Goal: Task Accomplishment & Management: Manage account settings

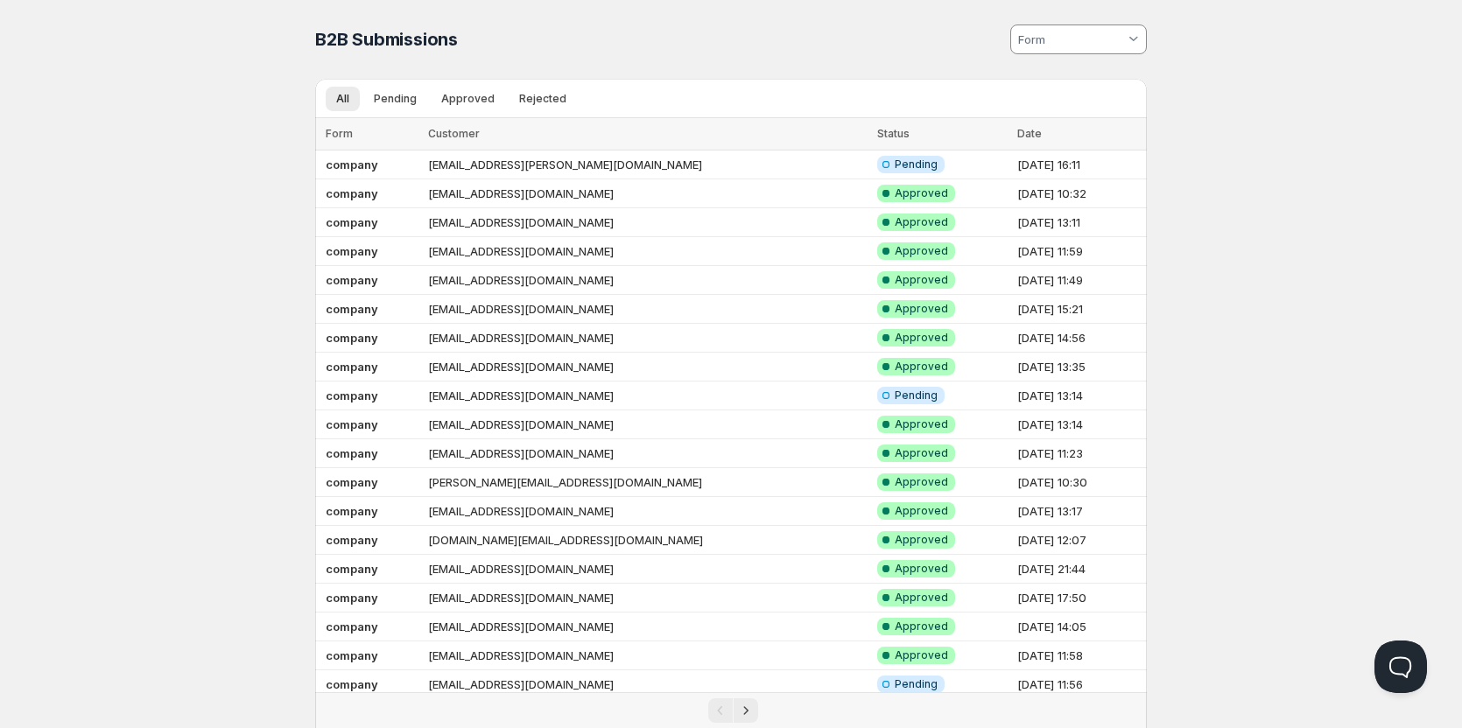
click at [639, 149] on th "Customer" at bounding box center [648, 134] width 450 height 32
click at [639, 163] on td "md.daetwyler@bluewin.ch" at bounding box center [648, 165] width 450 height 29
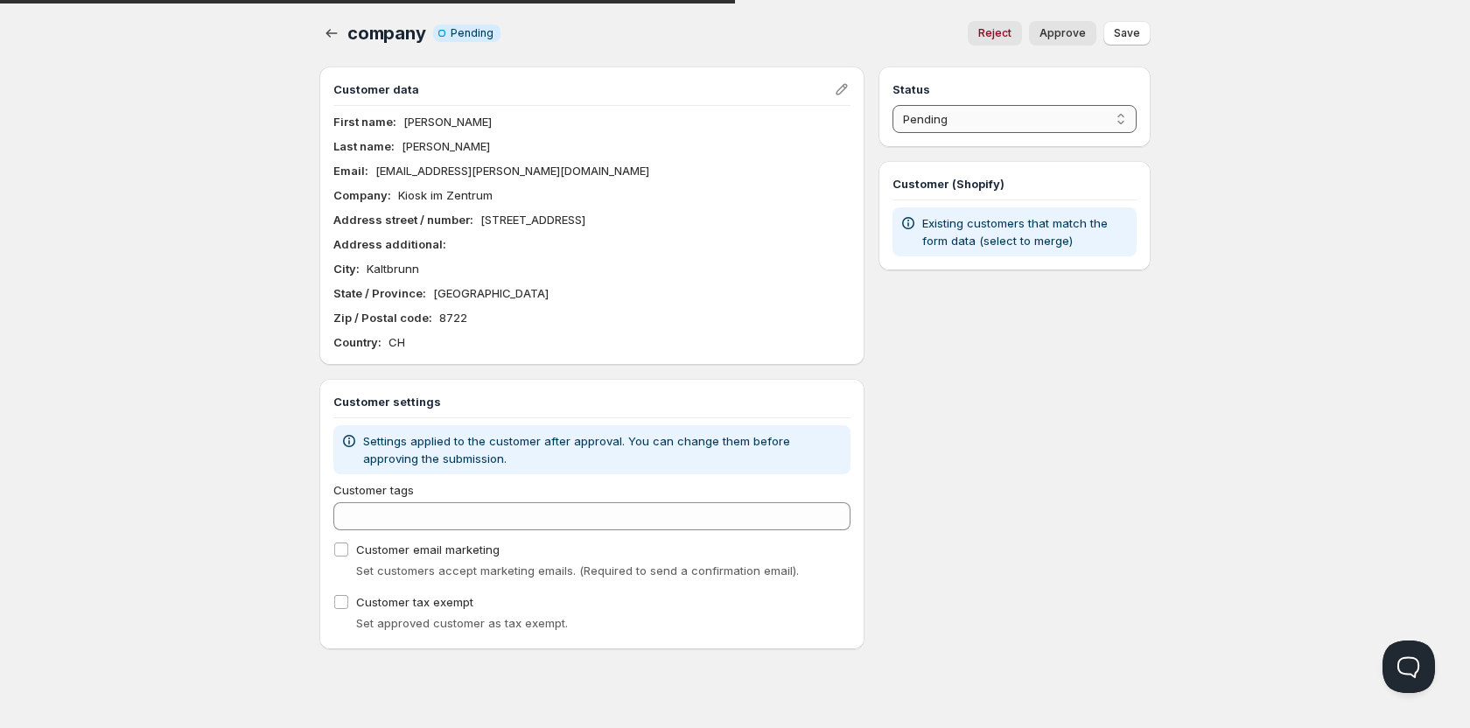
click at [972, 112] on select "Pending Approved Rejected Ignored Spam" at bounding box center [1015, 119] width 244 height 28
select select "1"
click at [893, 105] on select "Pending Approved Rejected Ignored Spam" at bounding box center [1015, 119] width 244 height 28
click at [1123, 37] on span "Save" at bounding box center [1127, 33] width 26 height 14
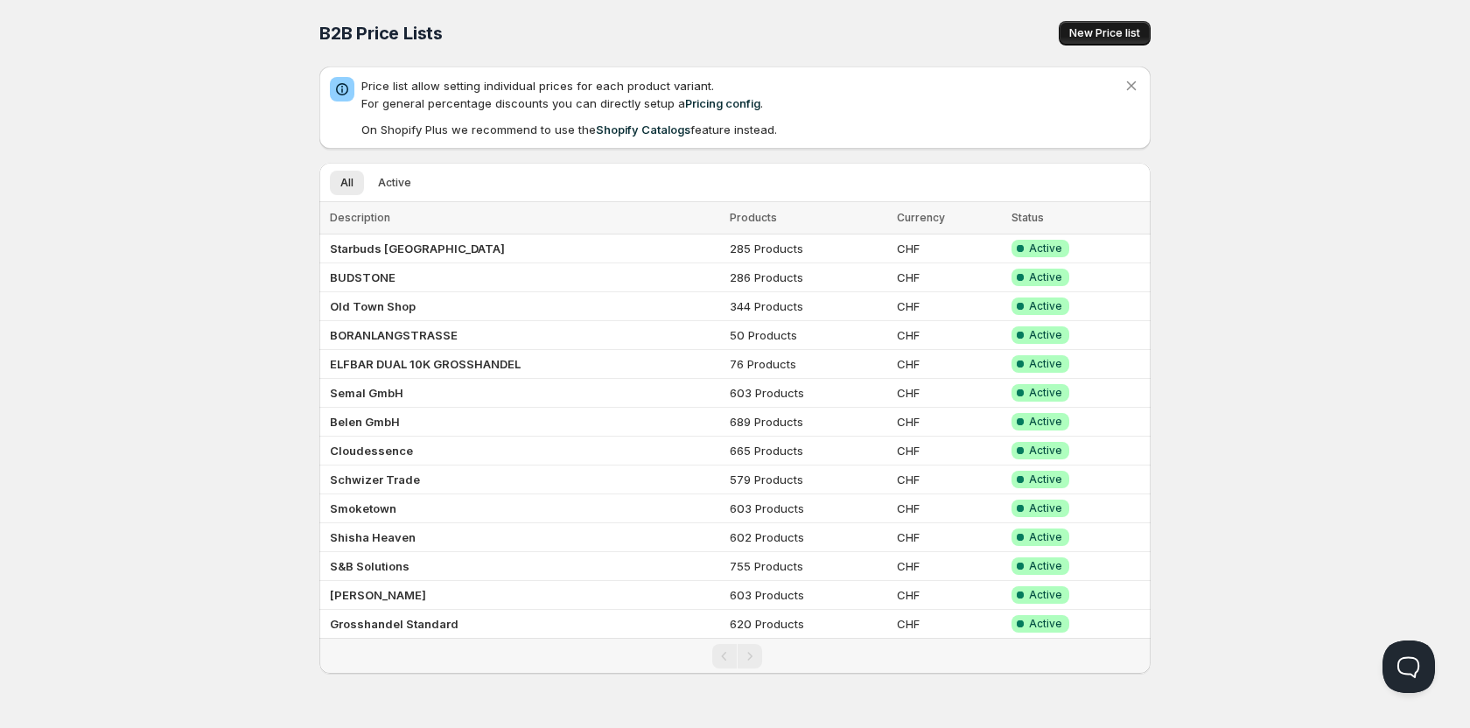
click at [1084, 39] on span "New Price list" at bounding box center [1105, 33] width 71 height 14
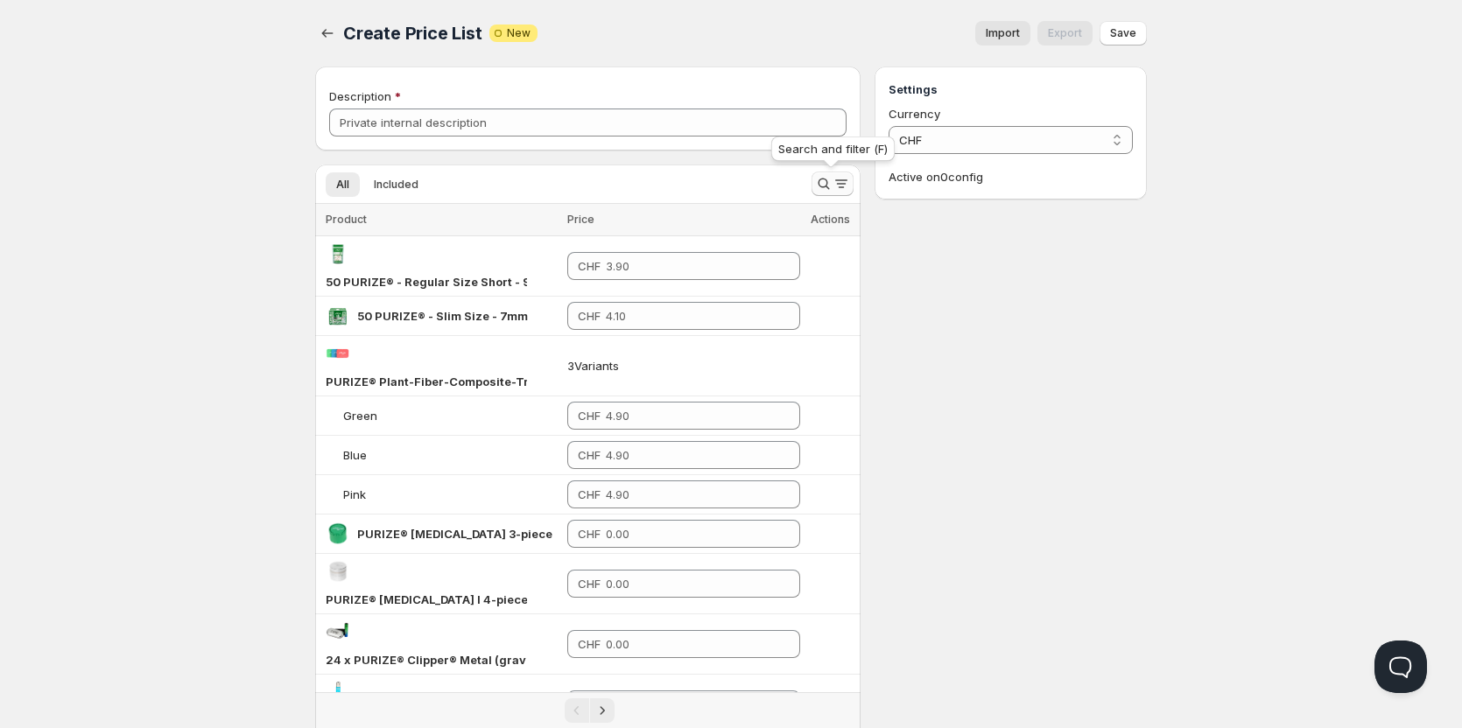
click at [825, 179] on icon "Search and filter results" at bounding box center [824, 184] width 18 height 18
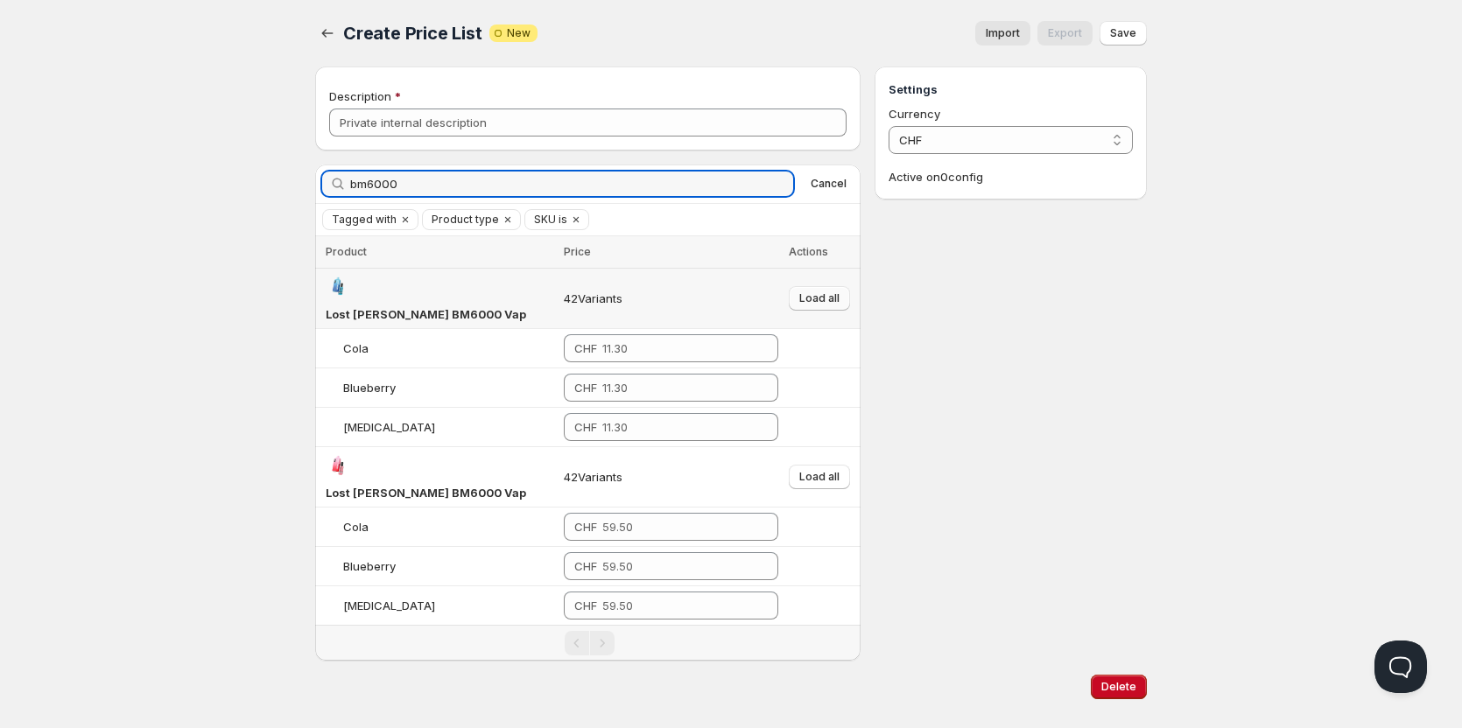
type input "bm6000"
click at [820, 291] on span "Load all" at bounding box center [819, 298] width 40 height 14
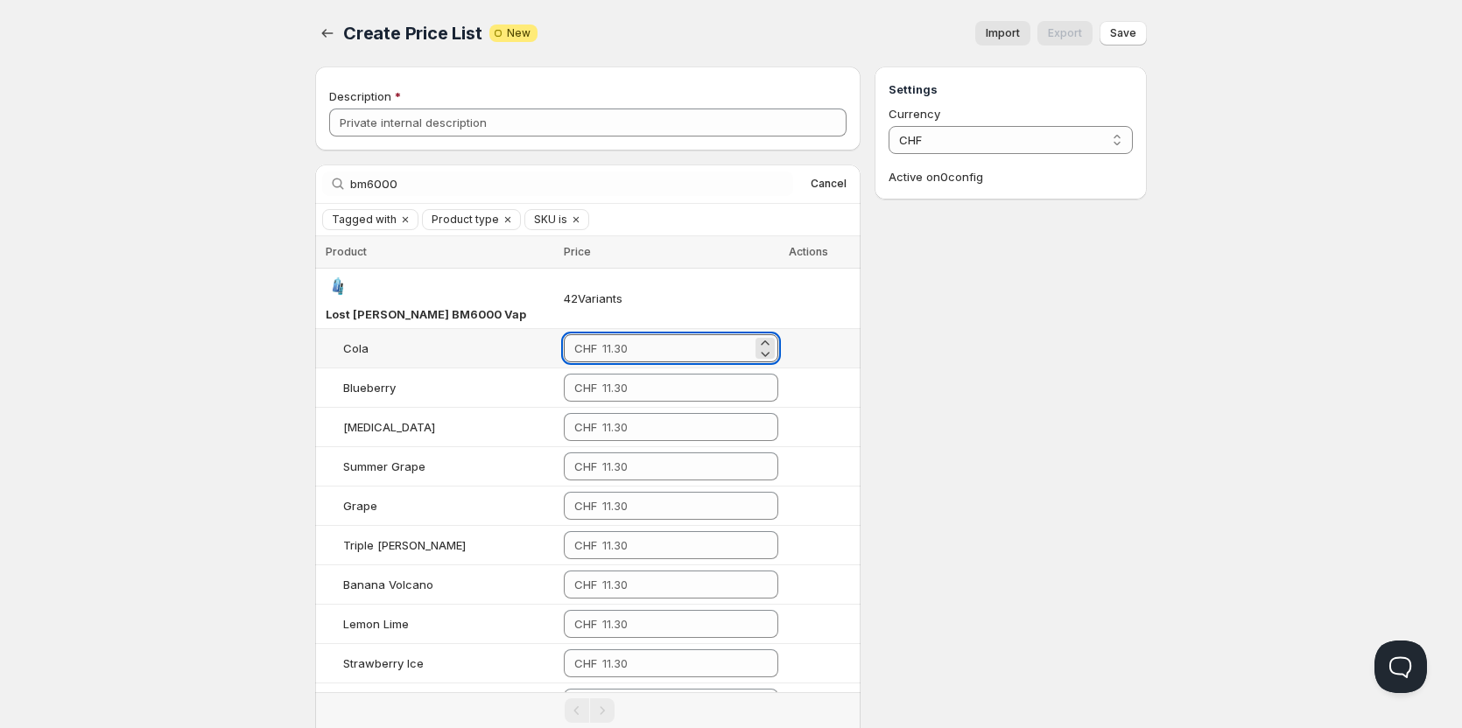
click at [629, 334] on input "number" at bounding box center [676, 348] width 149 height 28
drag, startPoint x: 644, startPoint y: 335, endPoint x: 585, endPoint y: 313, distance: 63.4
click at [585, 334] on div "CHF 10.3" at bounding box center [671, 348] width 214 height 28
type input "10.30"
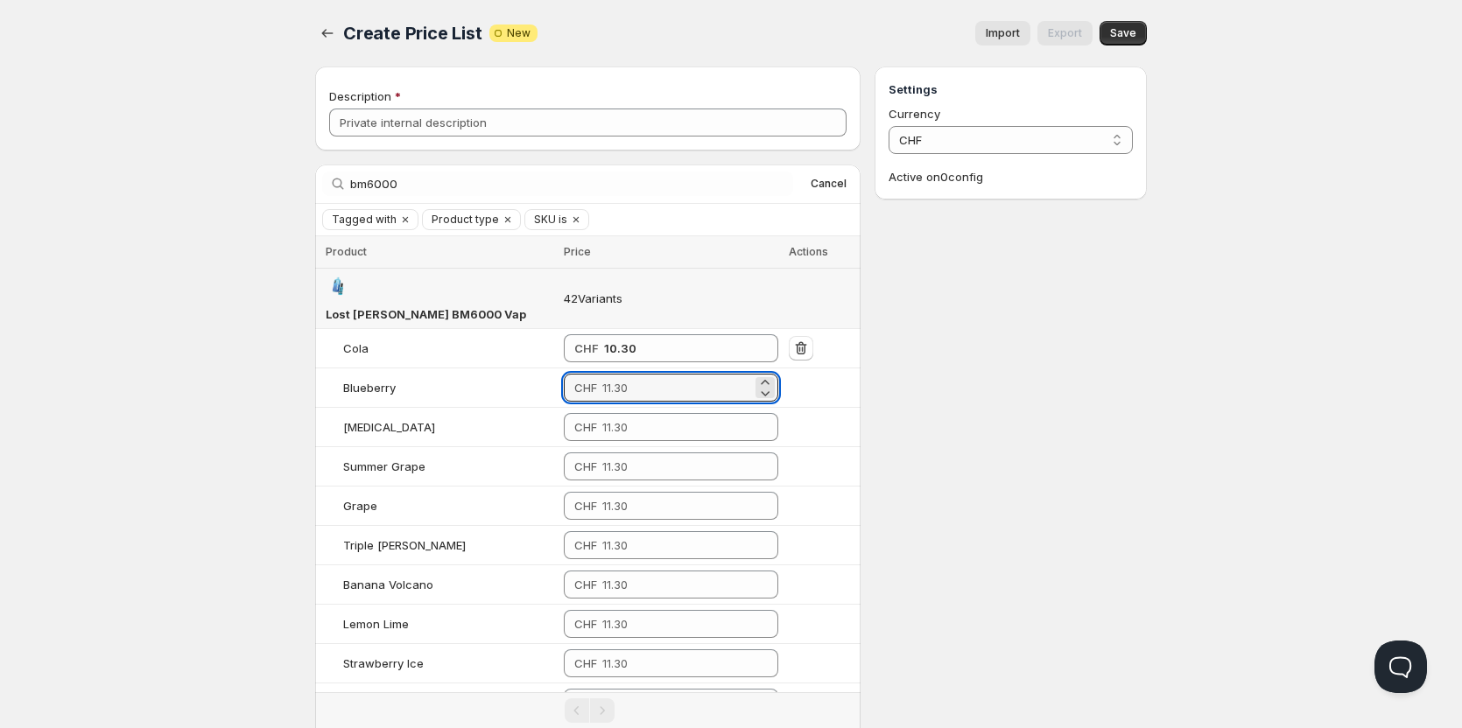
paste input "10.3"
type input "10.30"
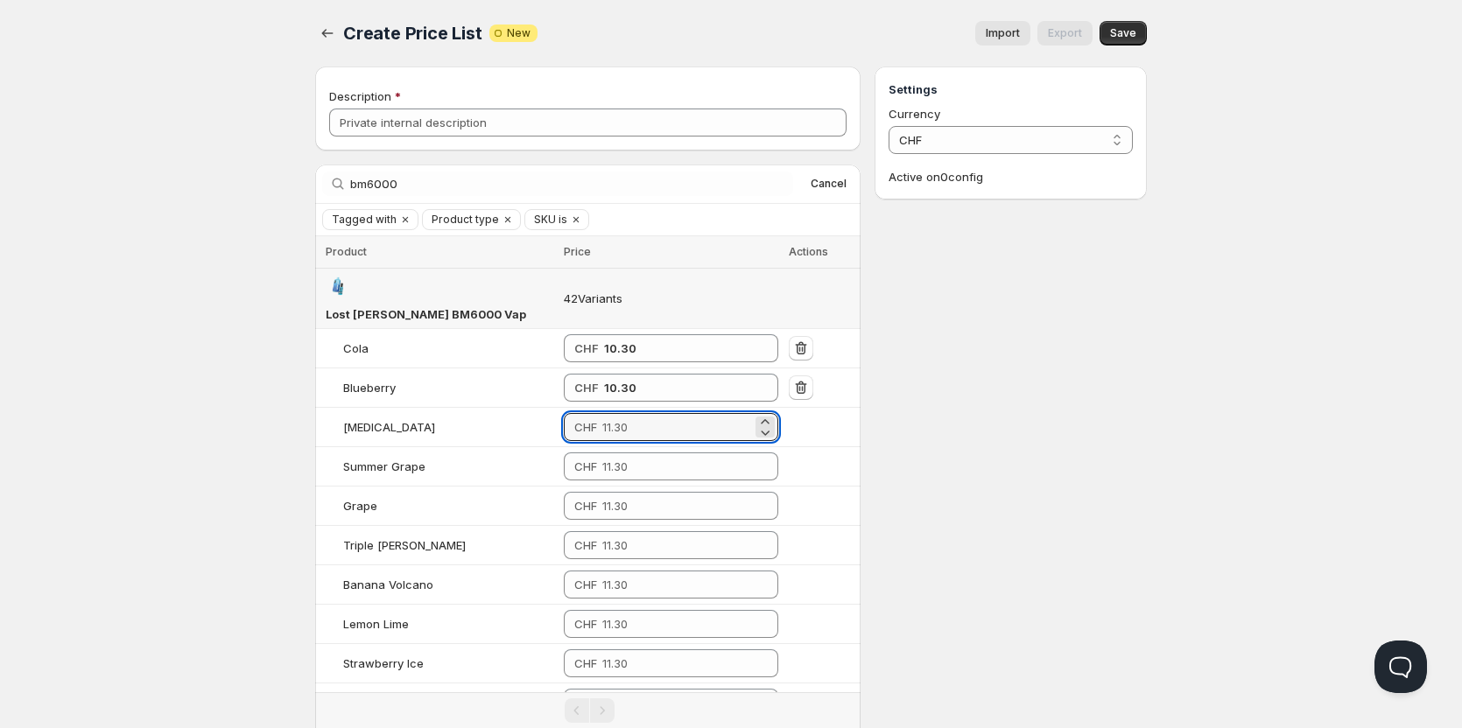
paste input "10.3"
paste input "103"
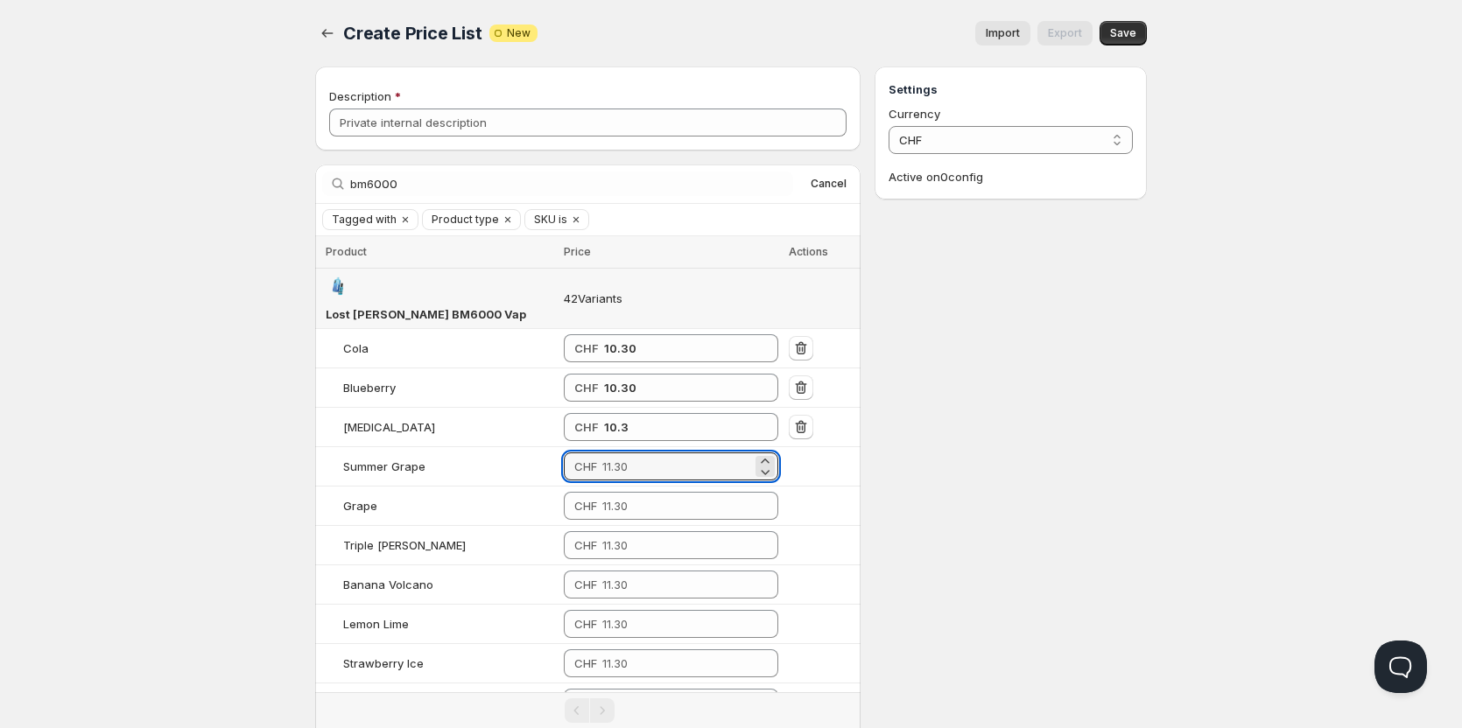
type input "10.30"
paste input "10.3"
type input "10.30"
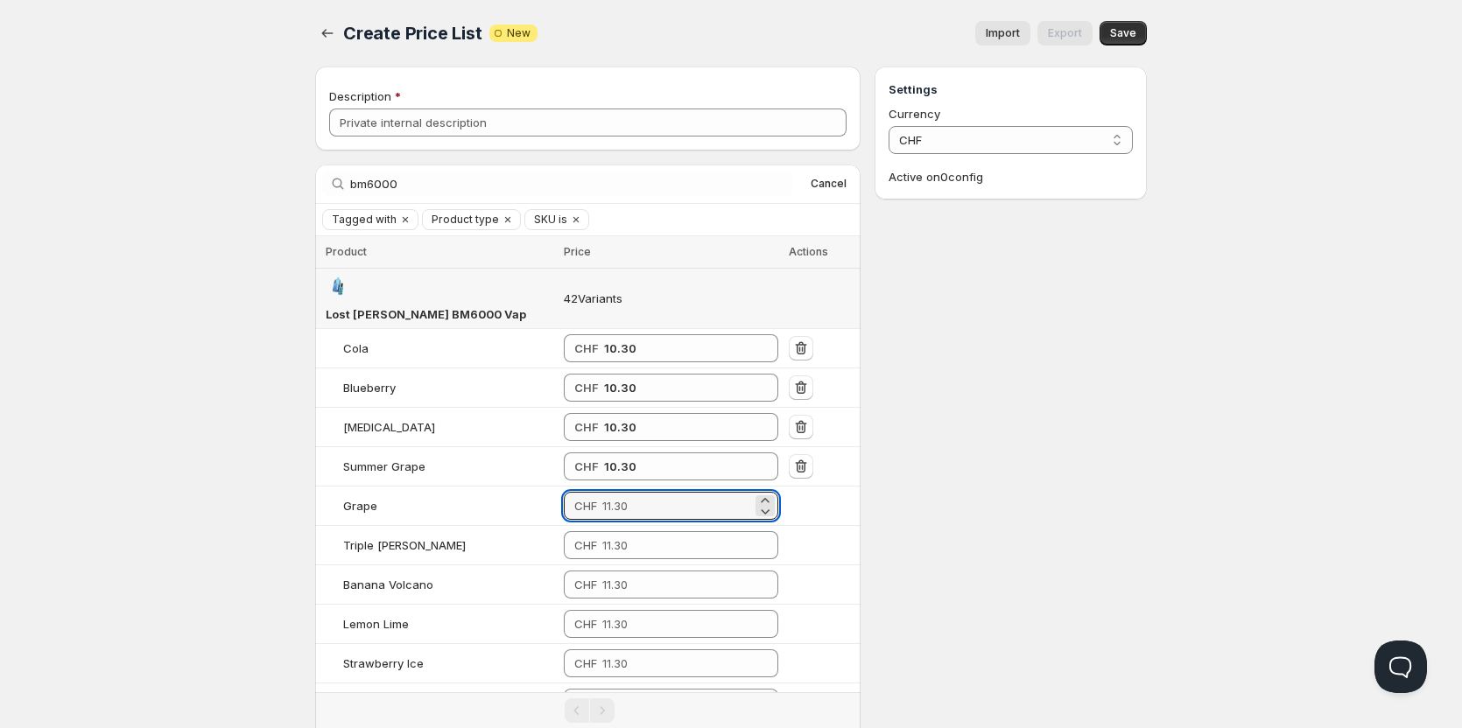
paste input "10.3"
type input "10.30"
paste input "10.3"
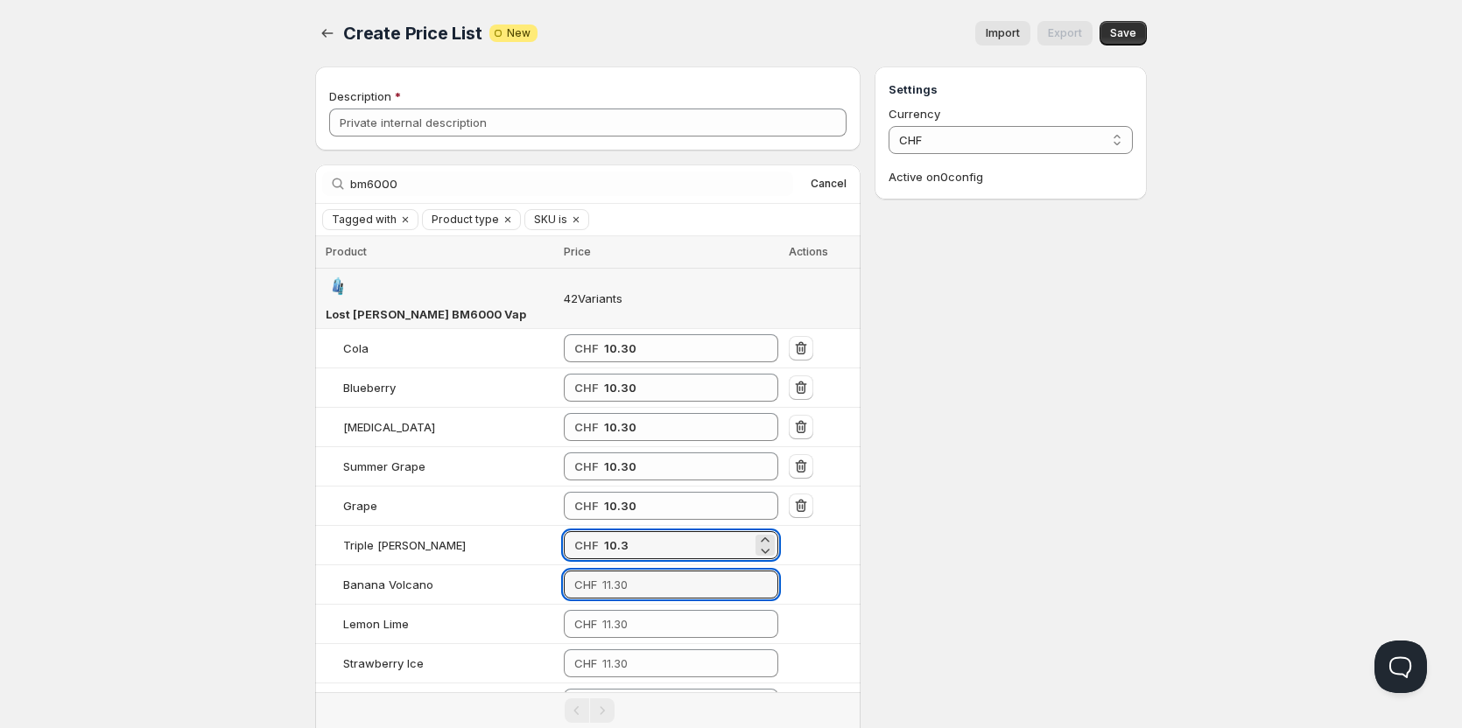
type input "10.30"
paste input "10.3"
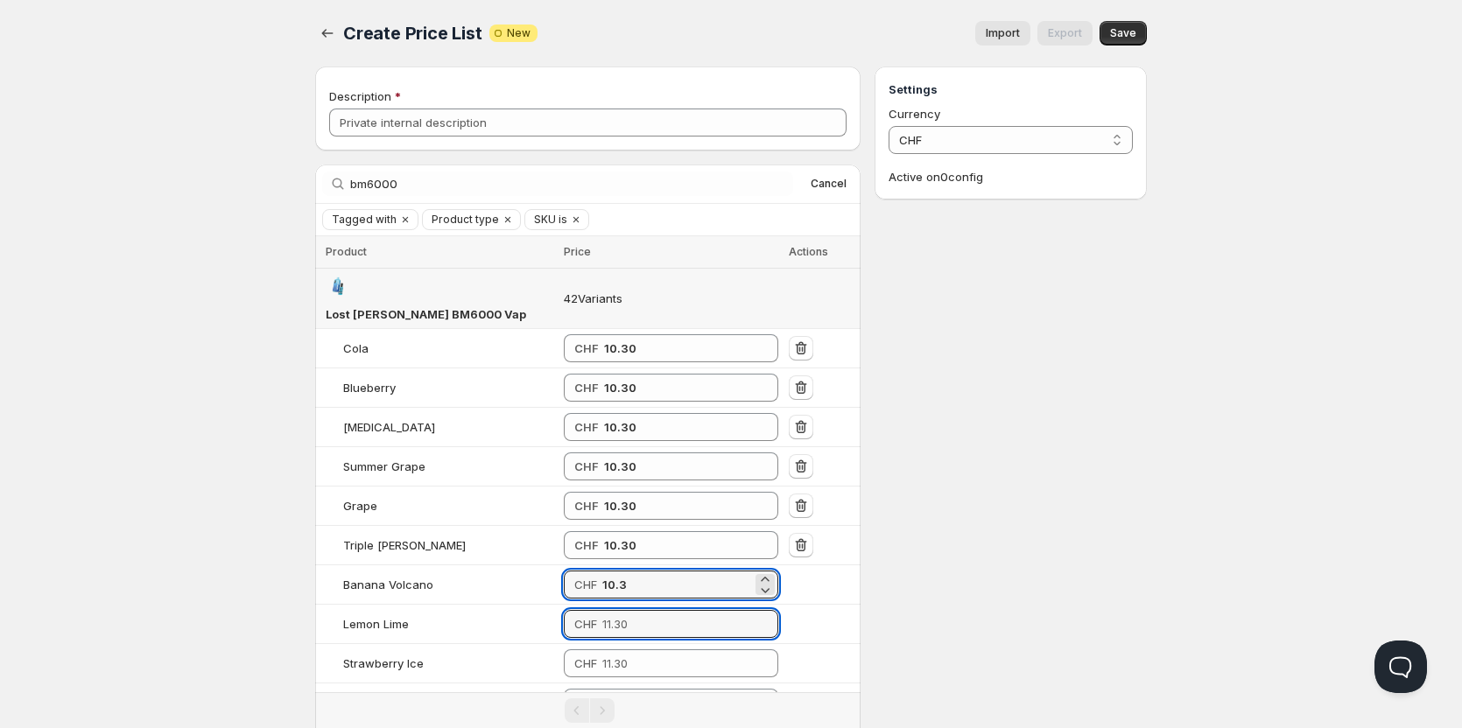
type input "10.30"
paste input "10.3"
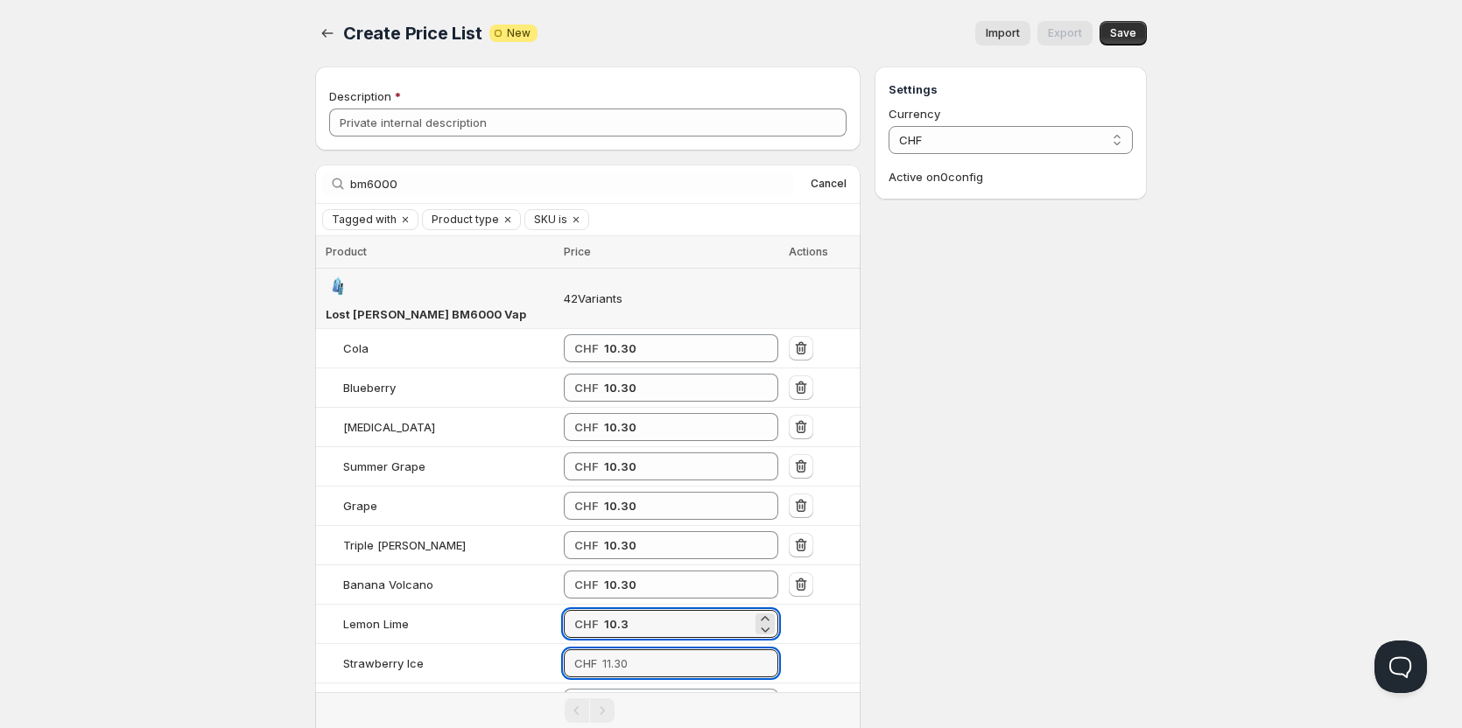
type input "10.30"
paste input "10.3"
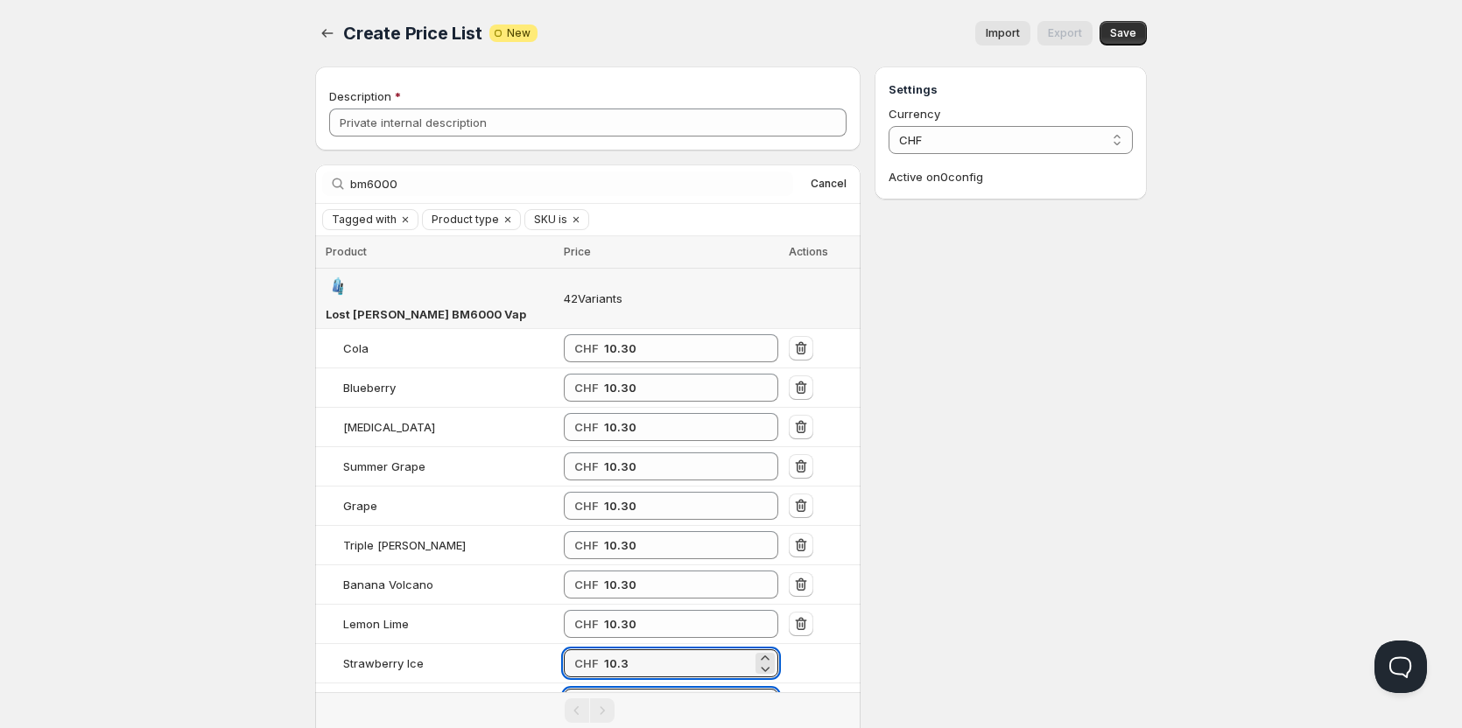
type input "10.30"
paste input "10.3"
type input "10.30"
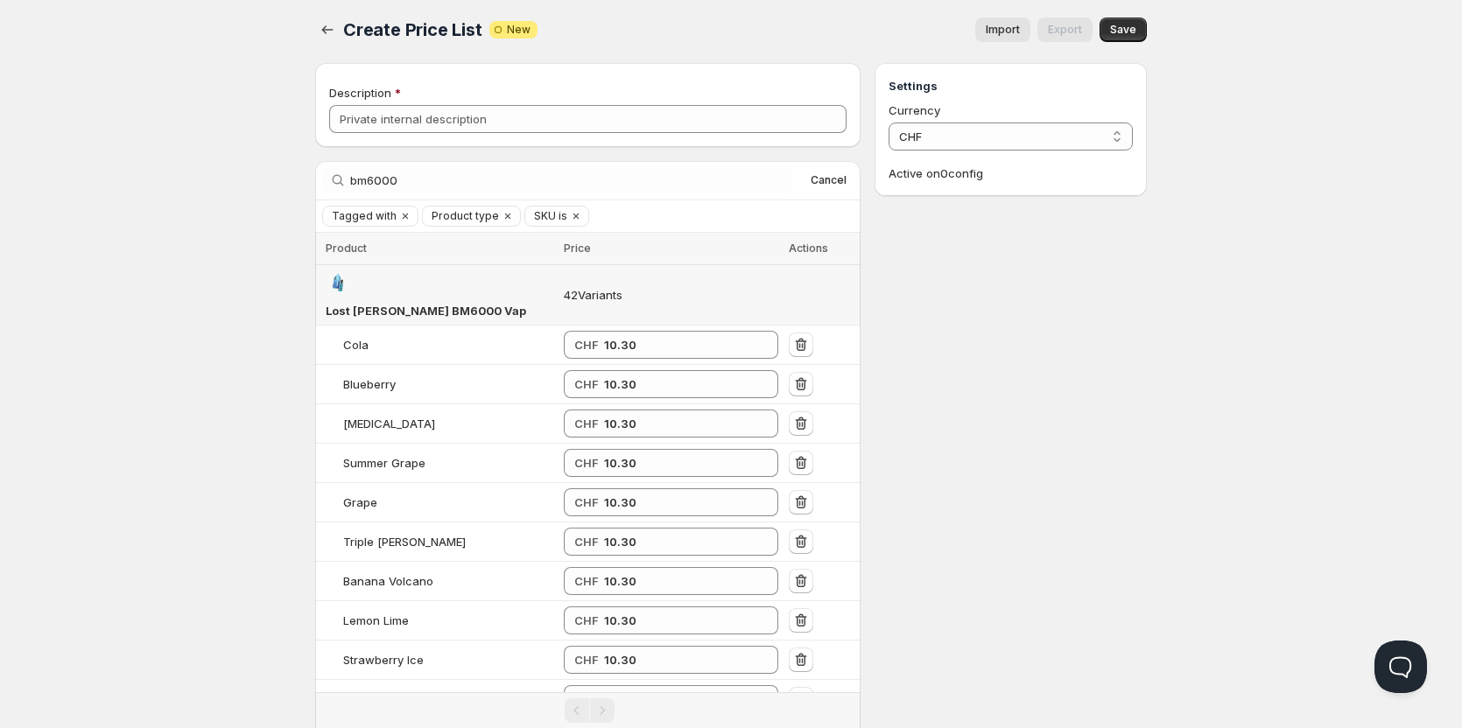
paste input "10.3"
type input "10.30"
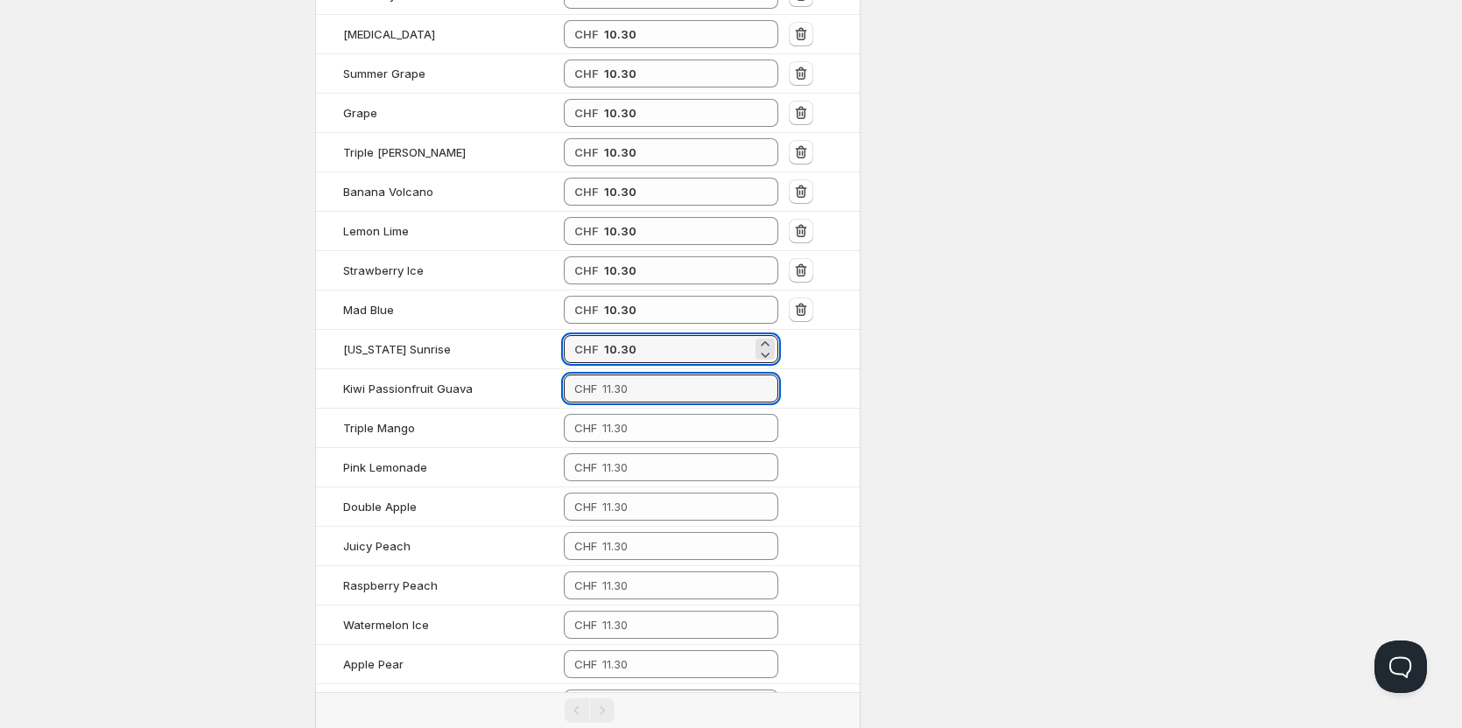
paste input "10.3"
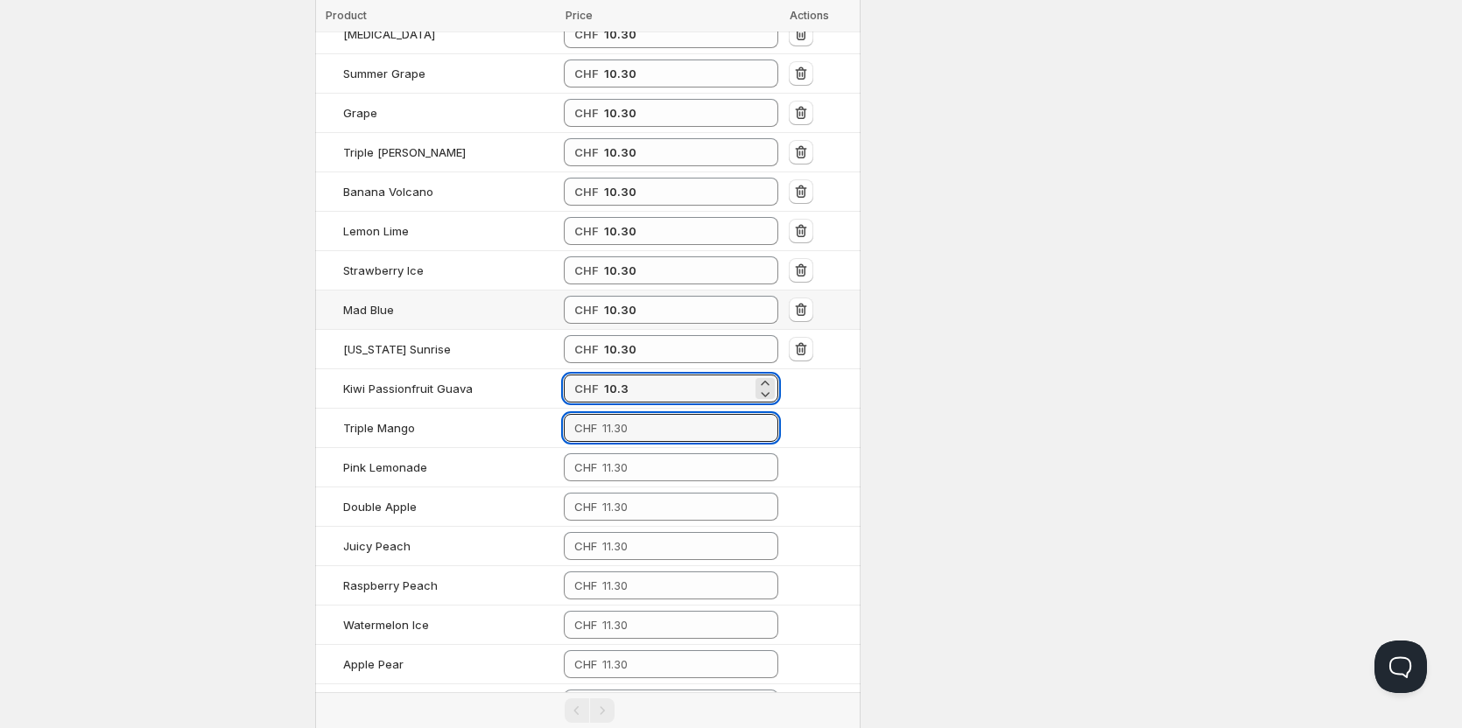
type input "10.30"
paste input "10.3"
paste input "103"
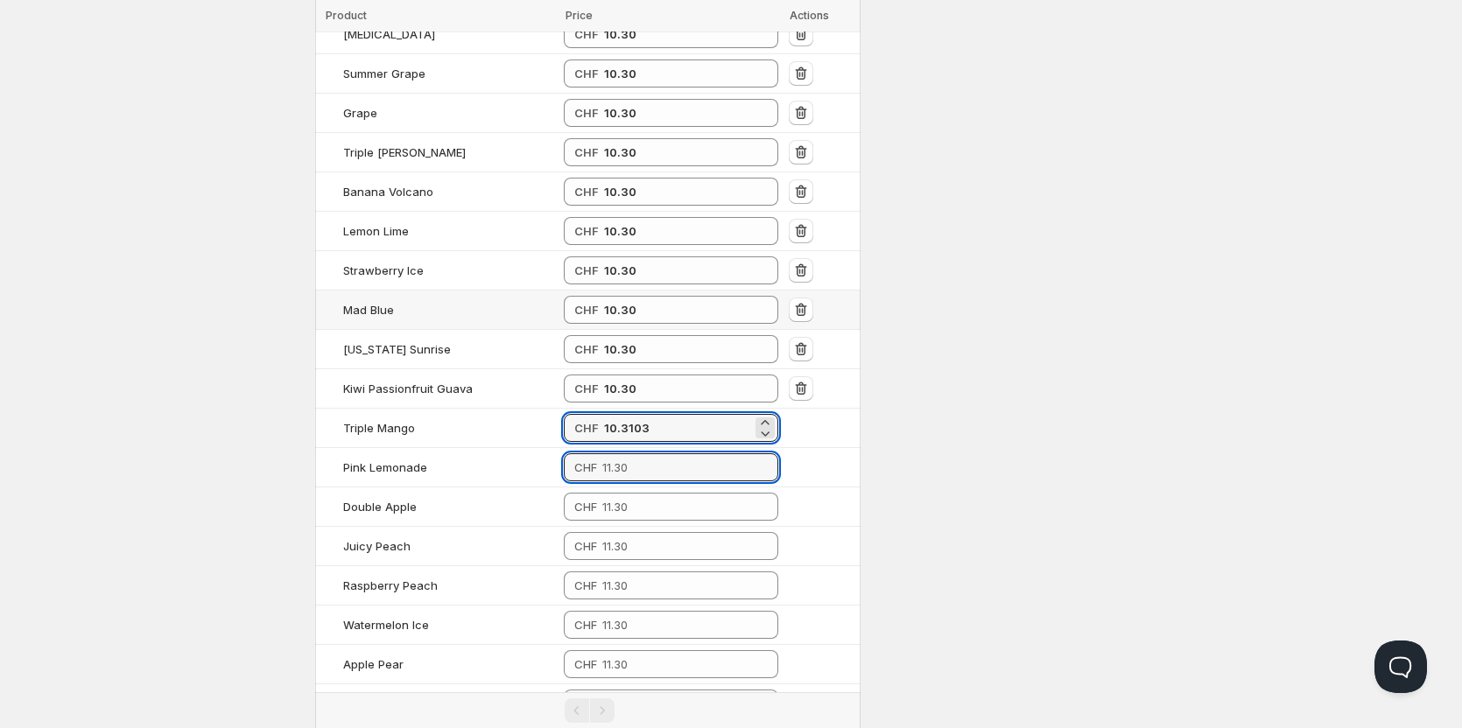
type input "10.31"
paste input "10.3"
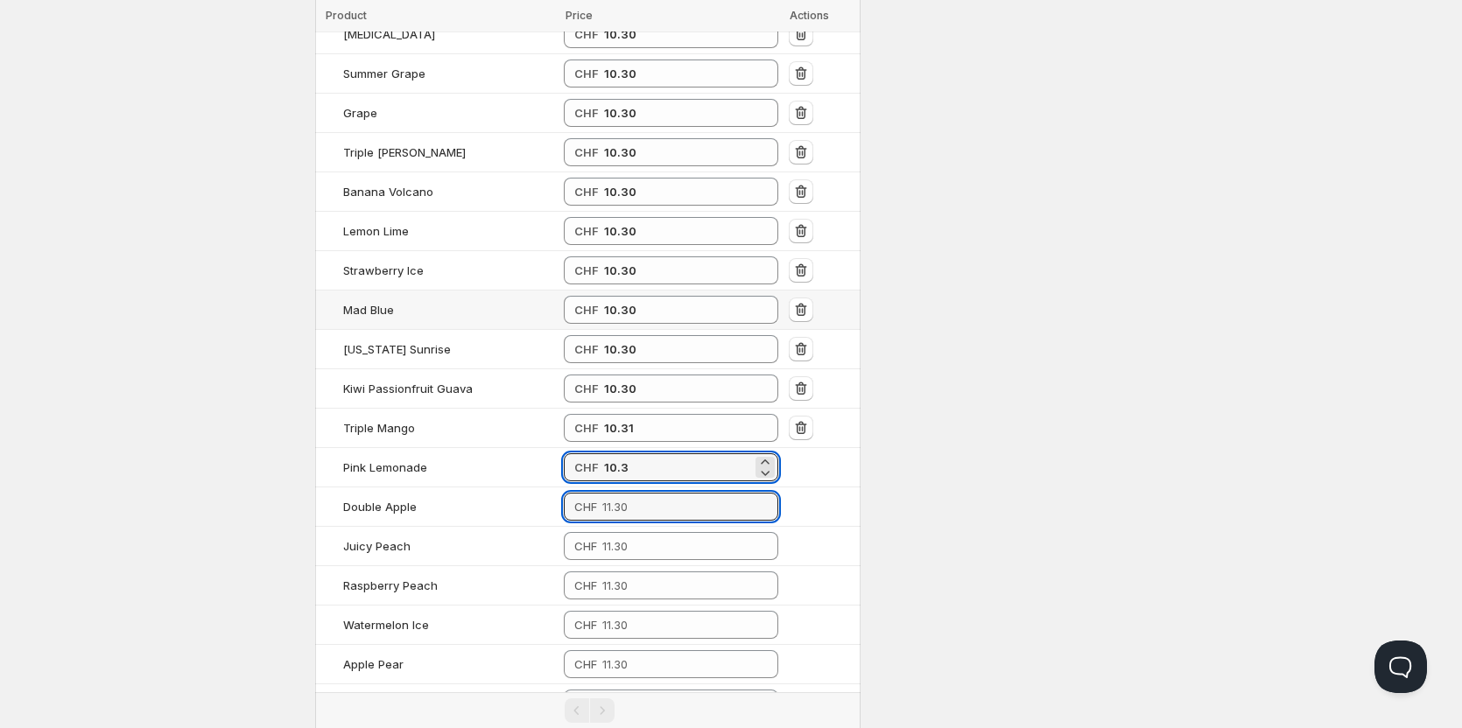
type input "10.30"
paste input "10.3"
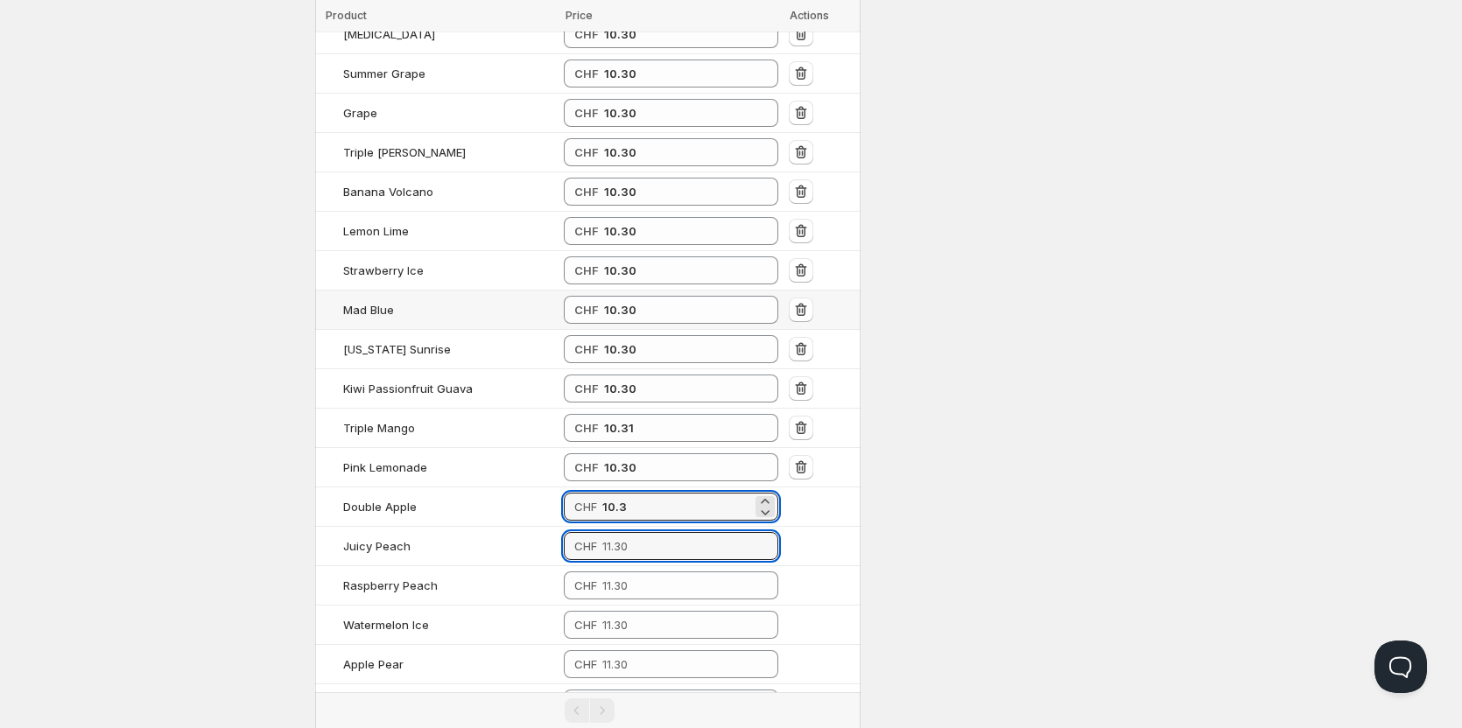
type input "10.30"
paste input "10.3"
paste input "103"
type input "10.31"
click at [646, 382] on td "CHF 10.30" at bounding box center [670, 388] width 225 height 39
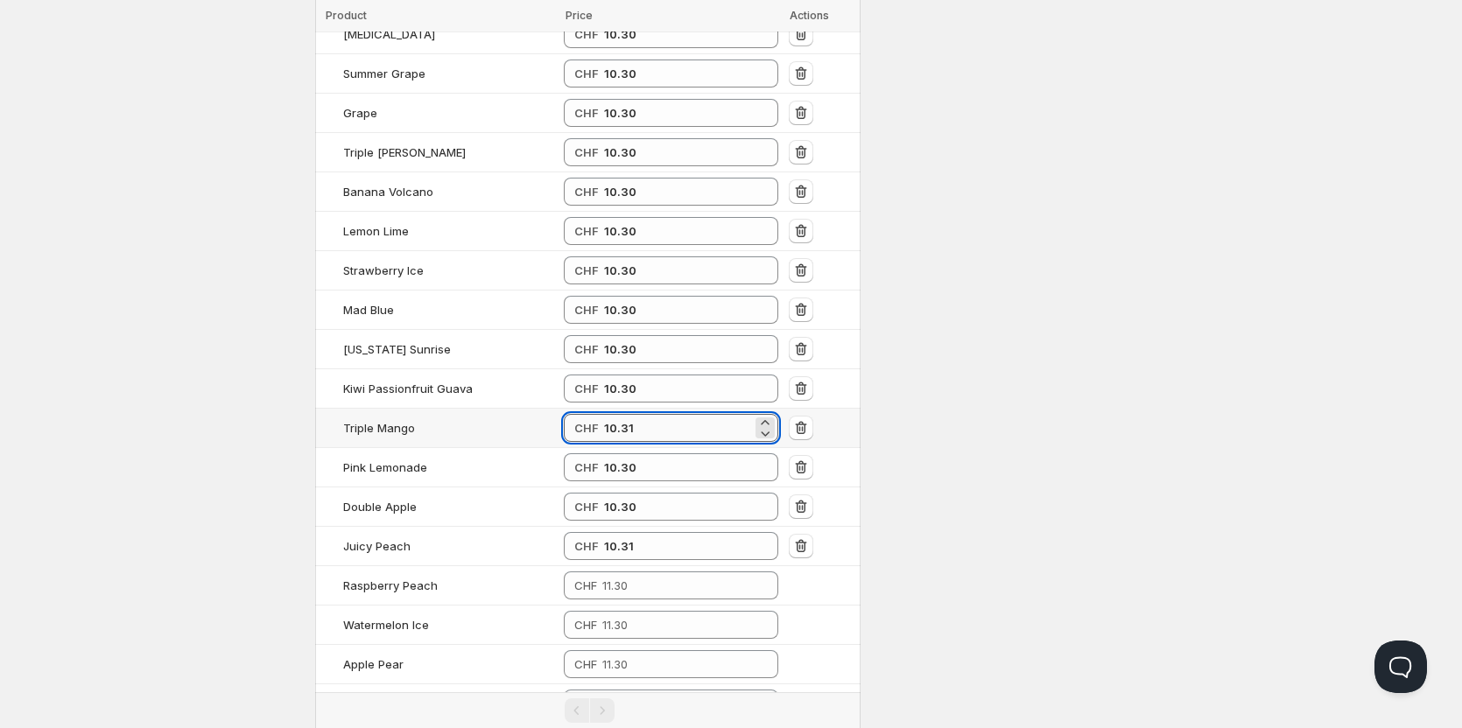
click at [647, 414] on input "10.31" at bounding box center [678, 428] width 148 height 28
type input "10.30"
click at [665, 532] on input "10.31" at bounding box center [678, 546] width 148 height 28
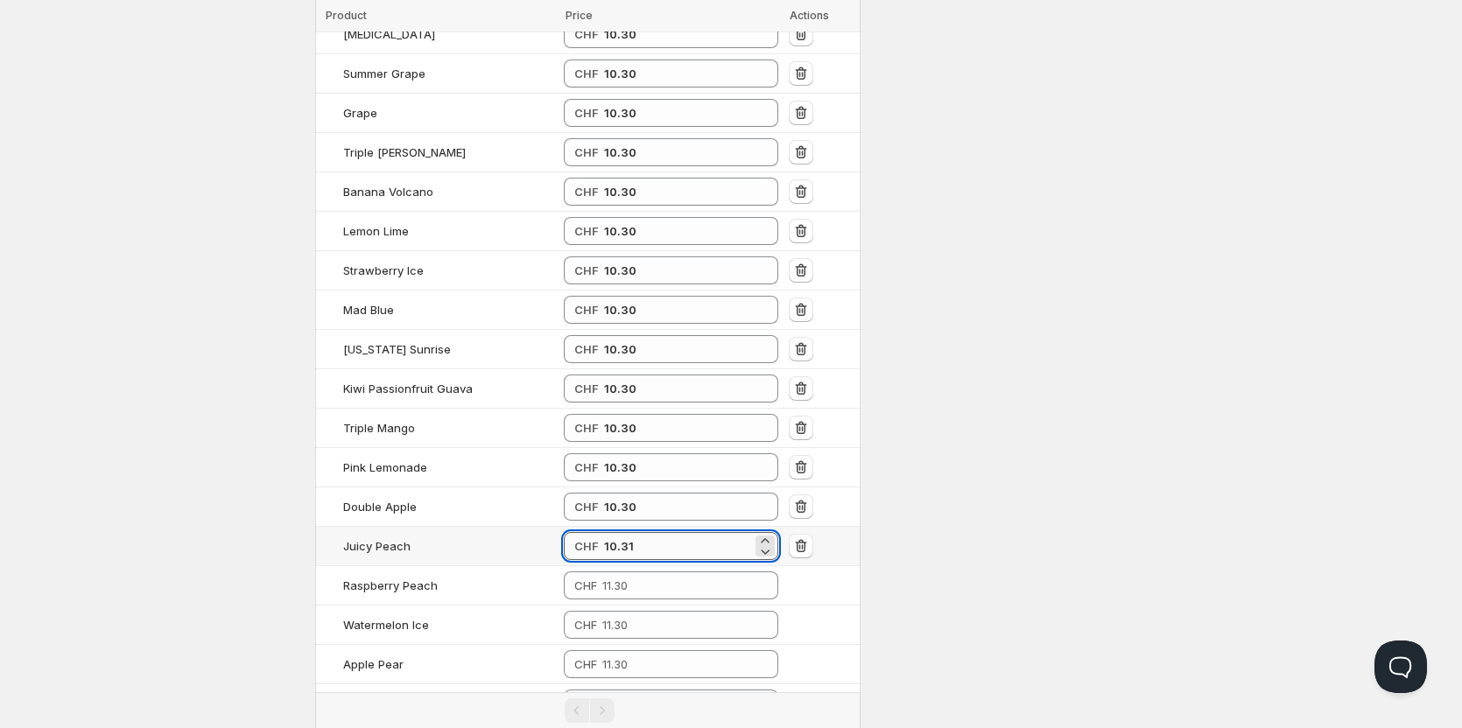
click at [668, 532] on input "10.31" at bounding box center [678, 546] width 148 height 28
type input "1"
paste input "10.3"
type input "10.30"
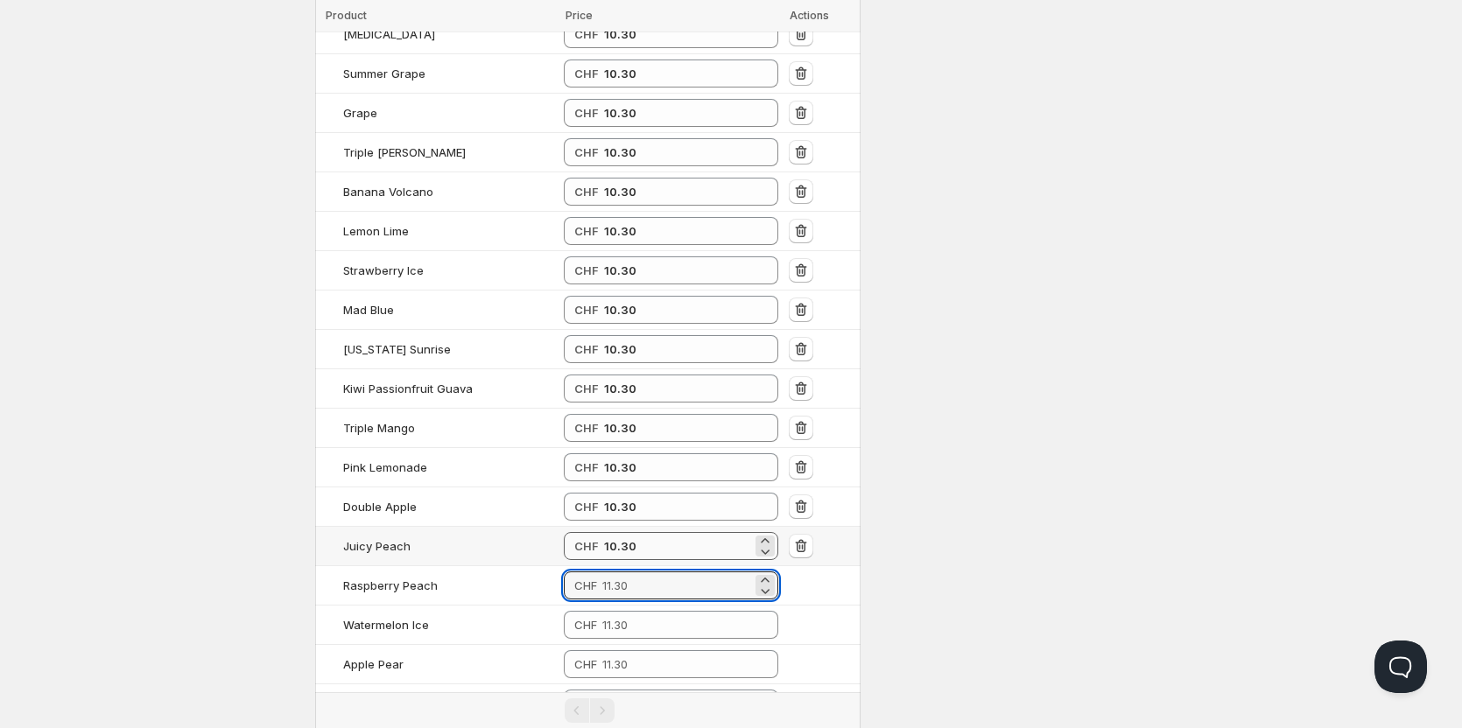
paste input "10.3"
type input "10.30"
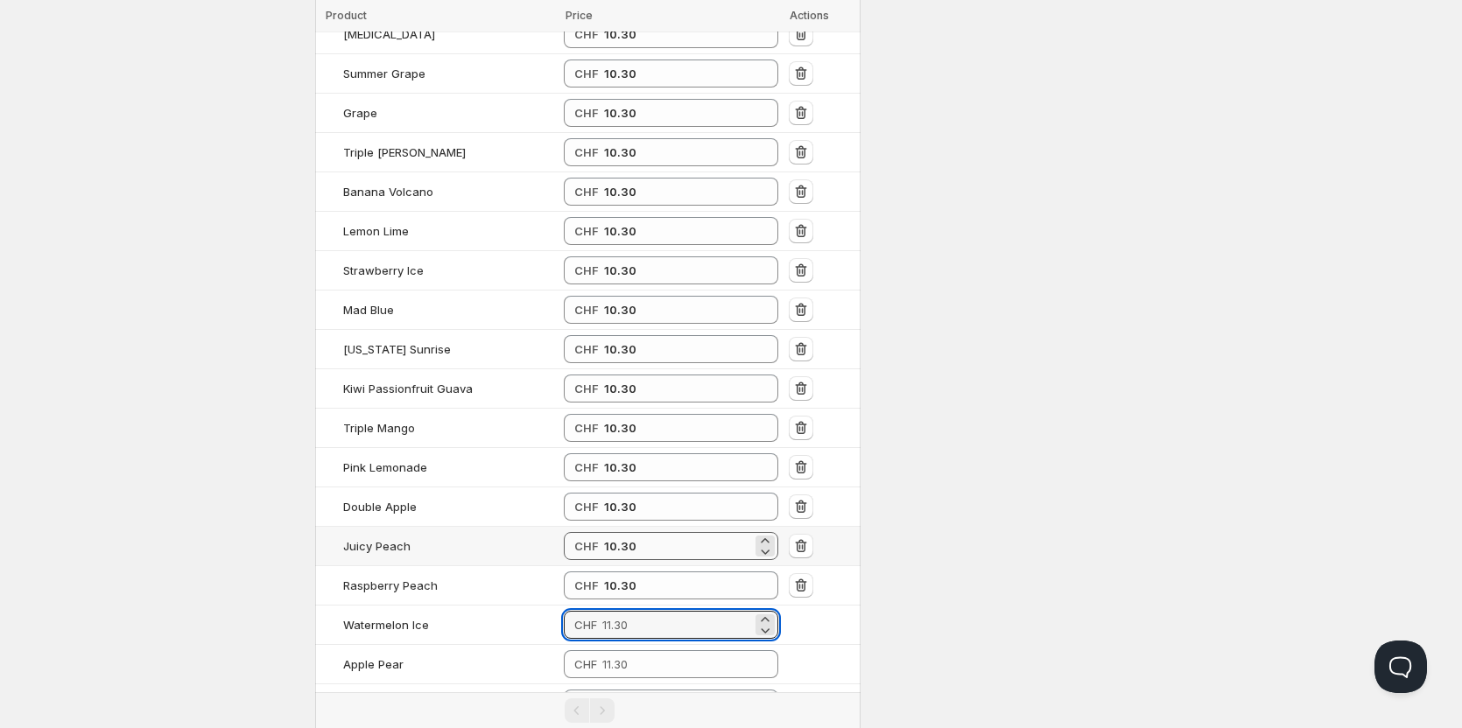
paste input "10.3"
type input "10.30"
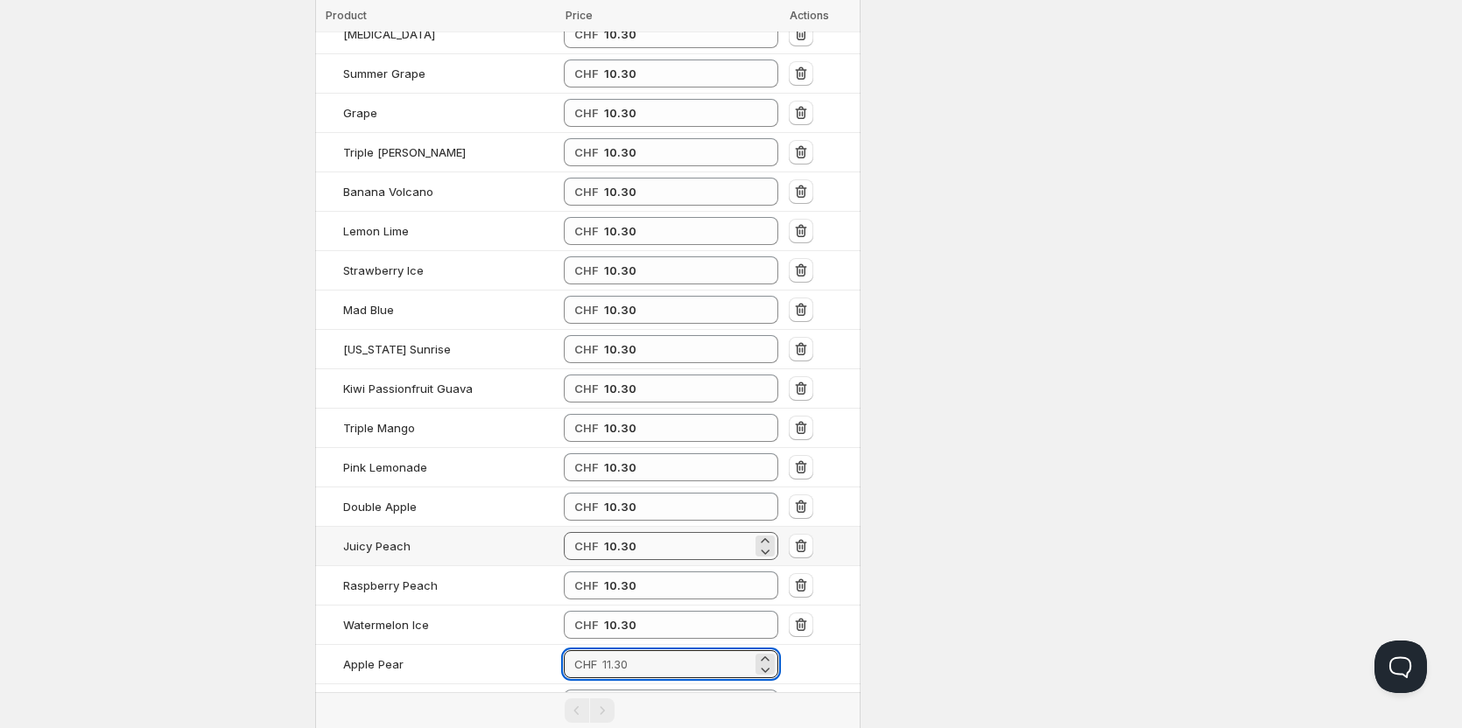
paste input "10.3"
type input "10.30"
paste input "10.3"
type input "10.30"
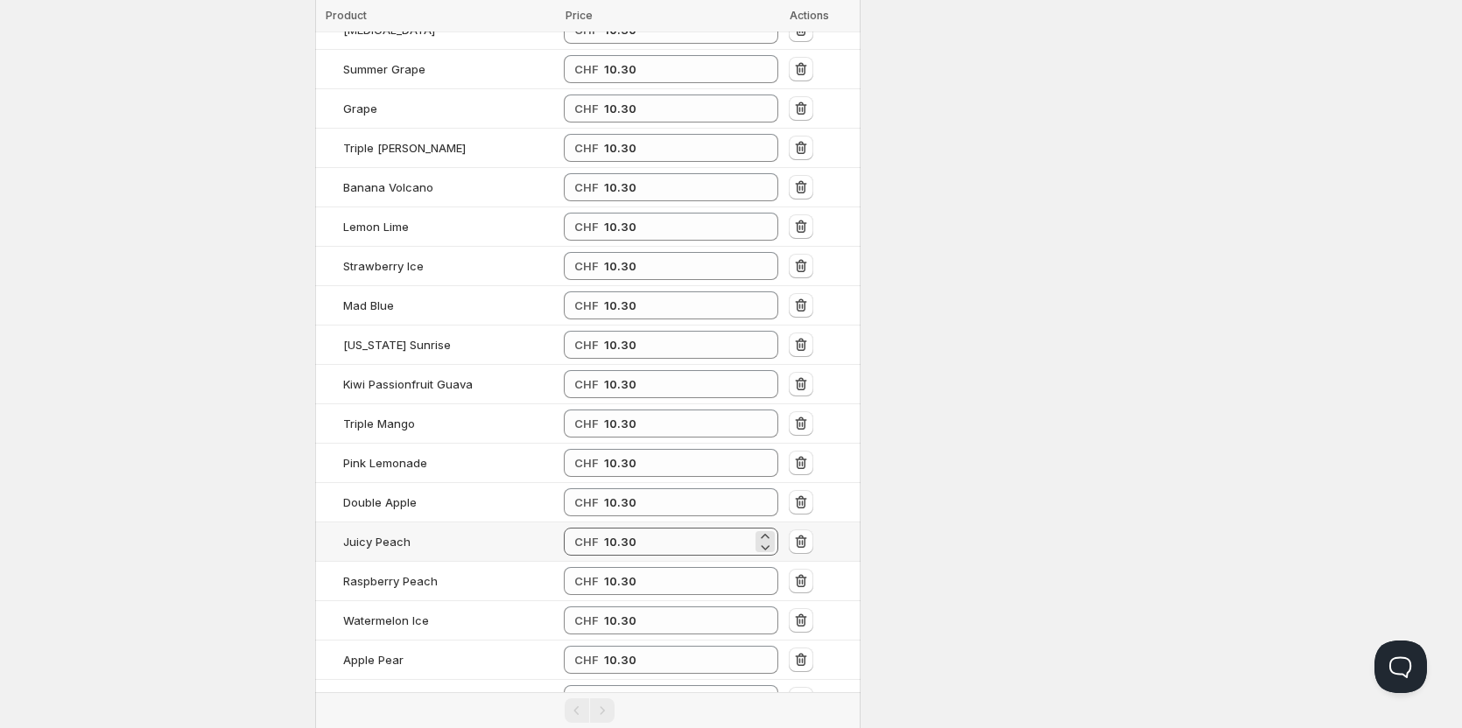
paste input "10.3"
type input "10.30"
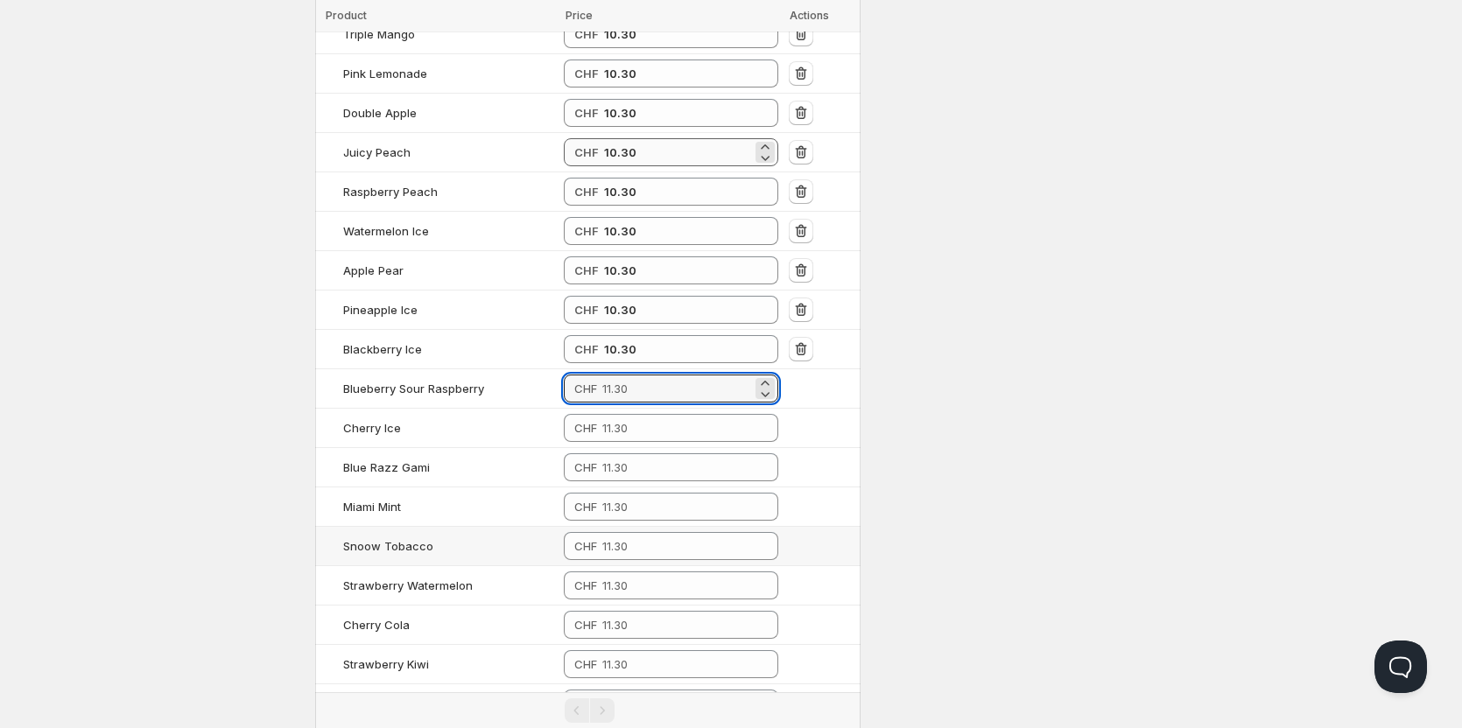
paste input "10.3"
type input "10.30"
paste input "10.3"
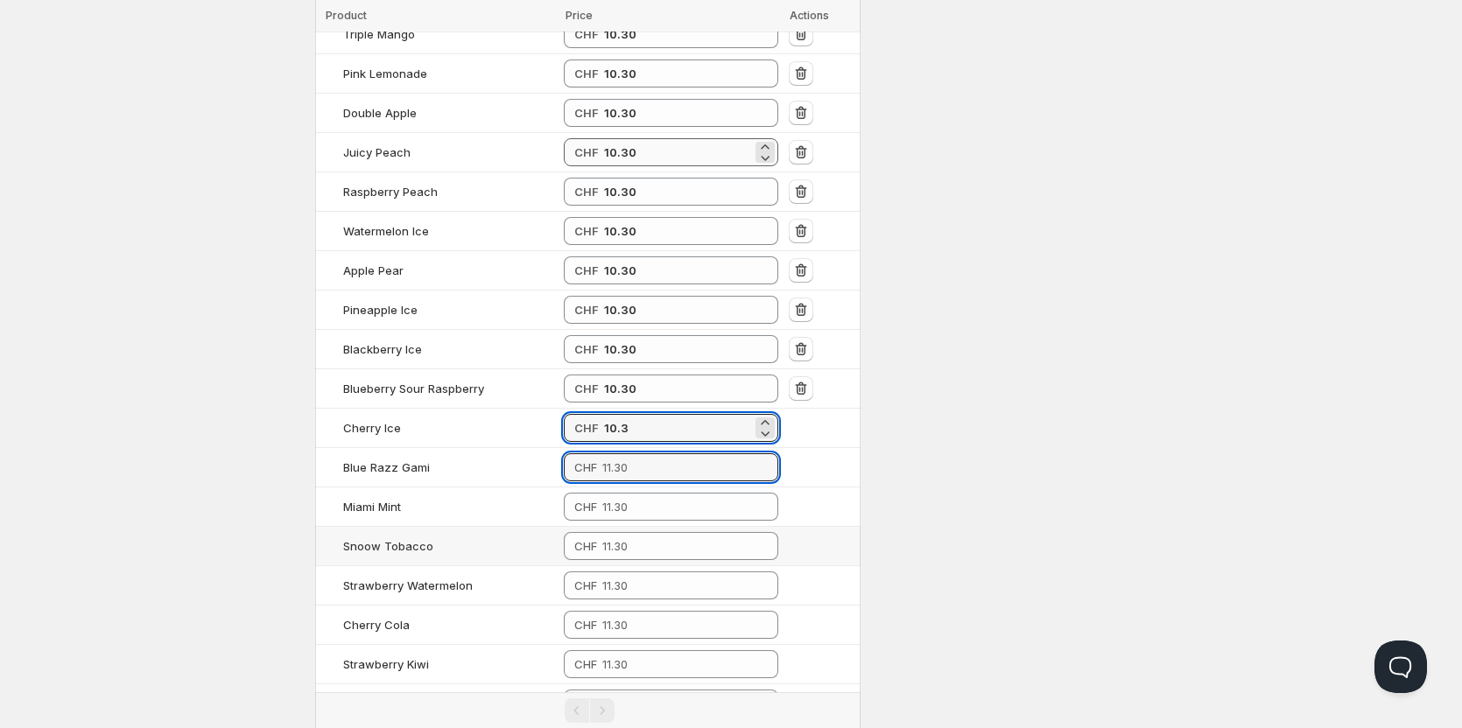
type input "10.30"
paste input "10.3"
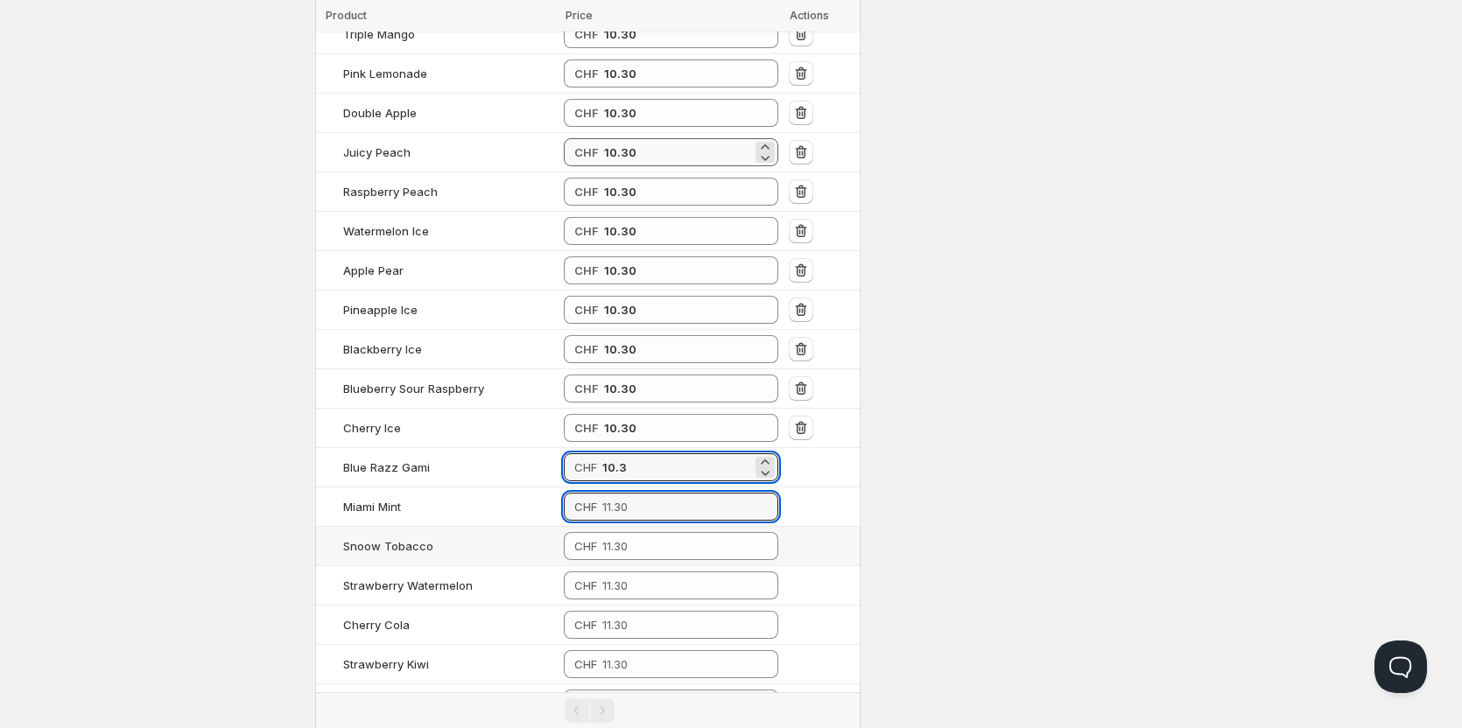
type input "10.30"
paste input "10.3"
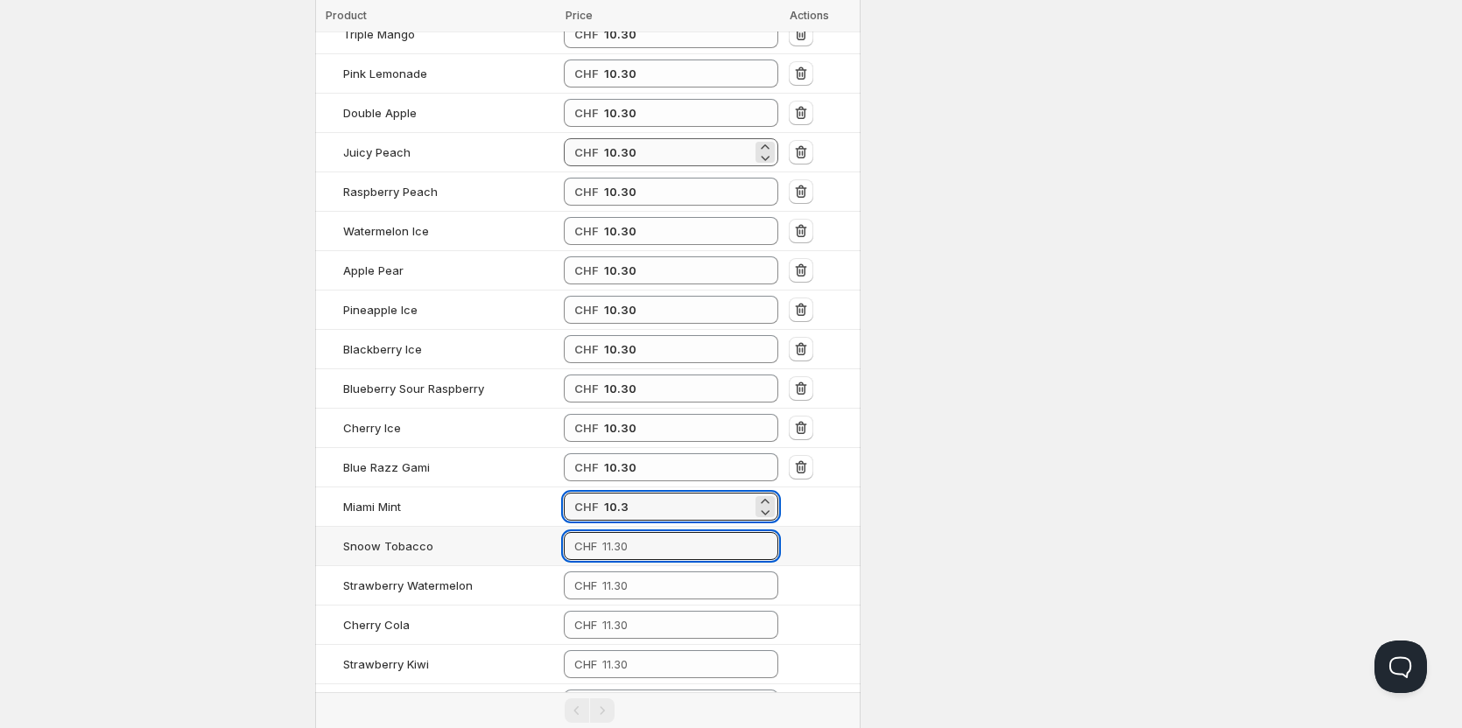
type input "10.30"
paste input "10.3"
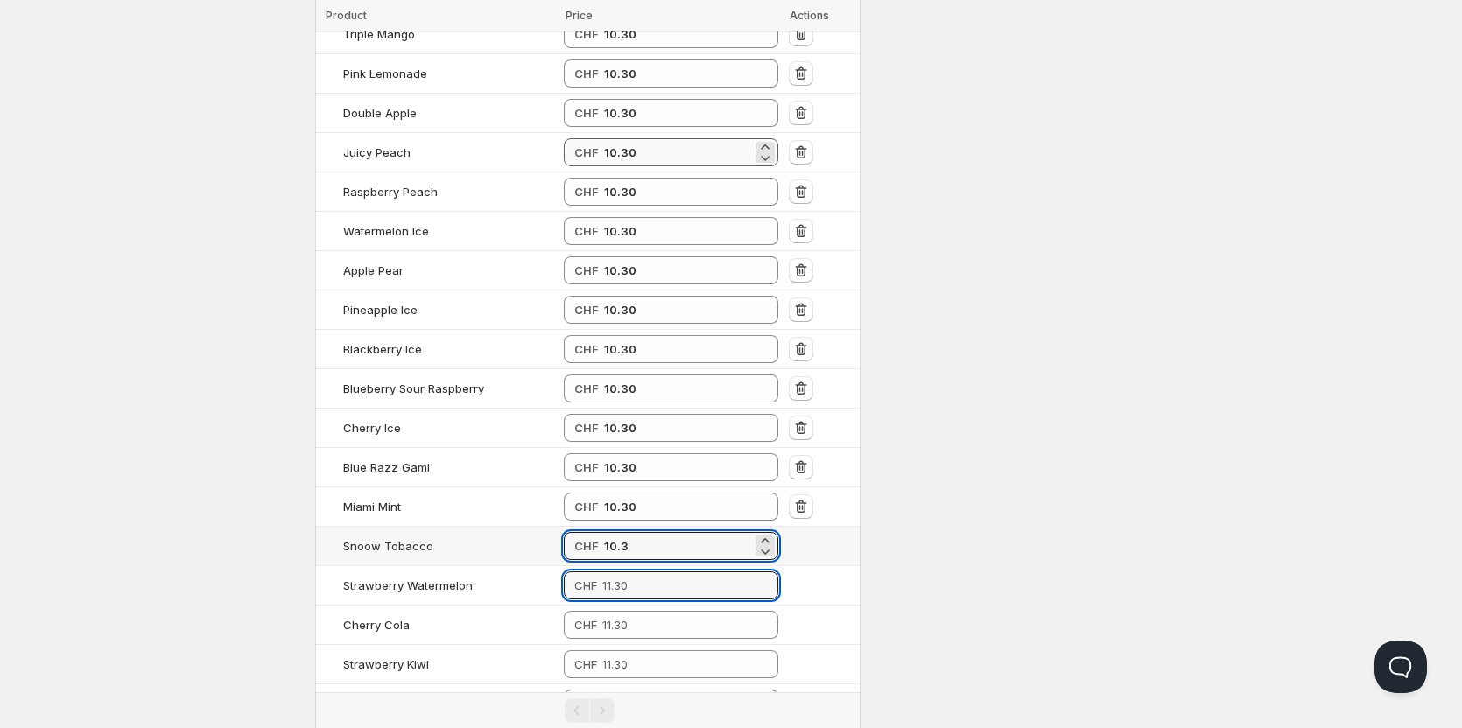
type input "10.30"
paste input "10.3"
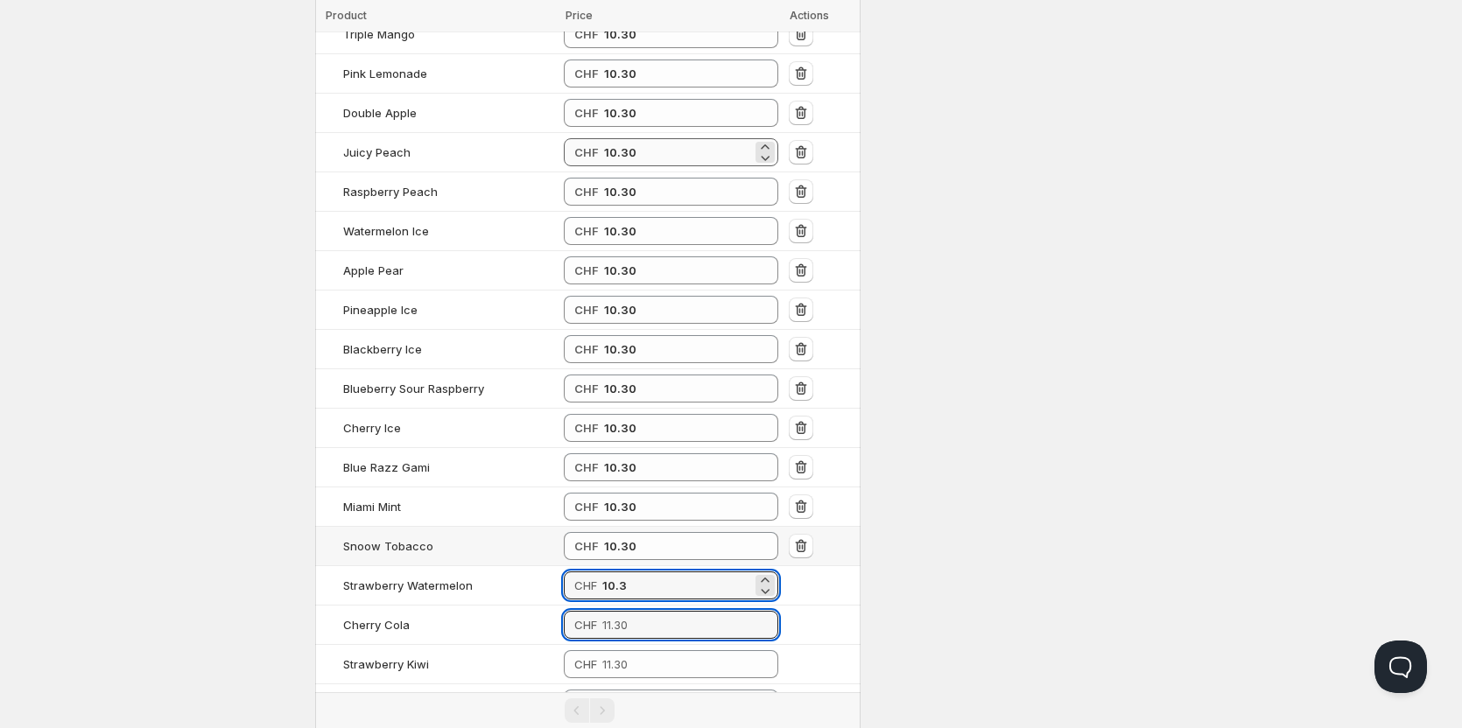
type input "10.30"
paste
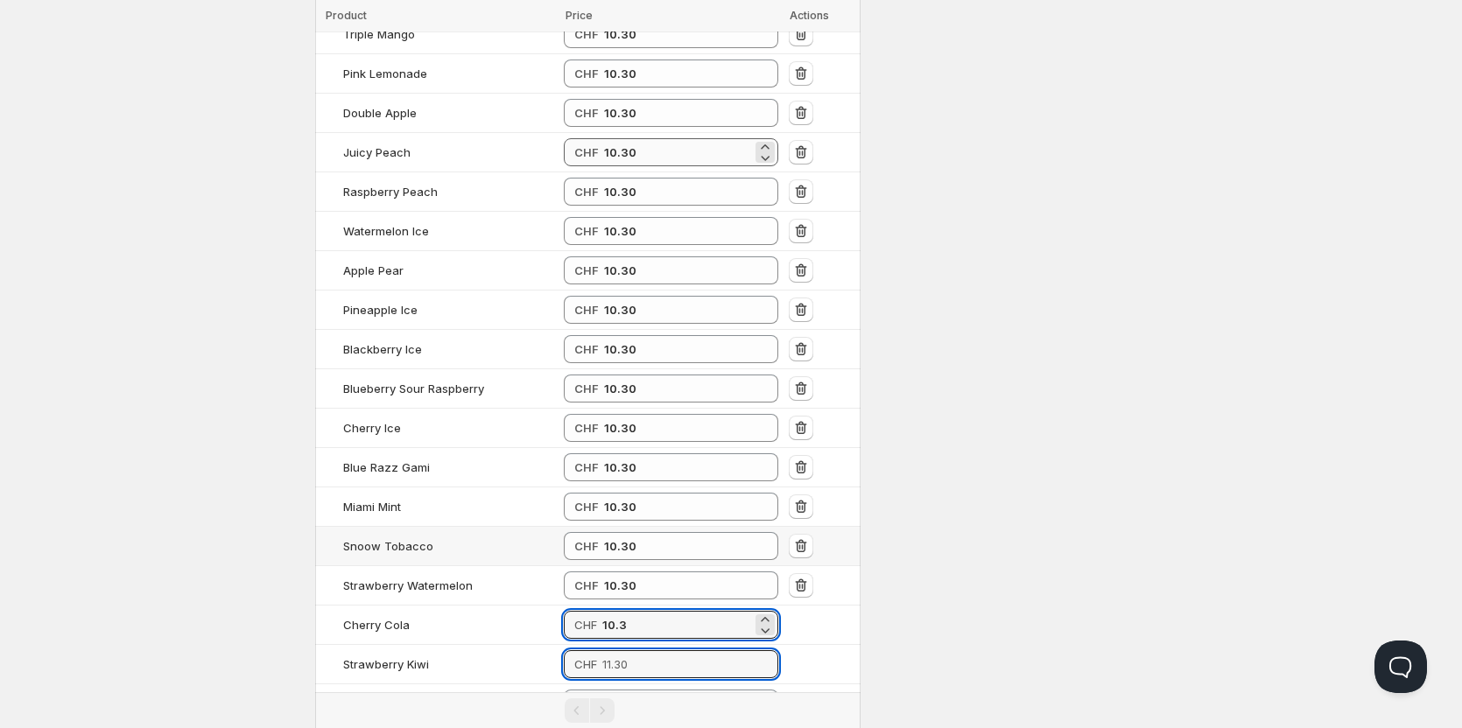
type input "10.30"
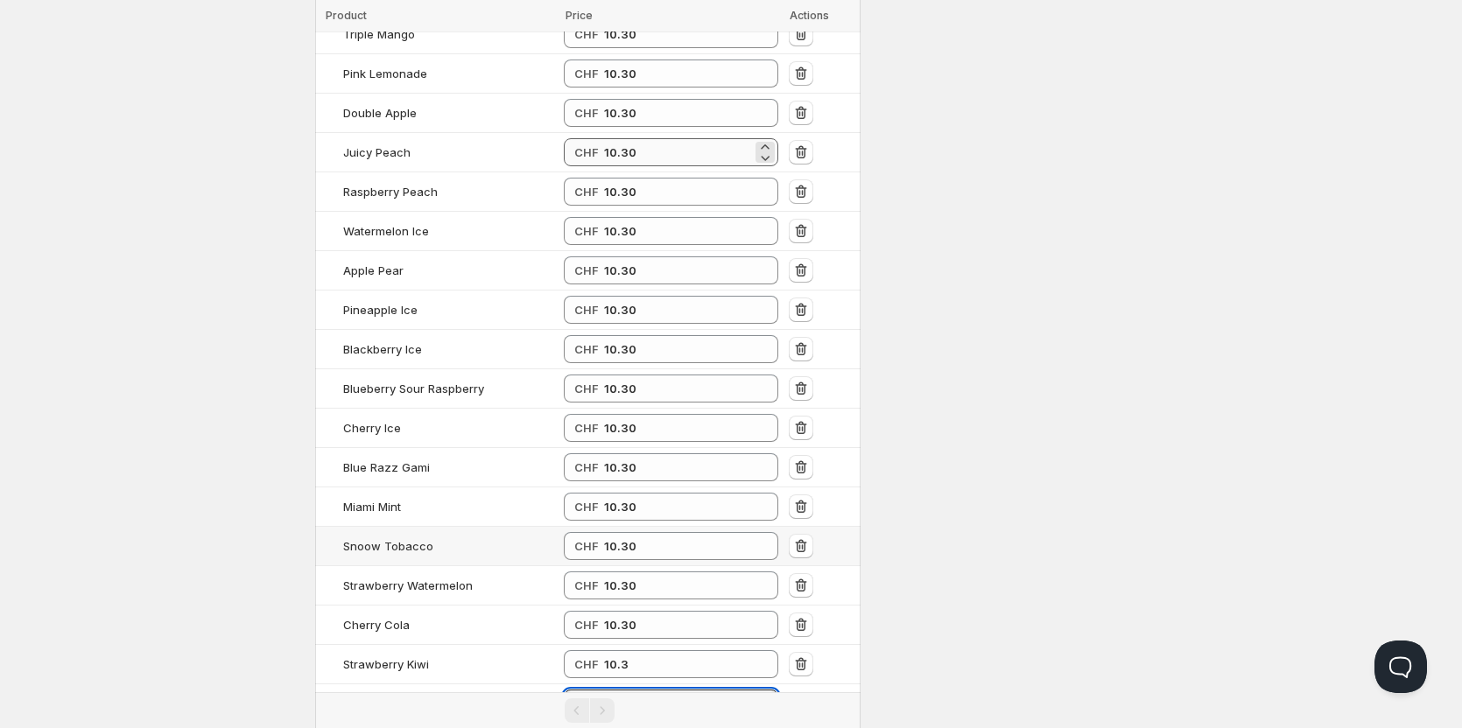
type input "10.30"
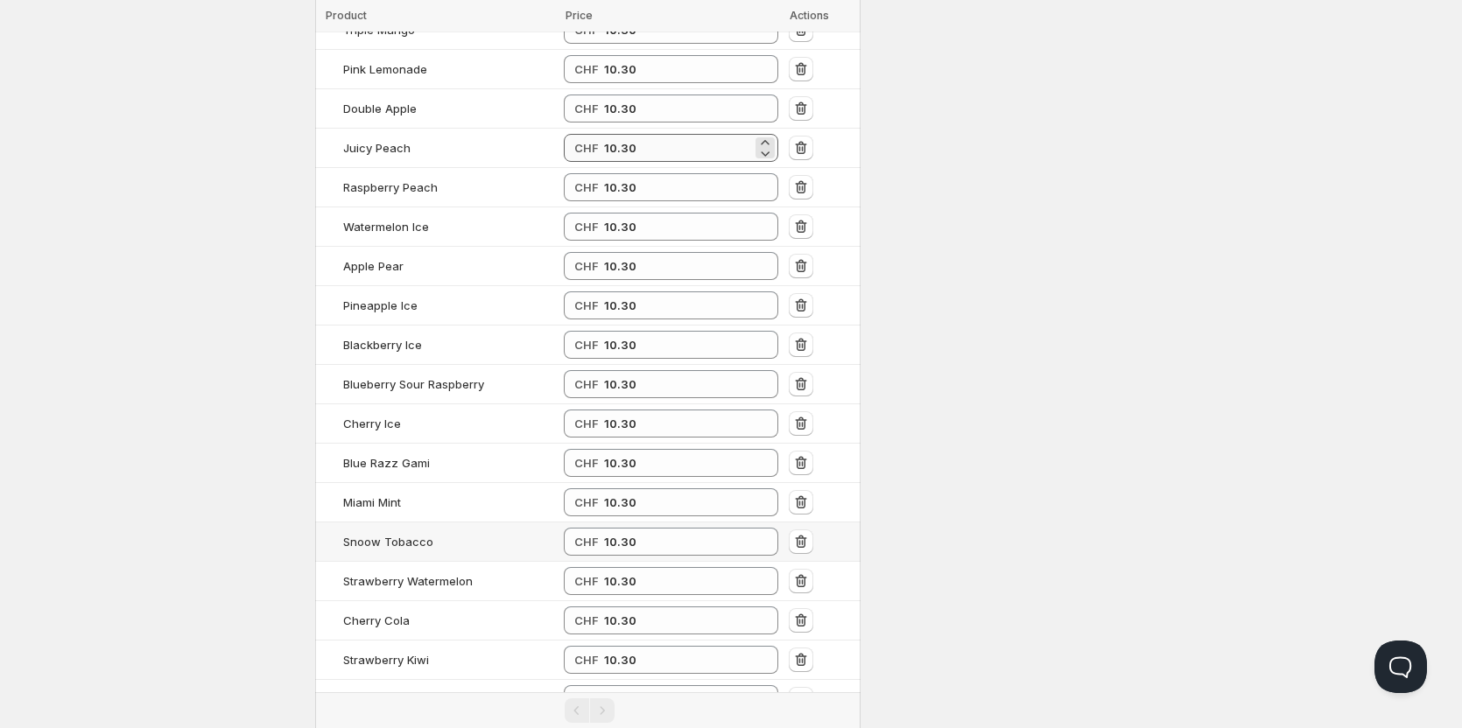
type input "10.30"
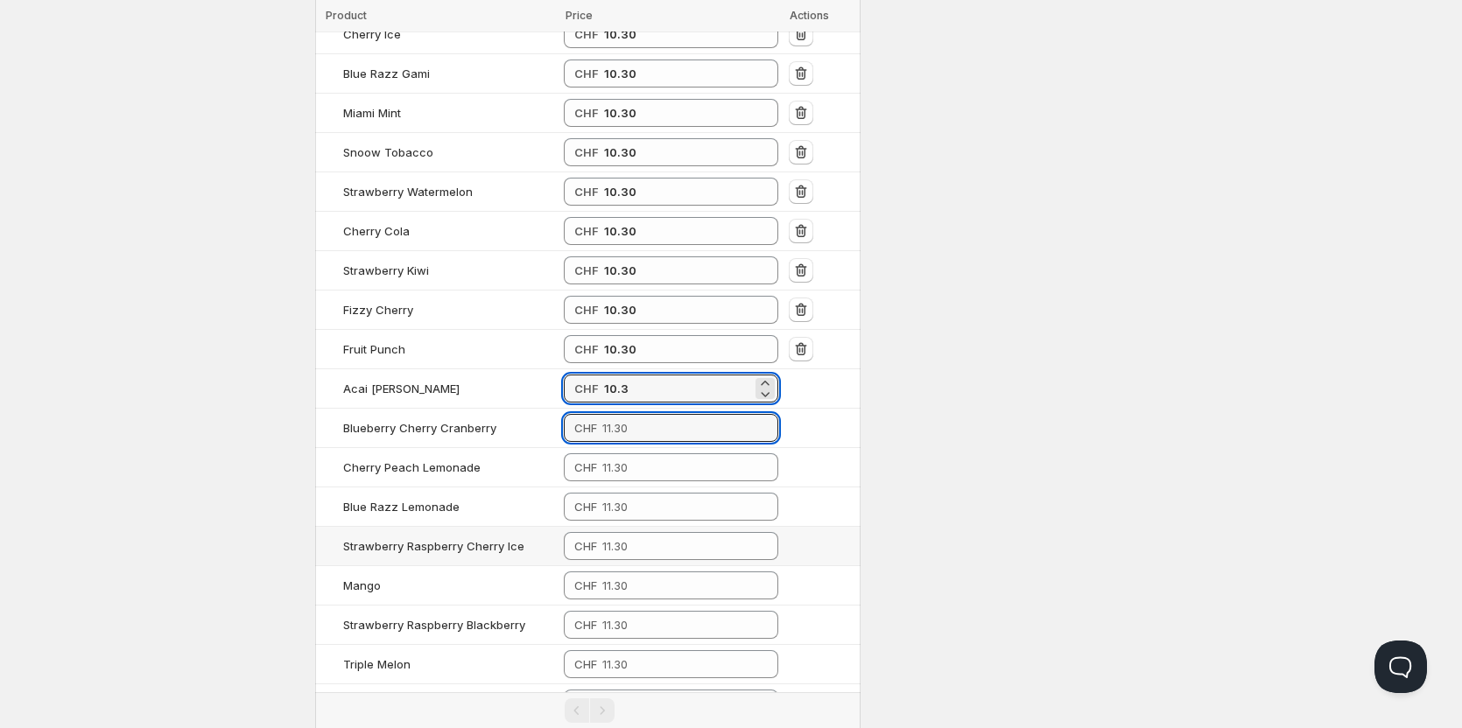
type input "10.30"
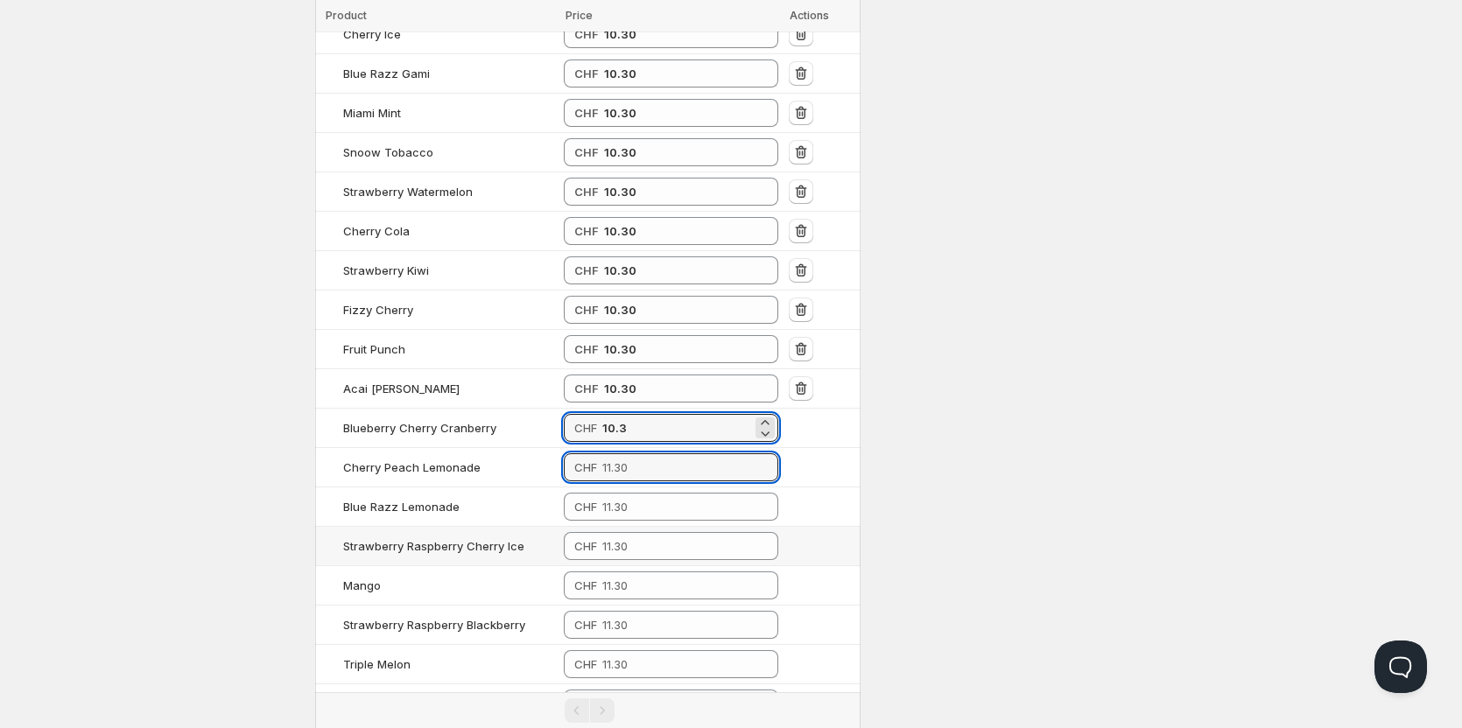
type input "10.30"
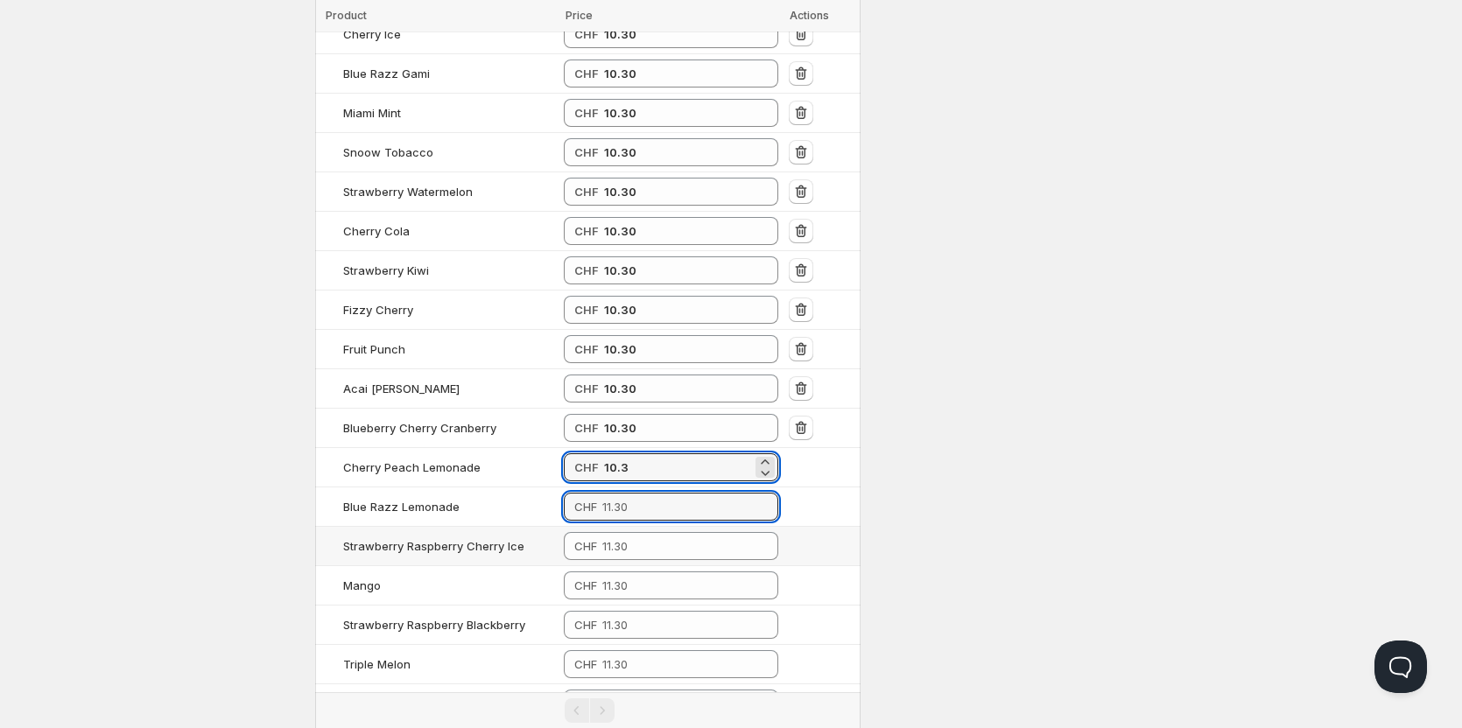
type input "10.30"
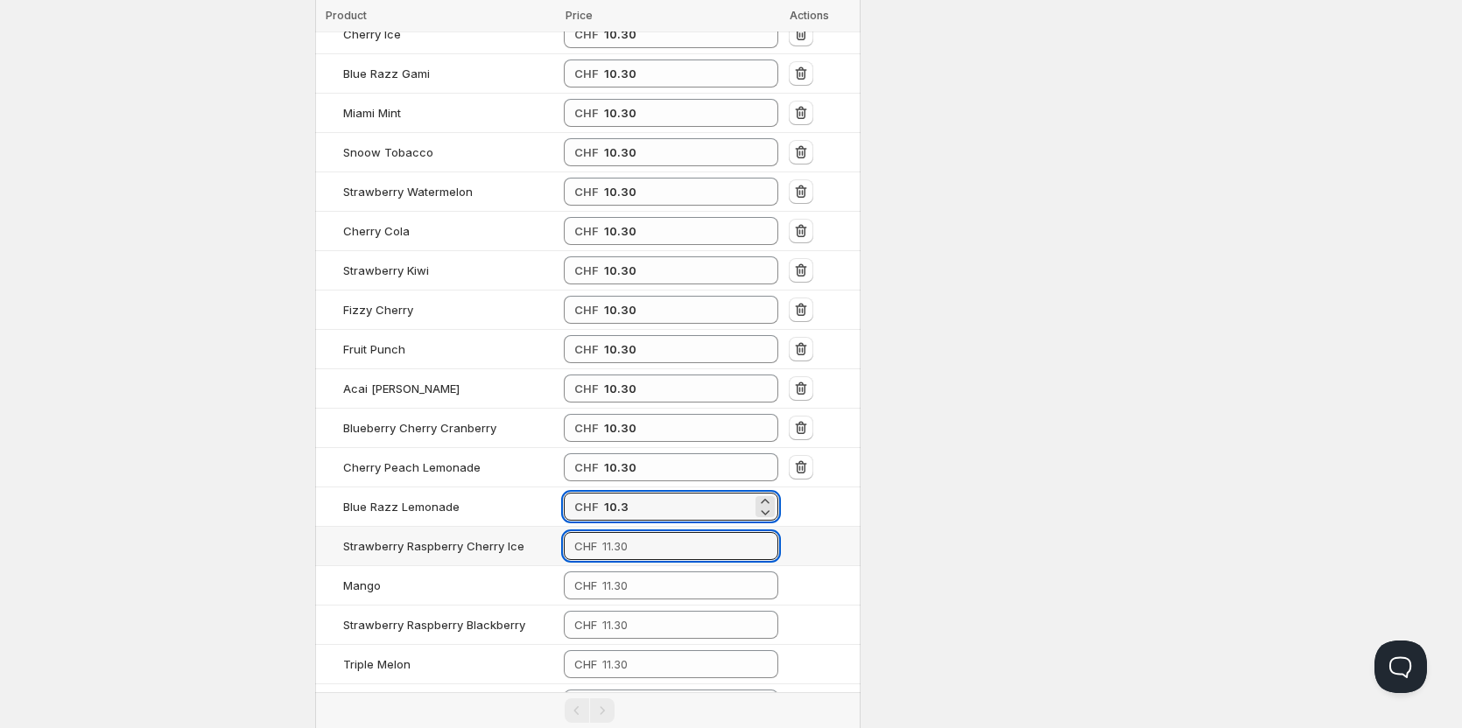
type input "10.30"
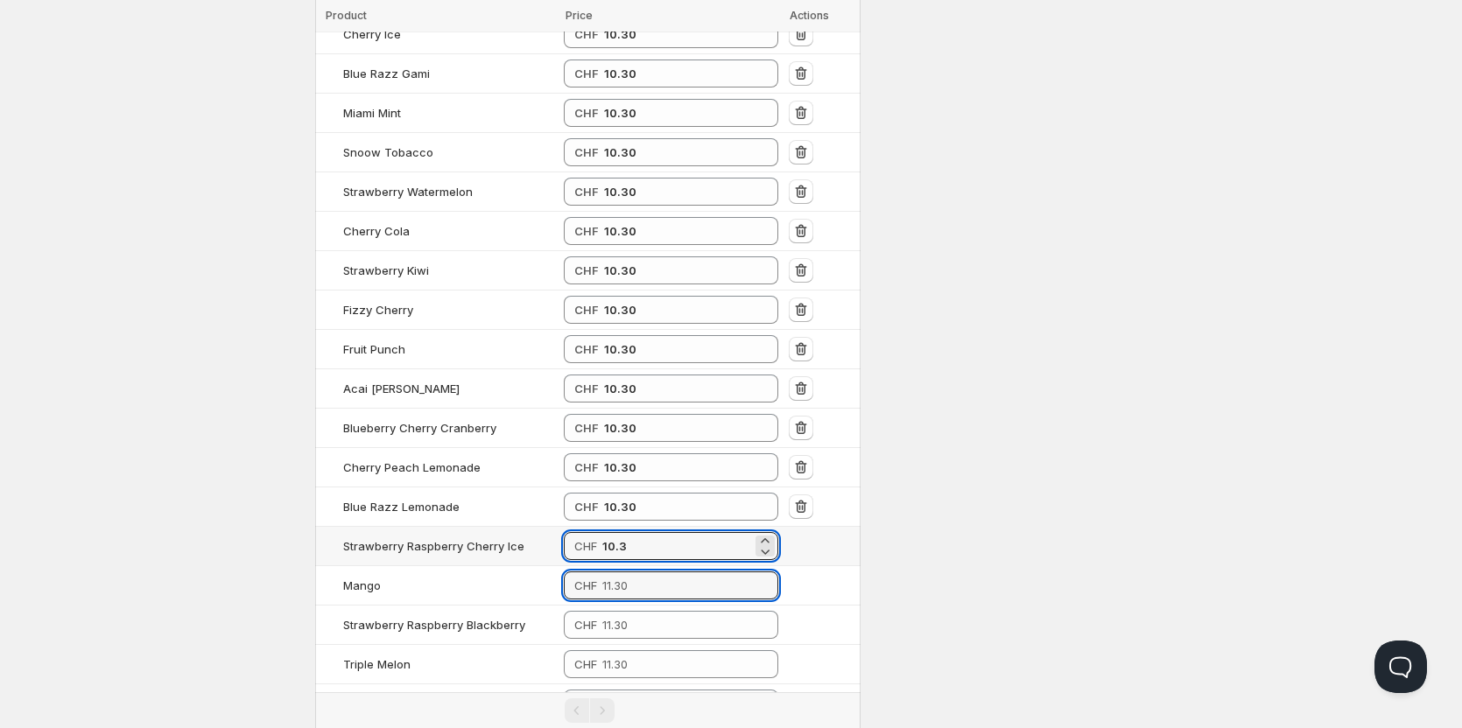
type input "10.30"
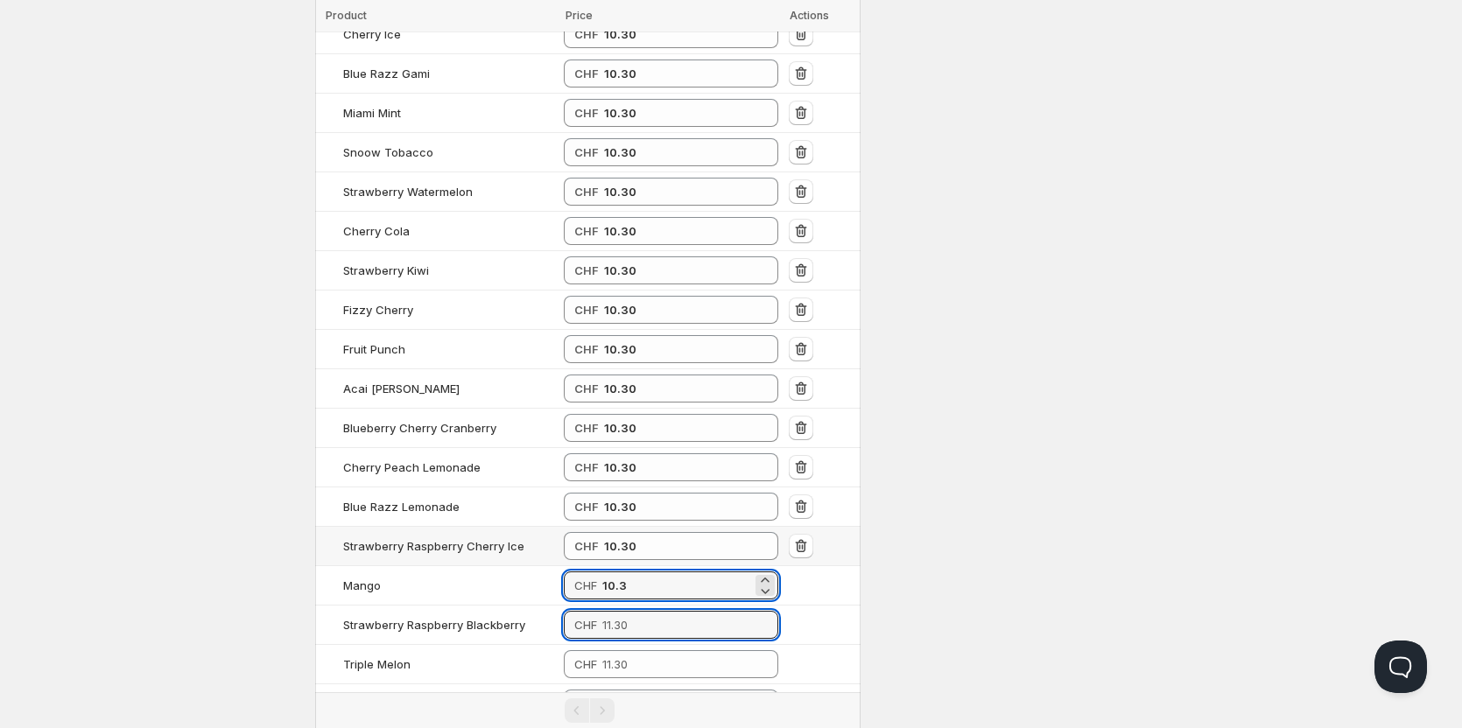
type input "10.30"
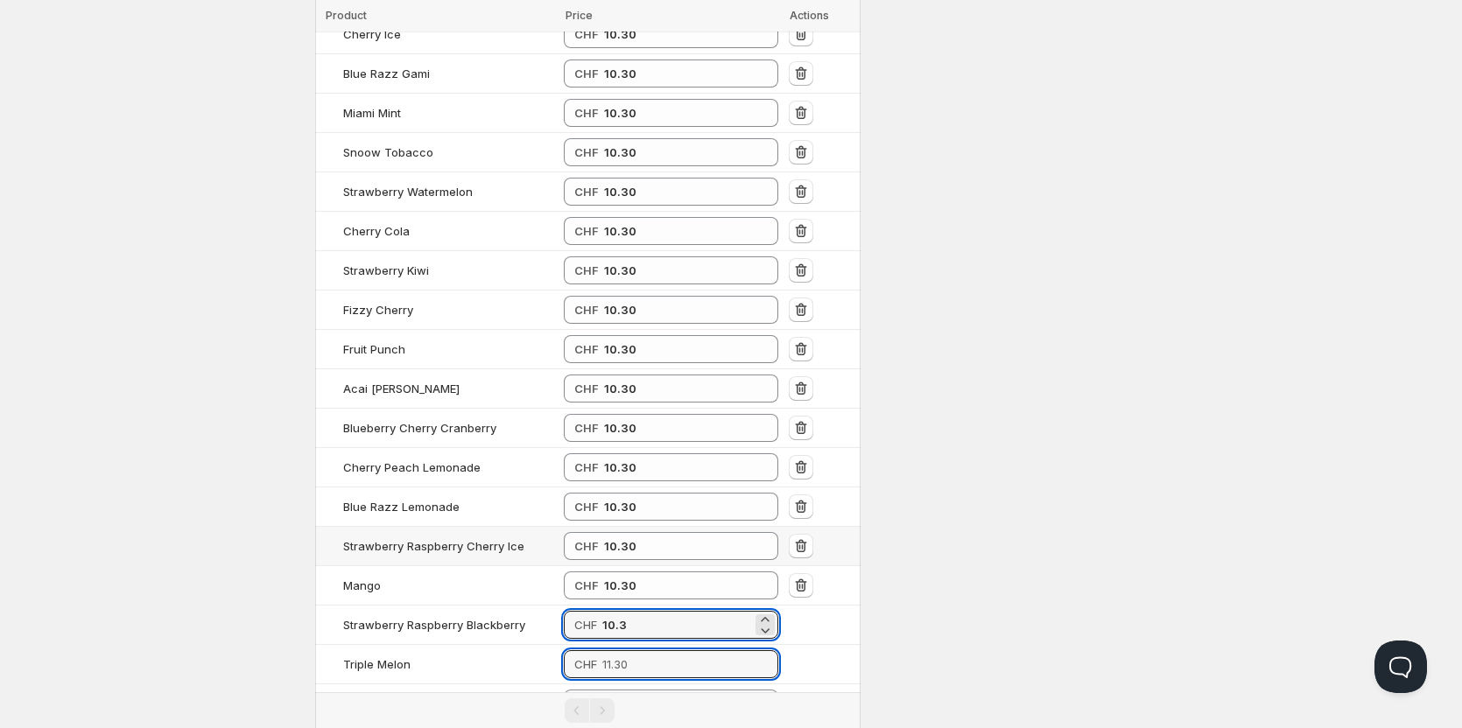
type input "10.30"
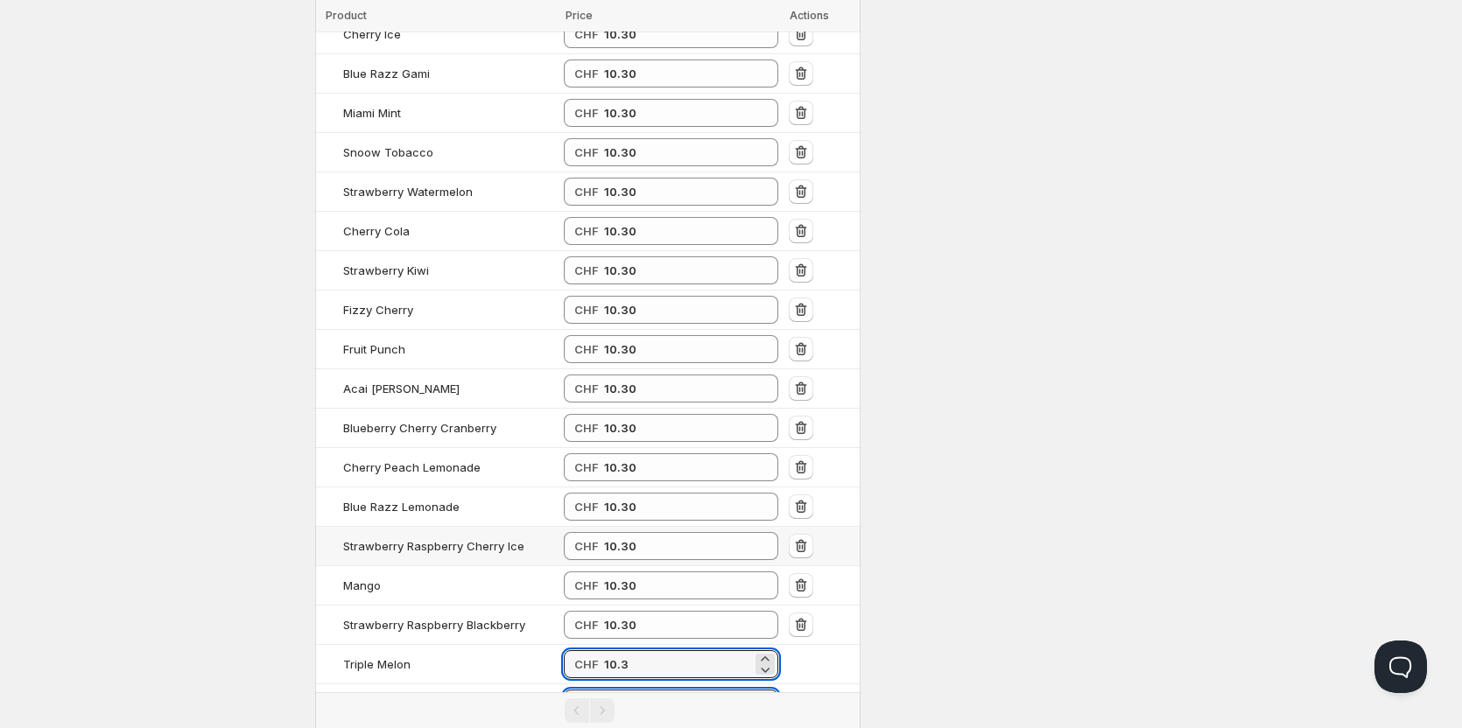
type input "10.30"
type input "10.31"
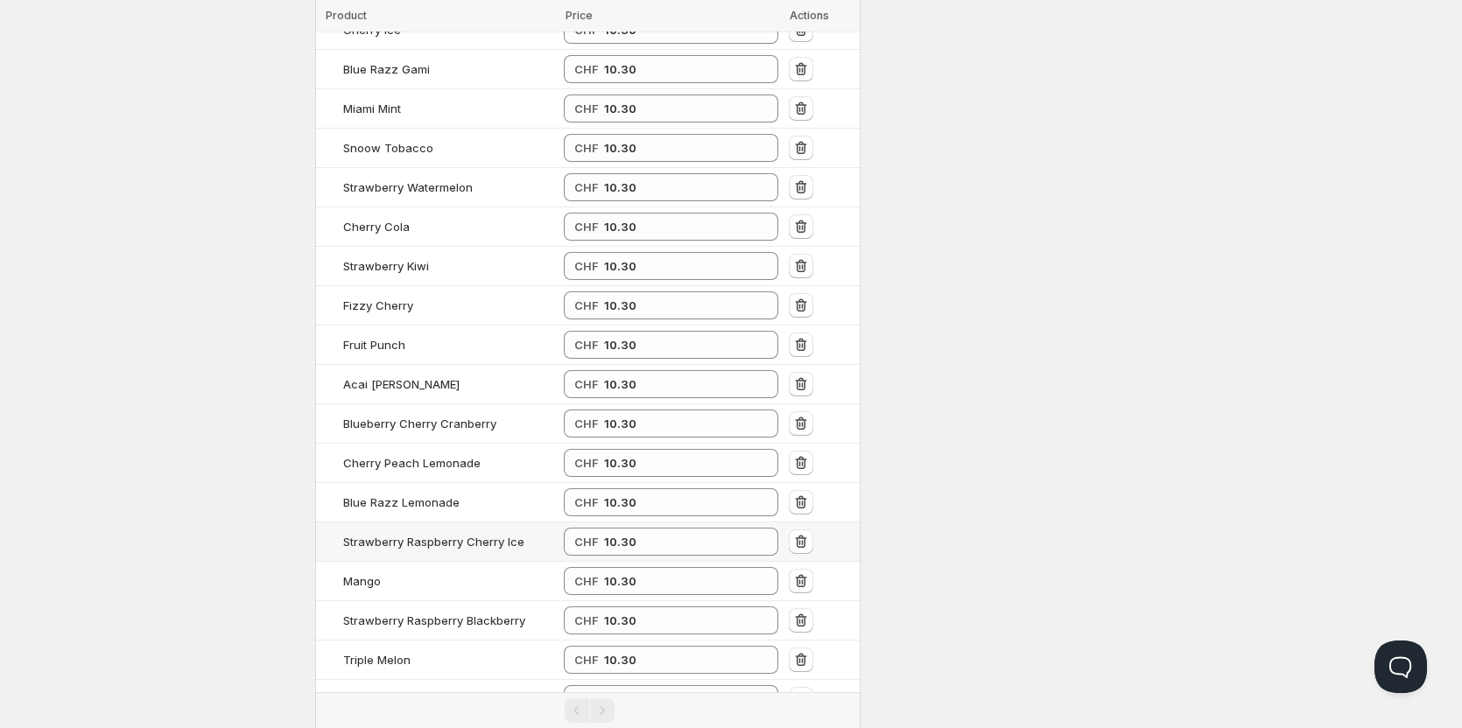
type input "10.30"
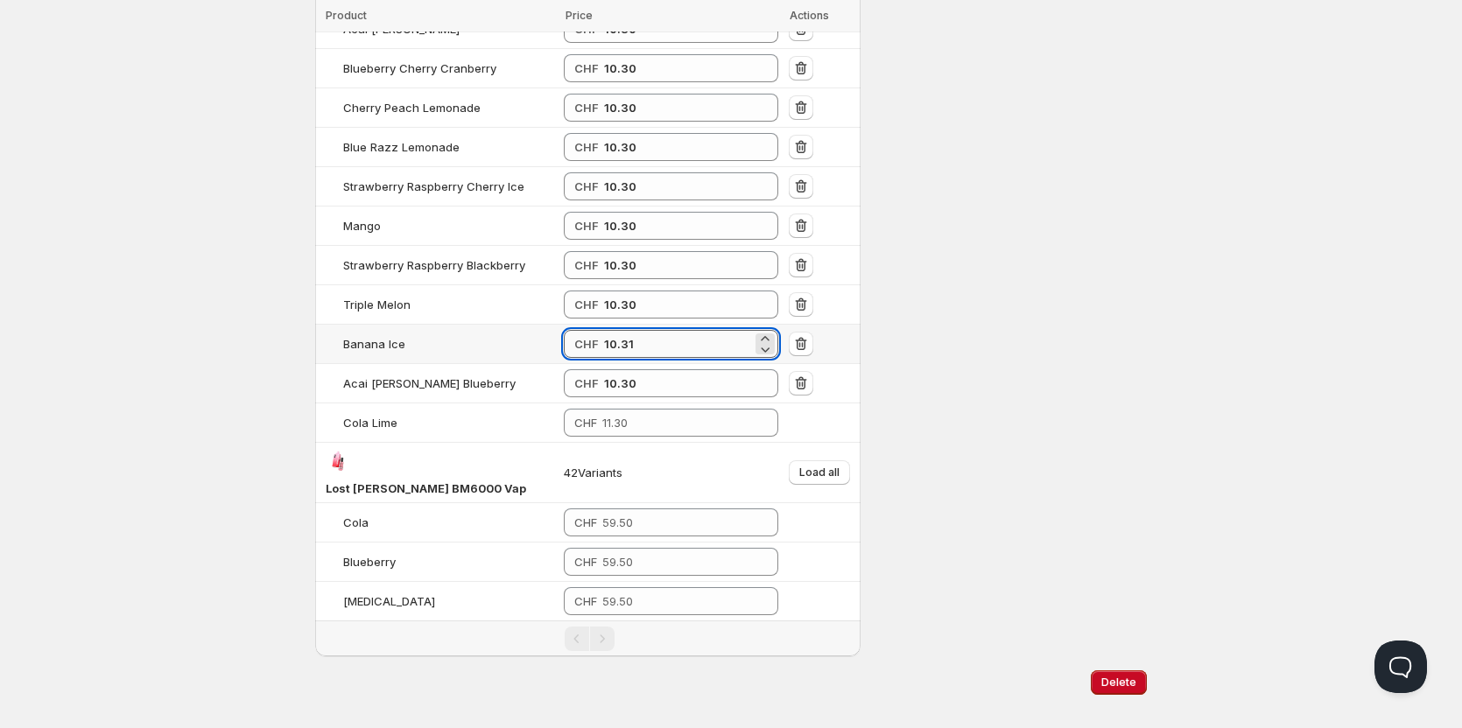
click at [649, 330] on input "10.31" at bounding box center [678, 344] width 148 height 28
type input "10.30"
click at [641, 409] on input "number" at bounding box center [677, 423] width 150 height 28
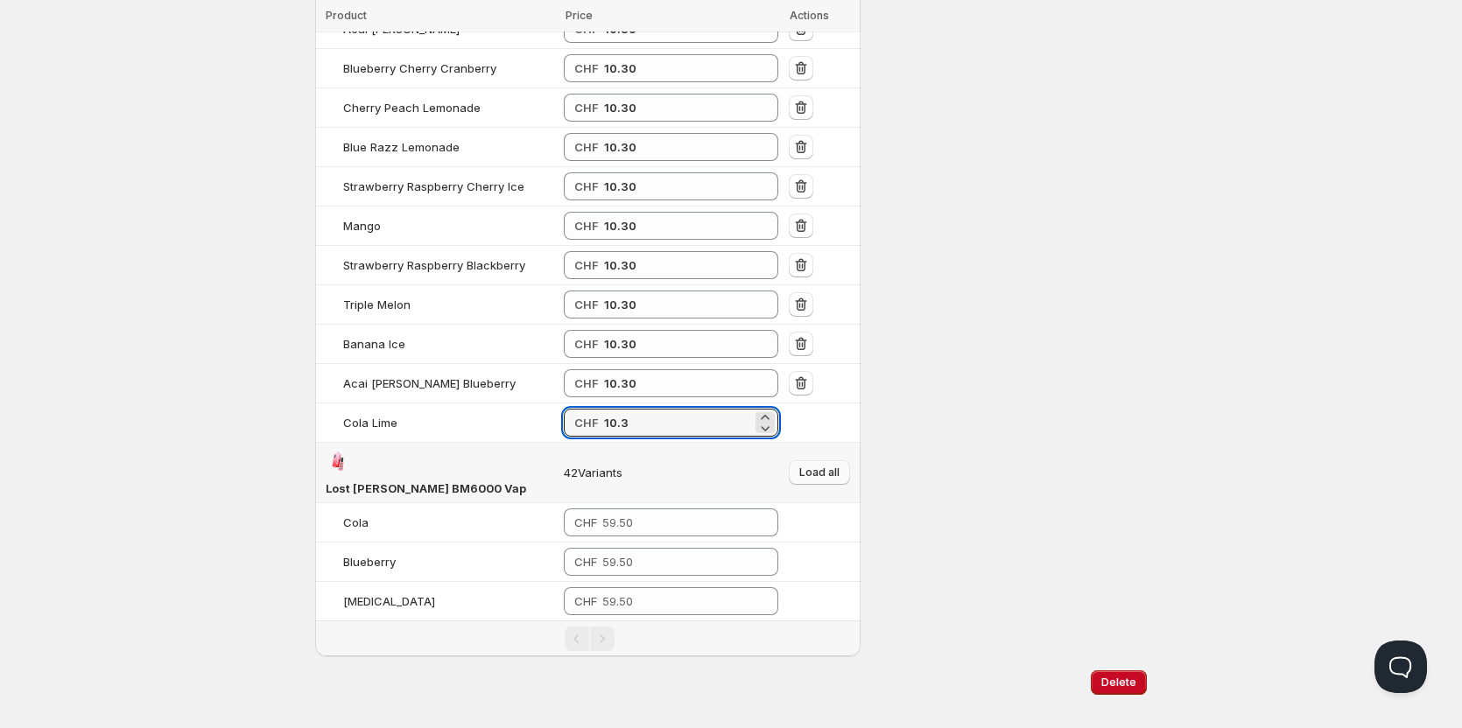
type input "10.30"
click at [829, 466] on span "Load all" at bounding box center [819, 473] width 40 height 14
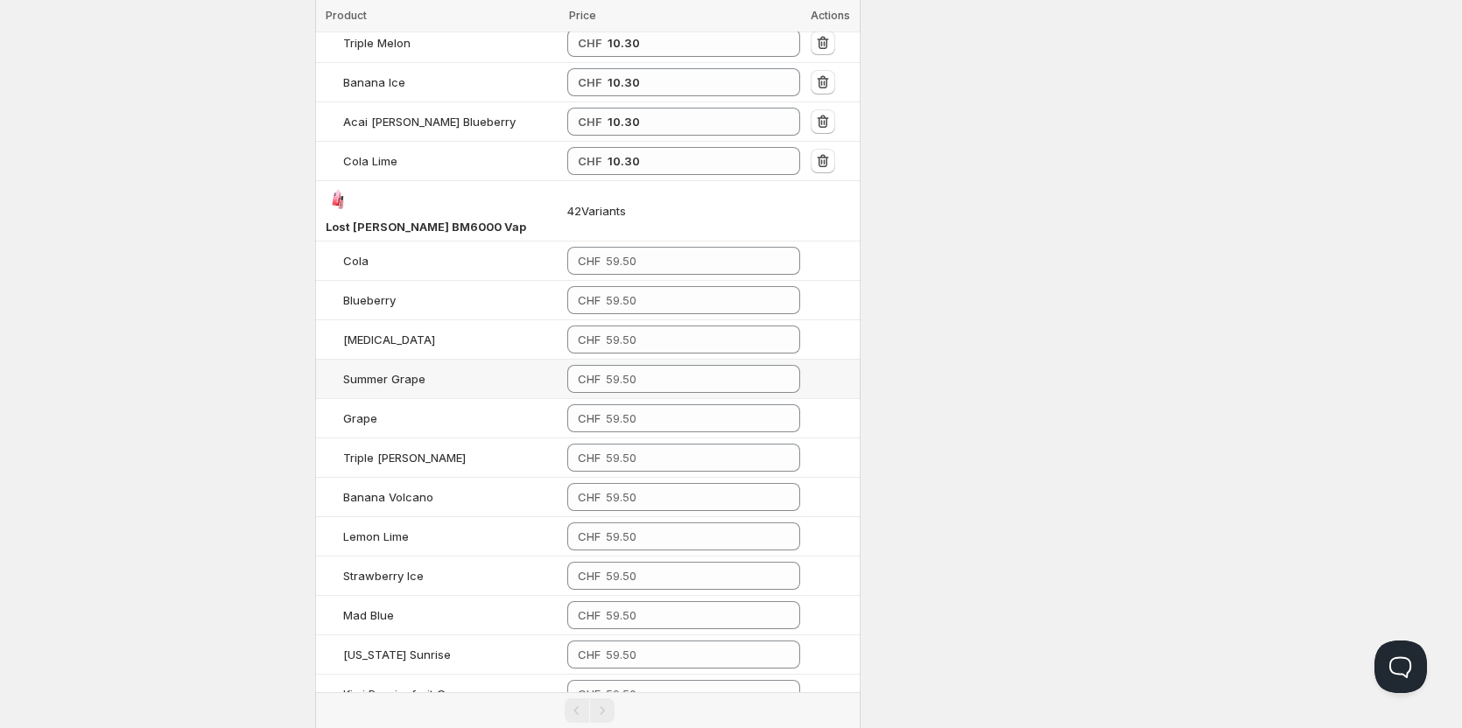
scroll to position [1803, 0]
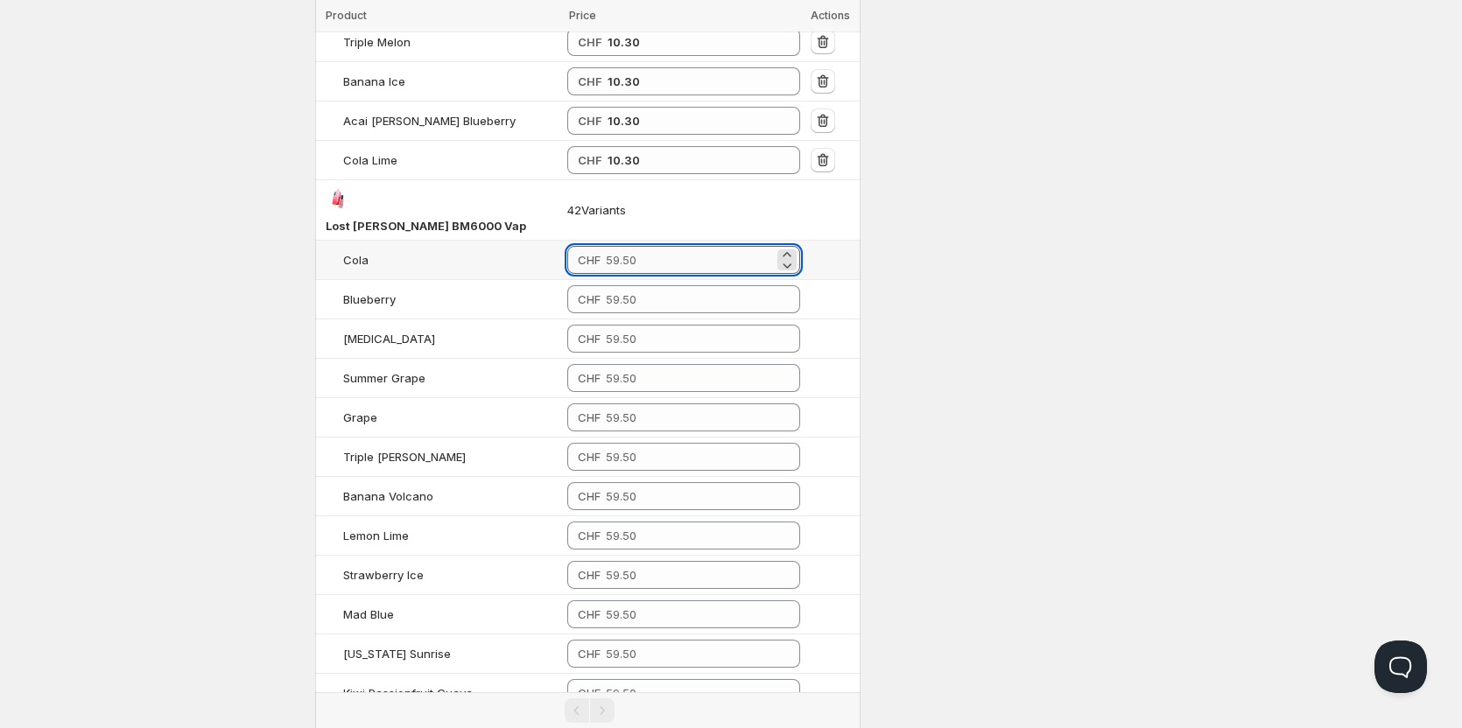
click at [677, 246] on input "number" at bounding box center [690, 260] width 168 height 28
type input "51.50"
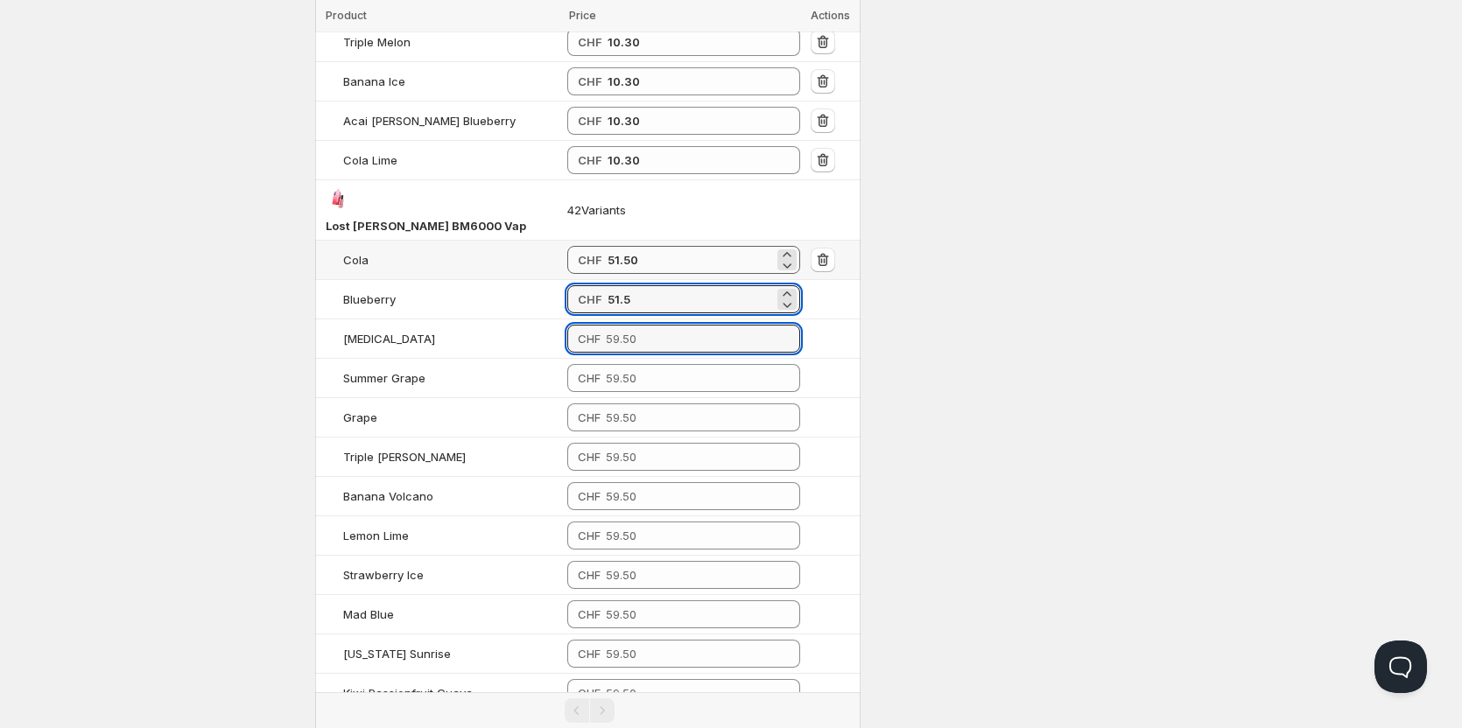
type input "51.50"
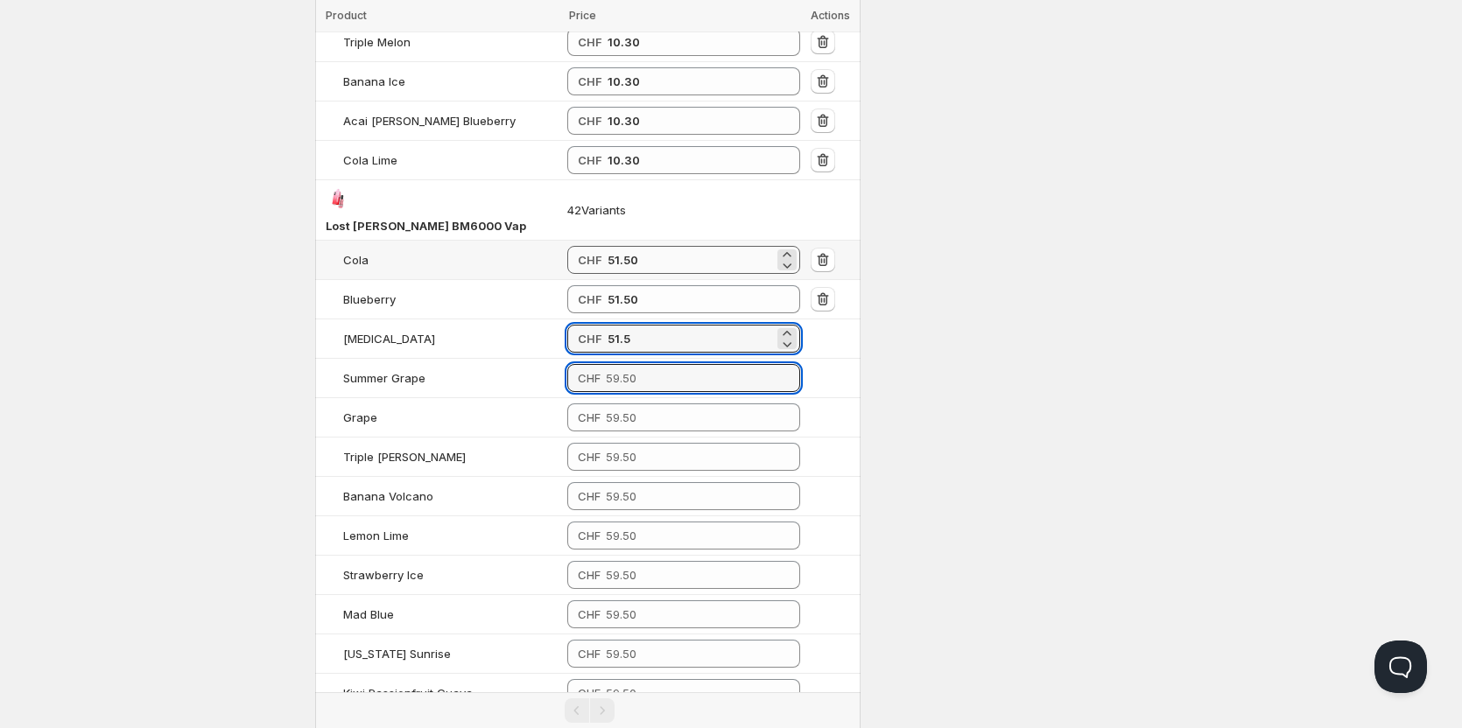
type input "51.50"
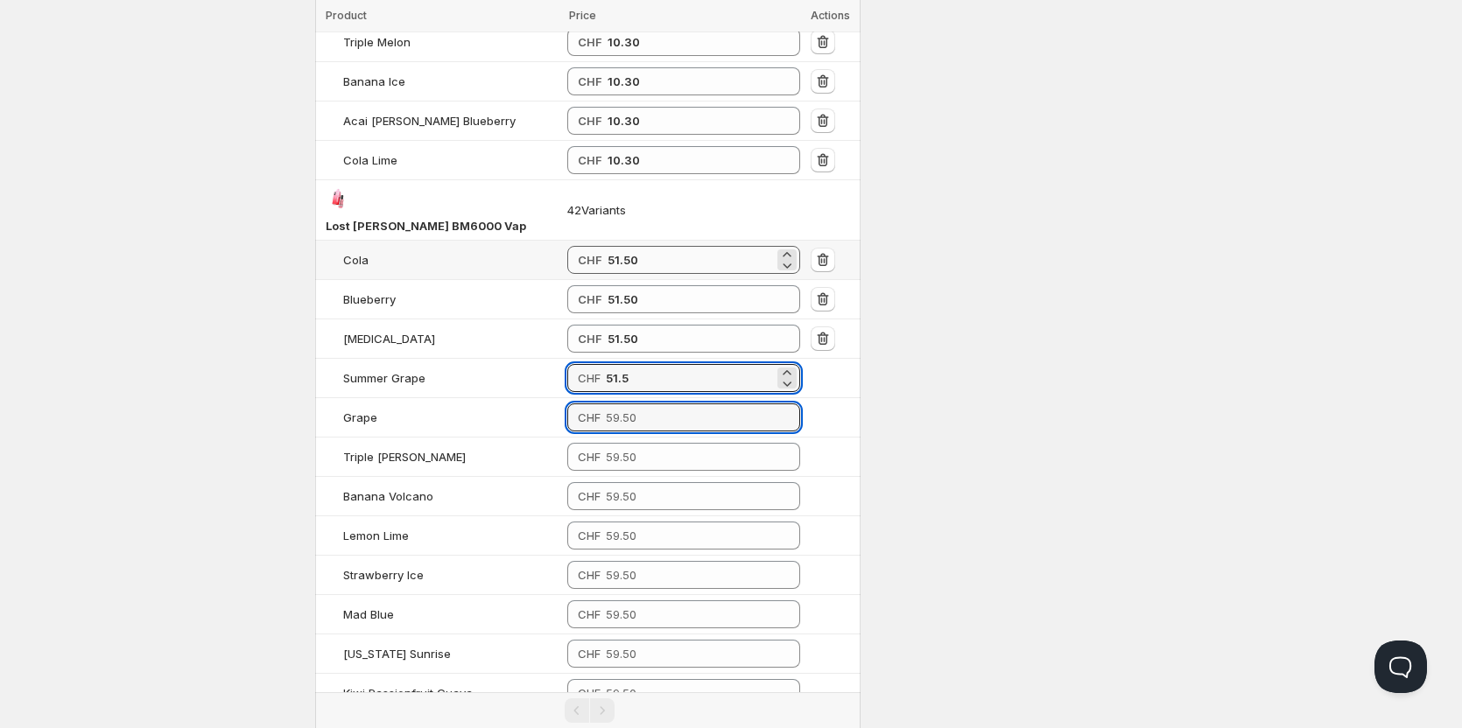
type input "51.50"
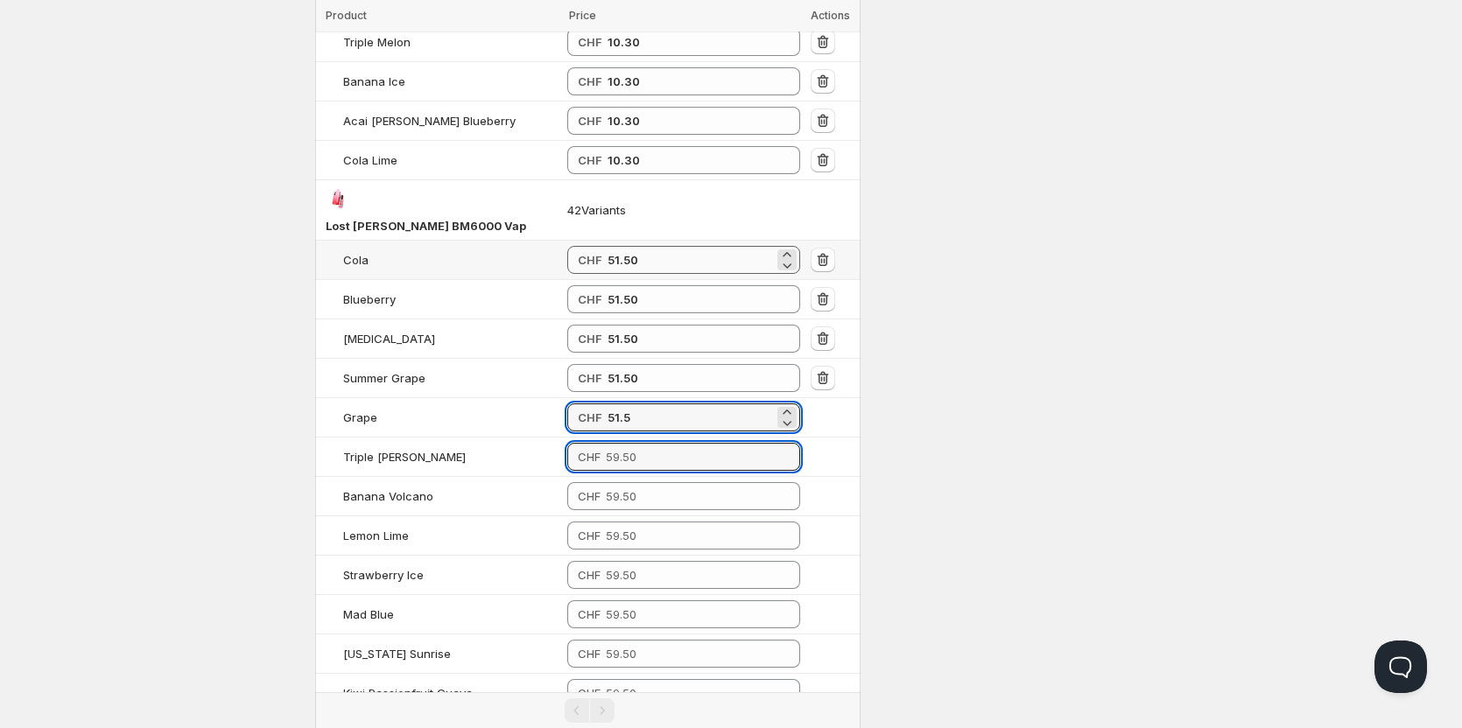
type input "51.50"
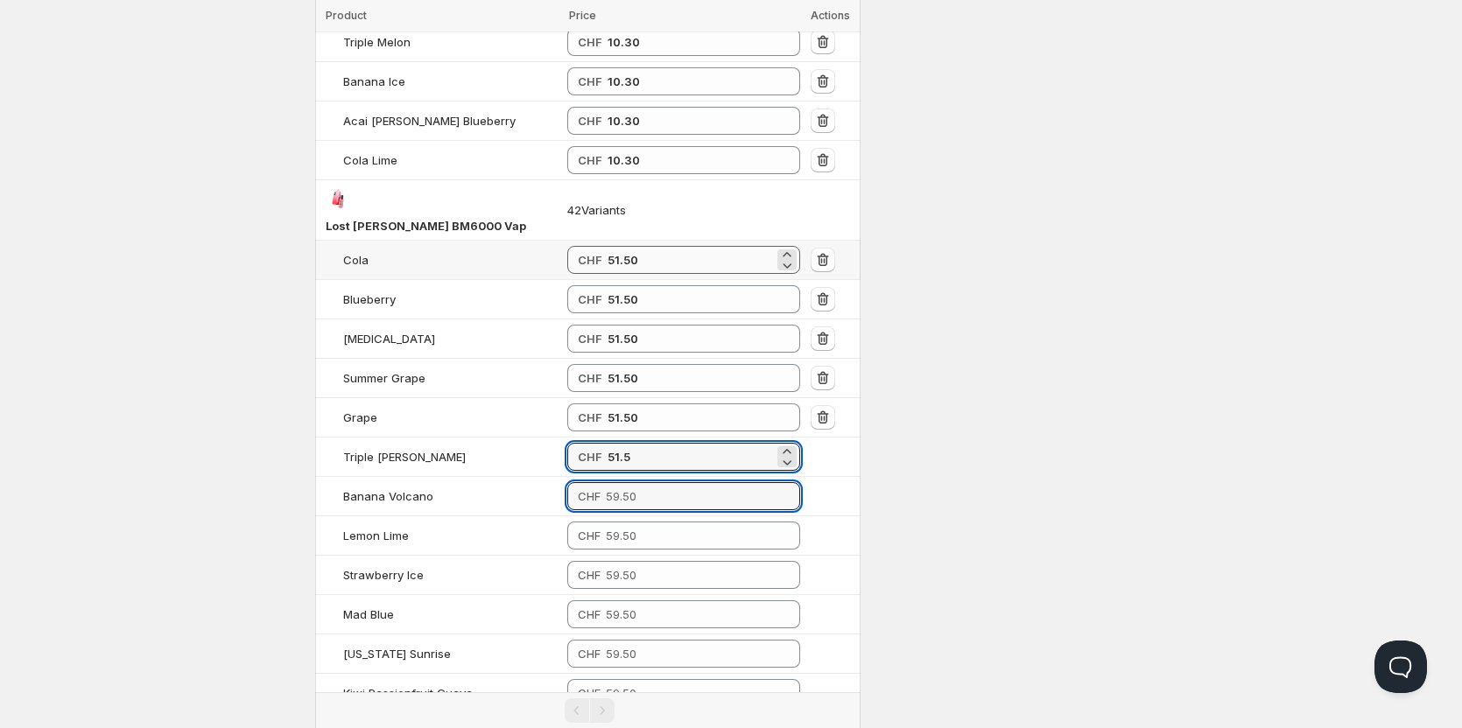
type input "51.50"
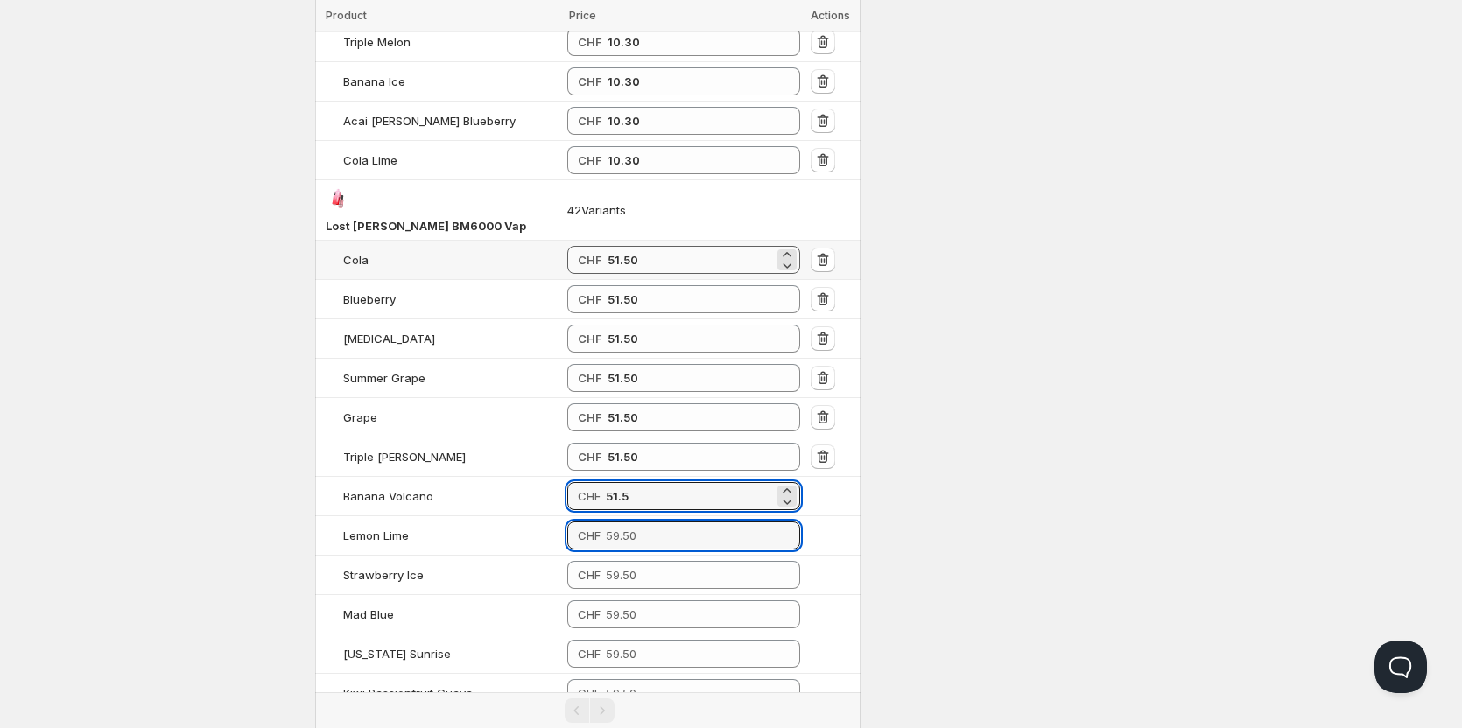
type input "51.50"
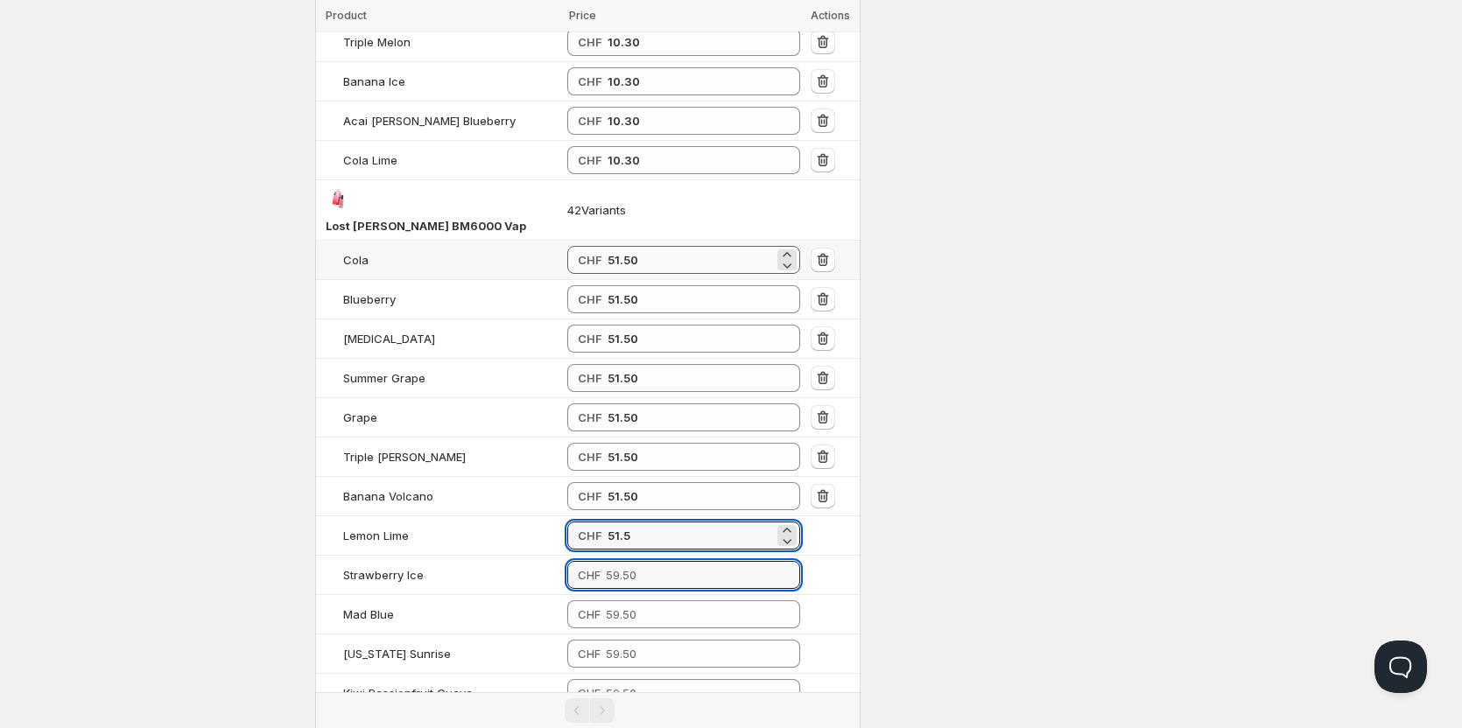
type input "51.50"
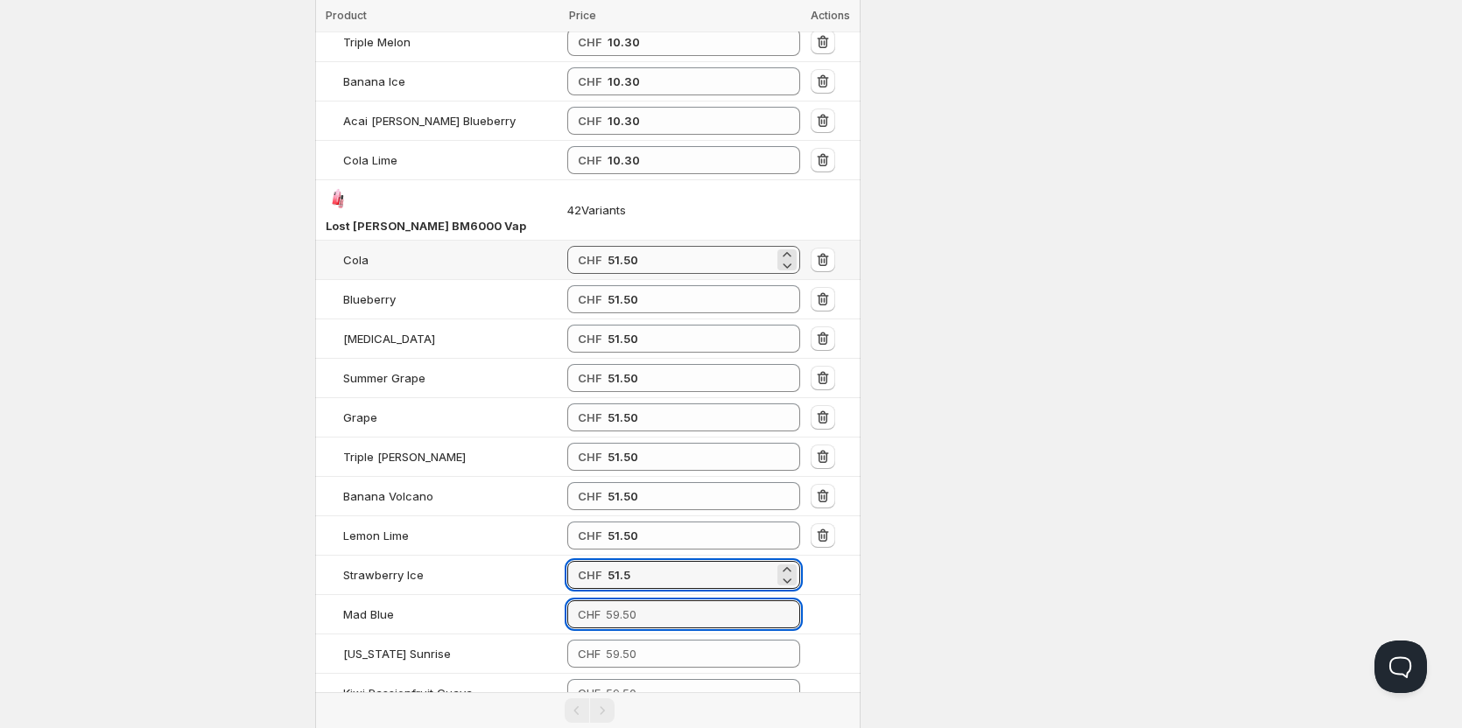
type input "51.50"
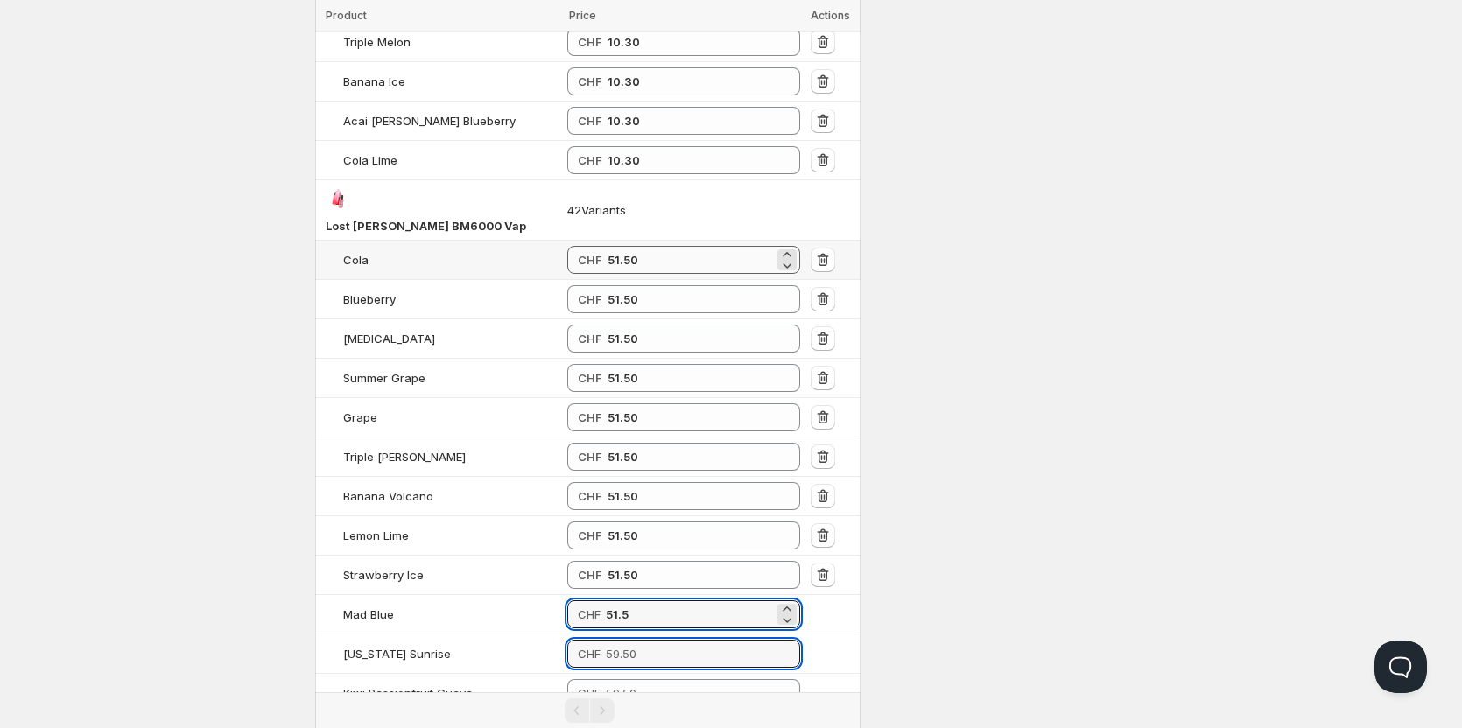
type input "51.50"
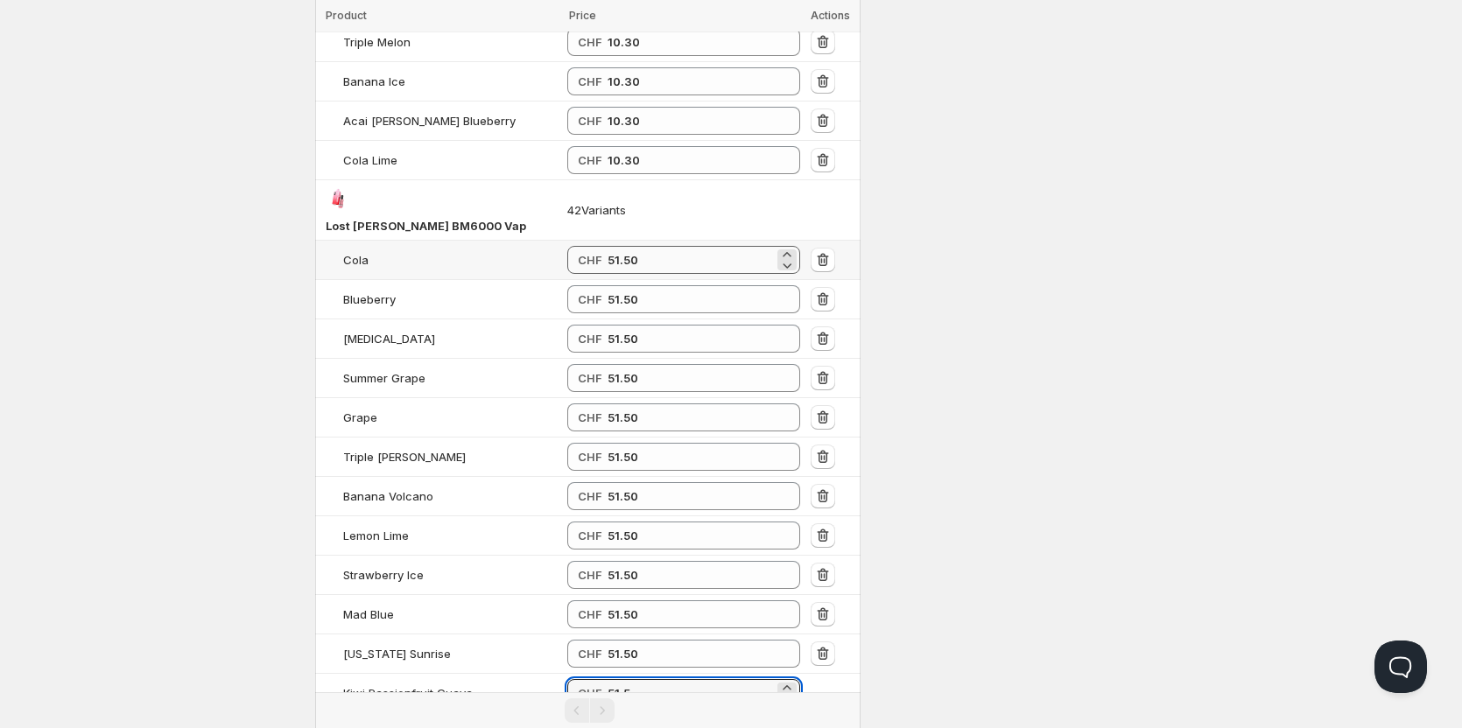
type input "51.50"
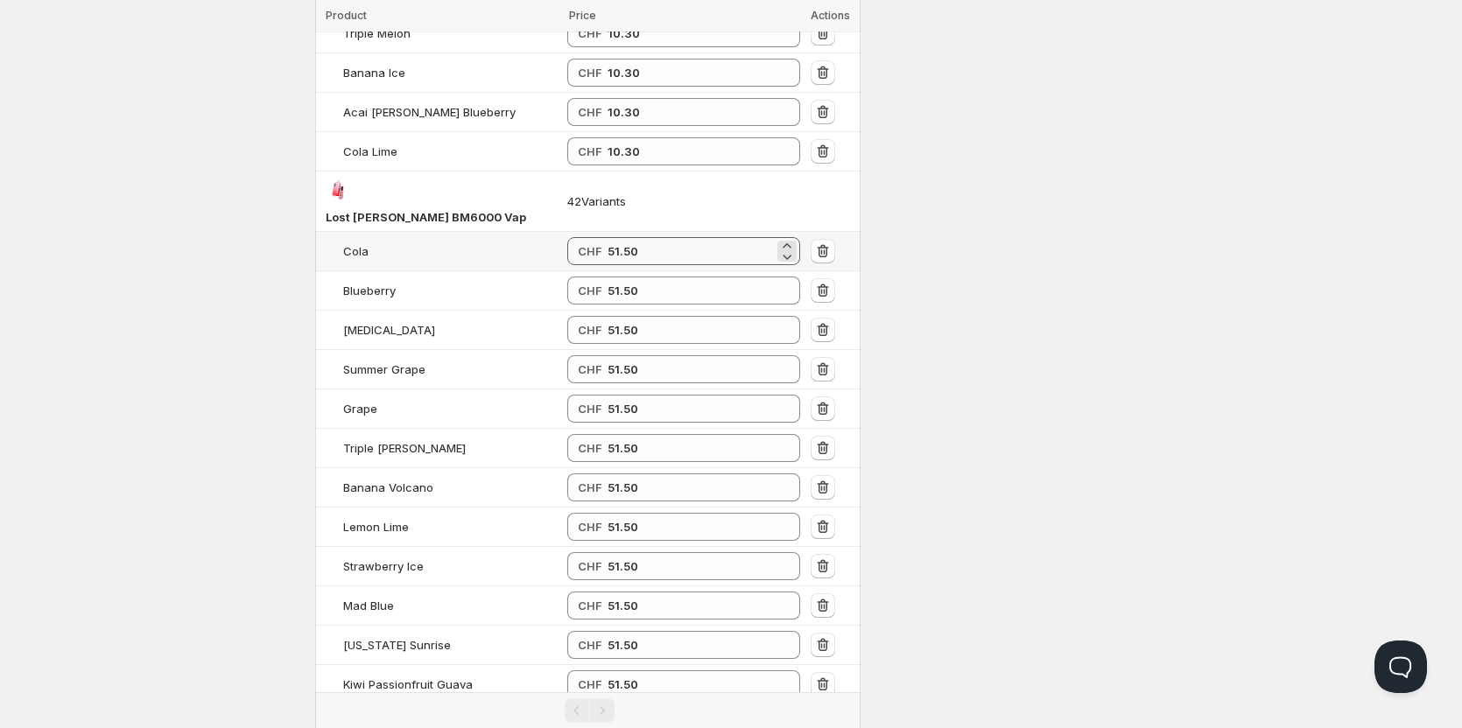
type input "51.50"
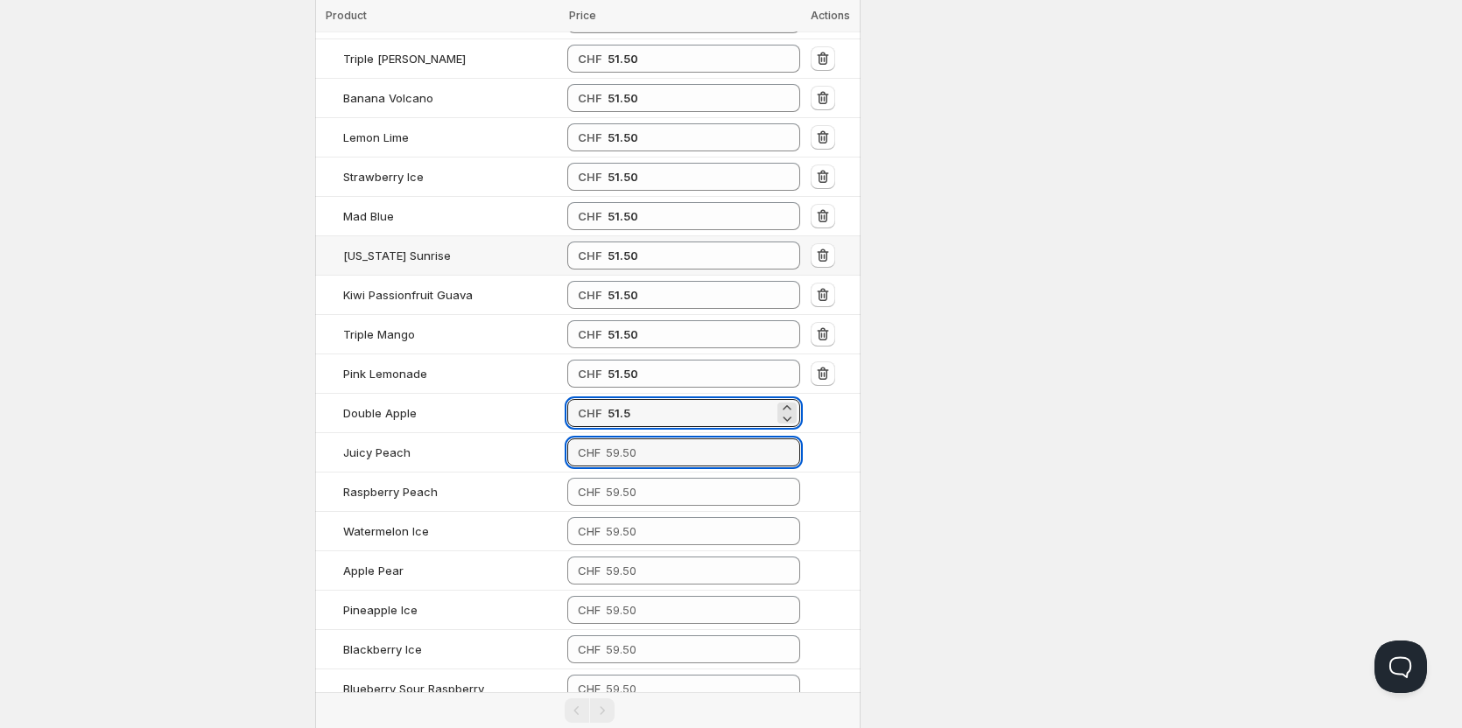
type input "51.50"
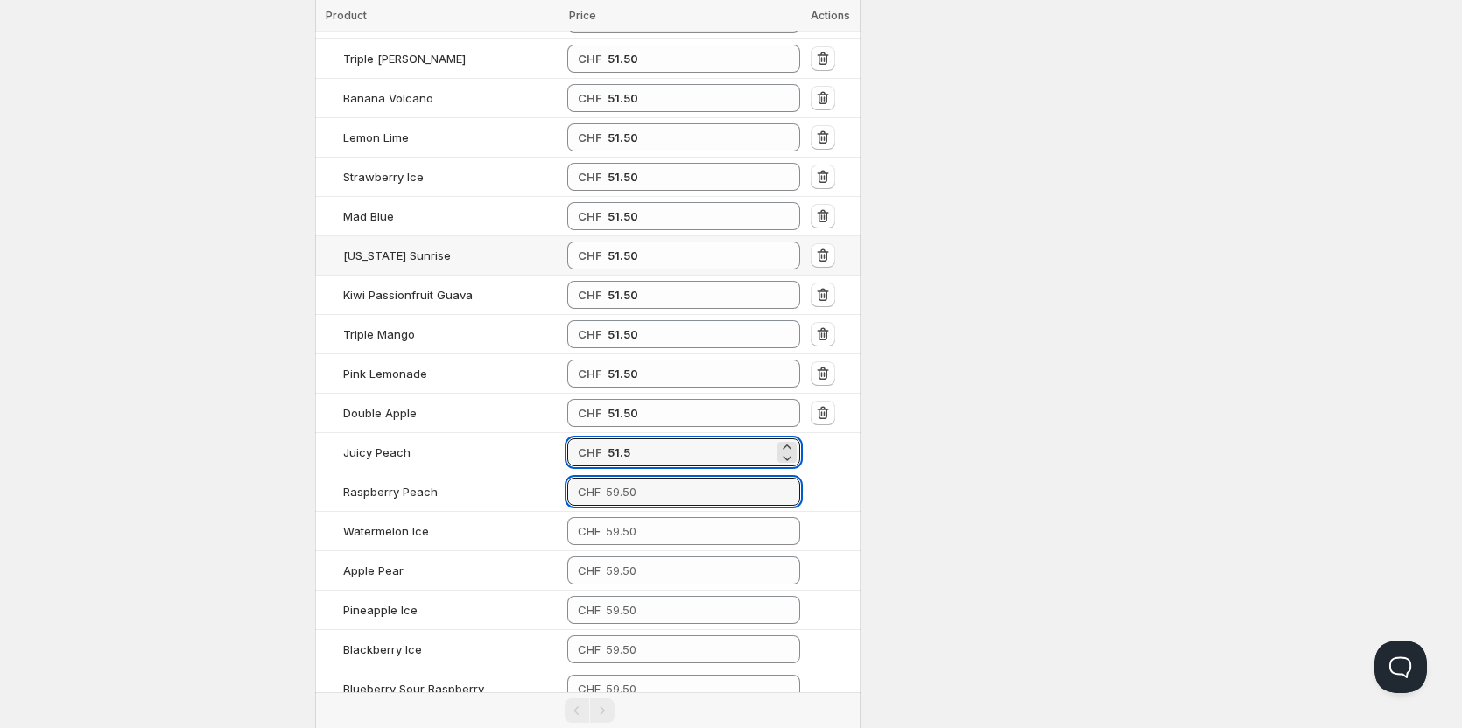
type input "51.50"
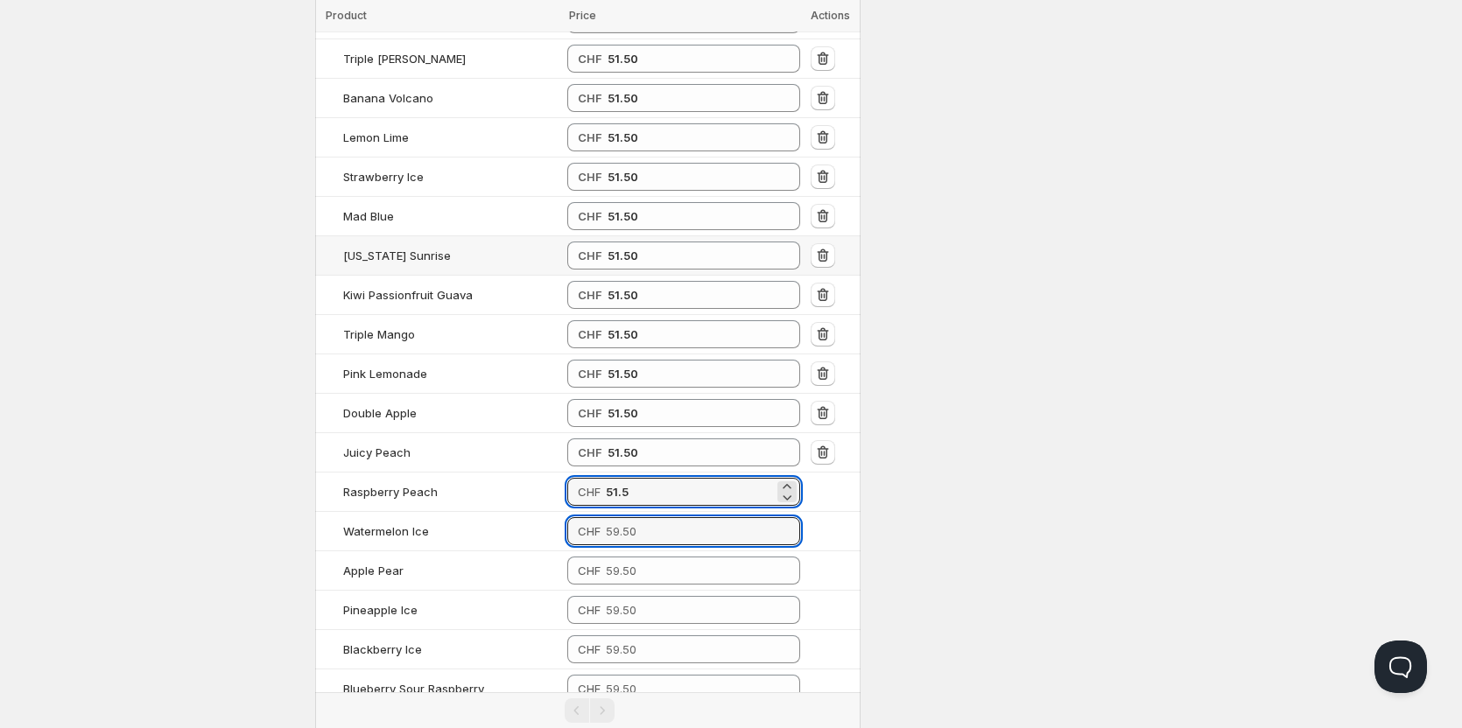
type input "51.50"
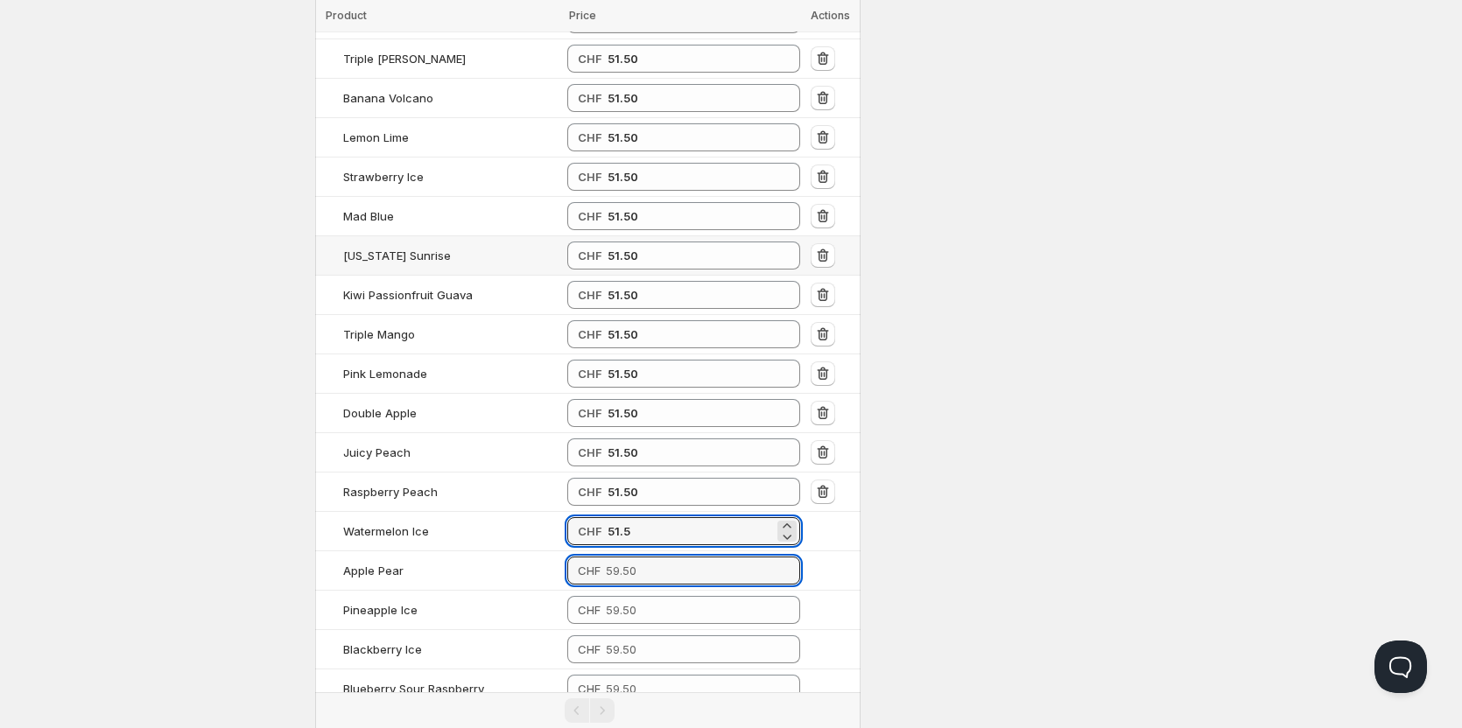
type input "51.50"
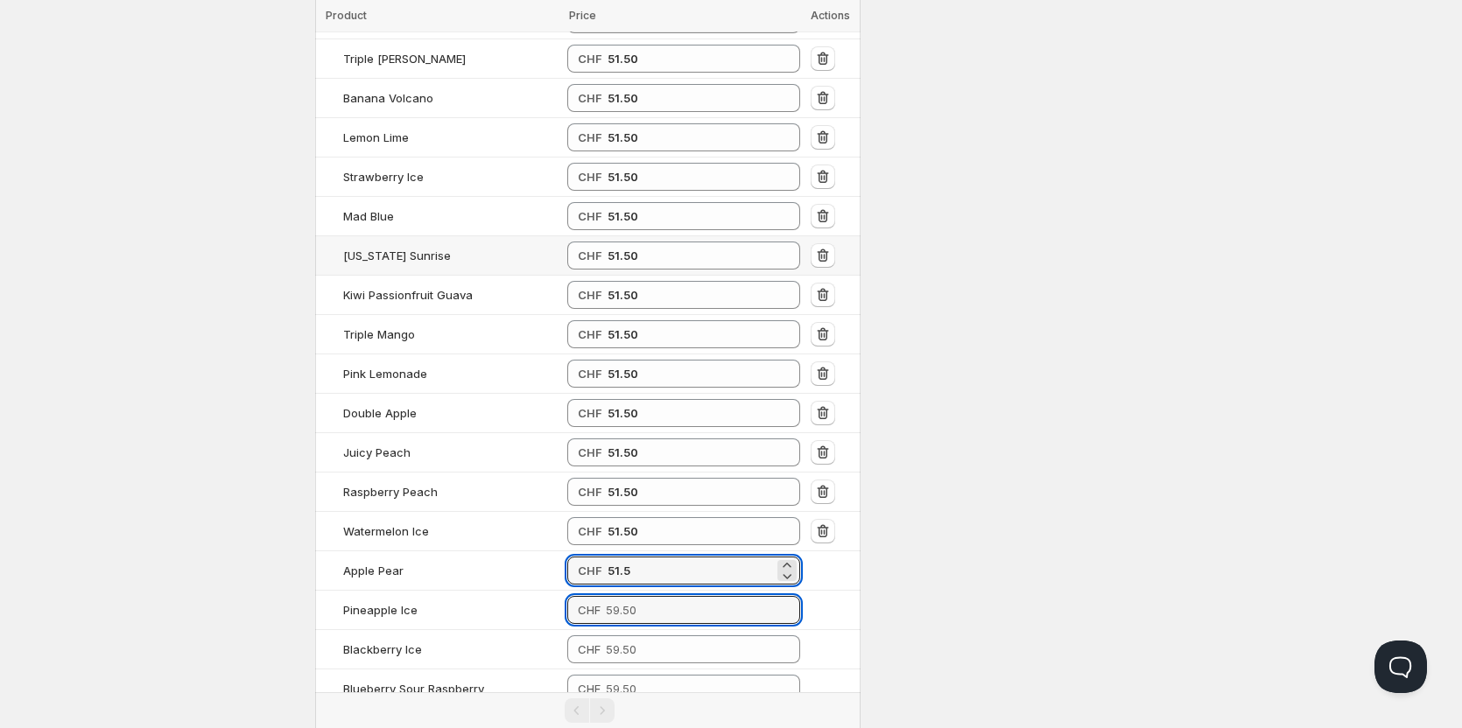
type input "51.50"
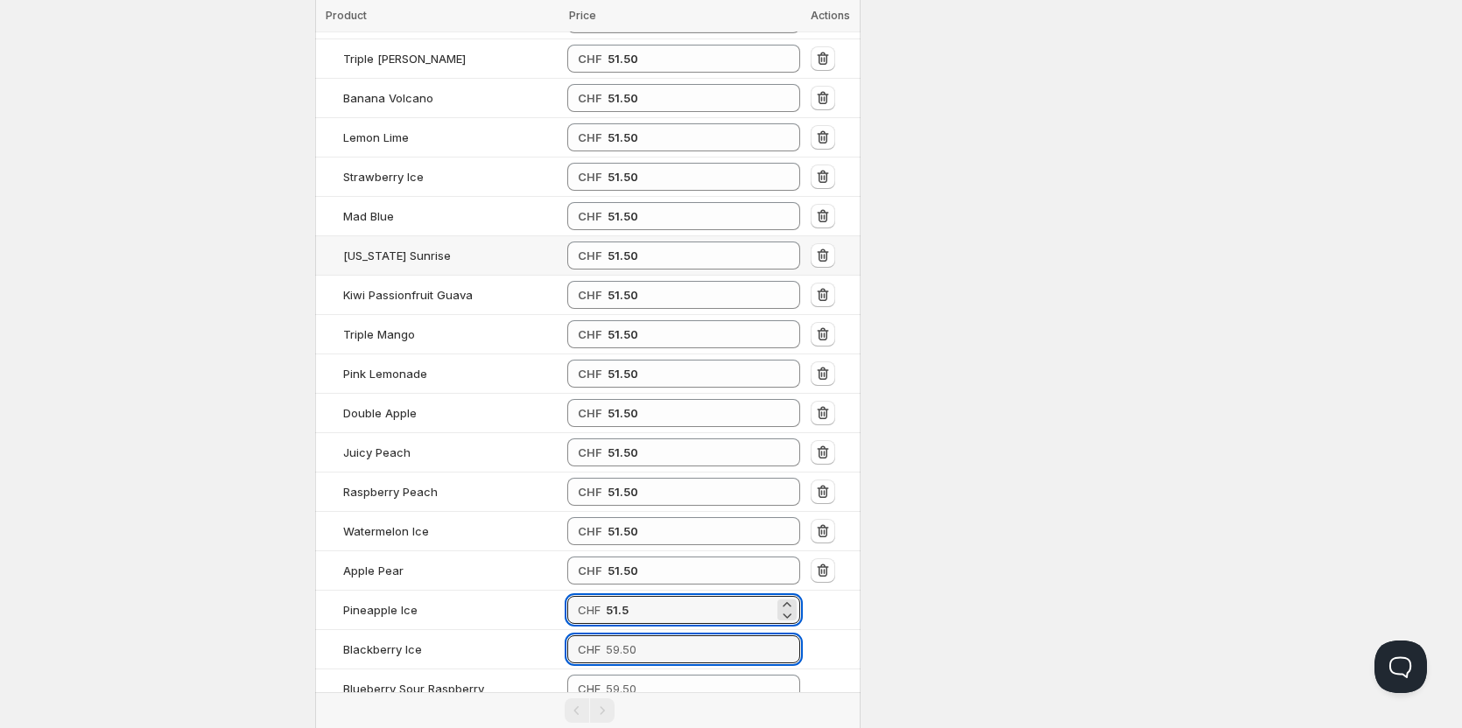
type input "51.50"
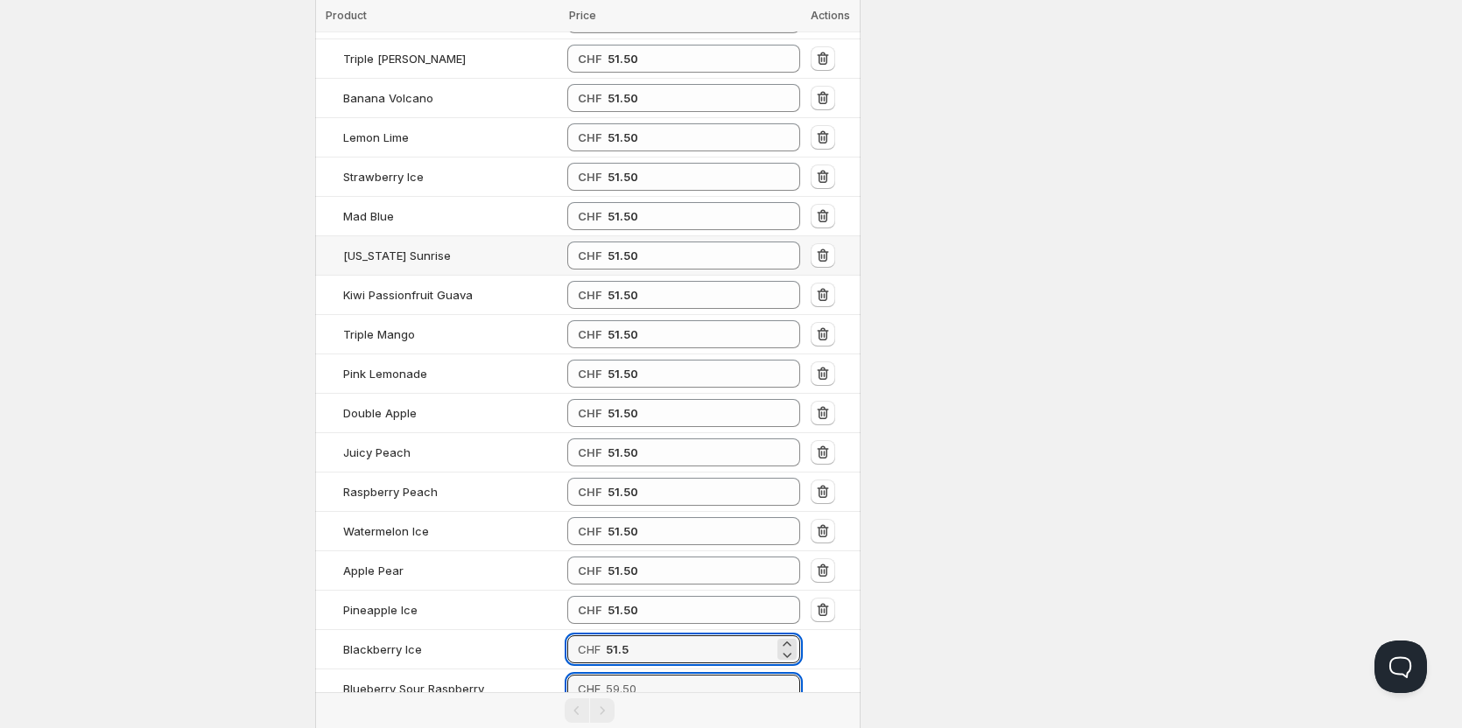
type input "51.50"
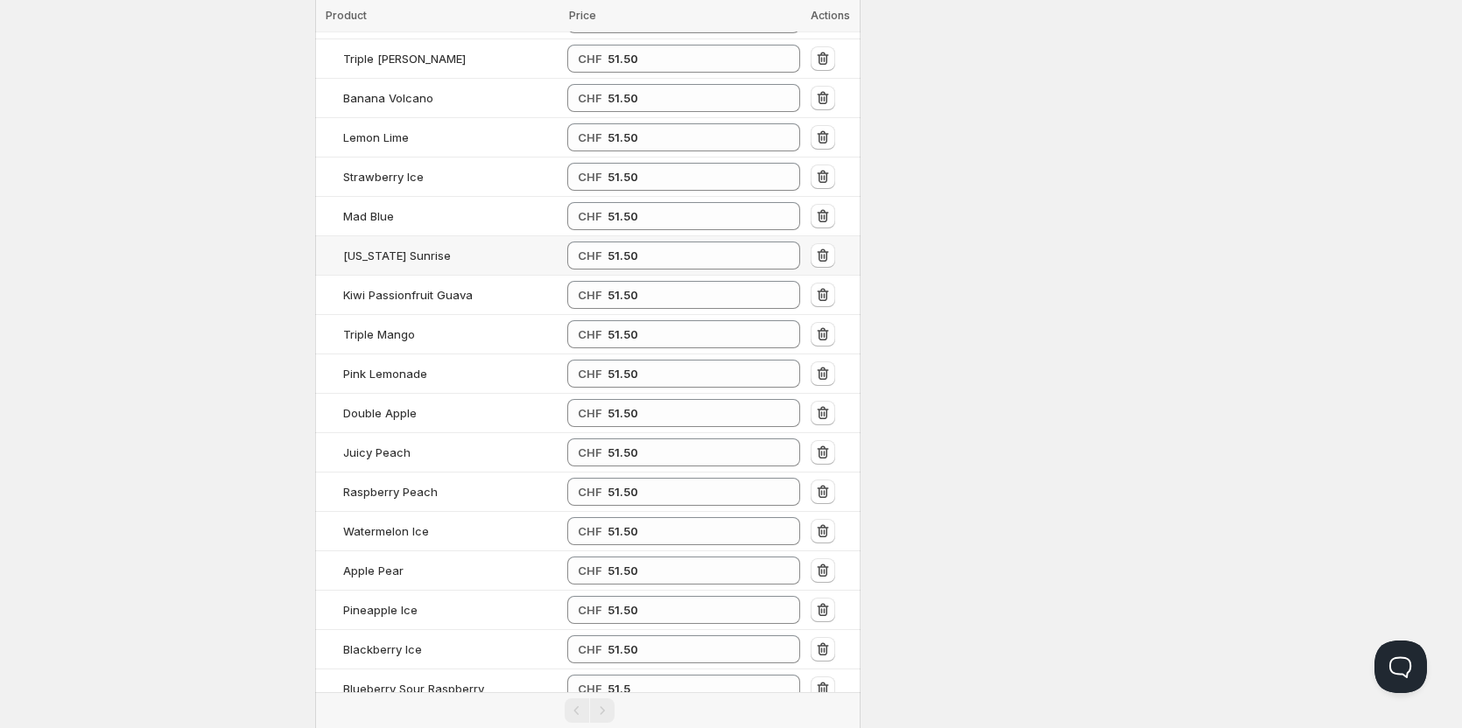
type input "51.50"
type input "51.55"
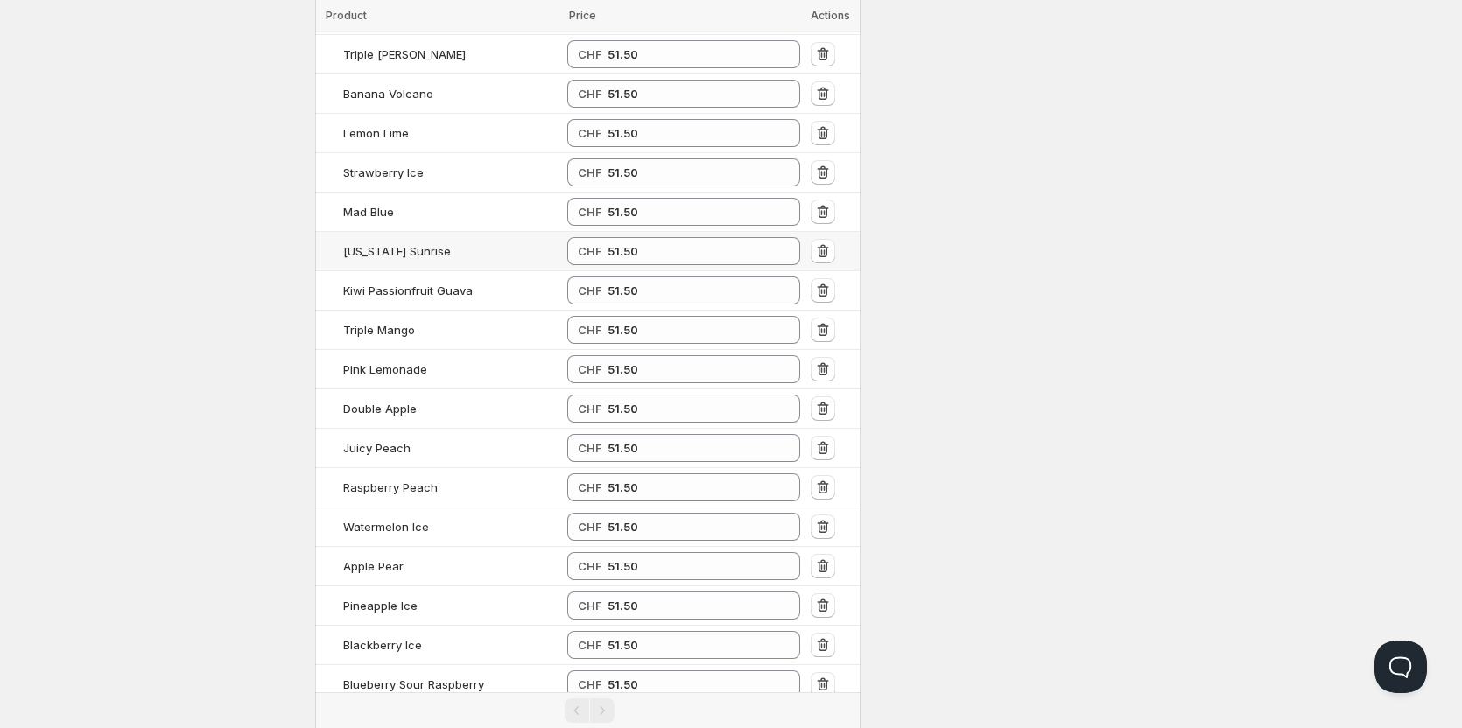
type input "51.50"
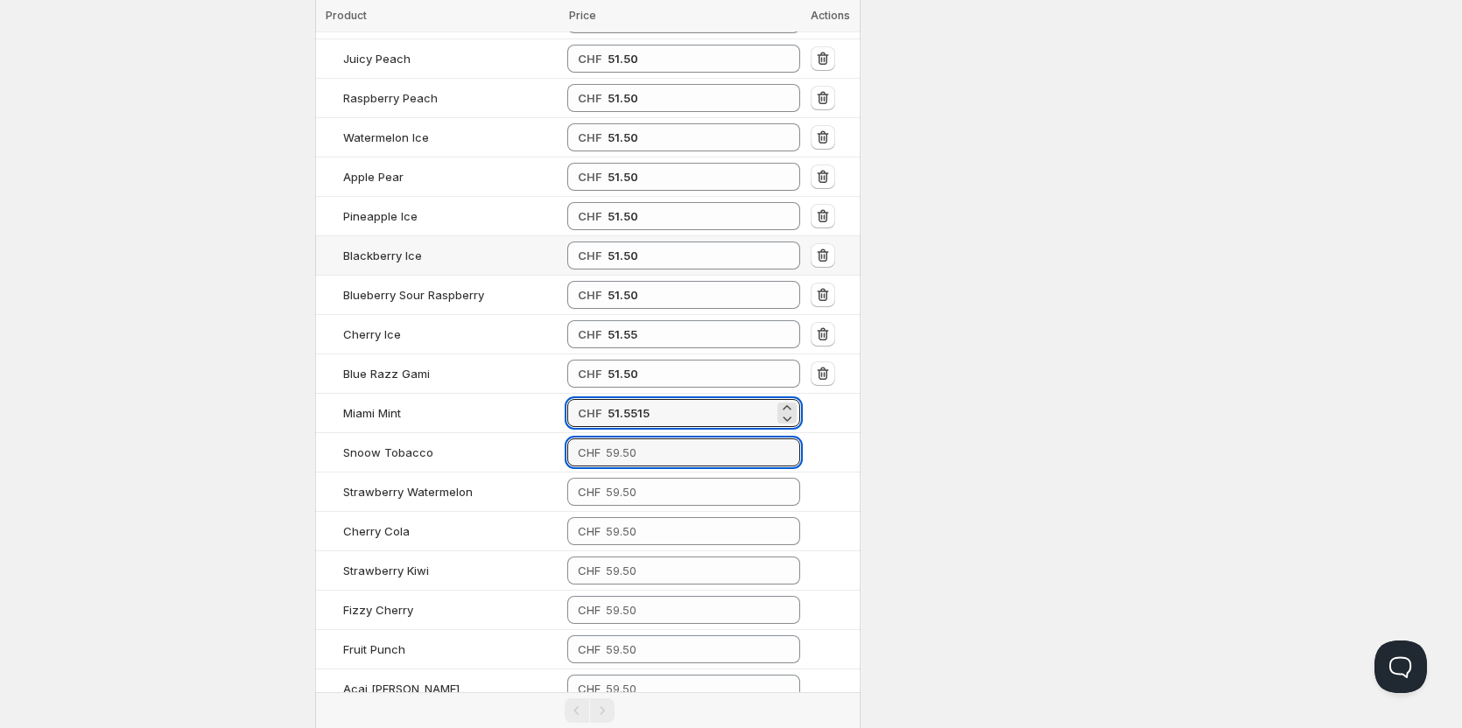
type input "51.55"
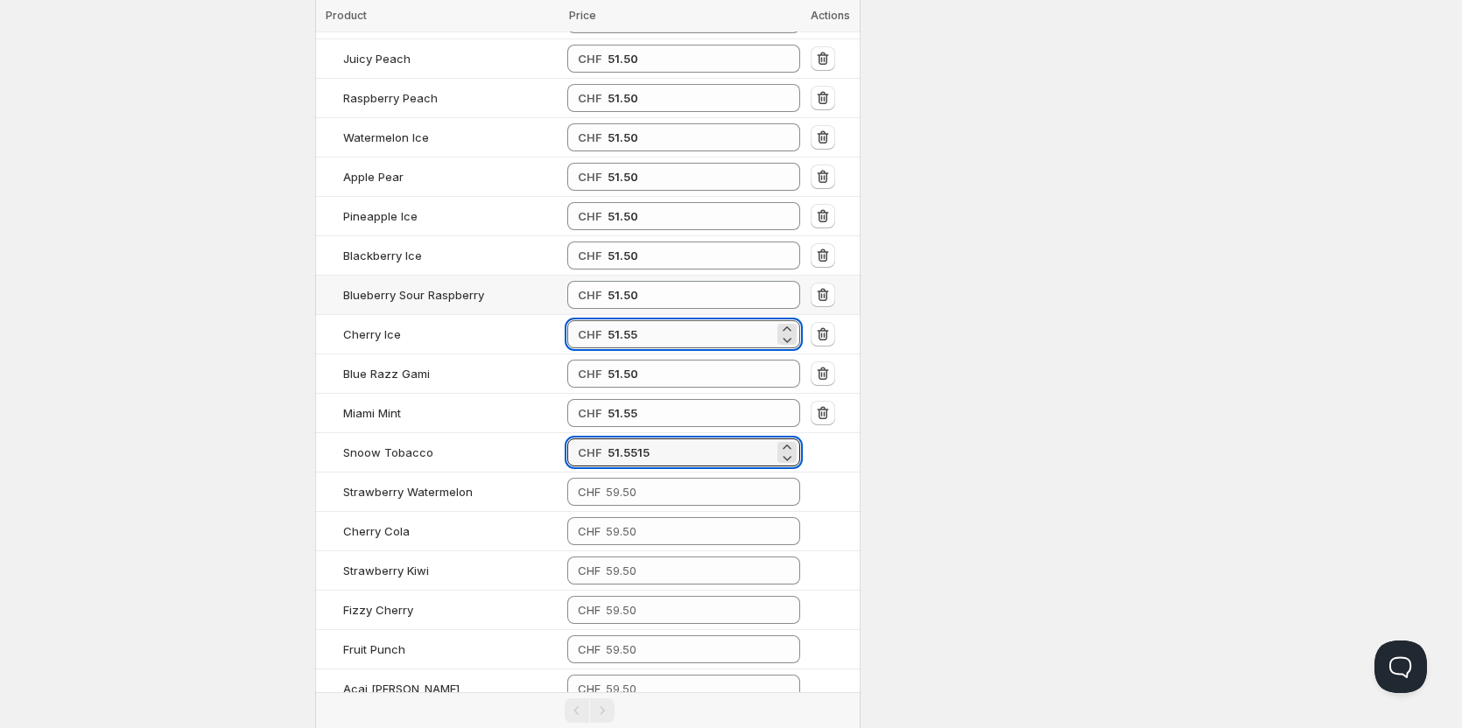
type input "51.55"
click at [673, 320] on input "51.55" at bounding box center [690, 334] width 166 height 28
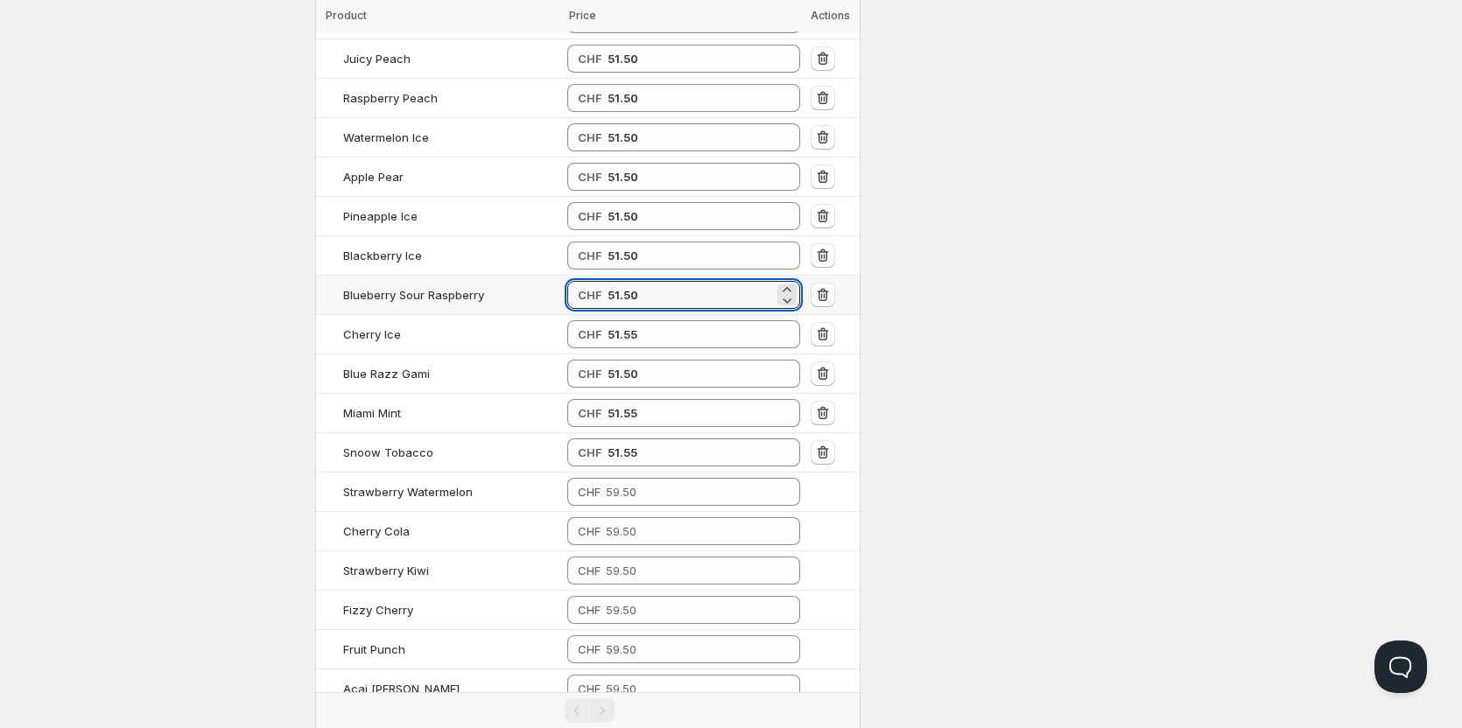
drag, startPoint x: 668, startPoint y: 239, endPoint x: 512, endPoint y: 239, distance: 155.8
click at [512, 276] on tr "Blueberry Sour Raspberry CHF 51.50" at bounding box center [587, 295] width 545 height 39
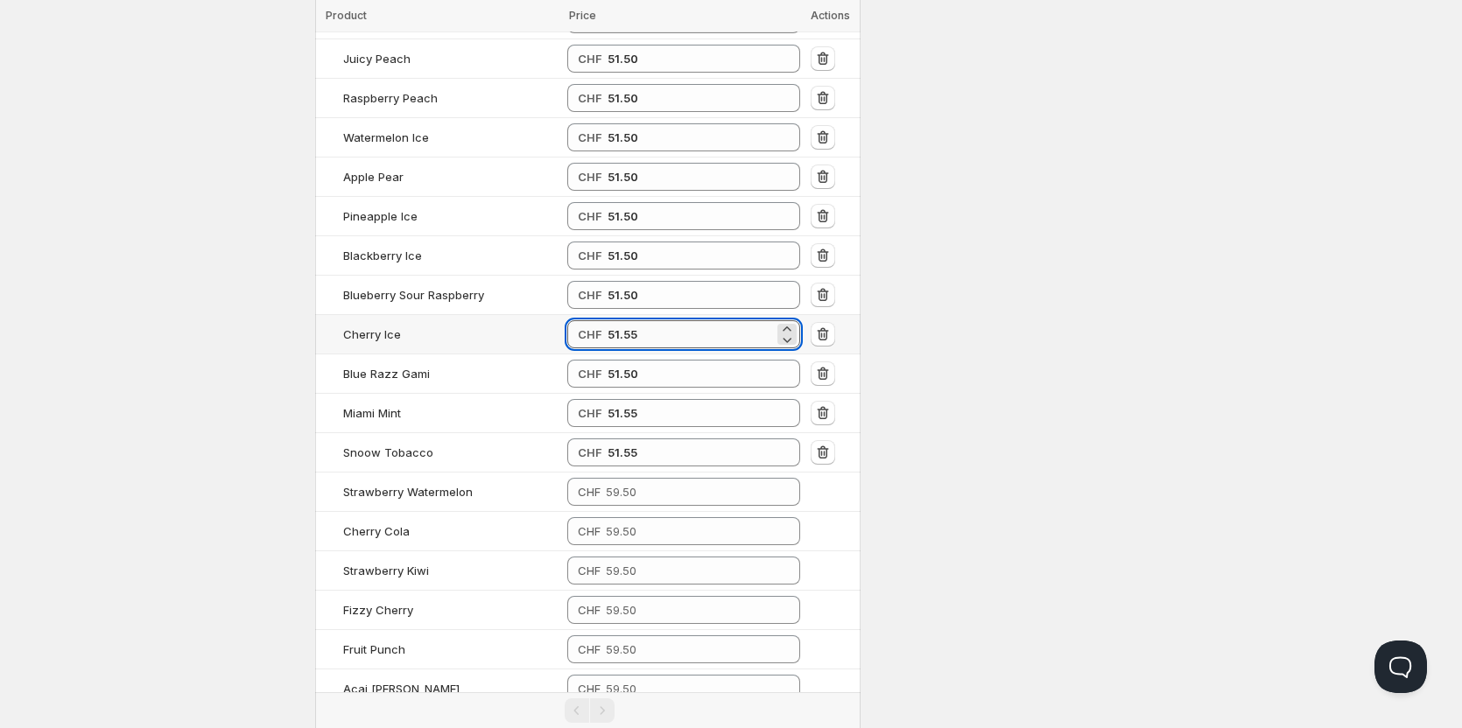
click at [642, 320] on input "51.55" at bounding box center [690, 334] width 166 height 28
type input "51.50"
click at [642, 399] on input "51.55" at bounding box center [690, 413] width 166 height 28
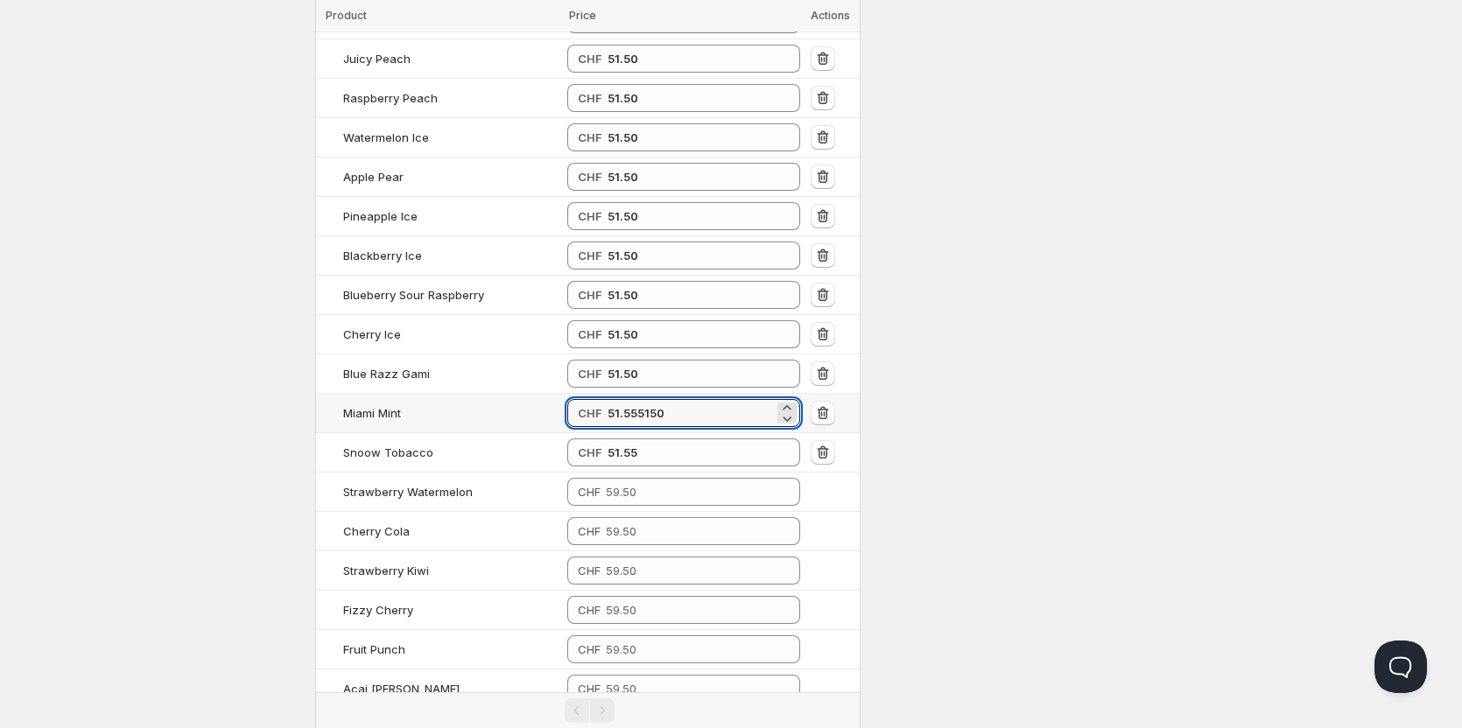
drag, startPoint x: 668, startPoint y: 367, endPoint x: 513, endPoint y: 354, distance: 155.5
click at [513, 394] on tr "Miami Mint CHF 51.555150" at bounding box center [587, 413] width 545 height 39
type input "51.50"
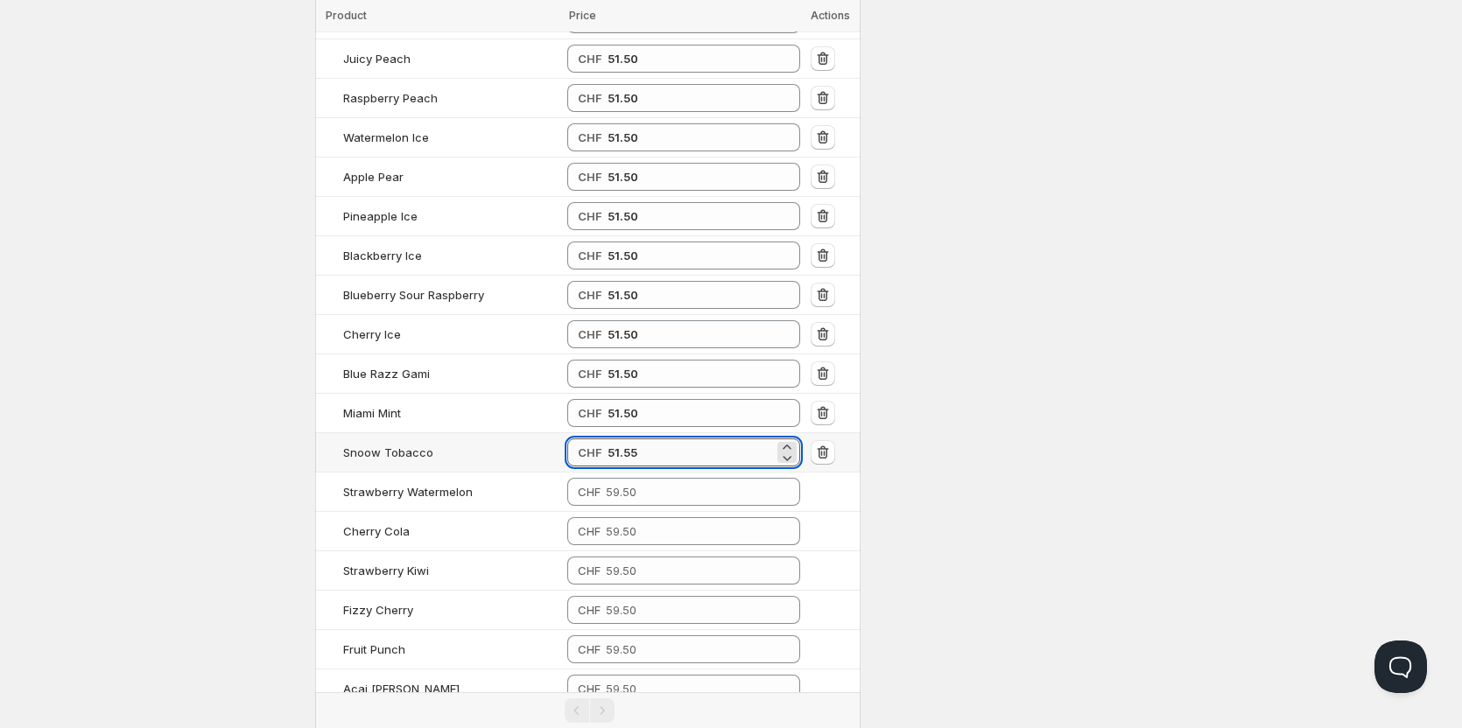
click at [669, 439] on input "51.55" at bounding box center [690, 453] width 166 height 28
drag, startPoint x: 677, startPoint y: 406, endPoint x: 589, endPoint y: 395, distance: 89.1
click at [590, 439] on div "CHF 51.555150" at bounding box center [683, 453] width 233 height 28
type input "51.50"
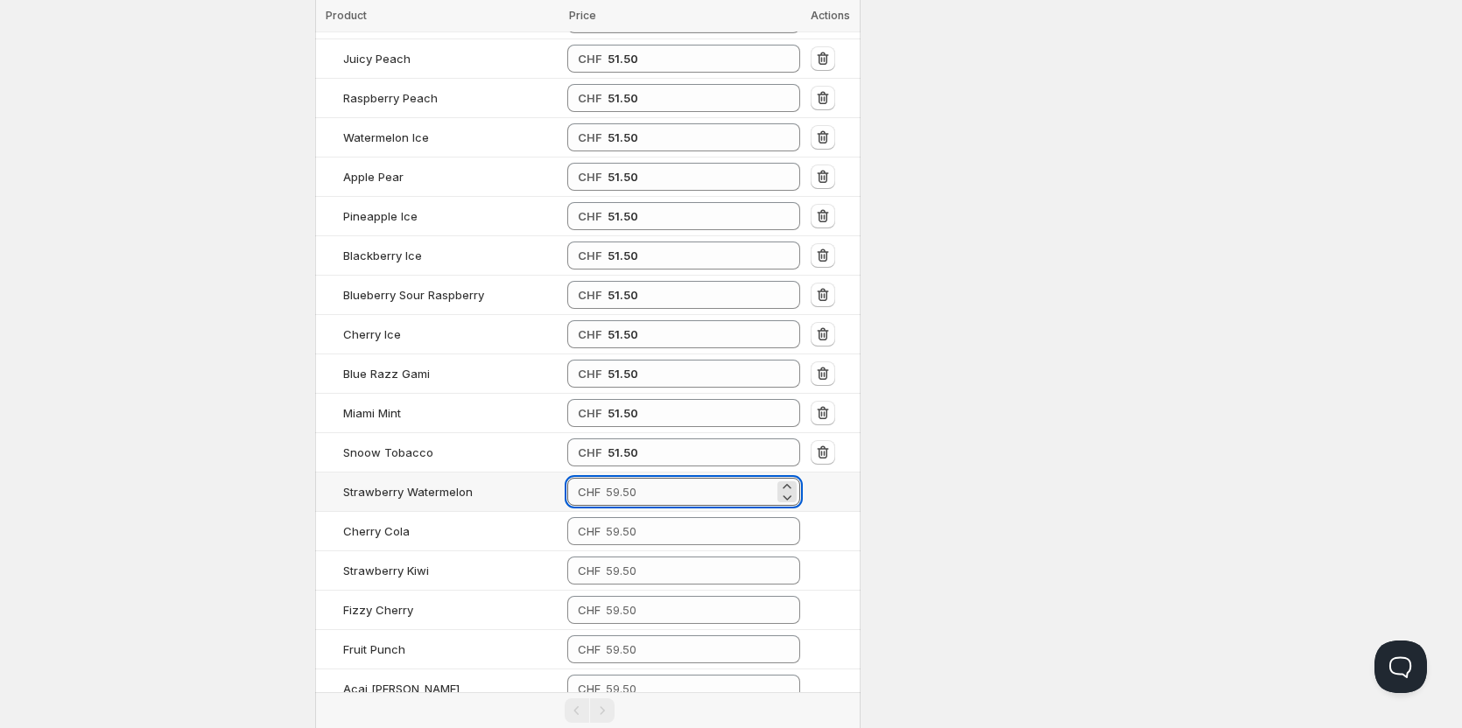
click at [619, 478] on input "number" at bounding box center [690, 492] width 168 height 28
type input "51.50"
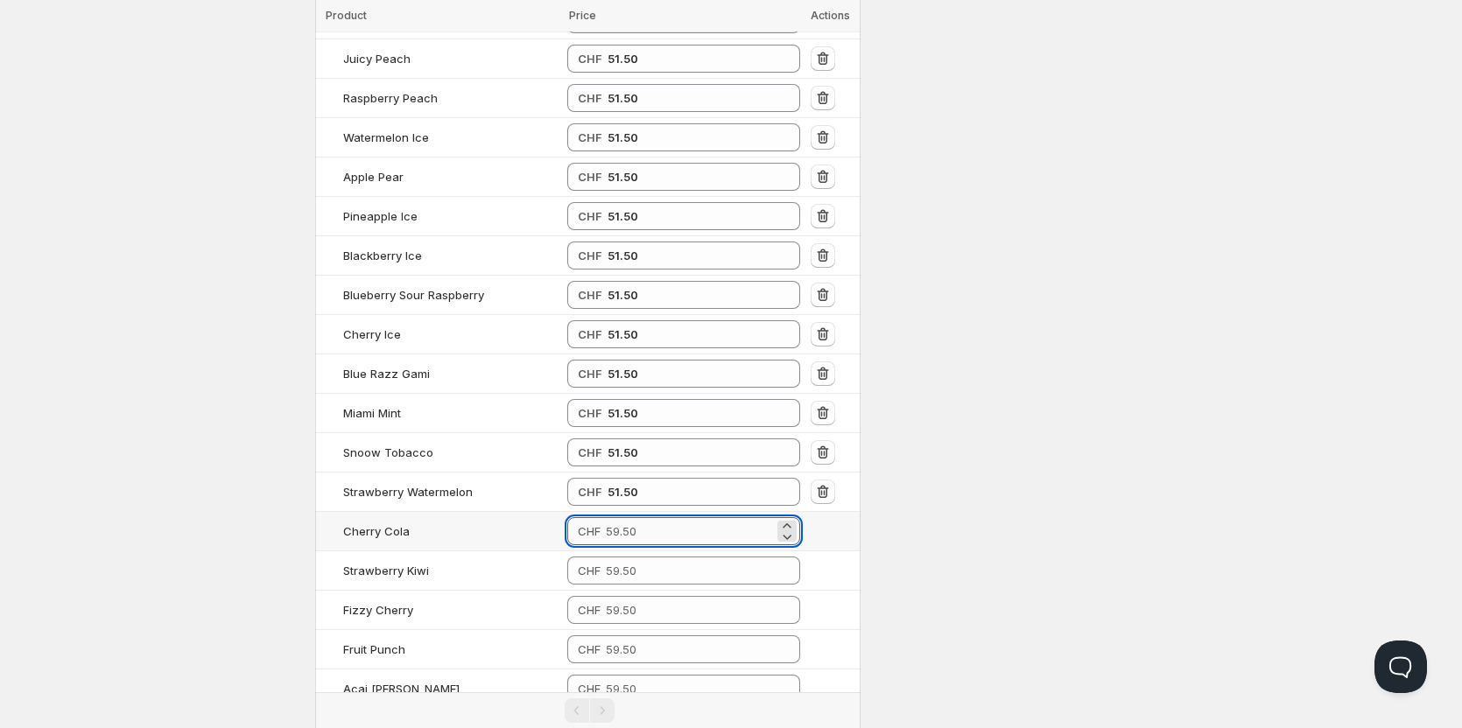
click at [615, 517] on input "number" at bounding box center [690, 531] width 168 height 28
type input "51.50"
click at [614, 557] on input "number" at bounding box center [690, 571] width 168 height 28
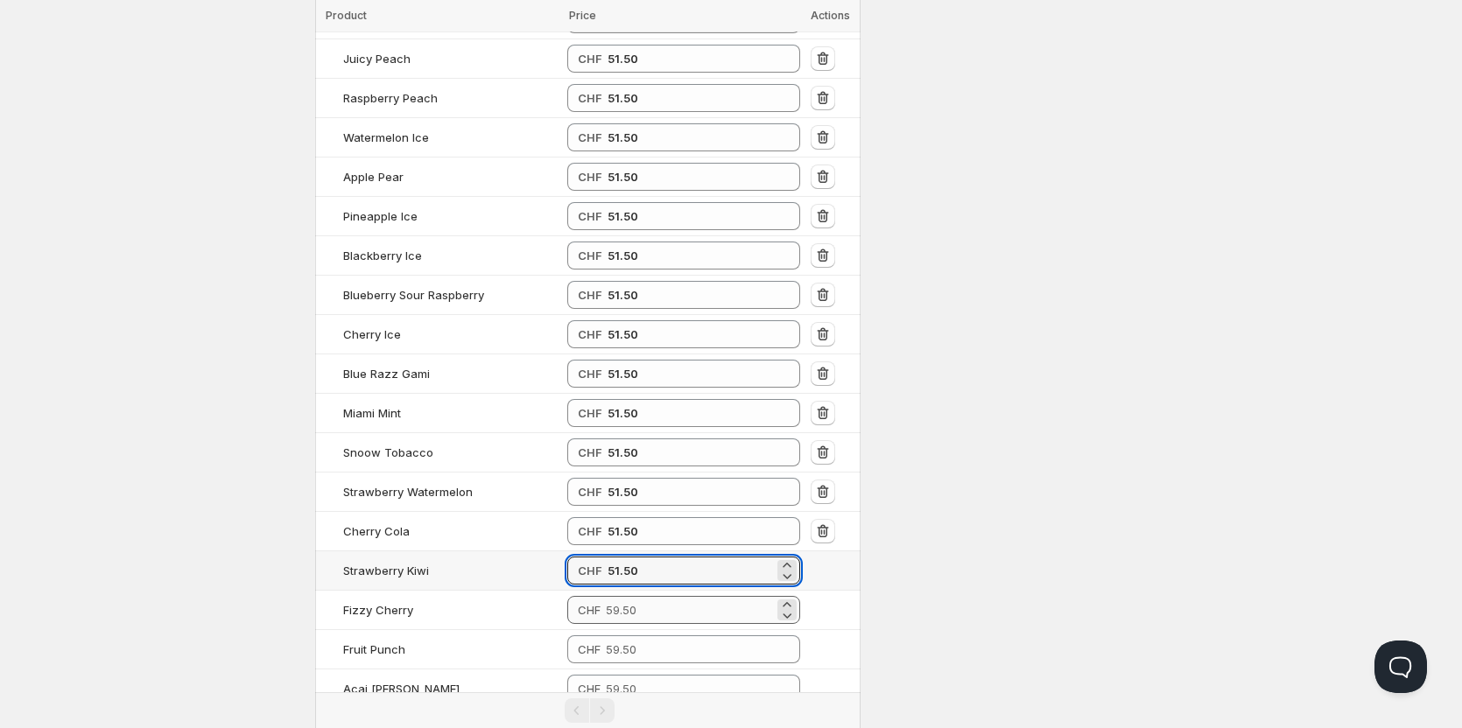
type input "51.50"
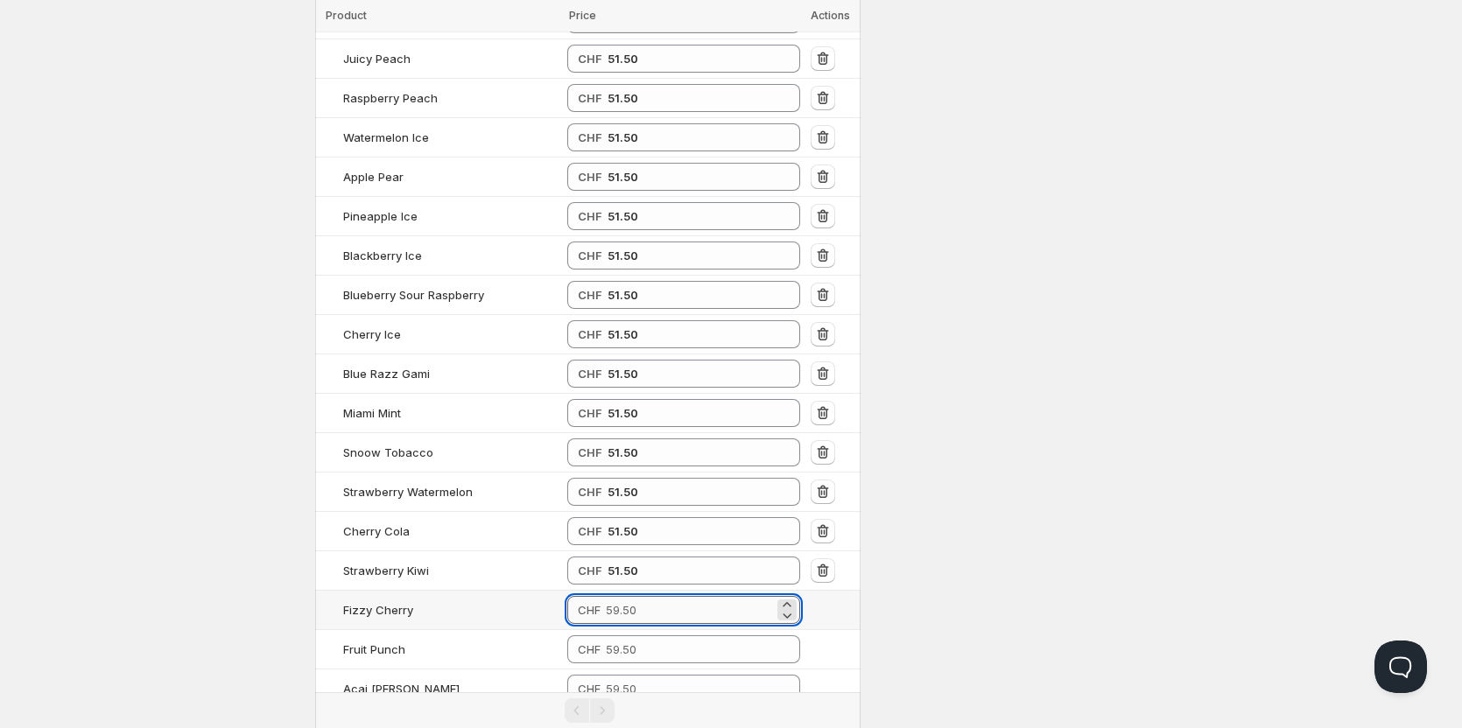
click at [611, 596] on input "number" at bounding box center [690, 610] width 168 height 28
type input "51.50"
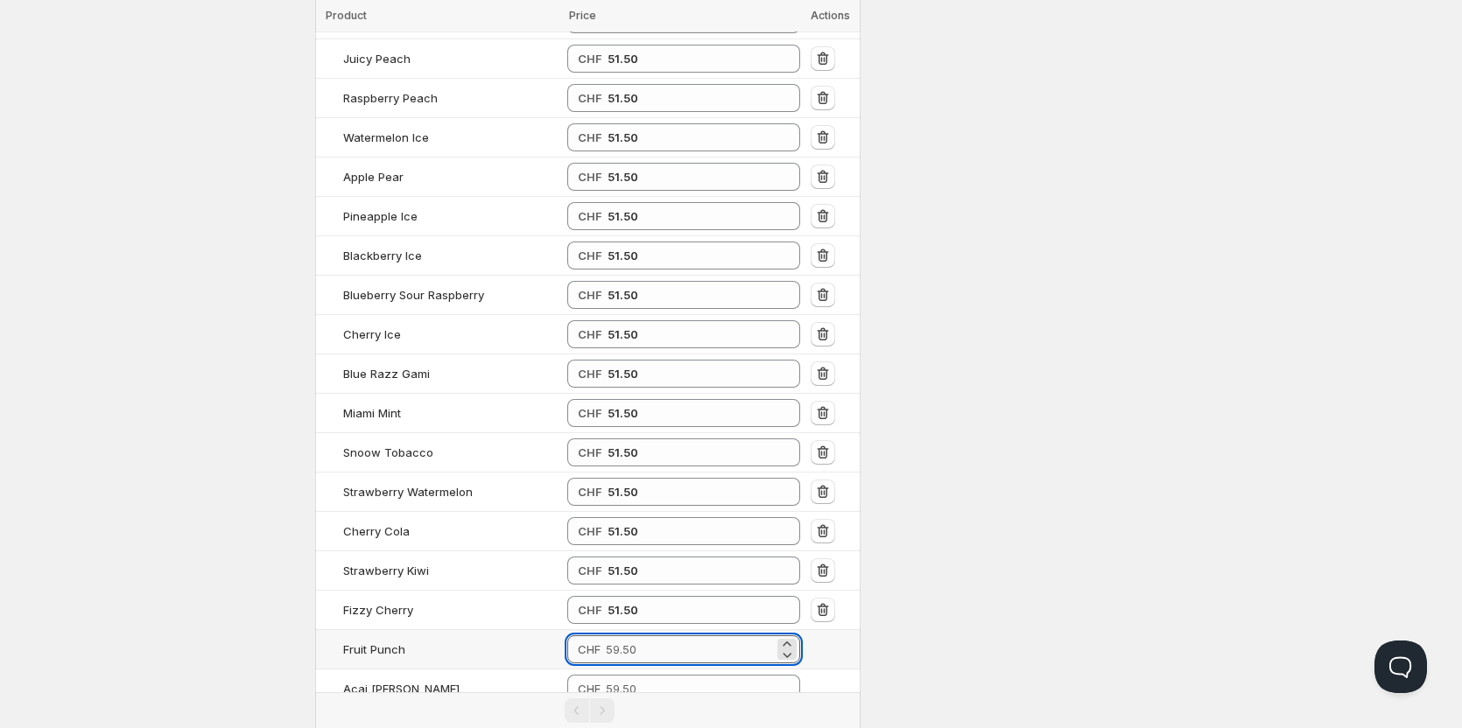
click at [611, 635] on input "number" at bounding box center [690, 649] width 168 height 28
type input "51.50"
click at [614, 675] on input "number" at bounding box center [690, 689] width 168 height 28
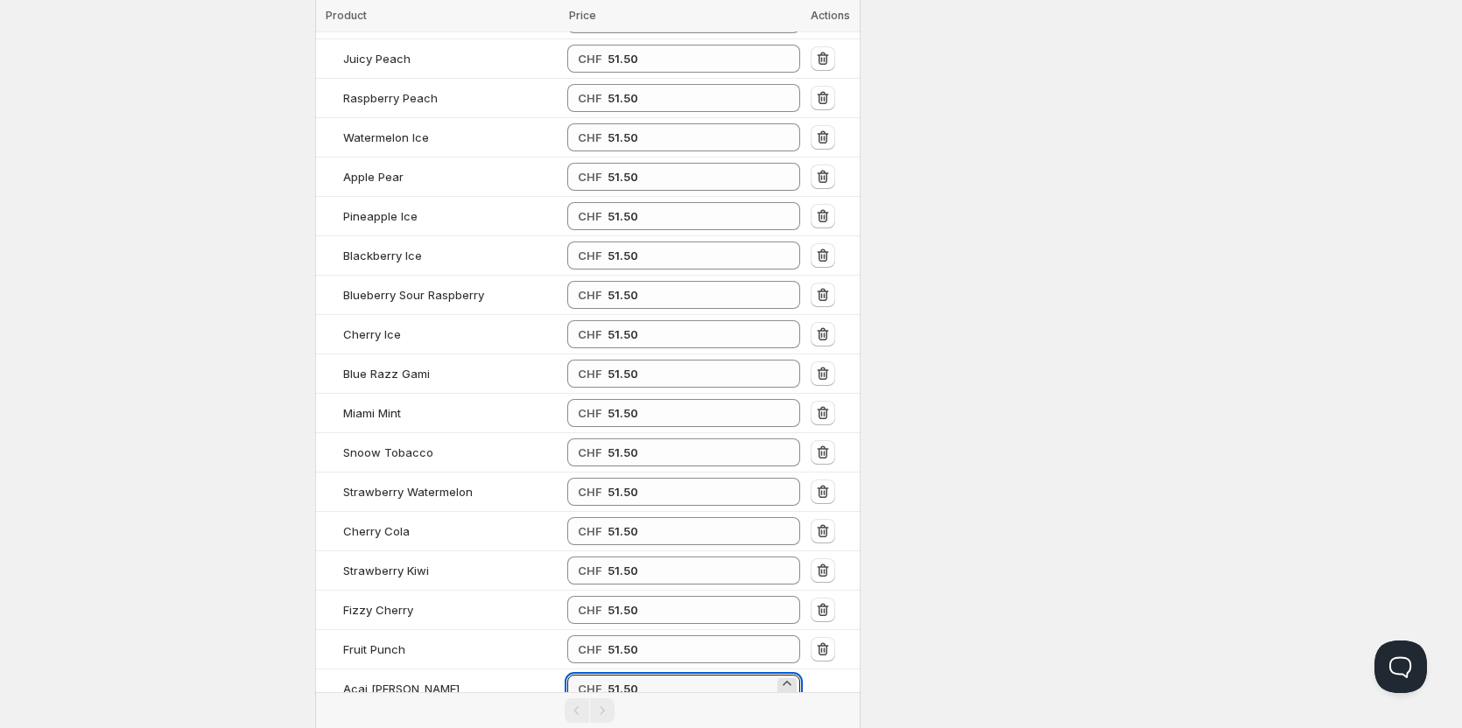
type input "51.50"
click at [610, 714] on input "number" at bounding box center [690, 728] width 168 height 28
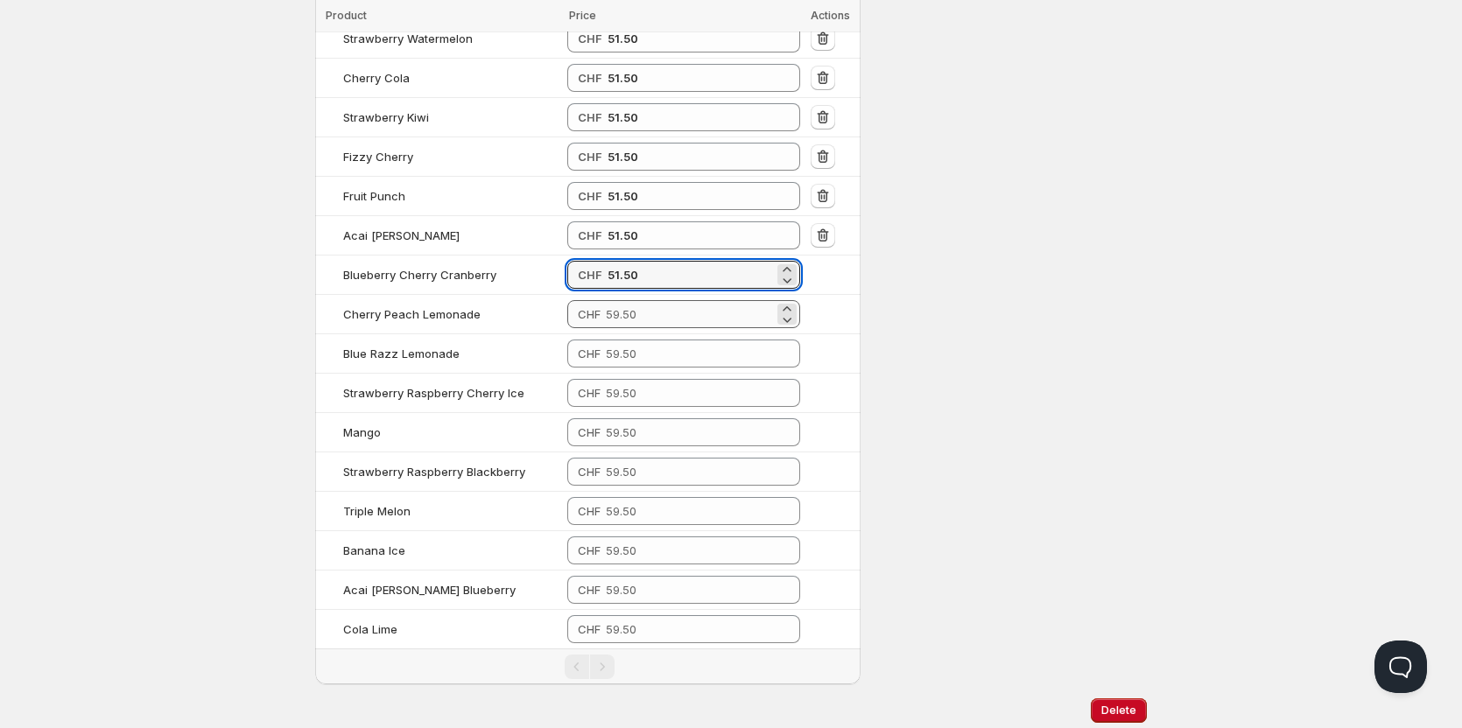
scroll to position [3052, 0]
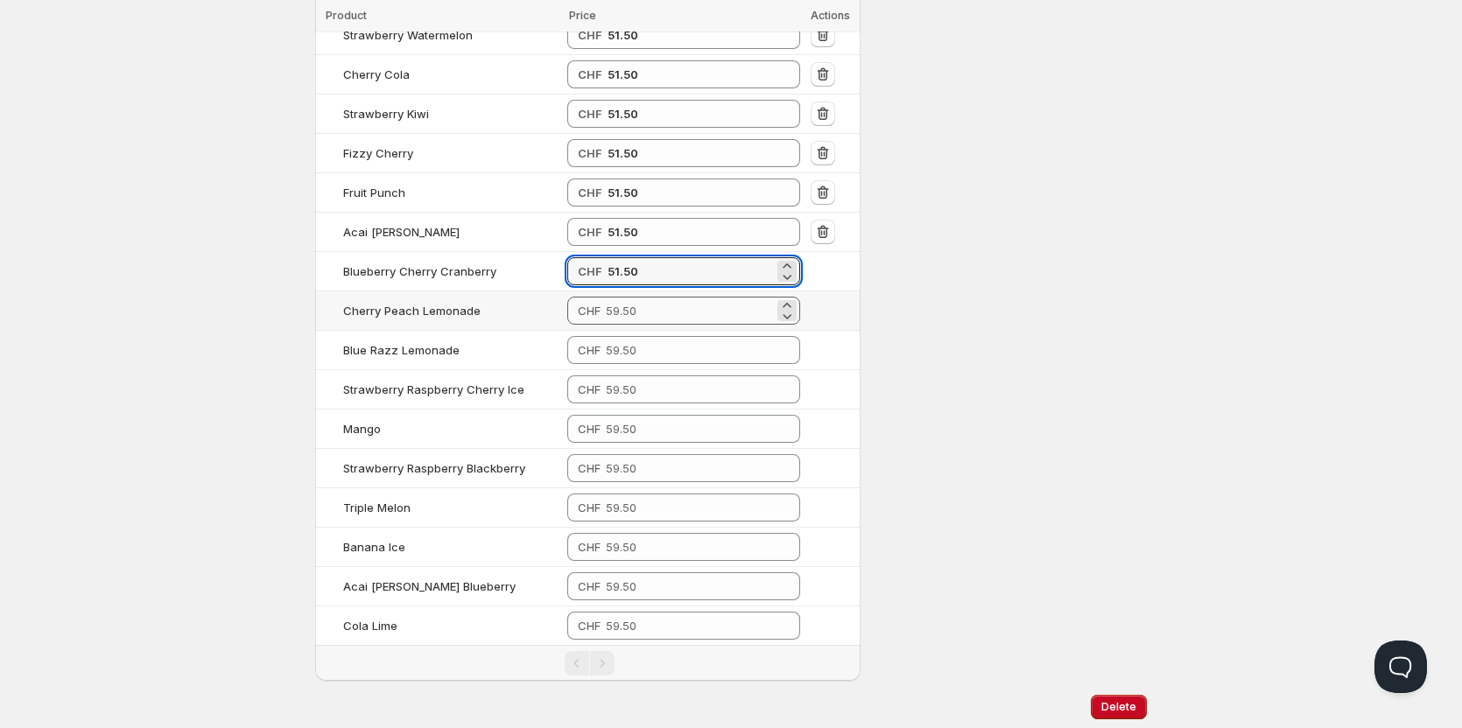
type input "51.50"
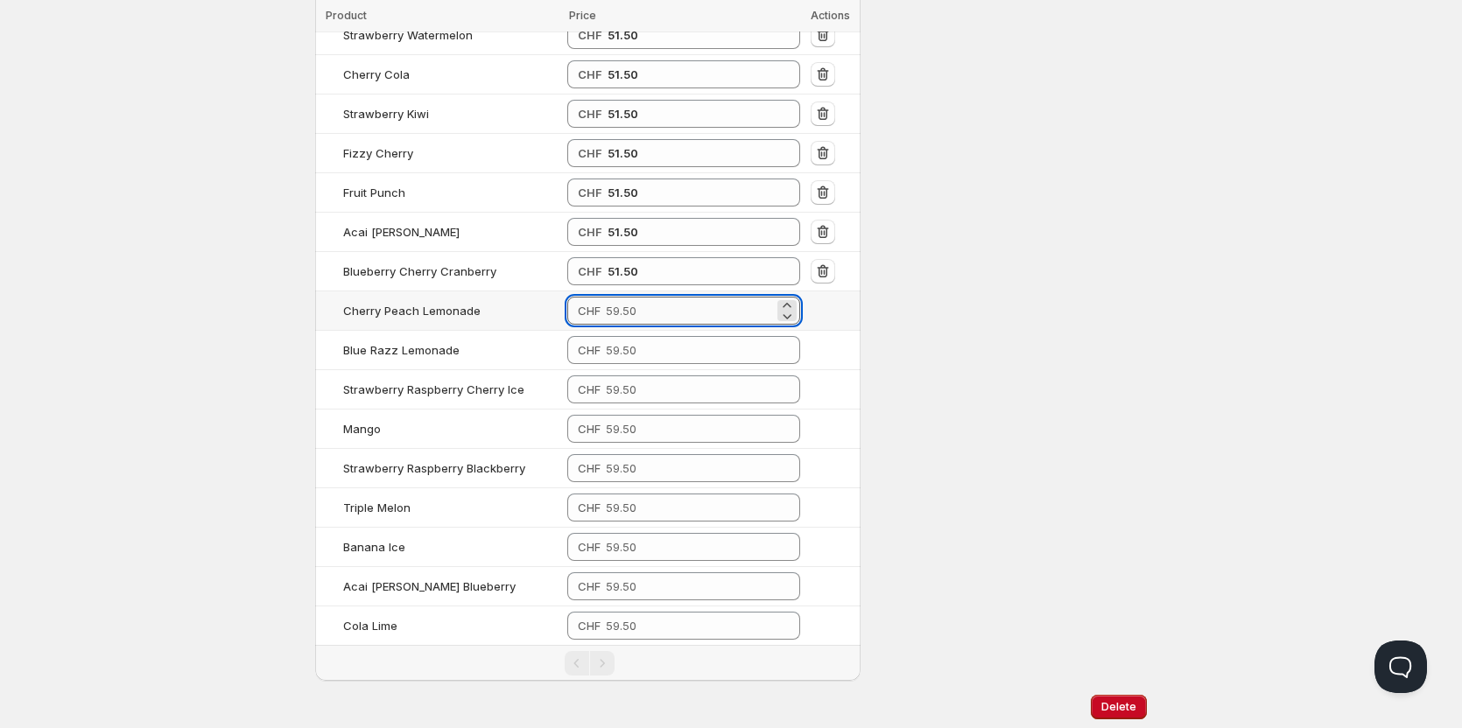
click at [670, 297] on input "number" at bounding box center [690, 311] width 168 height 28
type input "51.50"
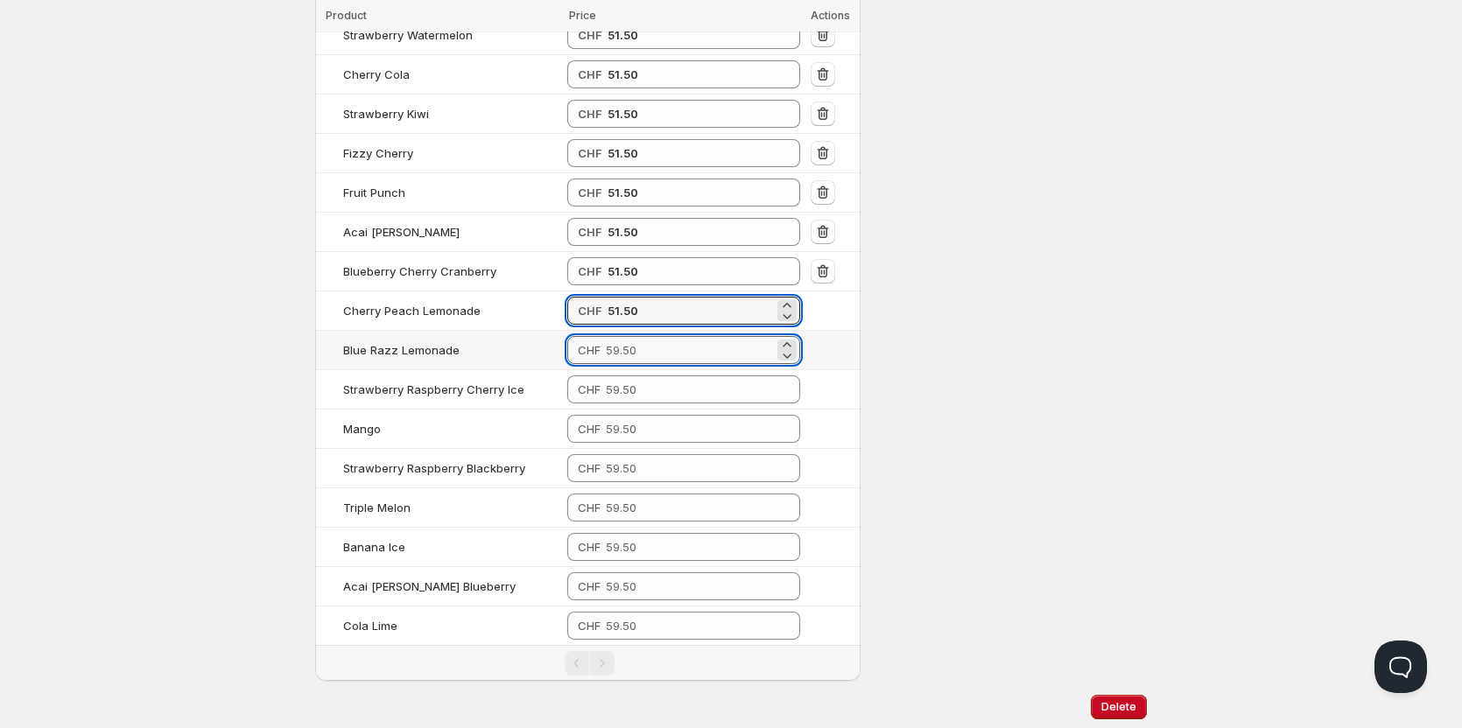
click at [667, 336] on input "number" at bounding box center [690, 350] width 168 height 28
type input "51.50"
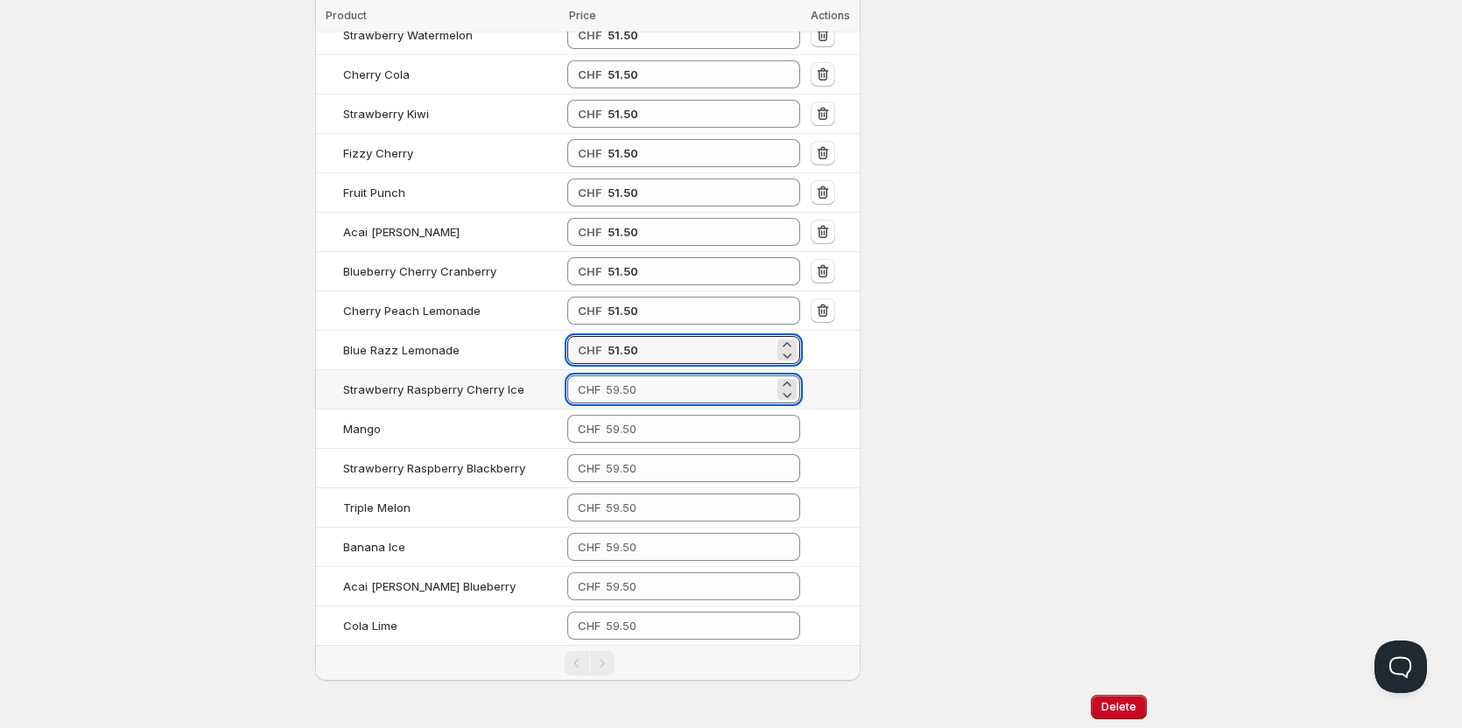
click at [661, 375] on input "number" at bounding box center [690, 389] width 168 height 28
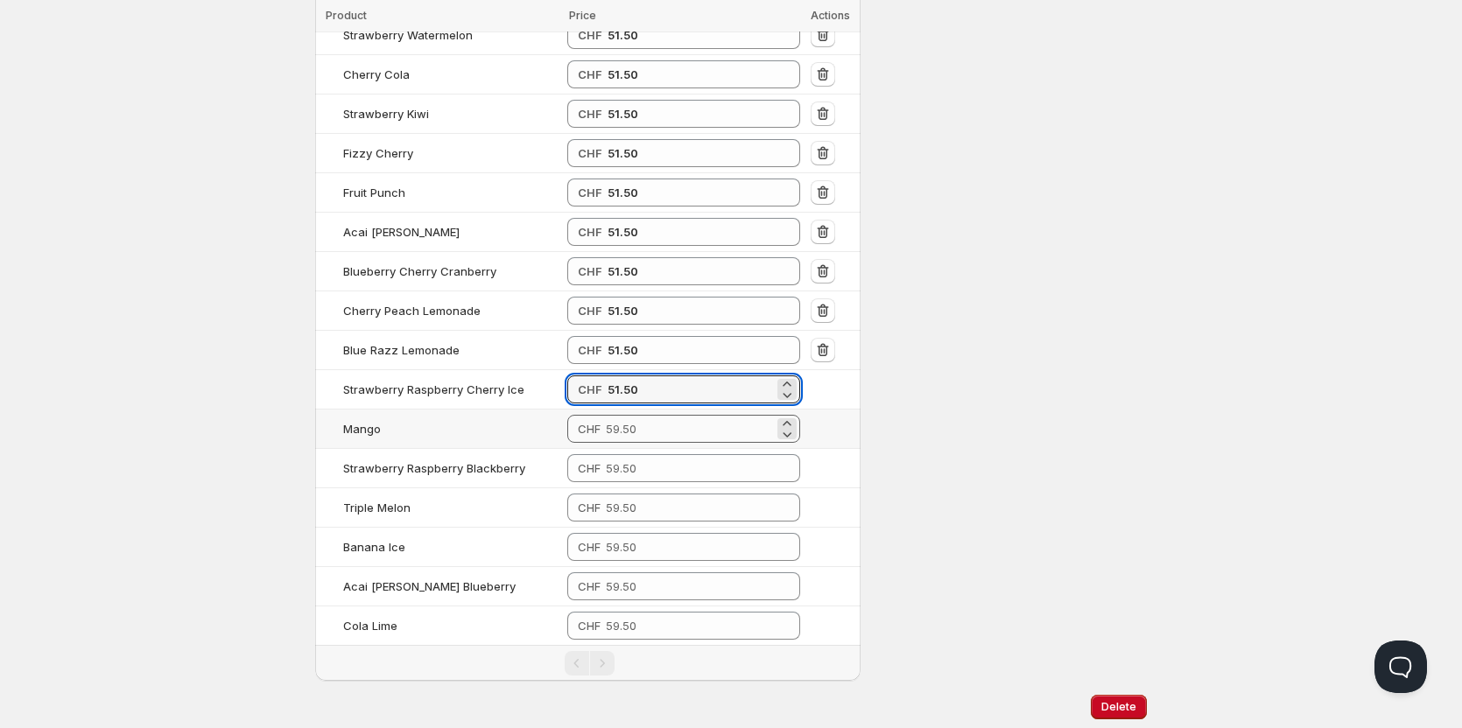
type input "51.50"
click at [656, 415] on input "number" at bounding box center [690, 429] width 168 height 28
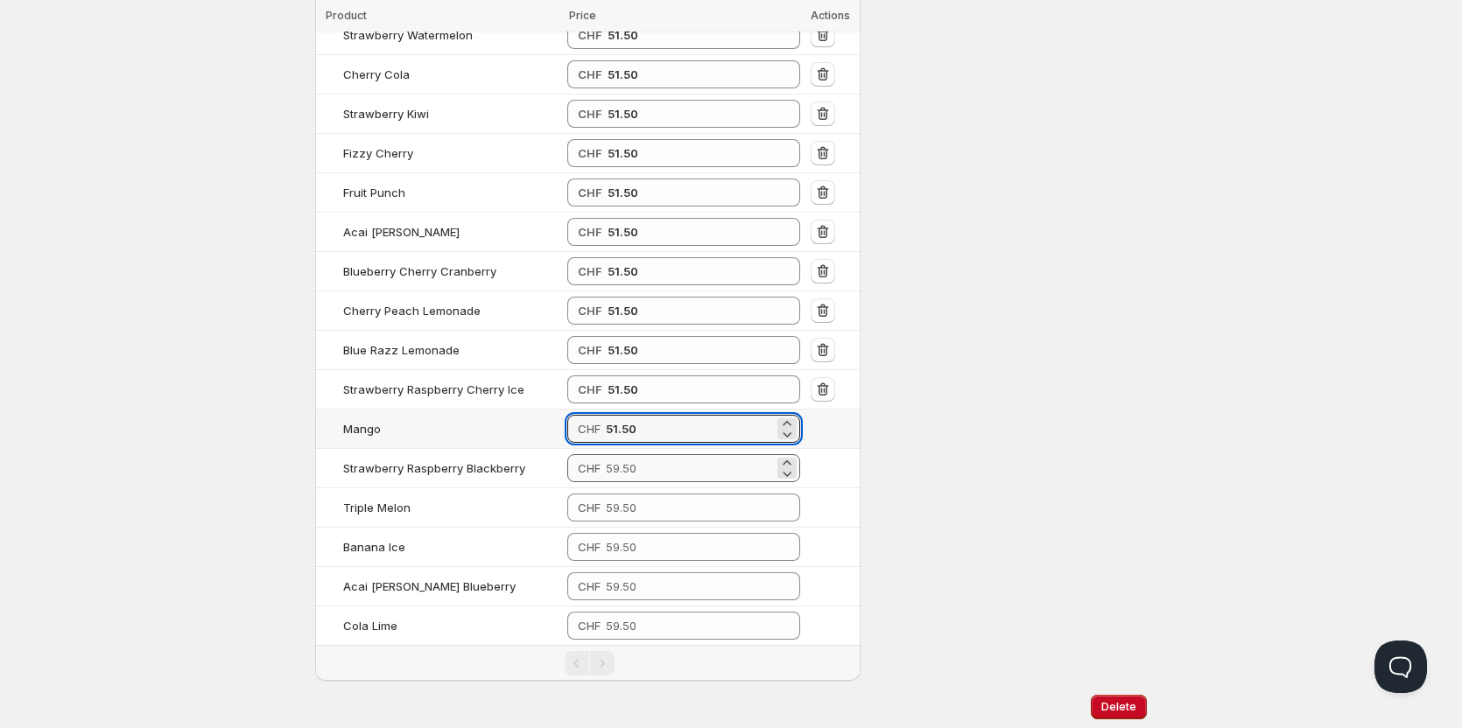
type input "51.50"
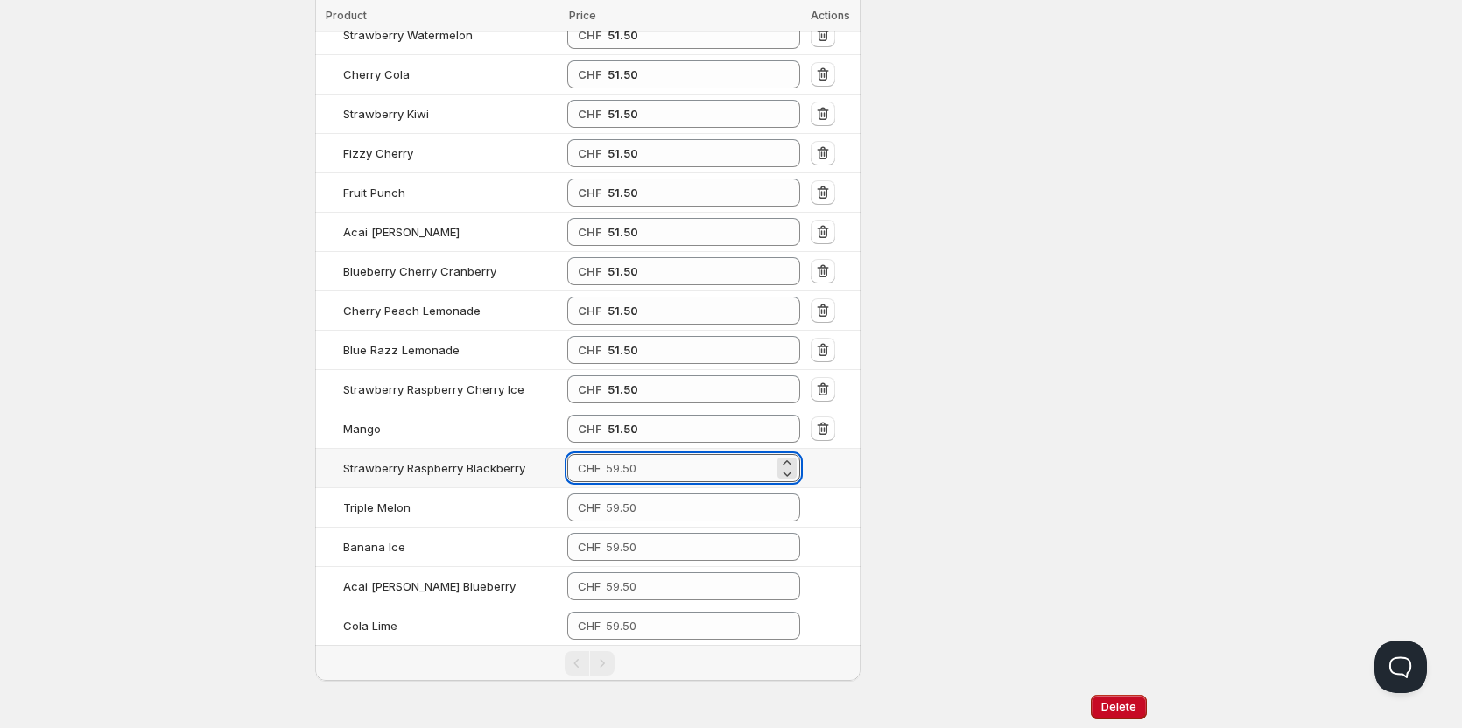
click at [645, 454] on input "number" at bounding box center [690, 468] width 168 height 28
type input "51.50"
click at [640, 494] on input "number" at bounding box center [690, 508] width 168 height 28
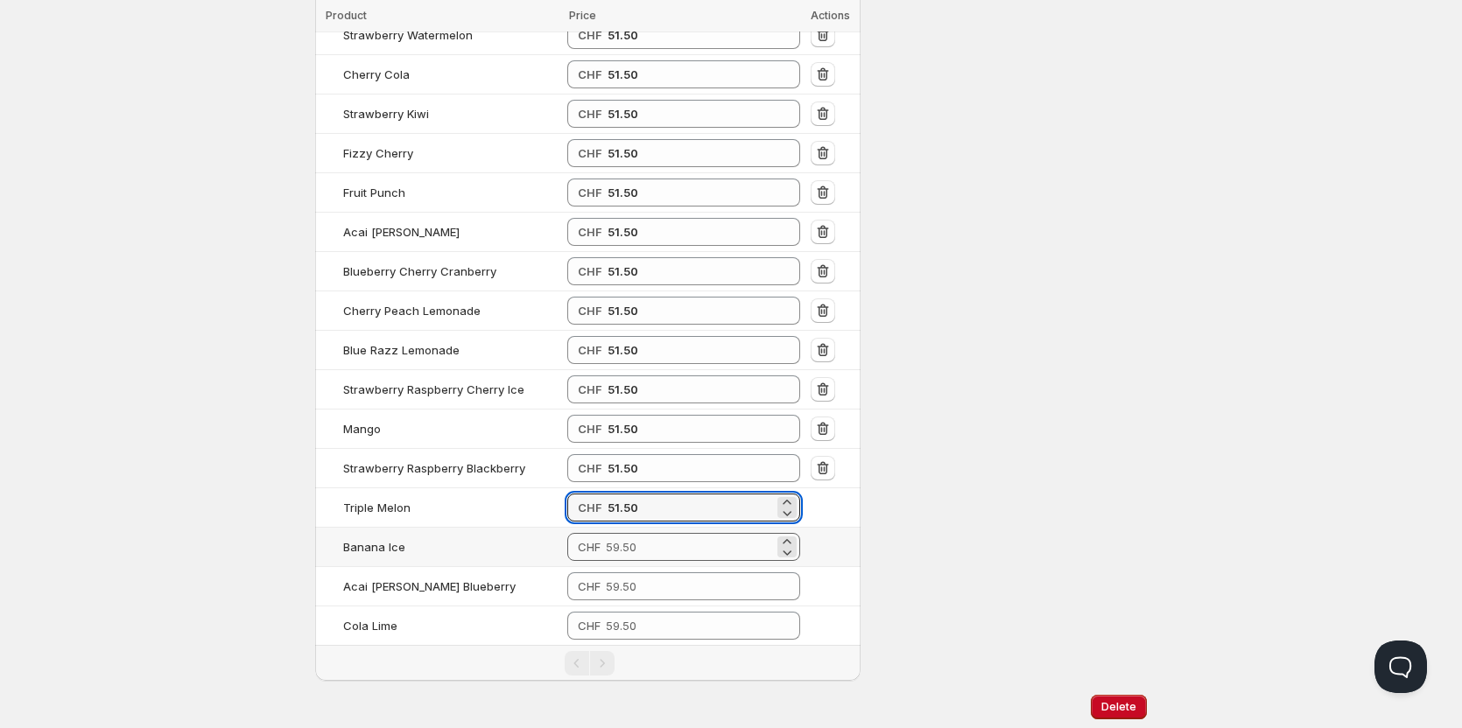
type input "51.50"
click at [636, 533] on input "number" at bounding box center [690, 547] width 168 height 28
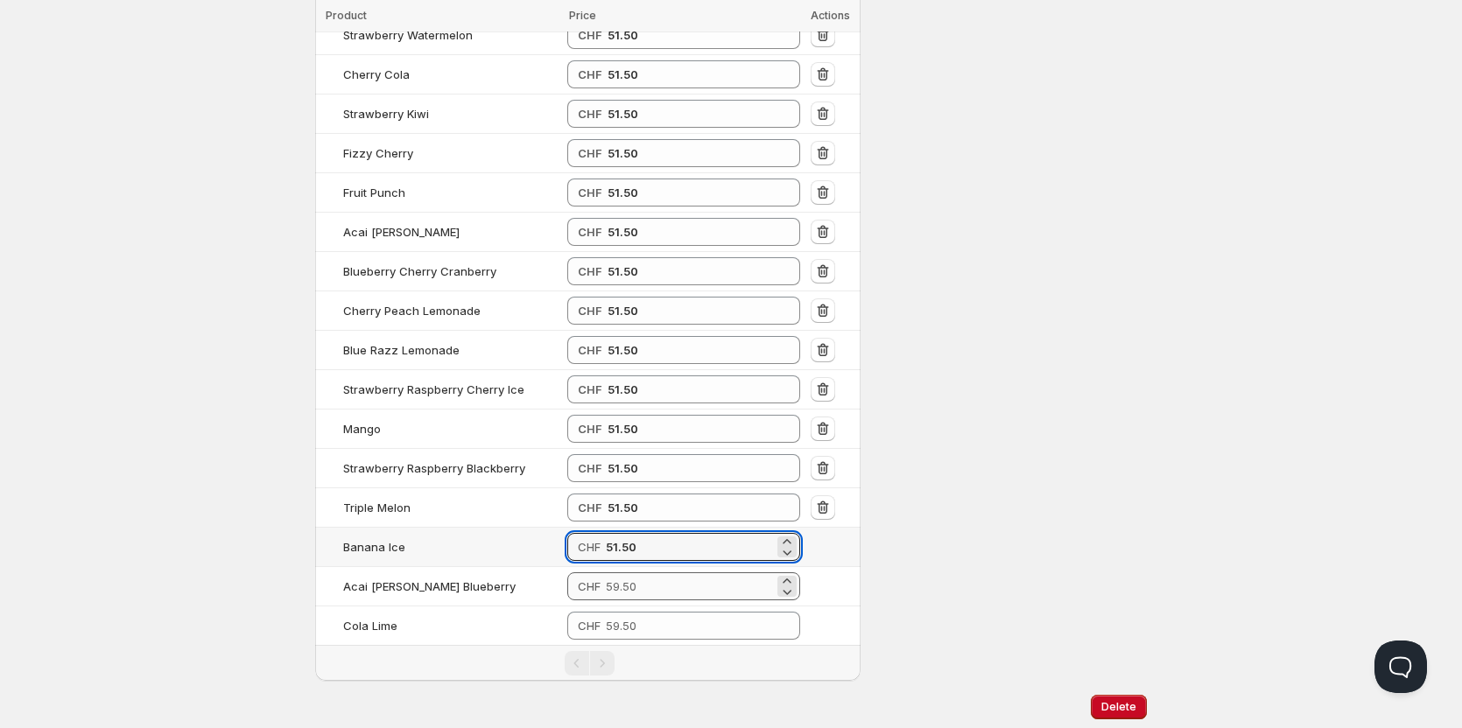
type input "51.50"
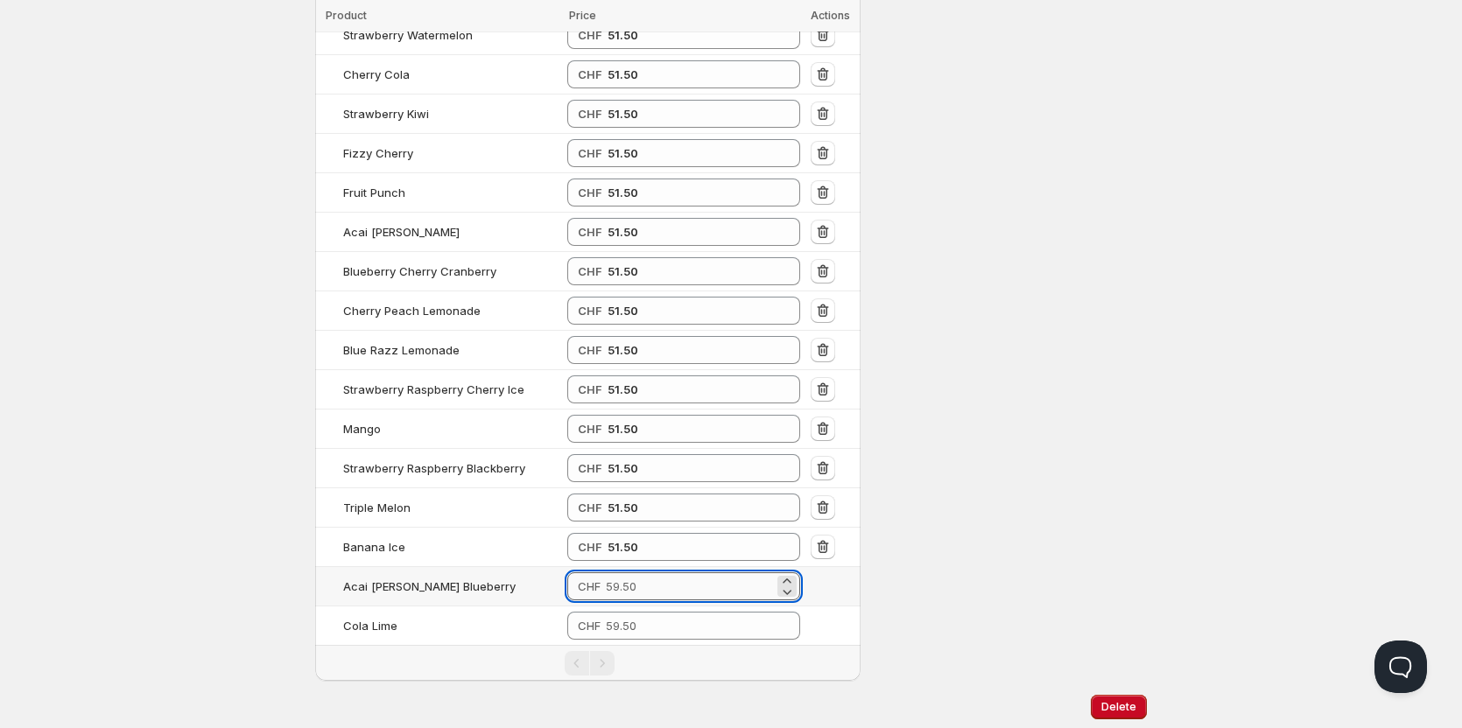
click at [631, 572] on input "number" at bounding box center [690, 586] width 168 height 28
type input "51.50"
click at [633, 612] on input "number" at bounding box center [690, 626] width 168 height 28
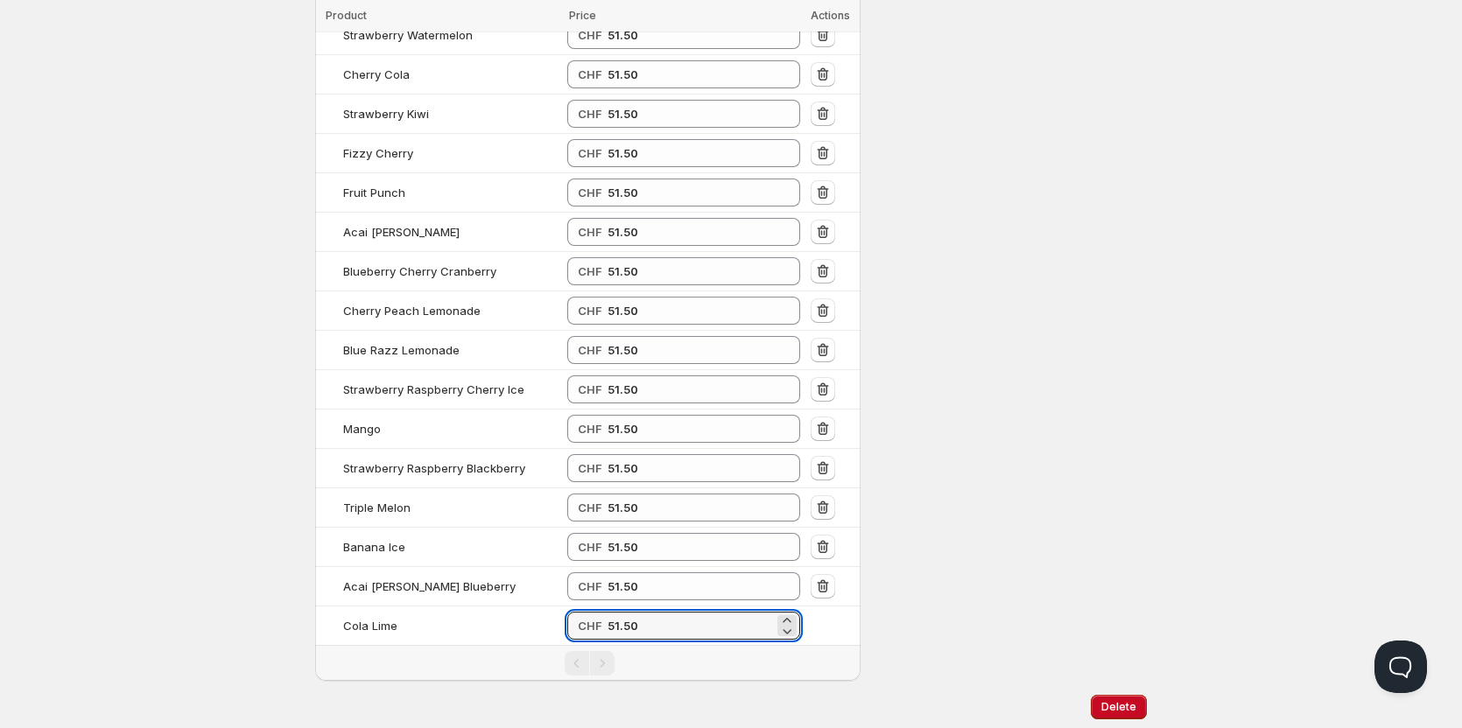
type input "51.50"
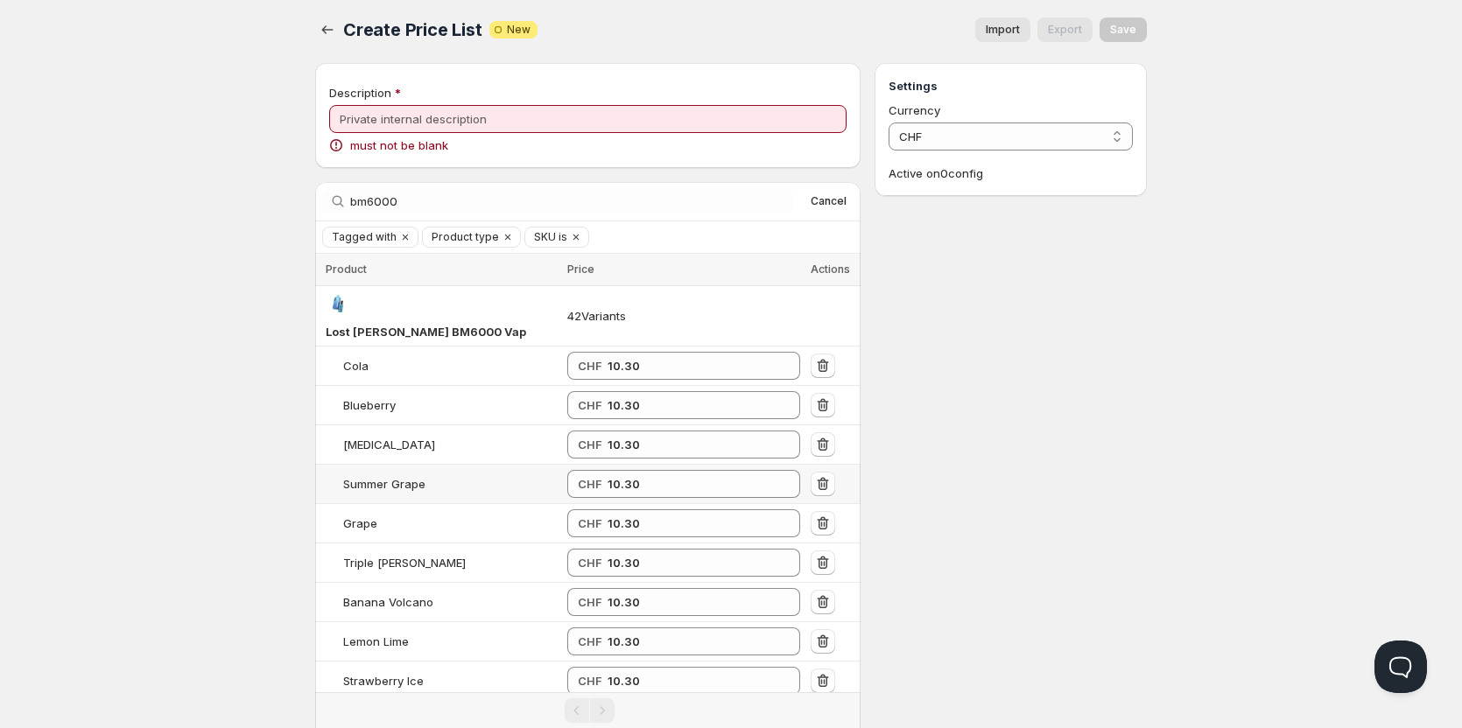
scroll to position [0, 0]
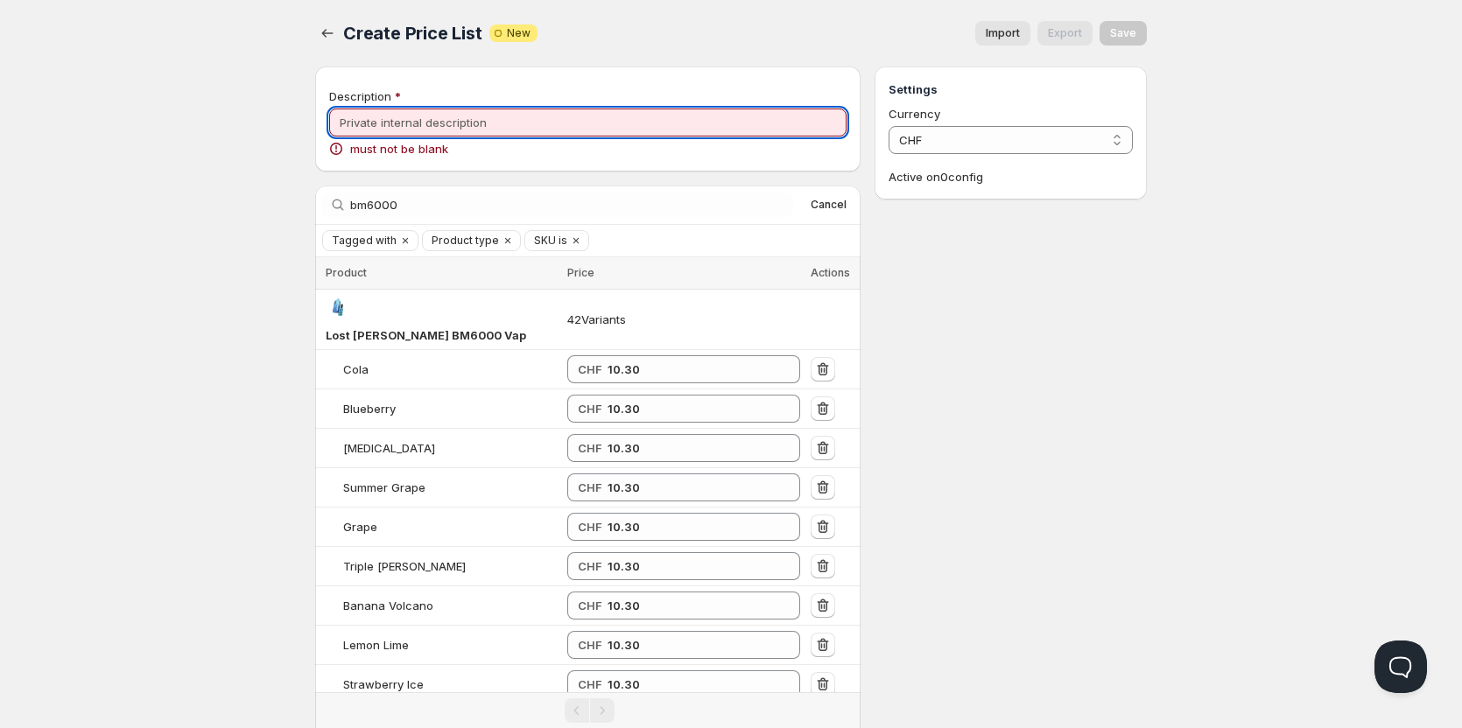
click at [416, 120] on input "Description" at bounding box center [587, 123] width 517 height 28
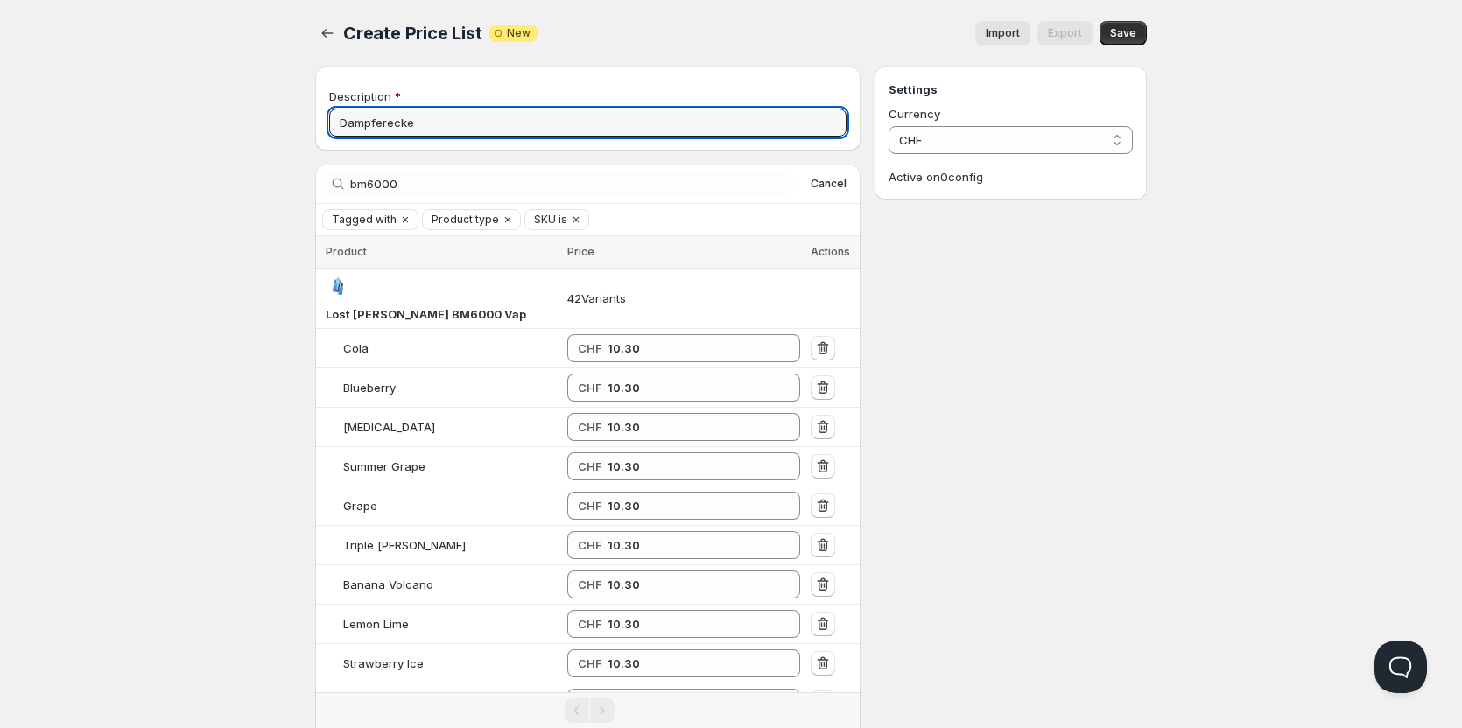
type input "Dampferecke"
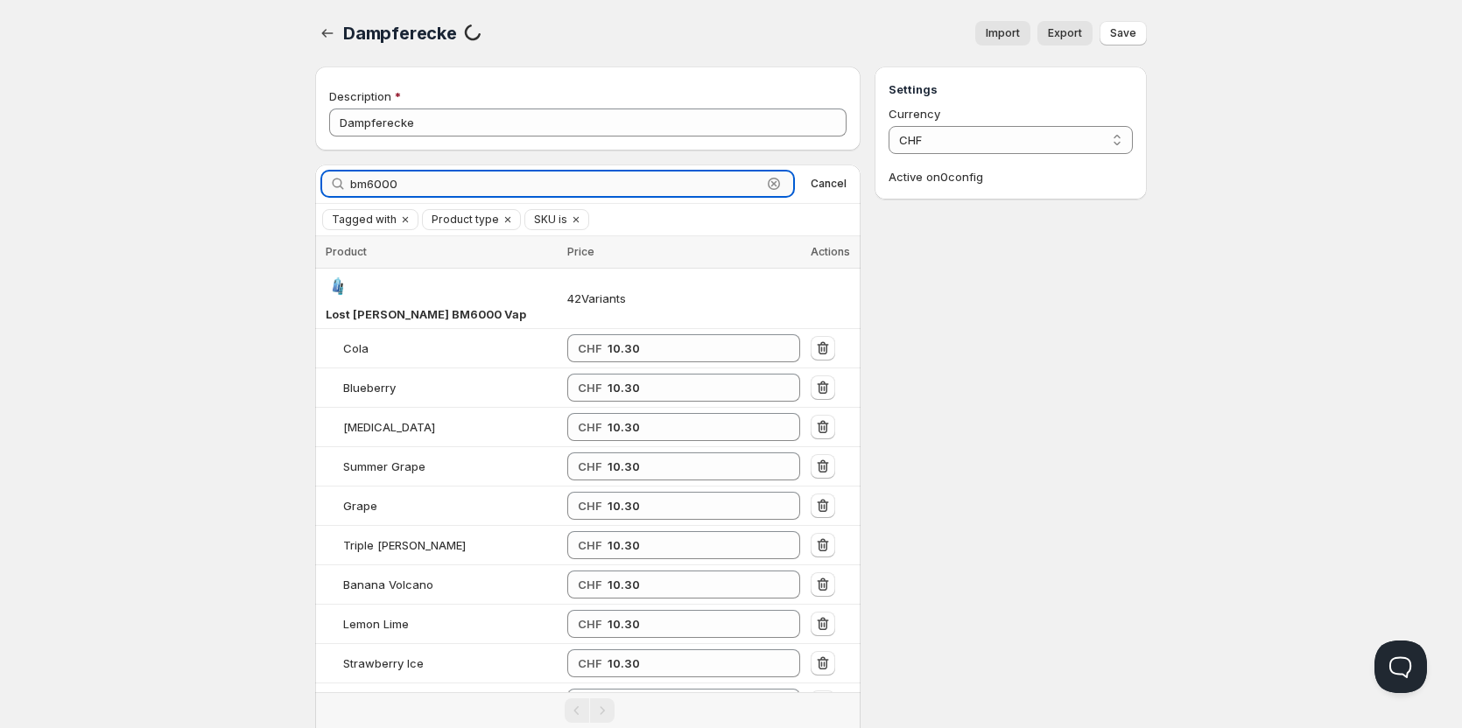
click at [402, 185] on input "bm6000" at bounding box center [555, 184] width 411 height 25
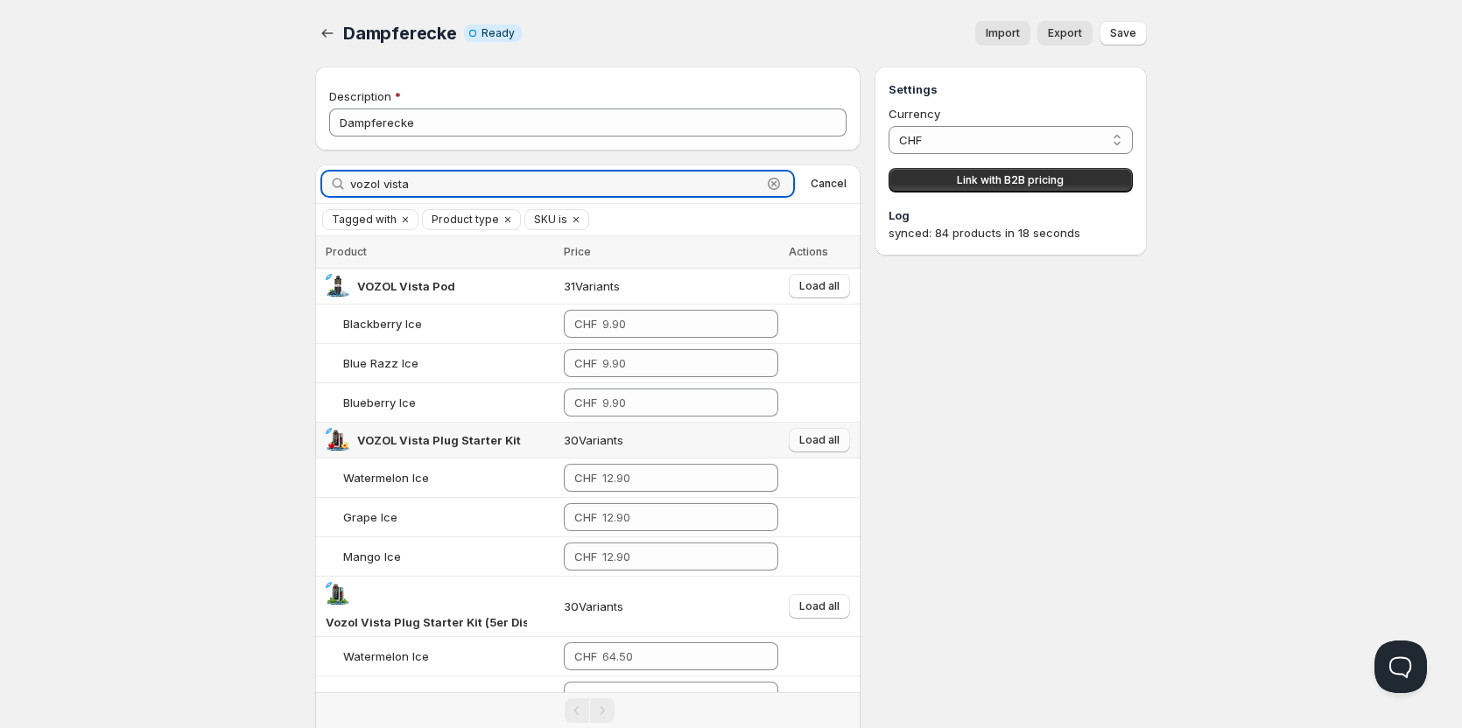
type input "vozol vista"
click at [825, 443] on span "Load all" at bounding box center [819, 440] width 40 height 14
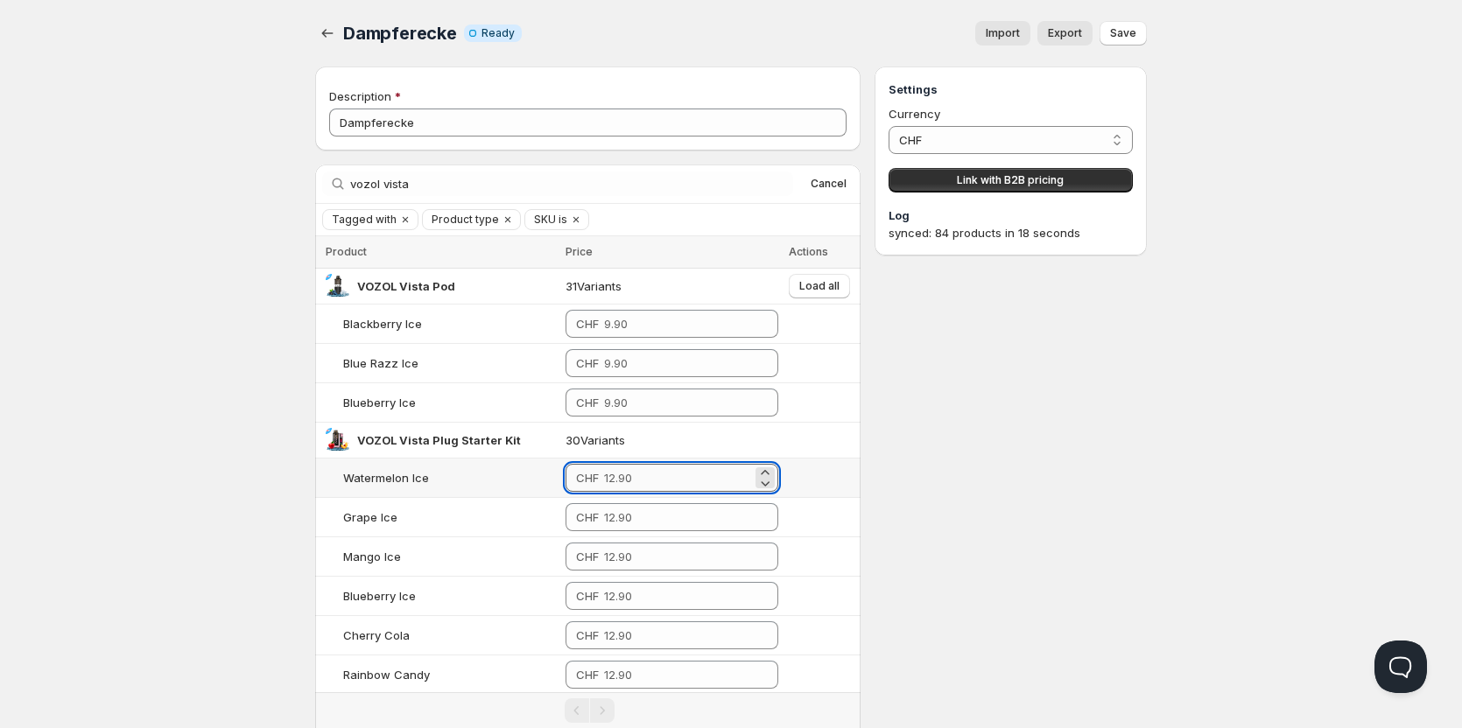
click at [619, 482] on input "number" at bounding box center [678, 478] width 148 height 28
paste input "51.50"
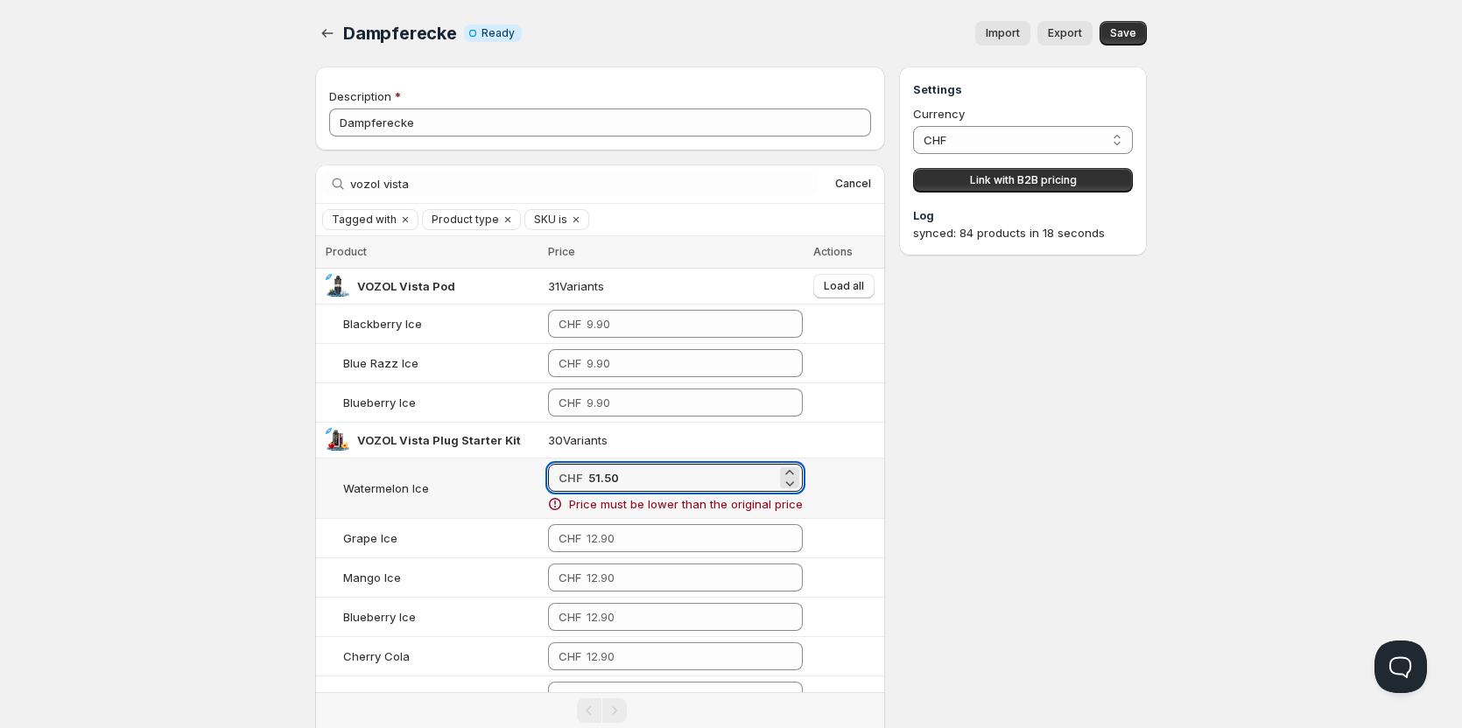
drag, startPoint x: 631, startPoint y: 473, endPoint x: 564, endPoint y: 448, distance: 71.7
click at [572, 473] on div "CHF 51.50" at bounding box center [675, 478] width 255 height 28
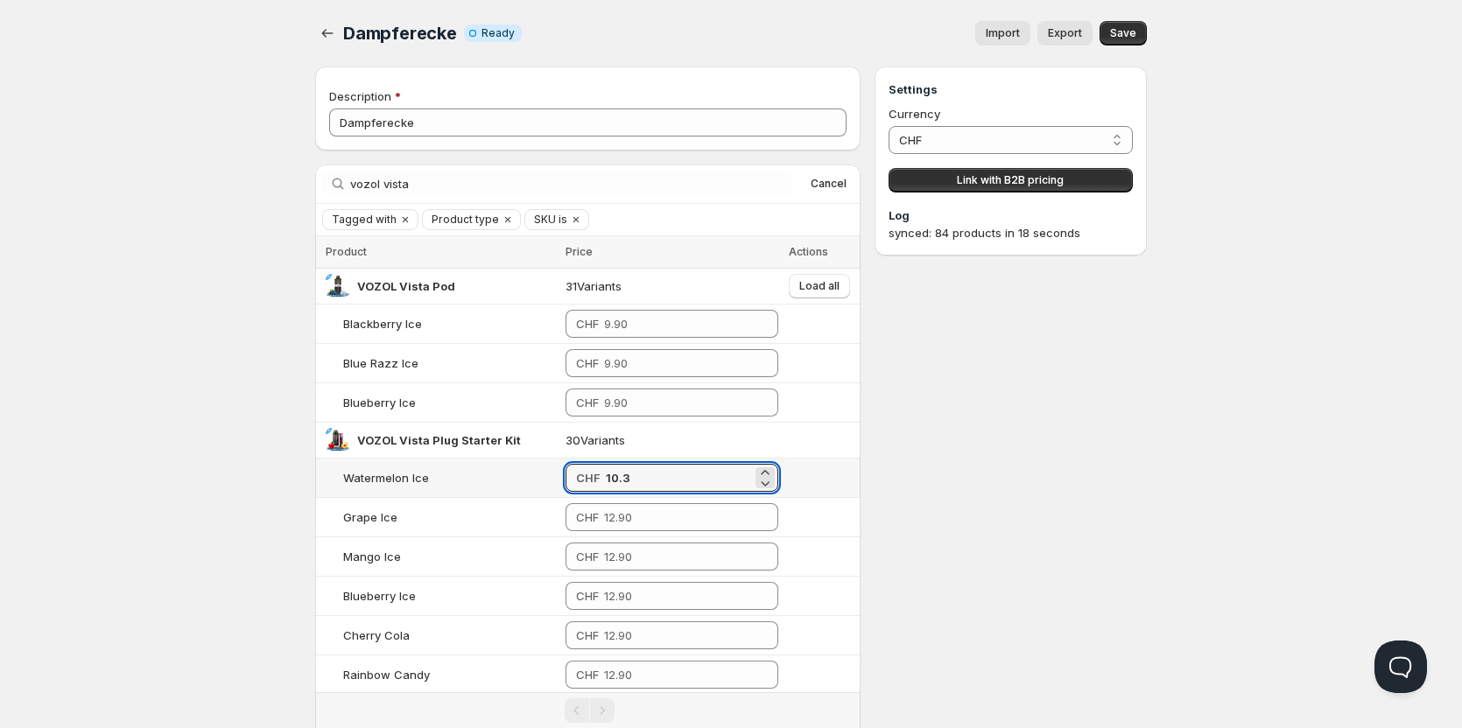
type input "10.30"
drag, startPoint x: 642, startPoint y: 487, endPoint x: 558, endPoint y: 463, distance: 87.3
click at [558, 463] on tr "Watermelon Ice CHF 10.30" at bounding box center [587, 476] width 545 height 39
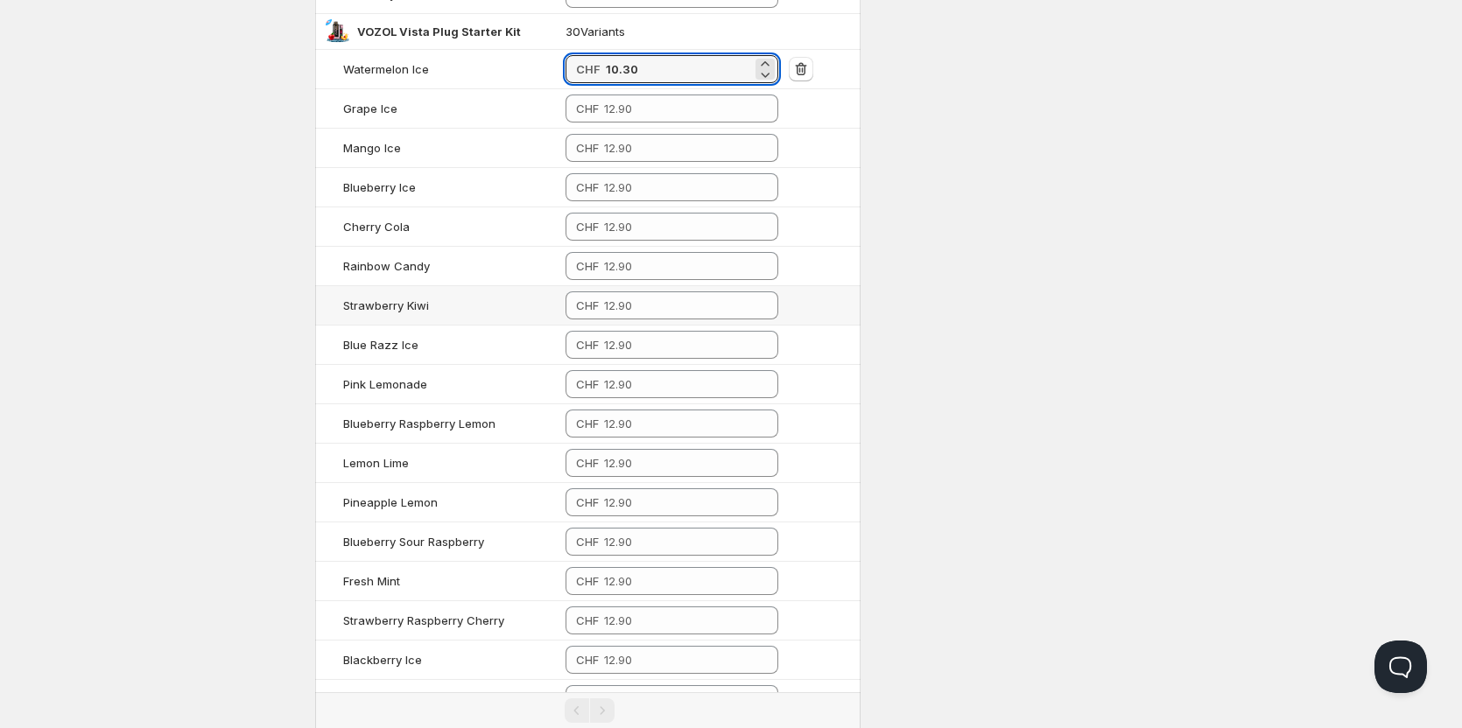
scroll to position [439, 0]
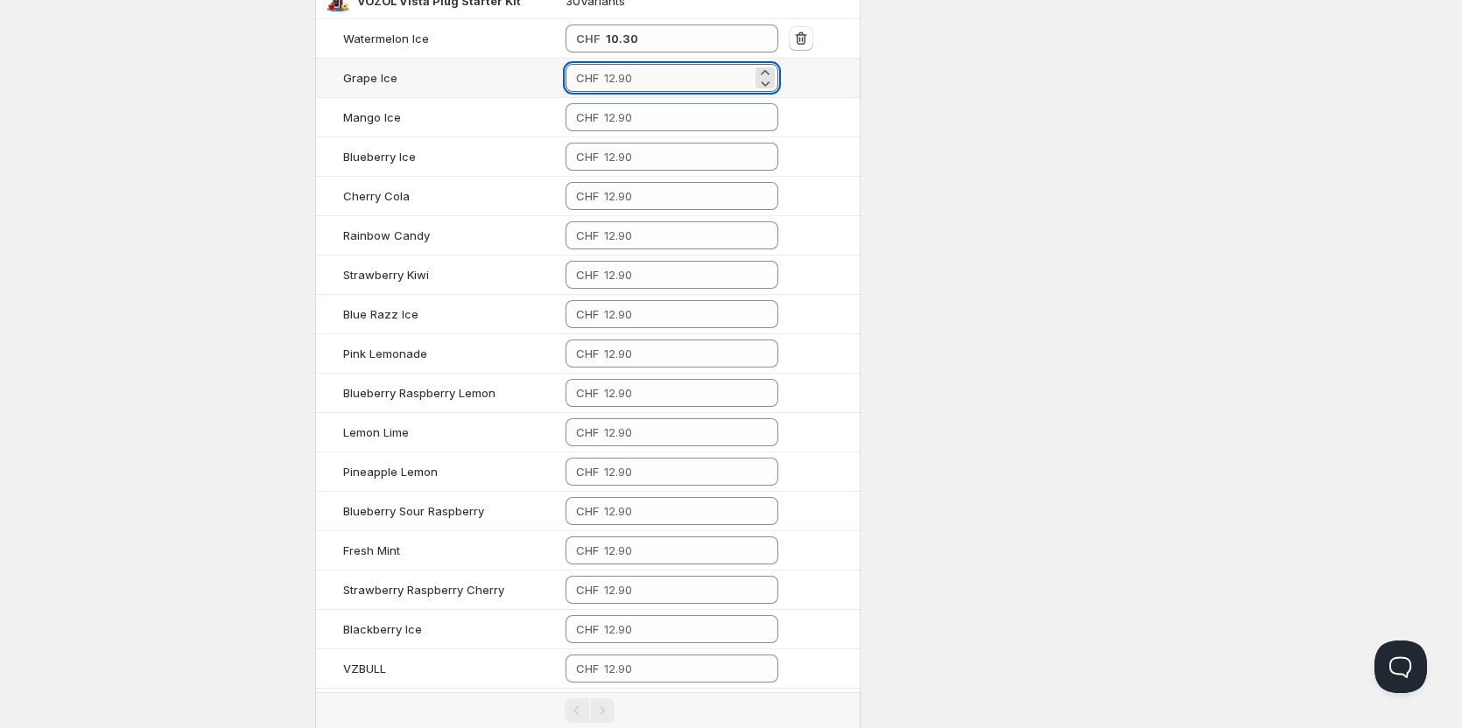
click at [660, 69] on input "number" at bounding box center [678, 78] width 148 height 28
paste input "10.30"
type input "10.30"
click at [603, 123] on div "CHF" at bounding box center [671, 117] width 213 height 28
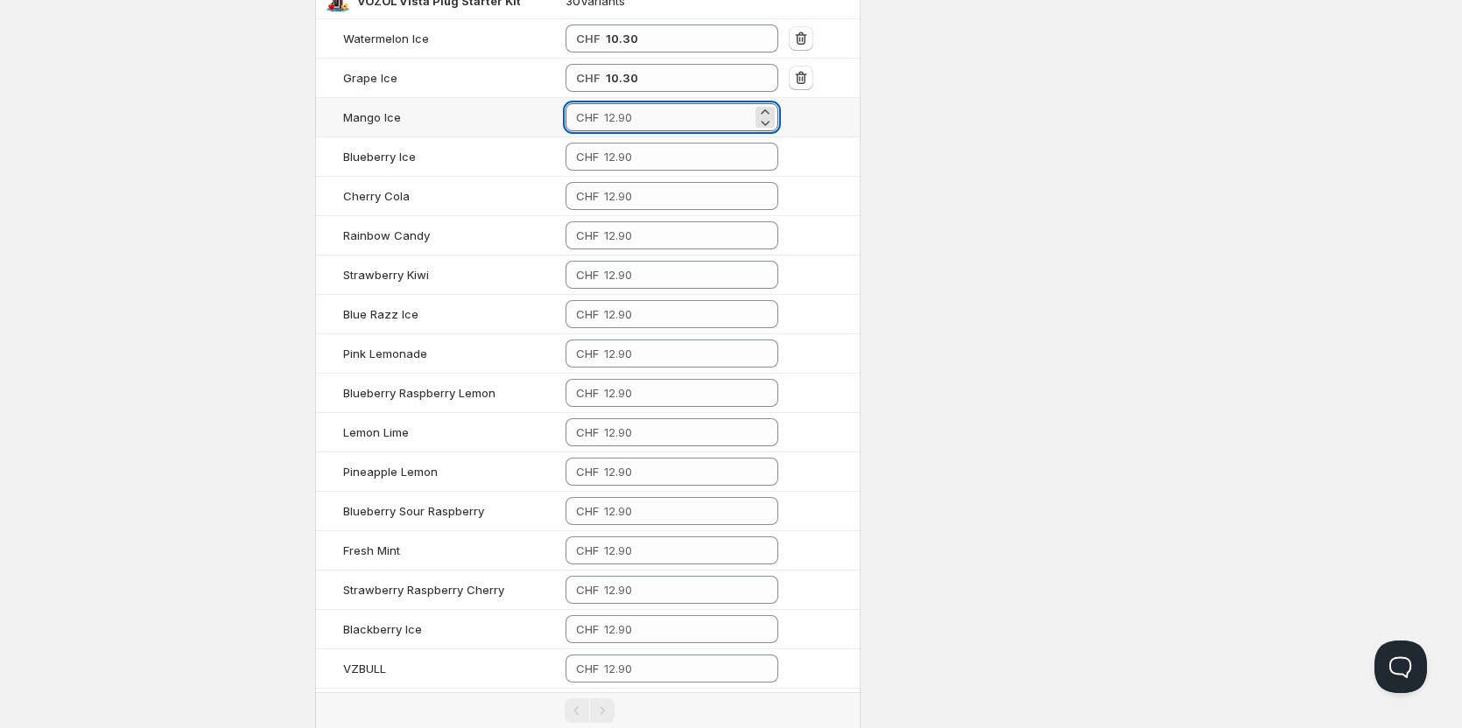
paste input "10.30"
type input "10.30"
click at [647, 159] on input "number" at bounding box center [678, 157] width 148 height 28
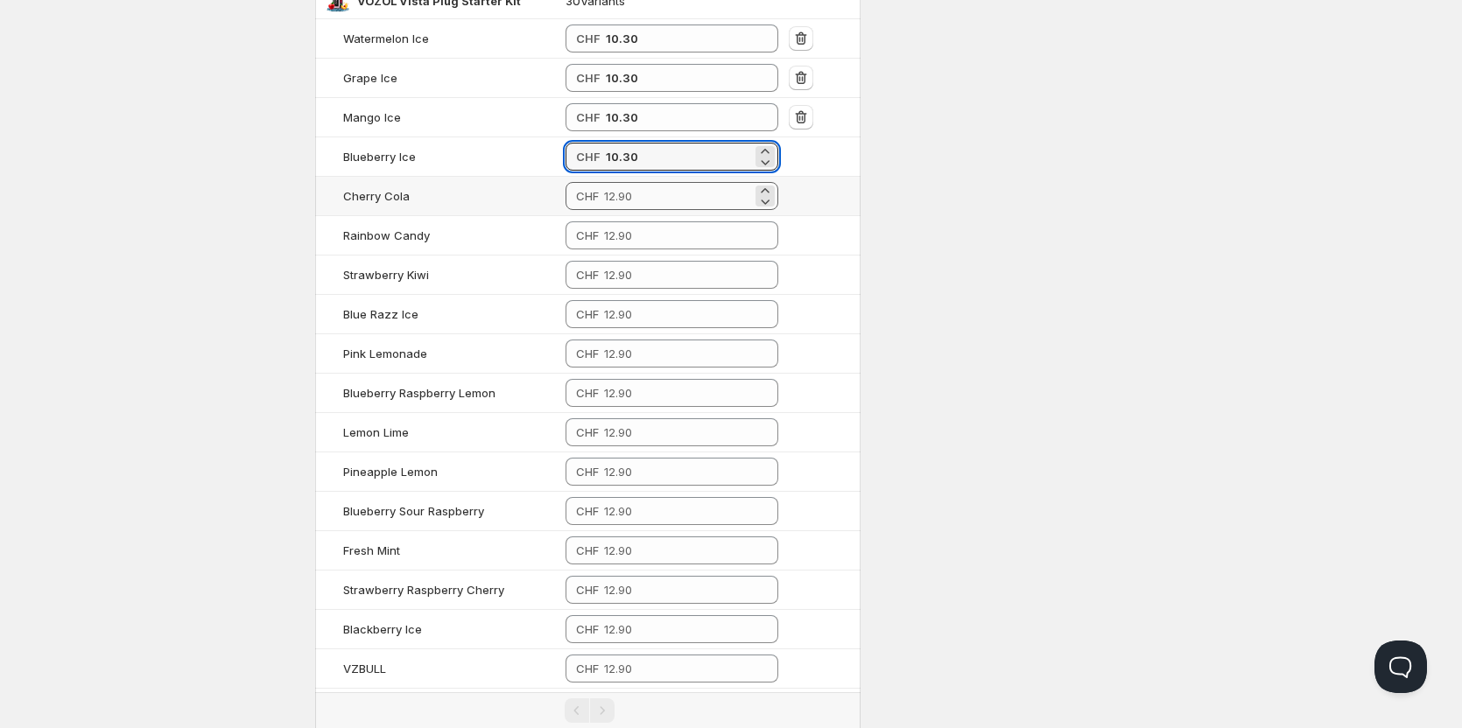
type input "10.30"
click at [639, 207] on input "number" at bounding box center [678, 196] width 148 height 28
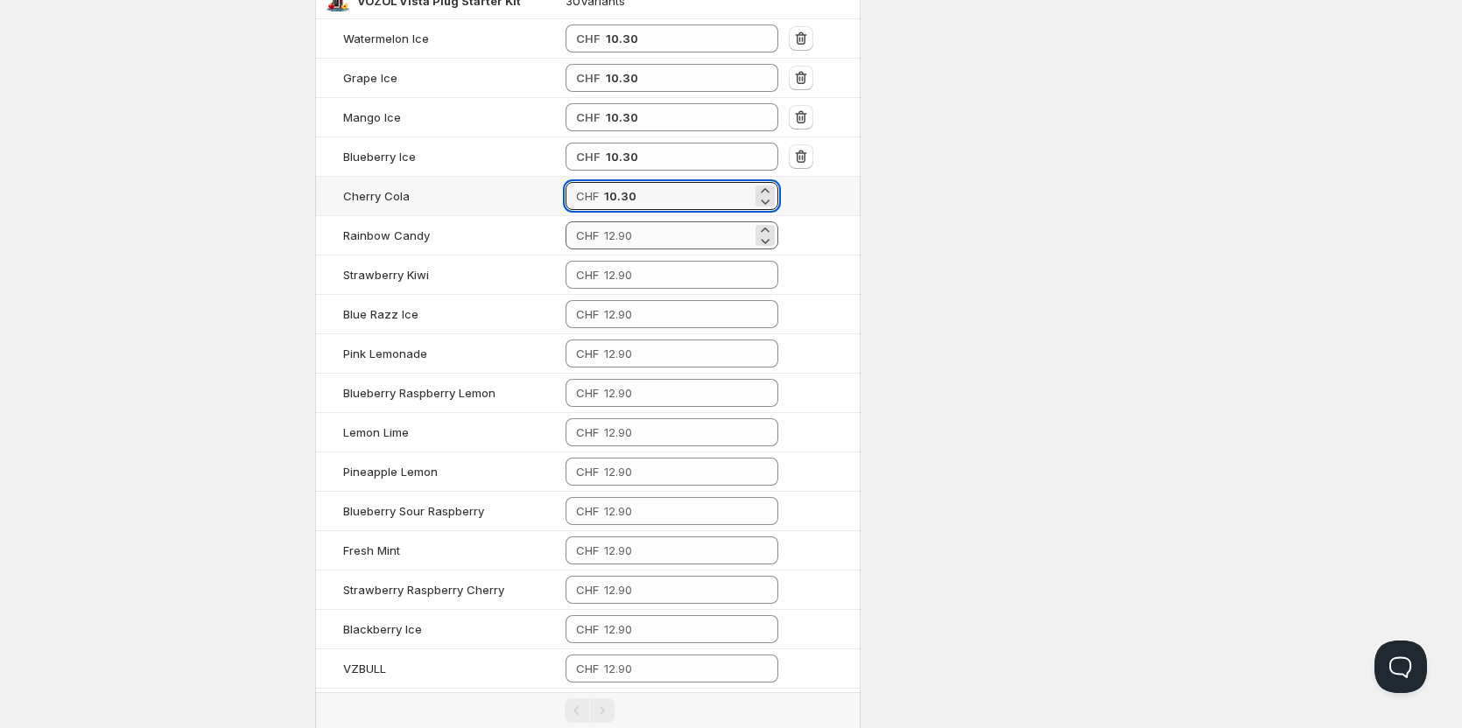
type input "10.30"
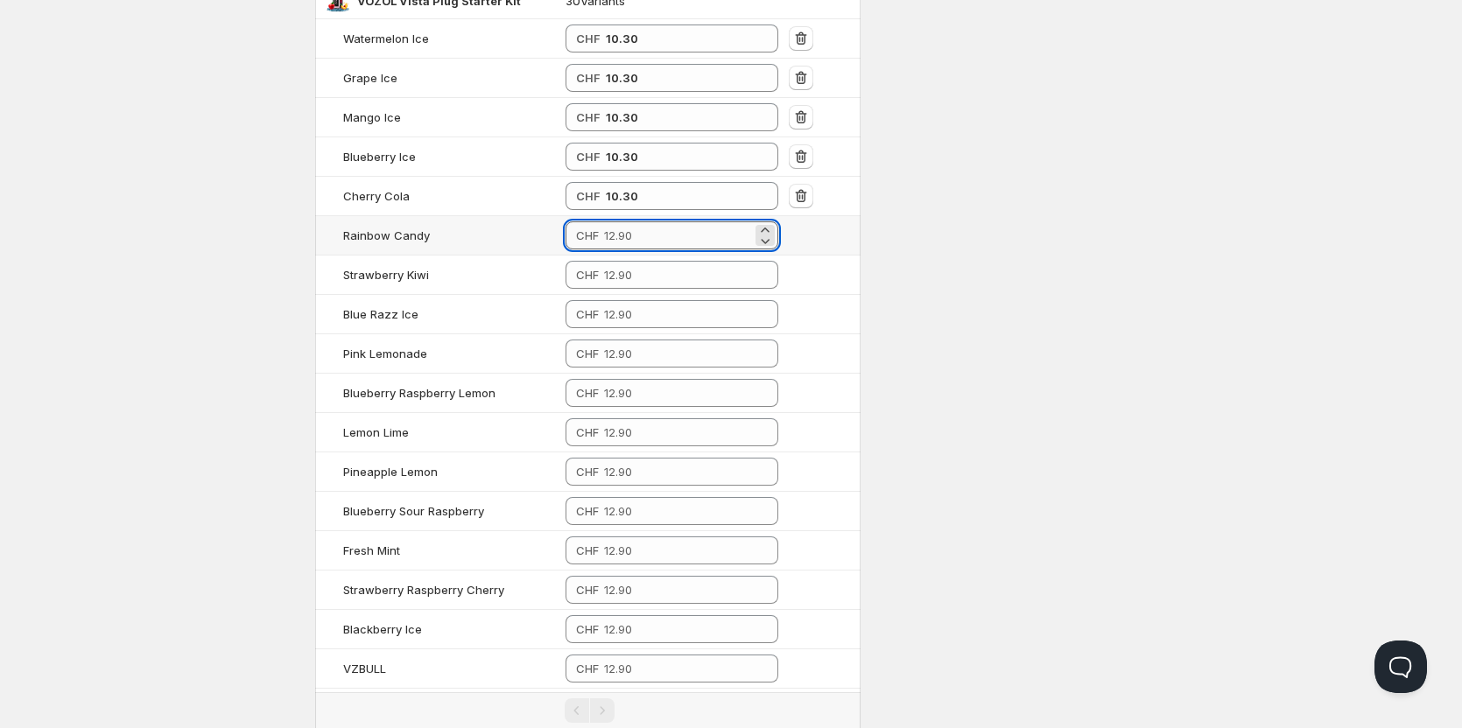
click at [634, 235] on input "number" at bounding box center [678, 235] width 148 height 28
type input "10.30"
click at [628, 263] on input "number" at bounding box center [678, 275] width 148 height 28
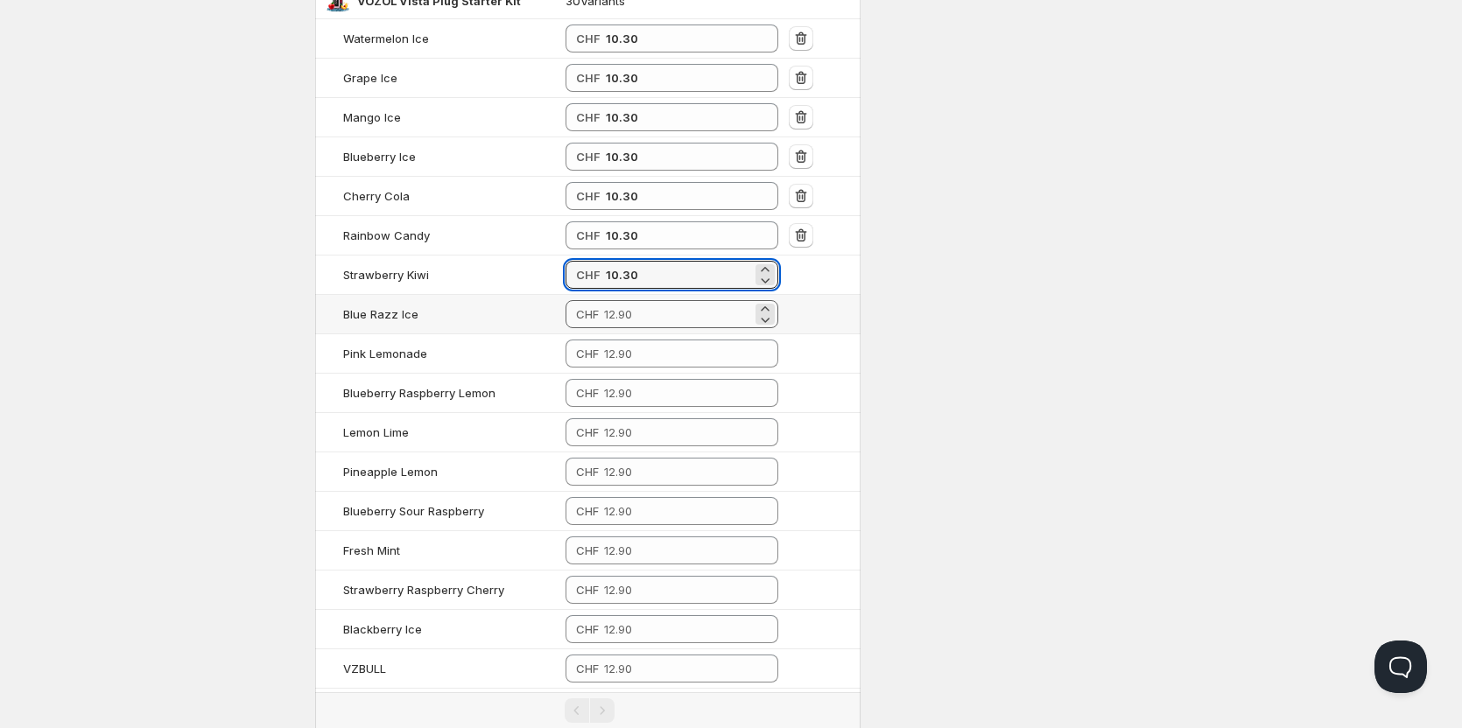
type input "10.30"
click at [628, 325] on input "number" at bounding box center [678, 314] width 148 height 28
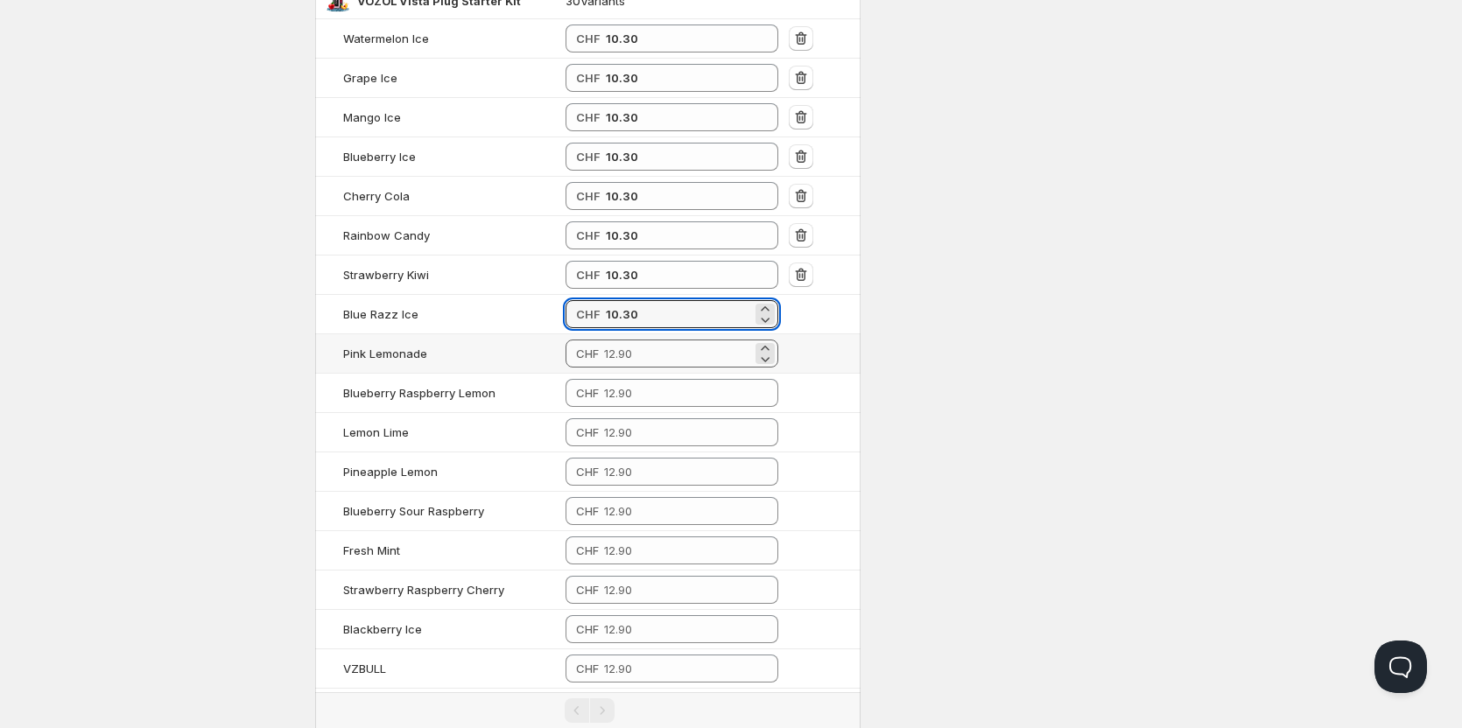
type input "10.30"
click at [628, 364] on input "number" at bounding box center [678, 354] width 148 height 28
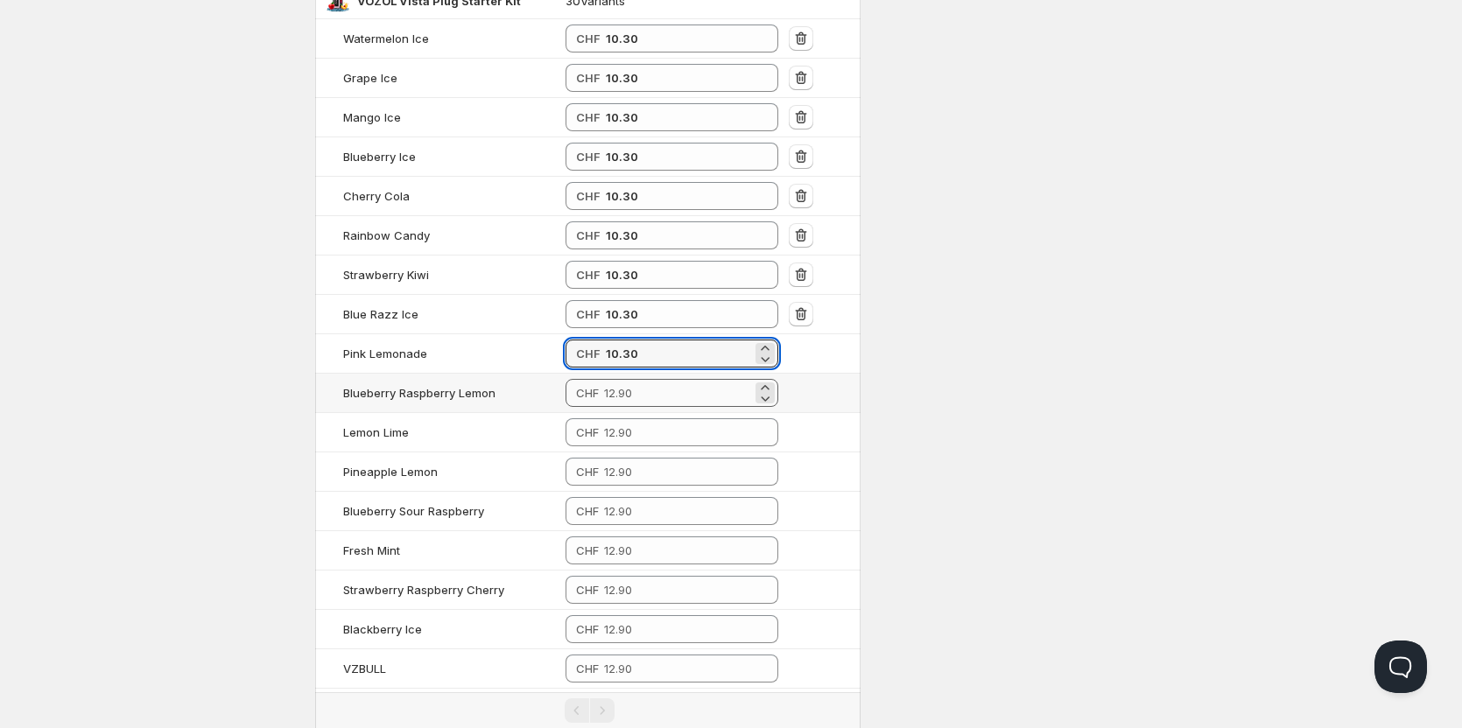
type input "10.30"
click at [616, 403] on input "number" at bounding box center [678, 393] width 148 height 28
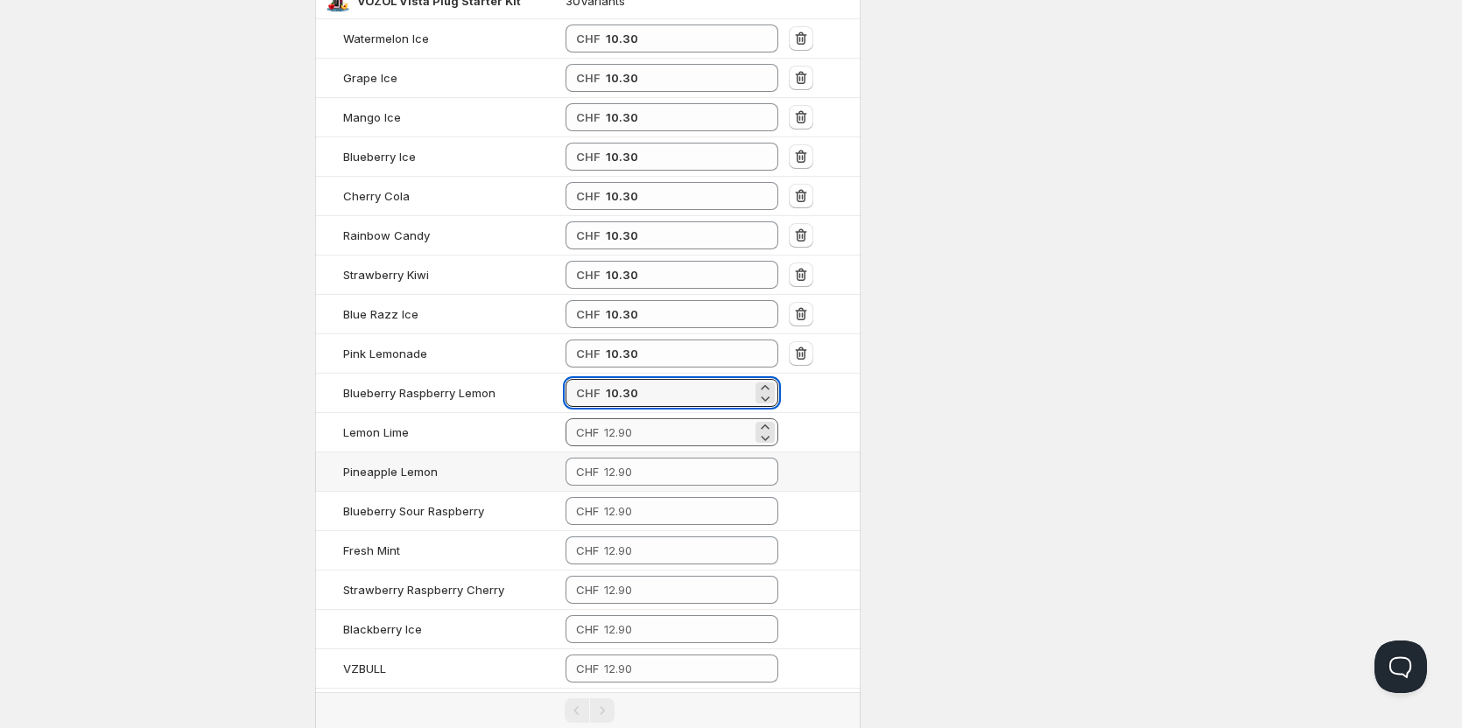
type input "10.30"
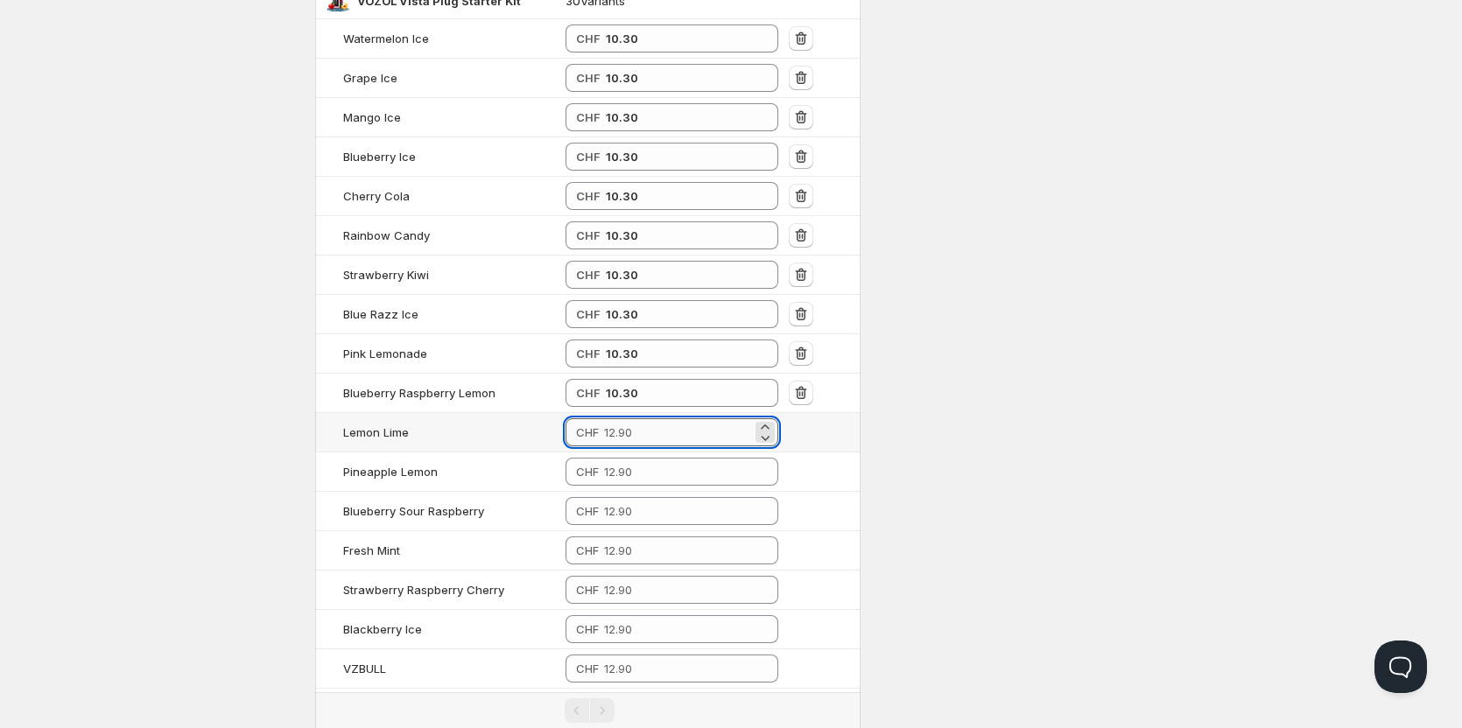
click at [638, 437] on input "number" at bounding box center [678, 432] width 148 height 28
type input "10.30"
click at [635, 479] on input "number" at bounding box center [678, 472] width 148 height 28
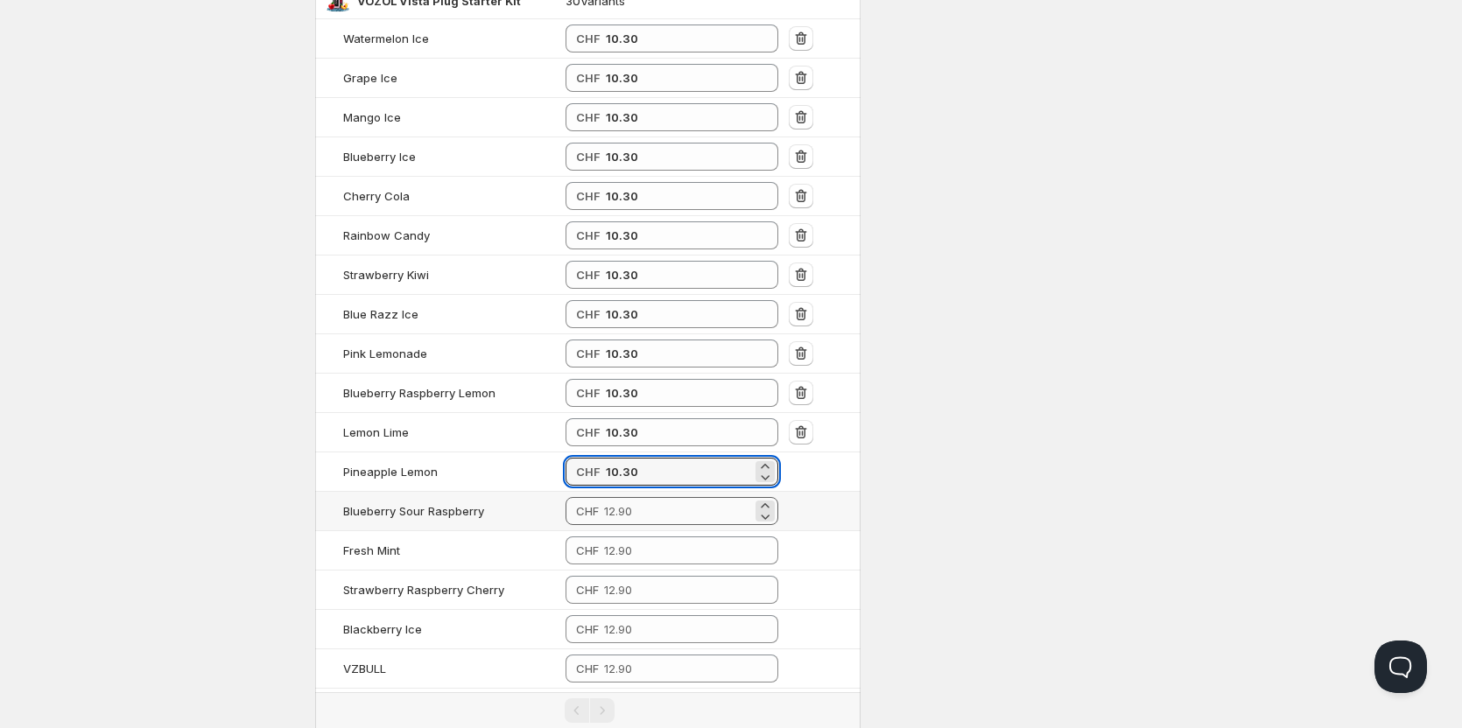
type input "10.30"
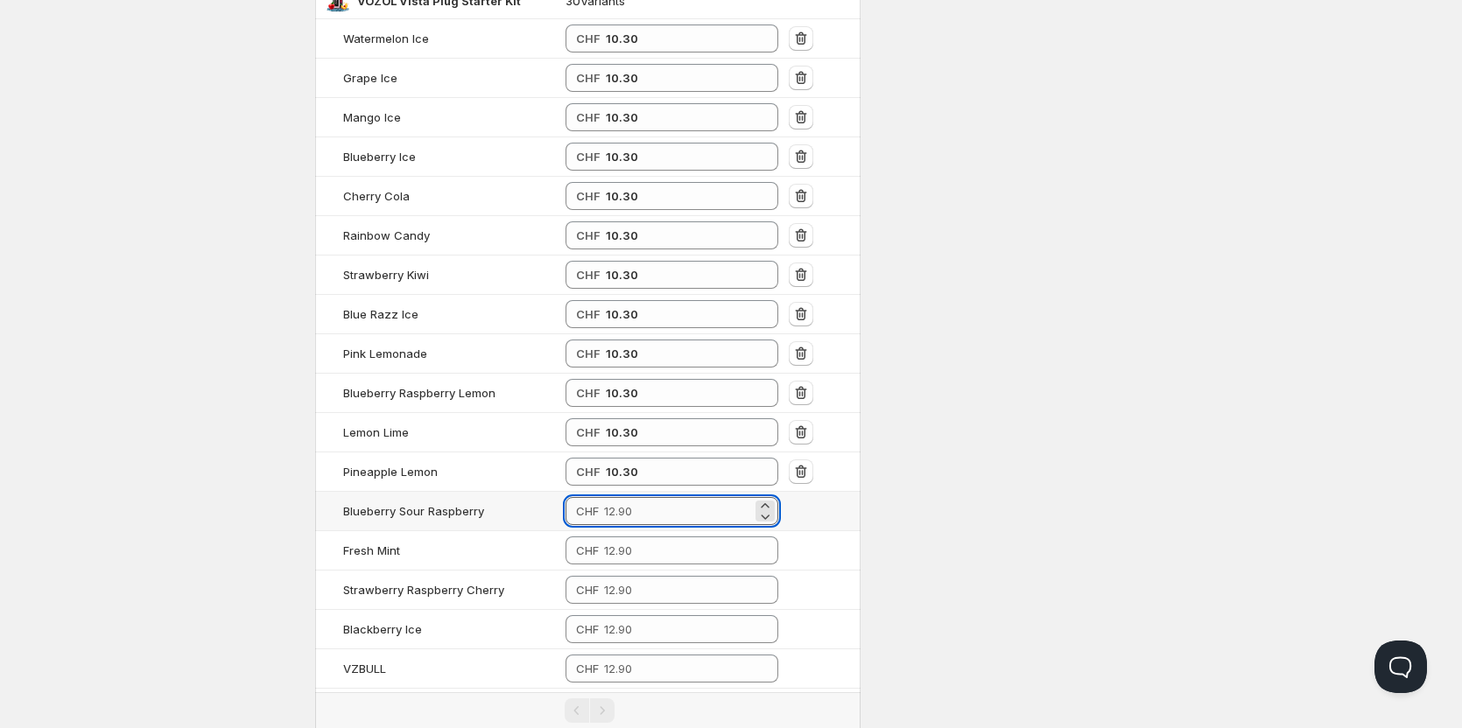
click at [632, 509] on input "number" at bounding box center [678, 511] width 148 height 28
type input "10.30"
click at [630, 552] on input "number" at bounding box center [678, 551] width 148 height 28
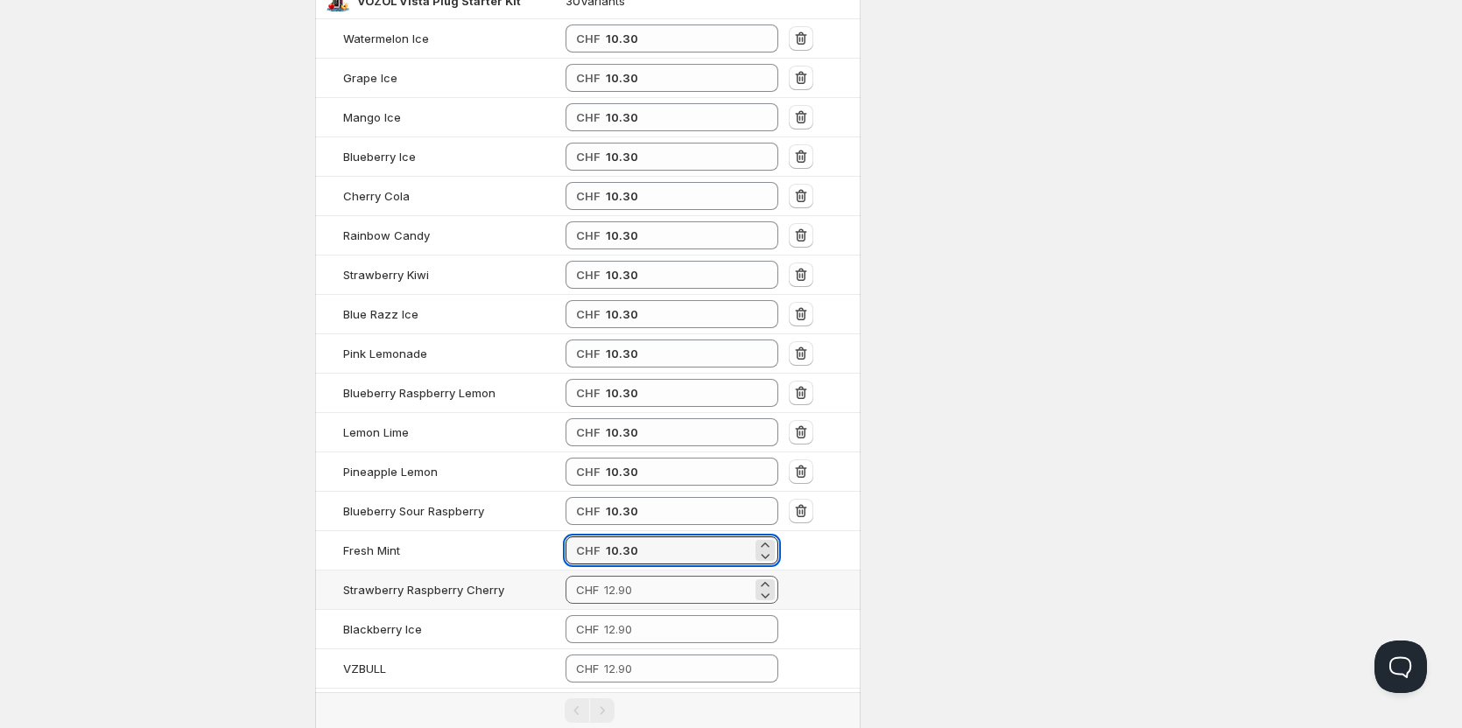
type input "10.30"
click at [630, 583] on input "number" at bounding box center [678, 590] width 148 height 28
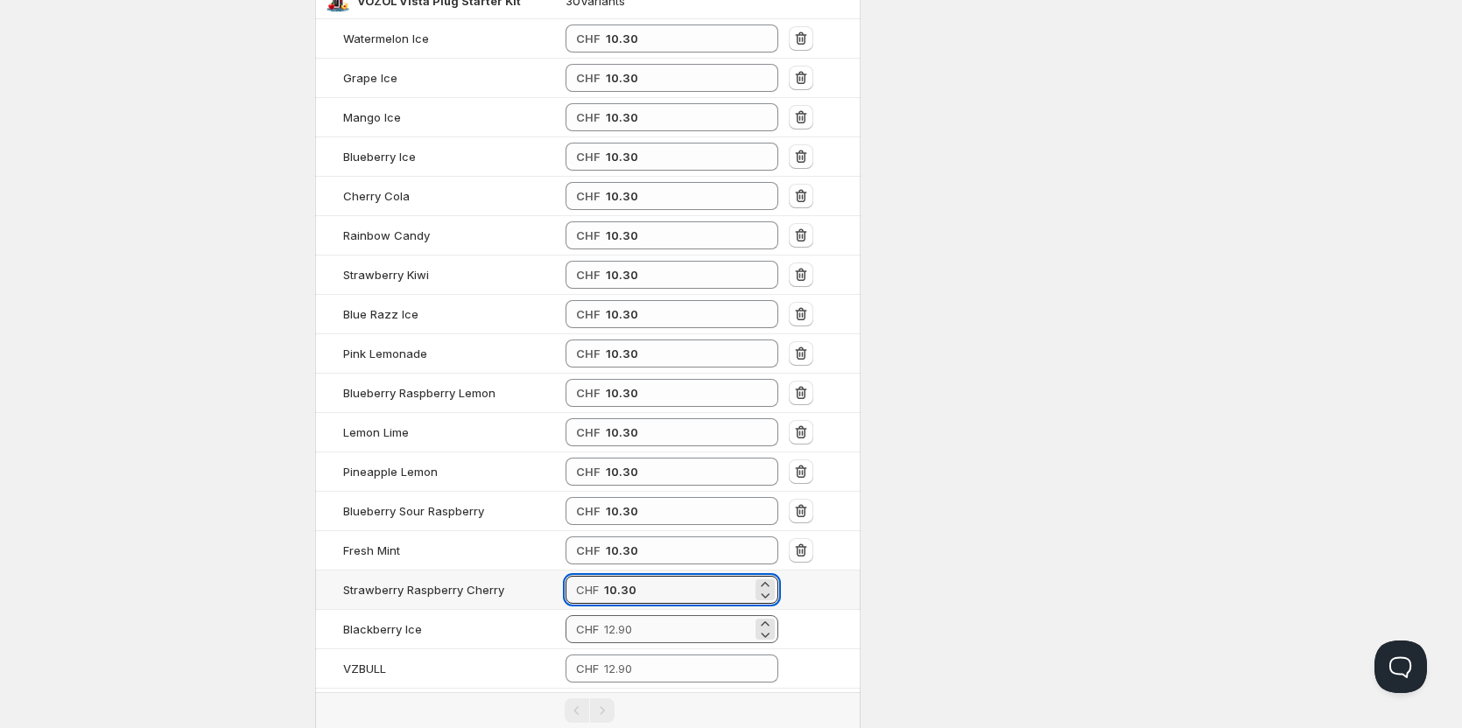
type input "10.30"
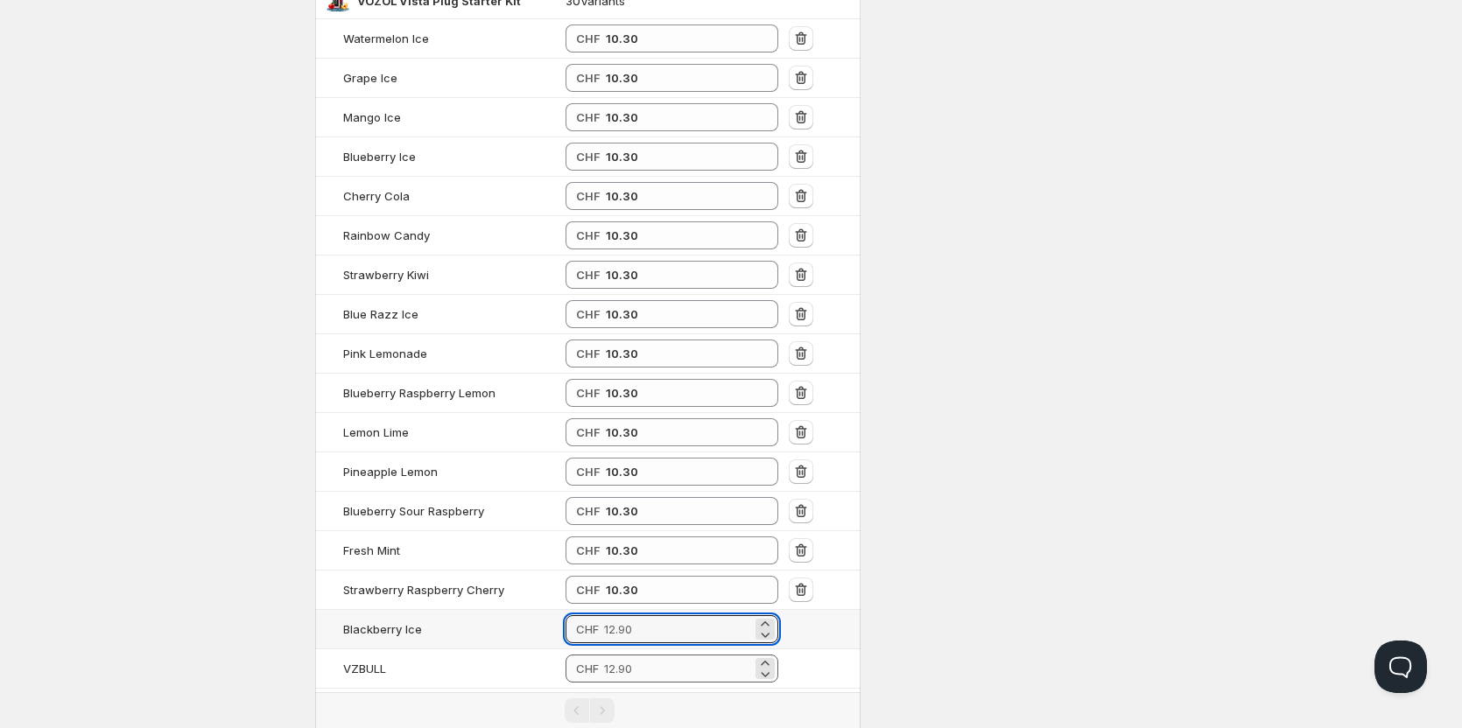
drag, startPoint x: 628, startPoint y: 627, endPoint x: 628, endPoint y: 655, distance: 28.0
click at [628, 628] on input "number" at bounding box center [678, 629] width 148 height 28
type input "10.30"
click at [628, 672] on input "number" at bounding box center [678, 669] width 148 height 28
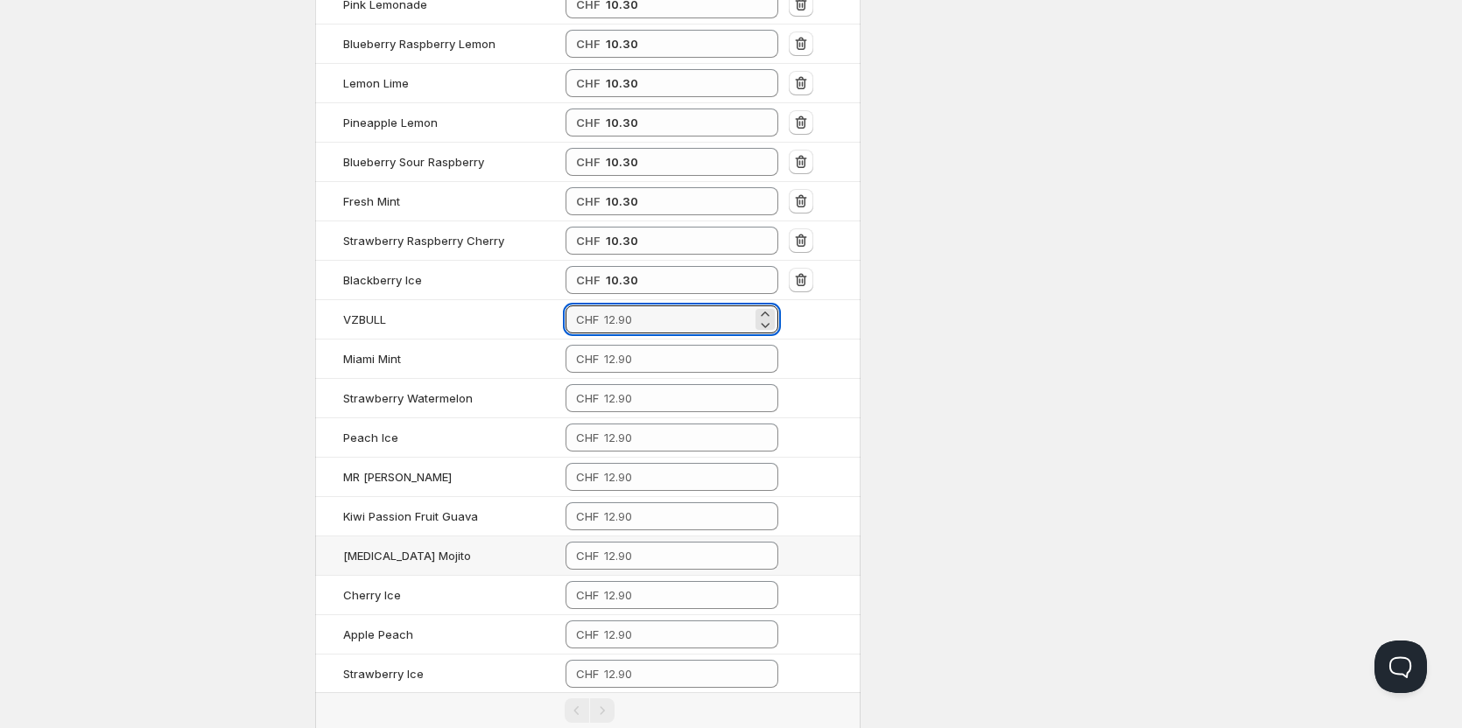
scroll to position [789, 0]
type input "10.30"
click at [628, 351] on input "number" at bounding box center [678, 358] width 148 height 28
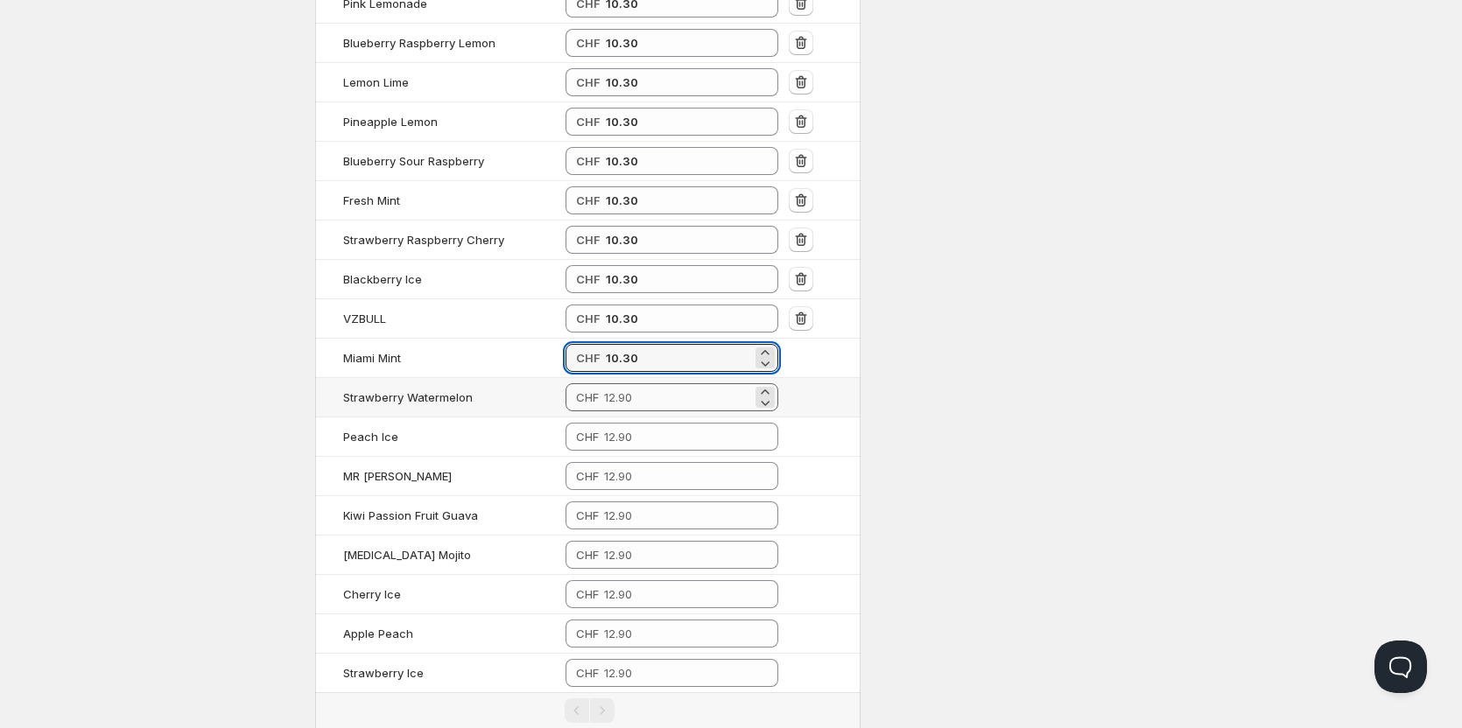
type input "10.30"
click at [624, 399] on input "number" at bounding box center [678, 397] width 148 height 28
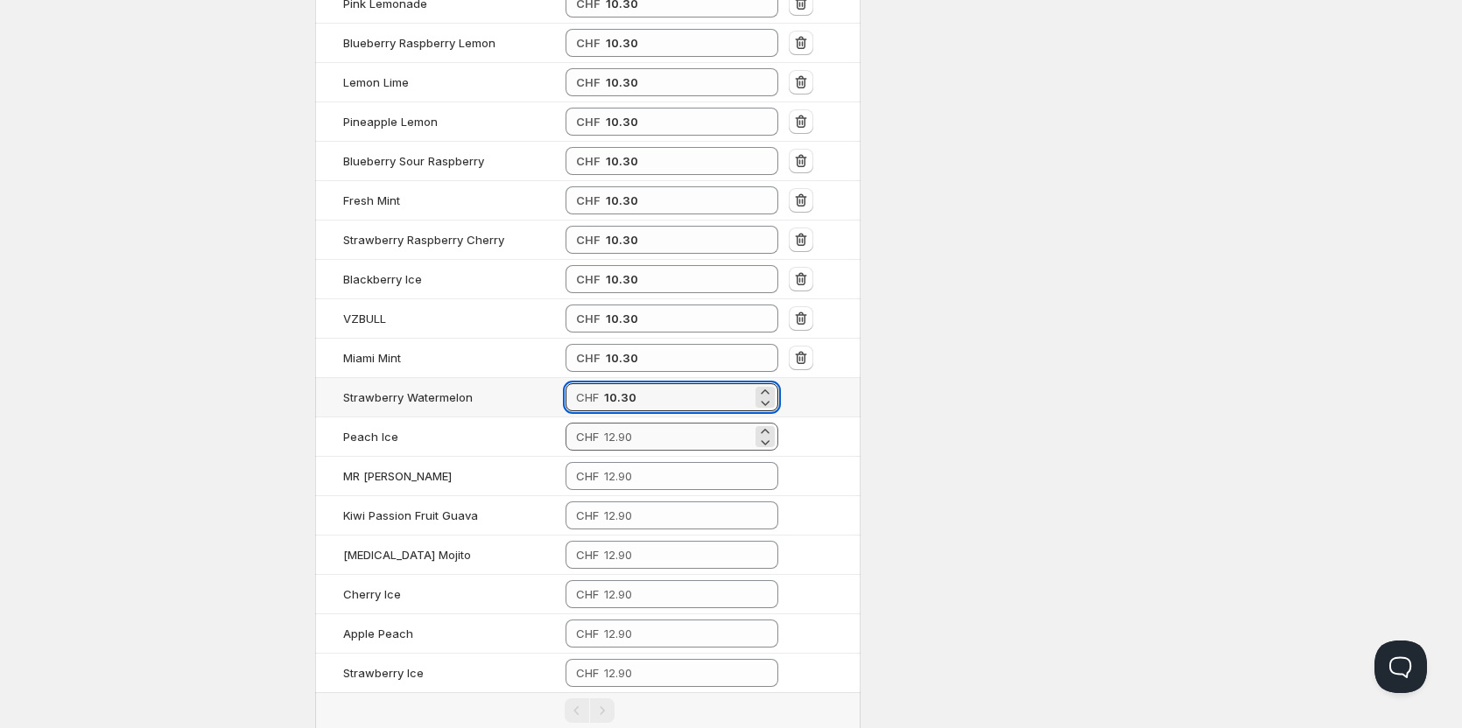
type input "10.30"
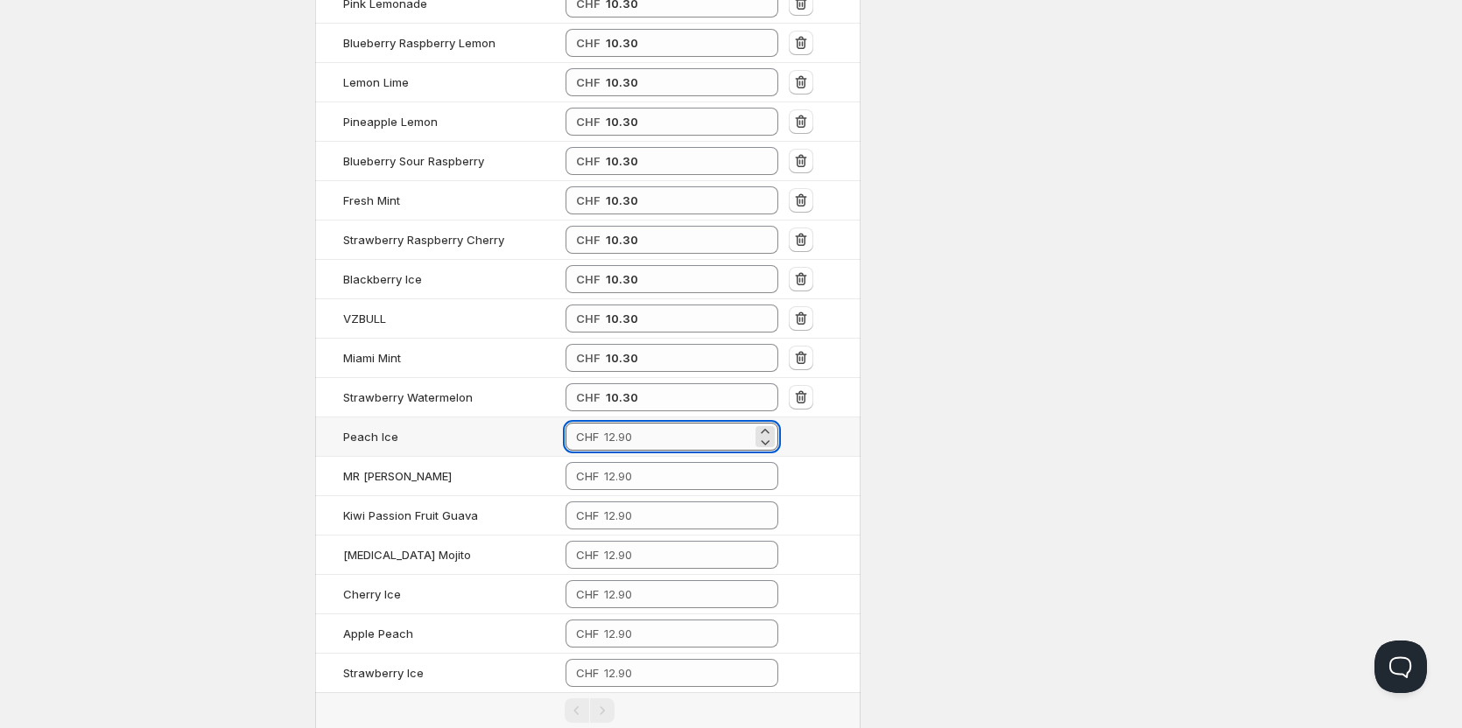
click at [623, 438] on input "number" at bounding box center [678, 437] width 148 height 28
type input "10.30"
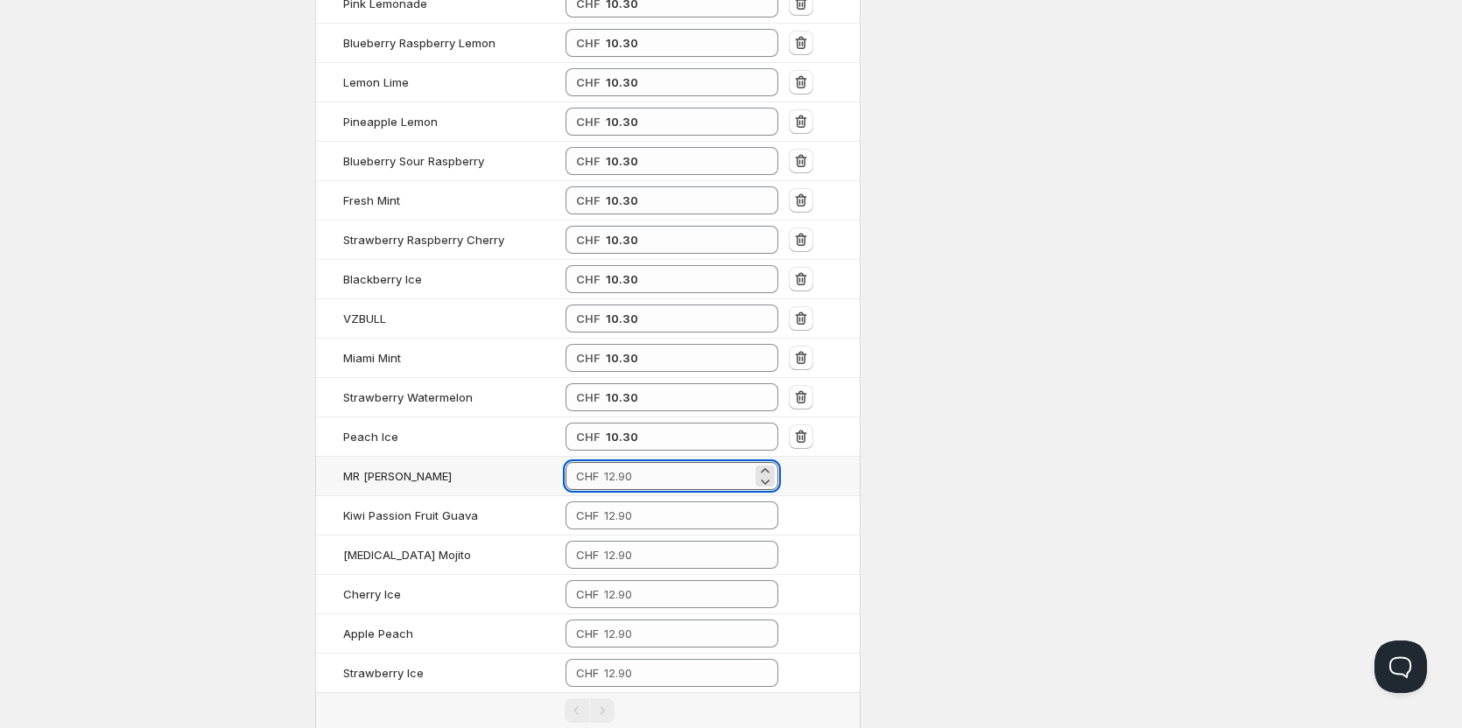
click at [623, 476] on input "number" at bounding box center [678, 476] width 148 height 28
type input "10.30"
click at [627, 516] on input "number" at bounding box center [678, 516] width 148 height 28
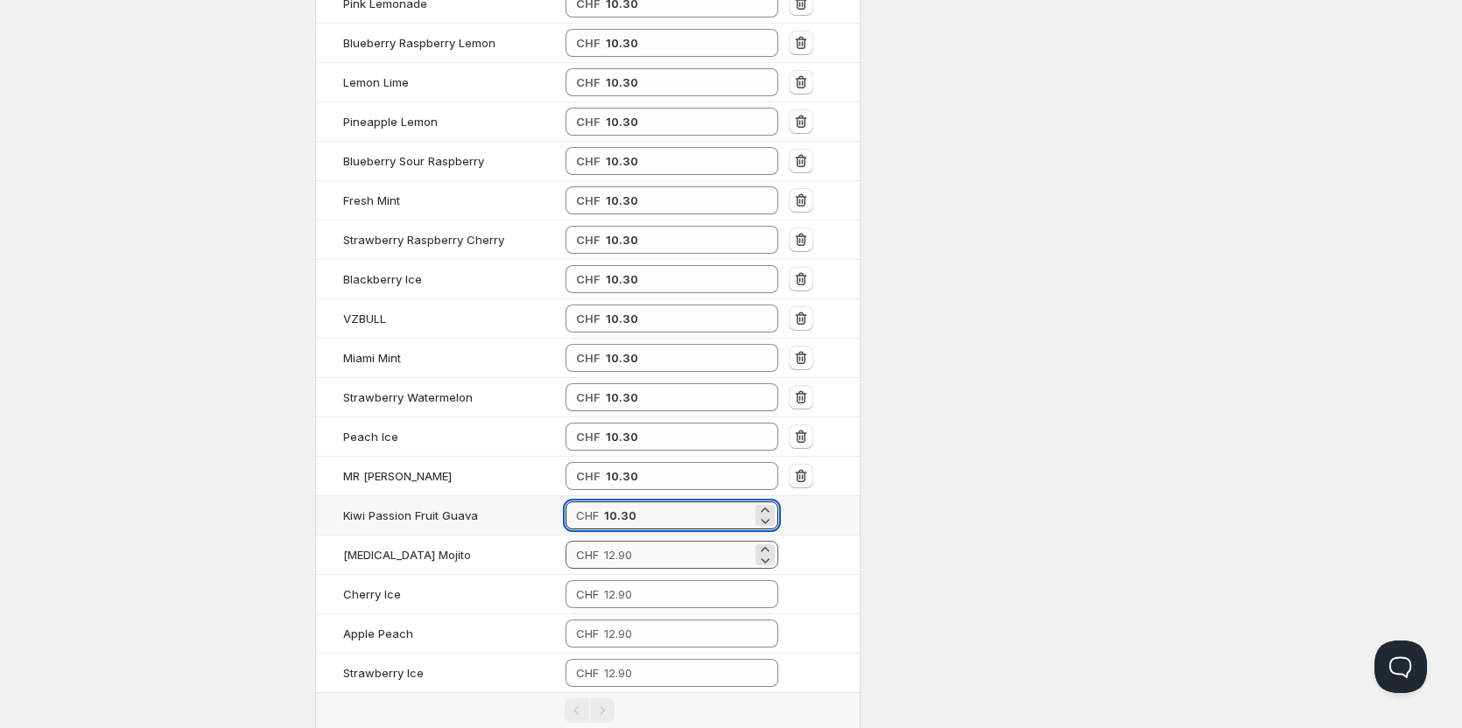
type input "10.30"
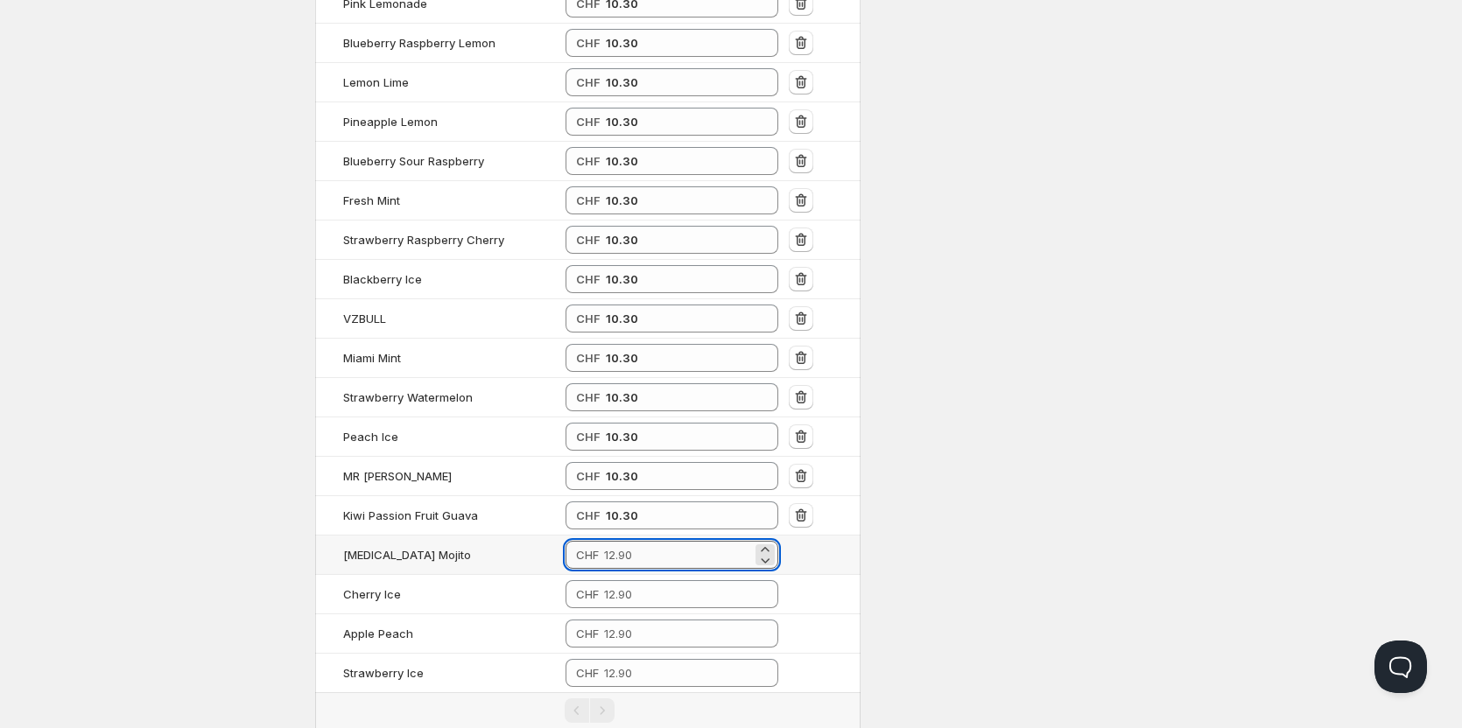
click at [629, 566] on input "number" at bounding box center [678, 555] width 148 height 28
type input "10.30"
click at [627, 583] on input "number" at bounding box center [678, 594] width 148 height 28
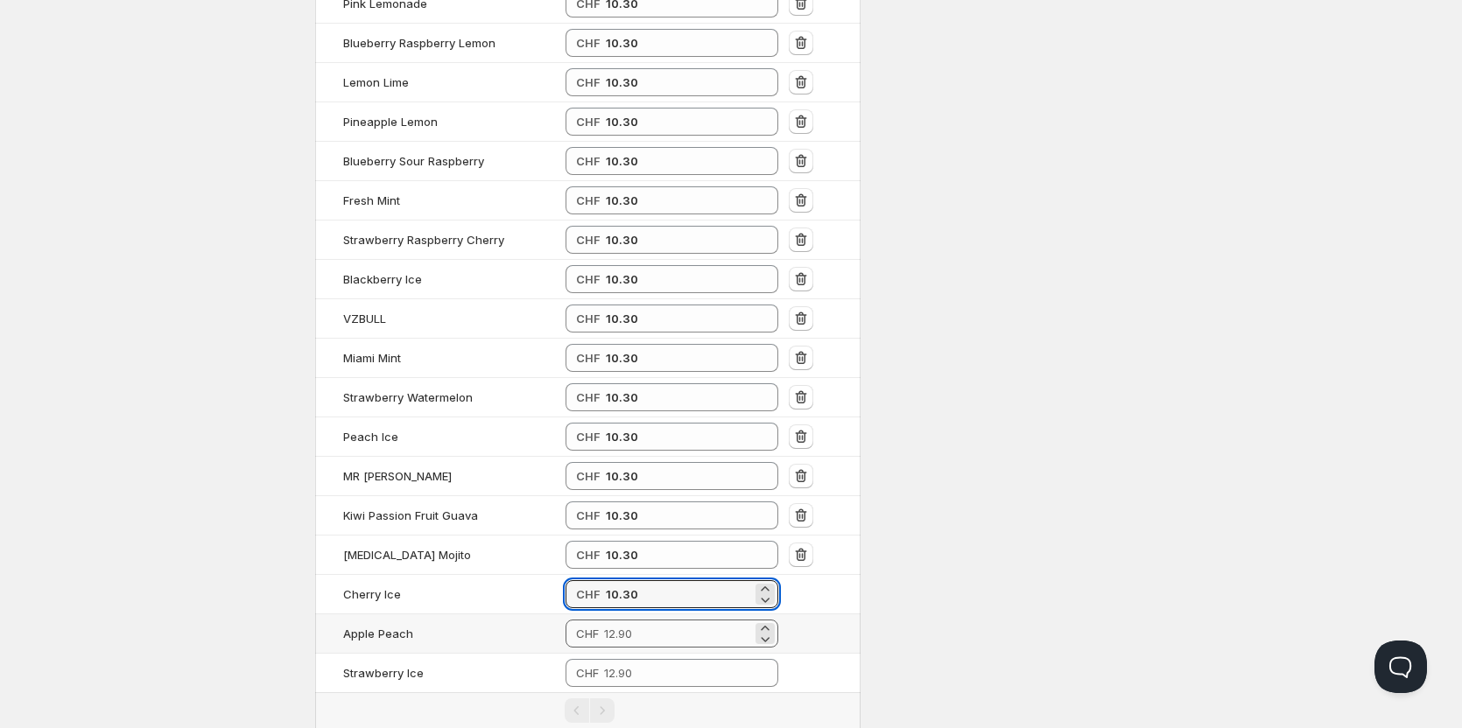
type input "10.30"
click at [627, 635] on input "number" at bounding box center [678, 634] width 148 height 28
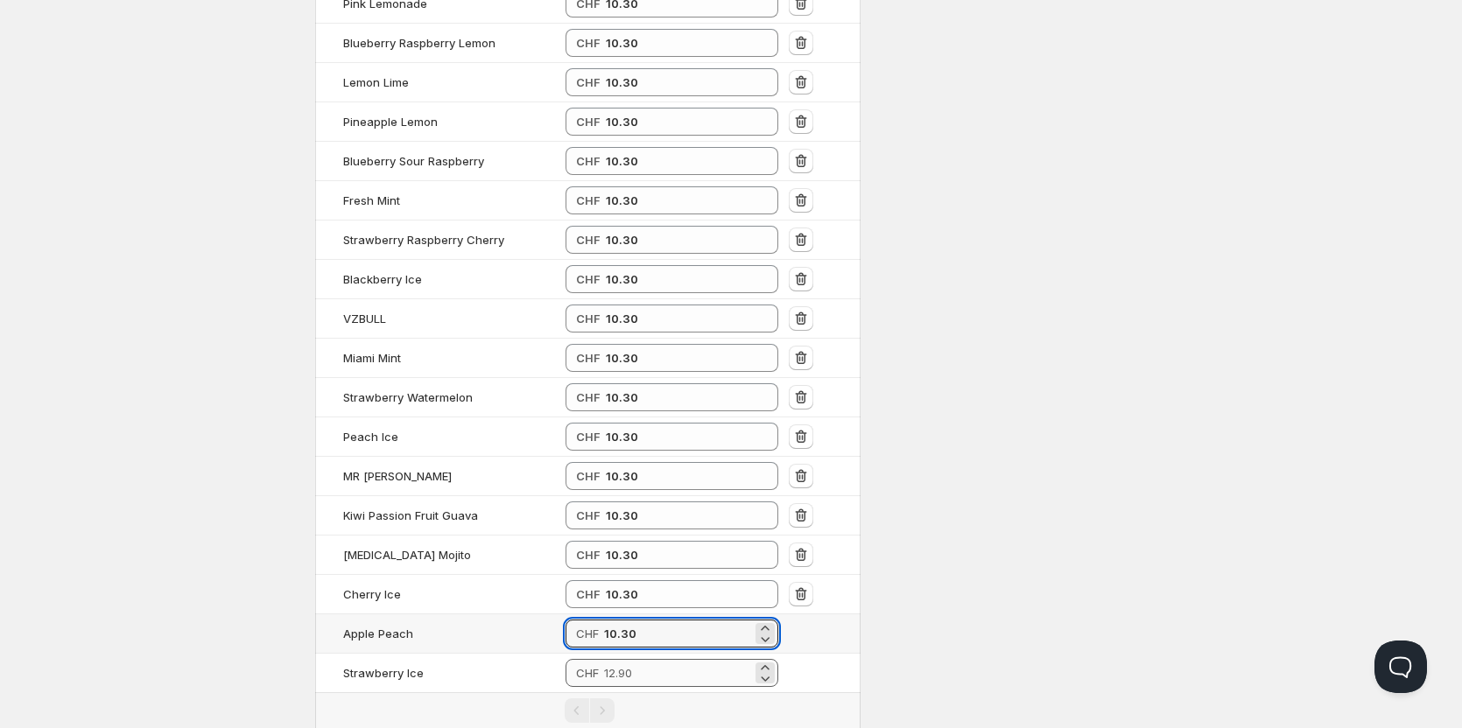
type input "10.30"
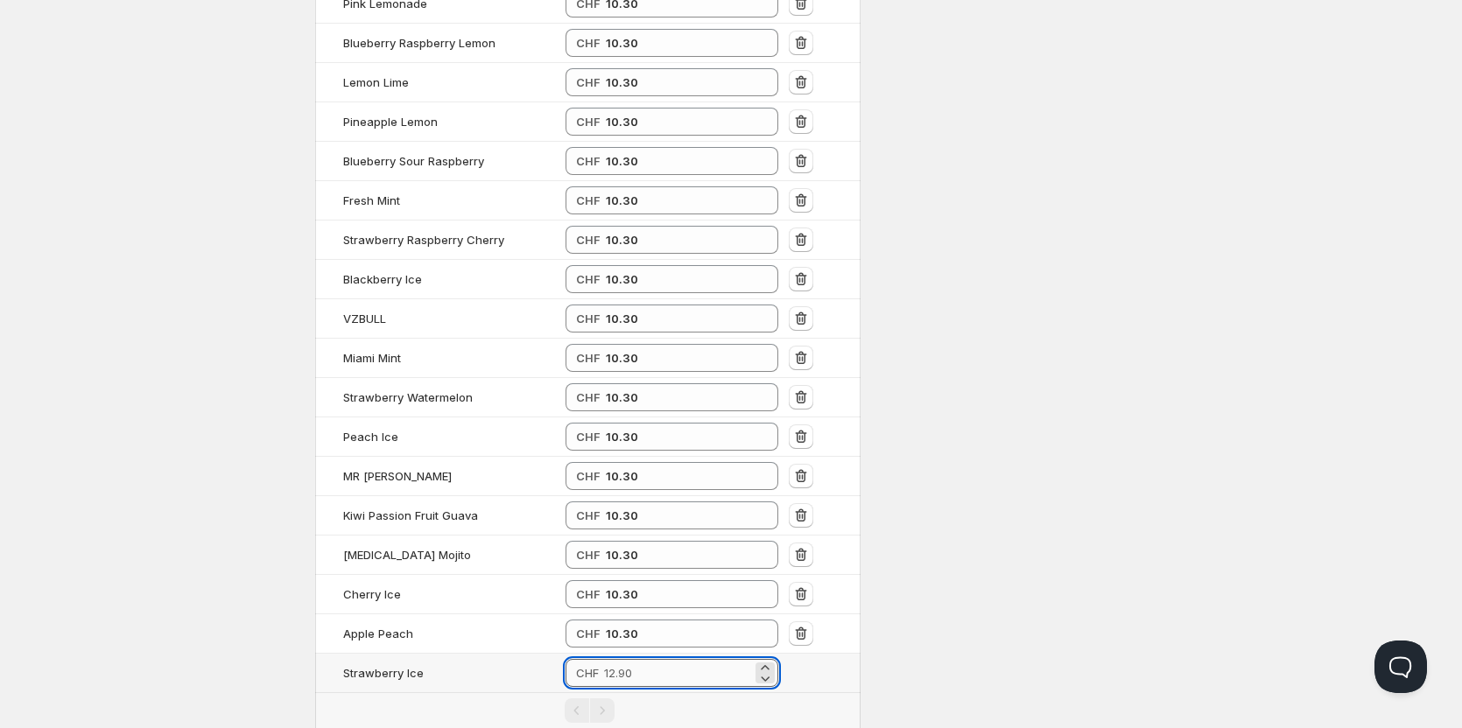
click at [622, 673] on input "number" at bounding box center [678, 673] width 148 height 28
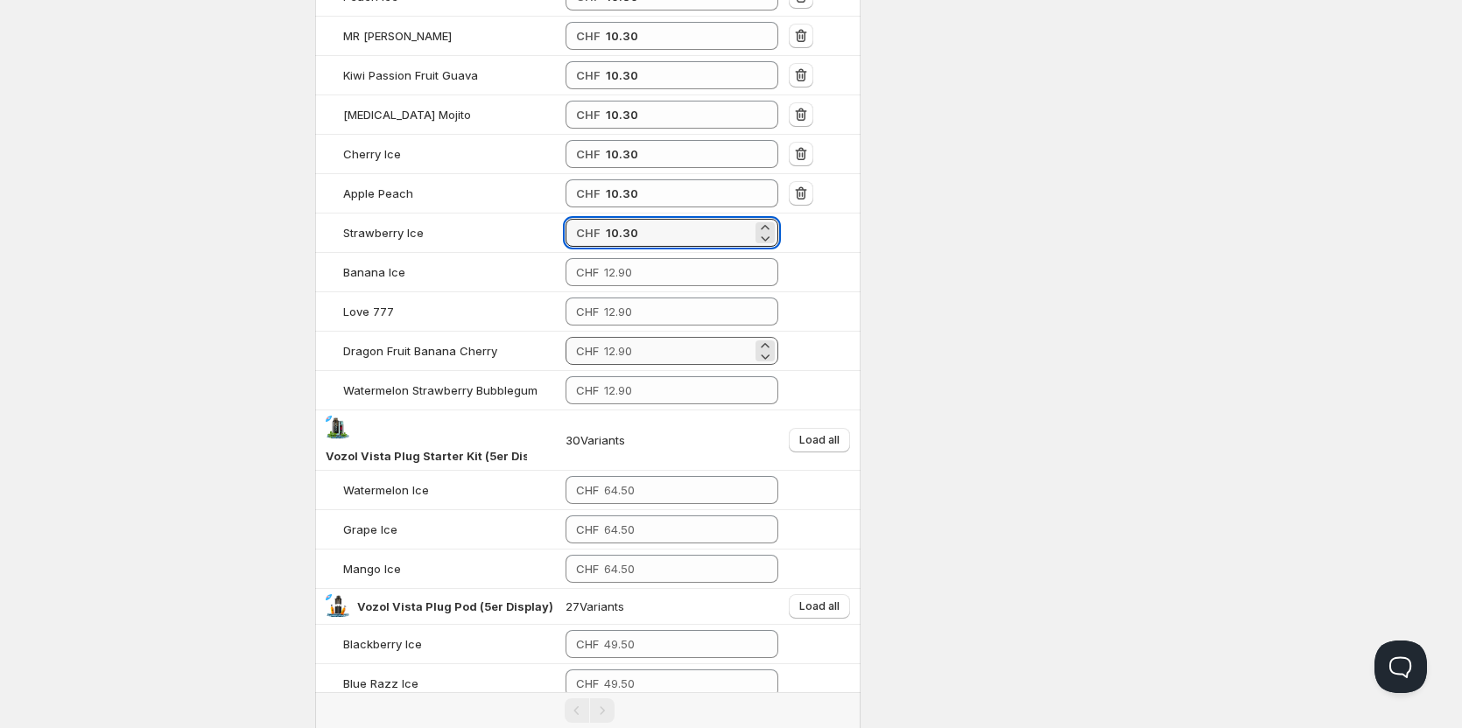
scroll to position [1315, 0]
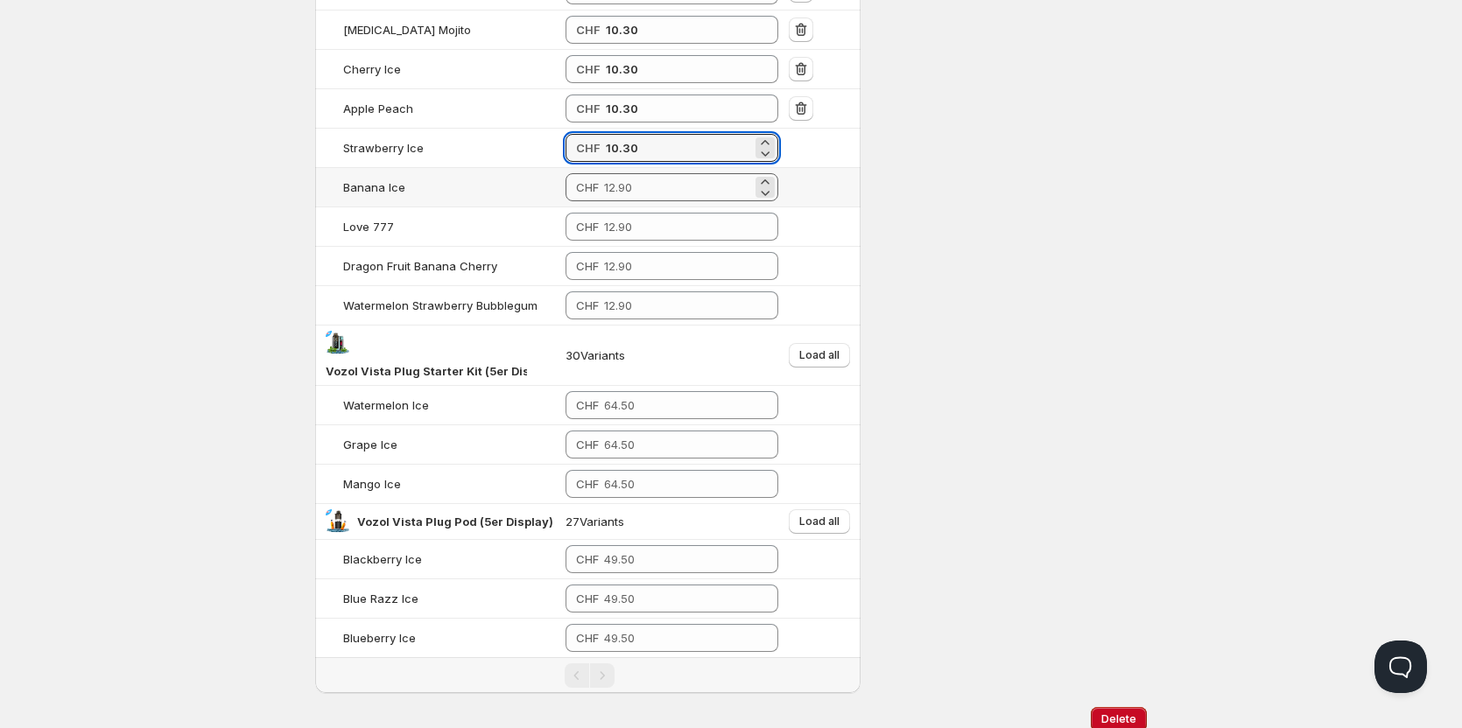
type input "10.30"
click at [697, 193] on input "number" at bounding box center [678, 187] width 148 height 28
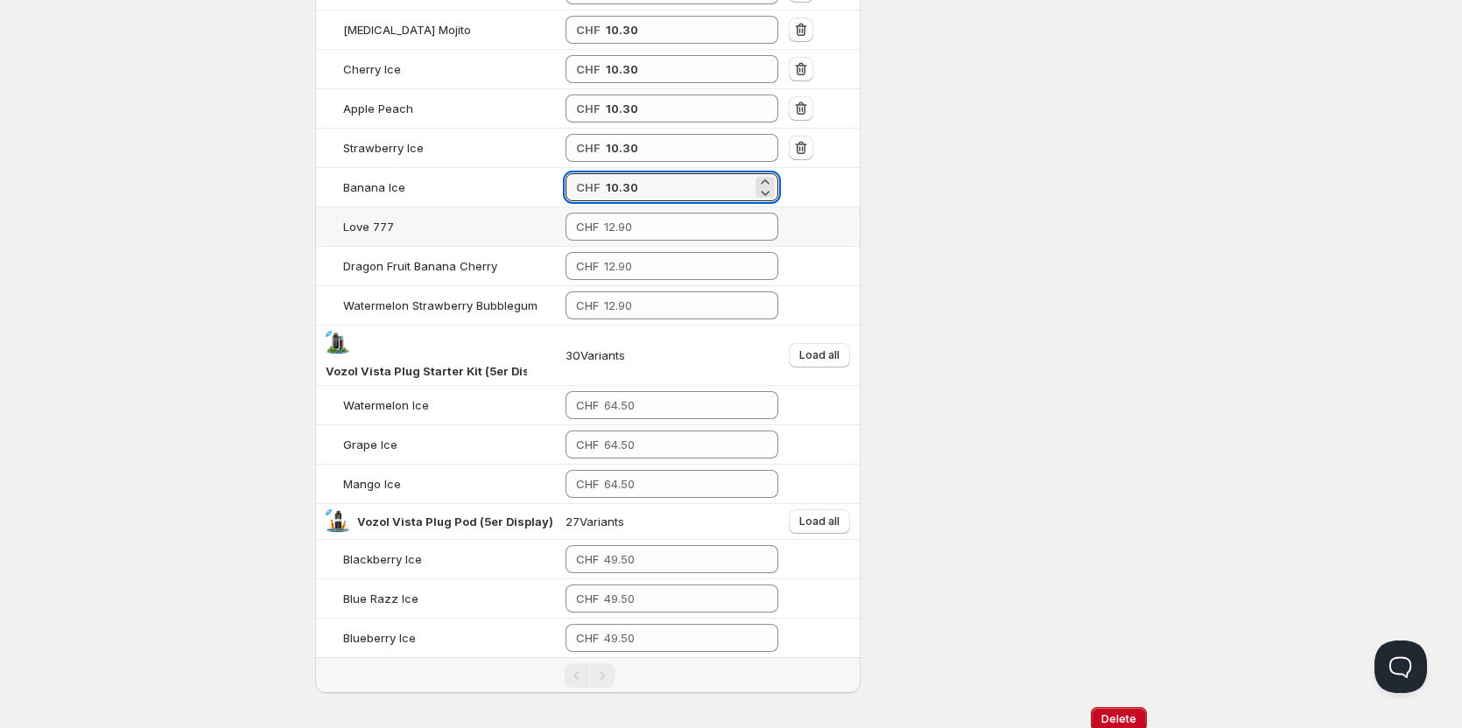
type input "10.30"
click at [674, 241] on td "CHF" at bounding box center [671, 226] width 223 height 39
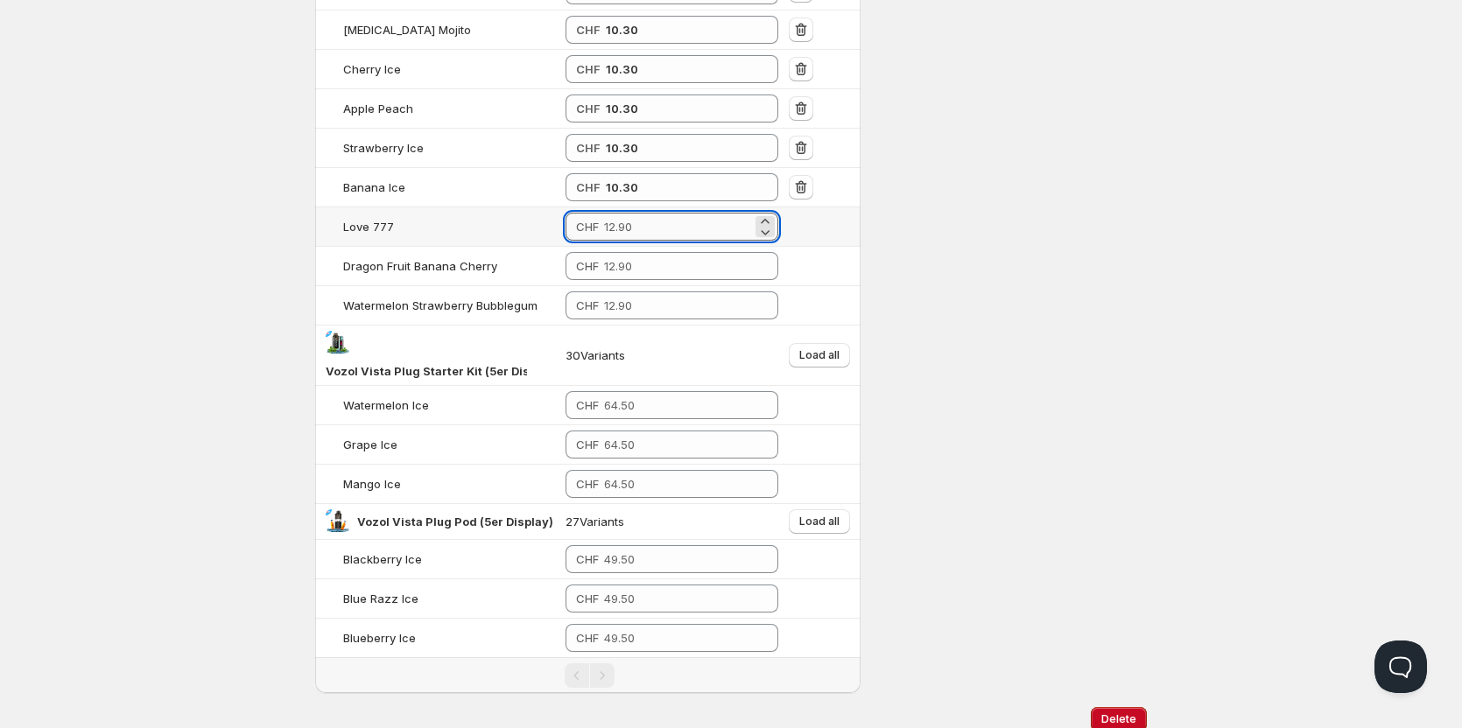
click at [670, 238] on input "number" at bounding box center [678, 227] width 148 height 28
type input "10.30"
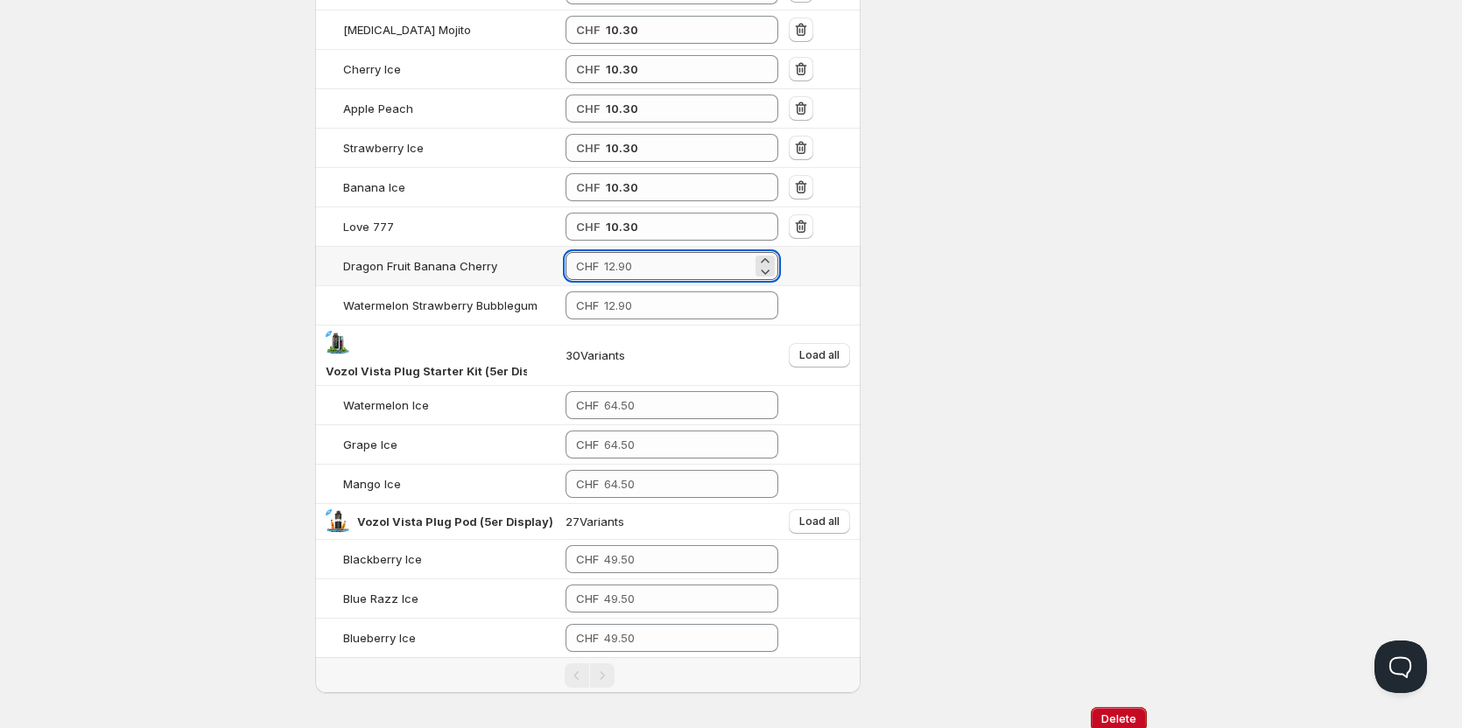
drag, startPoint x: 670, startPoint y: 263, endPoint x: 671, endPoint y: 273, distance: 9.7
click at [671, 264] on input "number" at bounding box center [678, 266] width 148 height 28
type input "10.30"
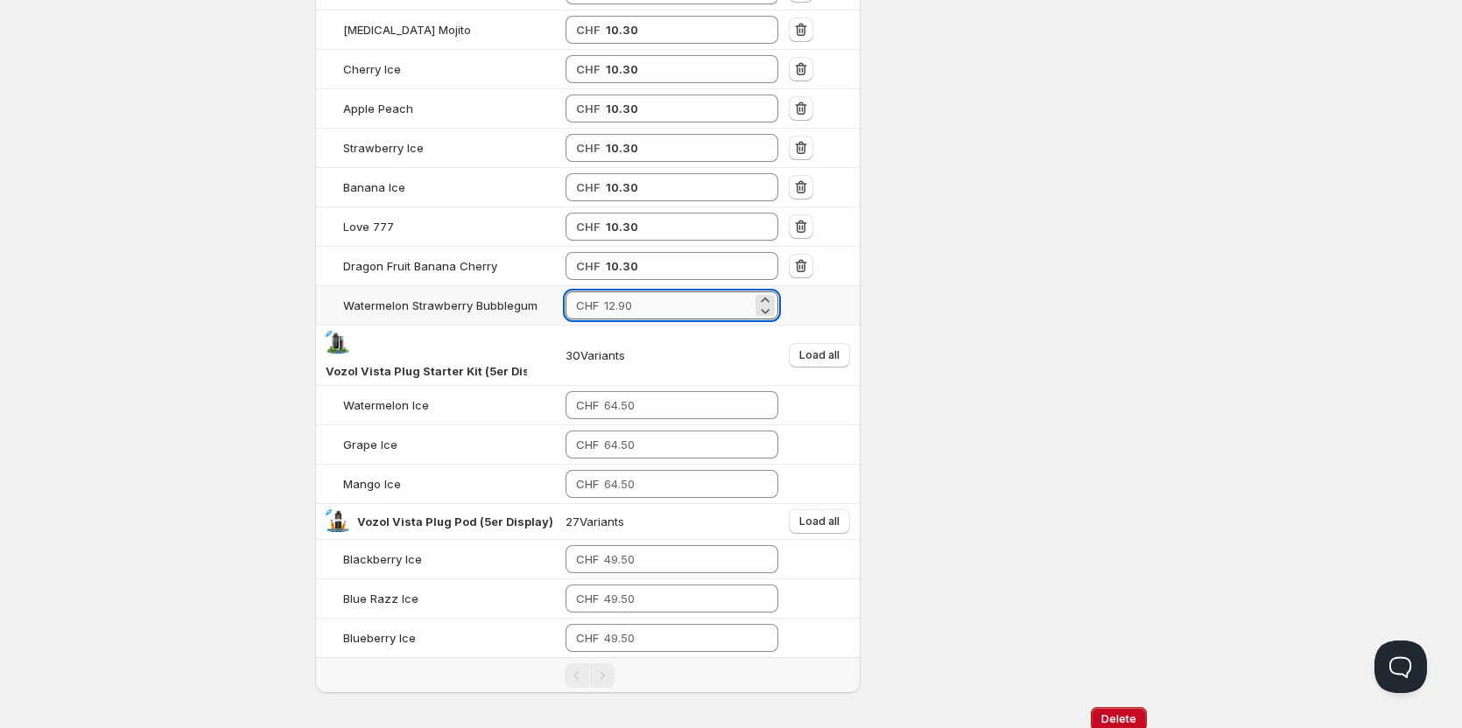
click at [670, 311] on input "number" at bounding box center [678, 305] width 148 height 28
type input "10.30"
click at [828, 354] on span "Load all" at bounding box center [819, 355] width 40 height 14
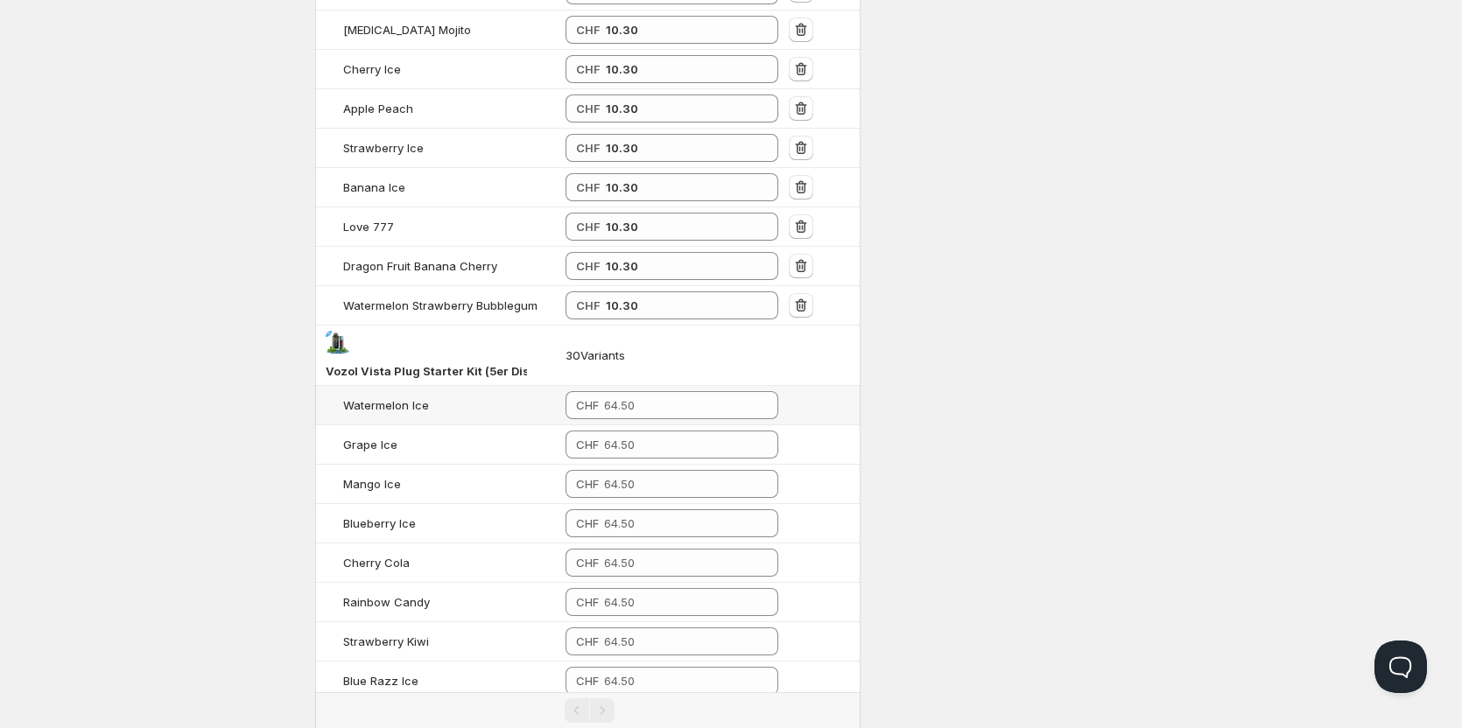
click at [647, 389] on td "CHF" at bounding box center [671, 405] width 223 height 39
click at [654, 420] on td "CHF" at bounding box center [671, 405] width 223 height 39
click at [651, 411] on input "number" at bounding box center [678, 405] width 148 height 28
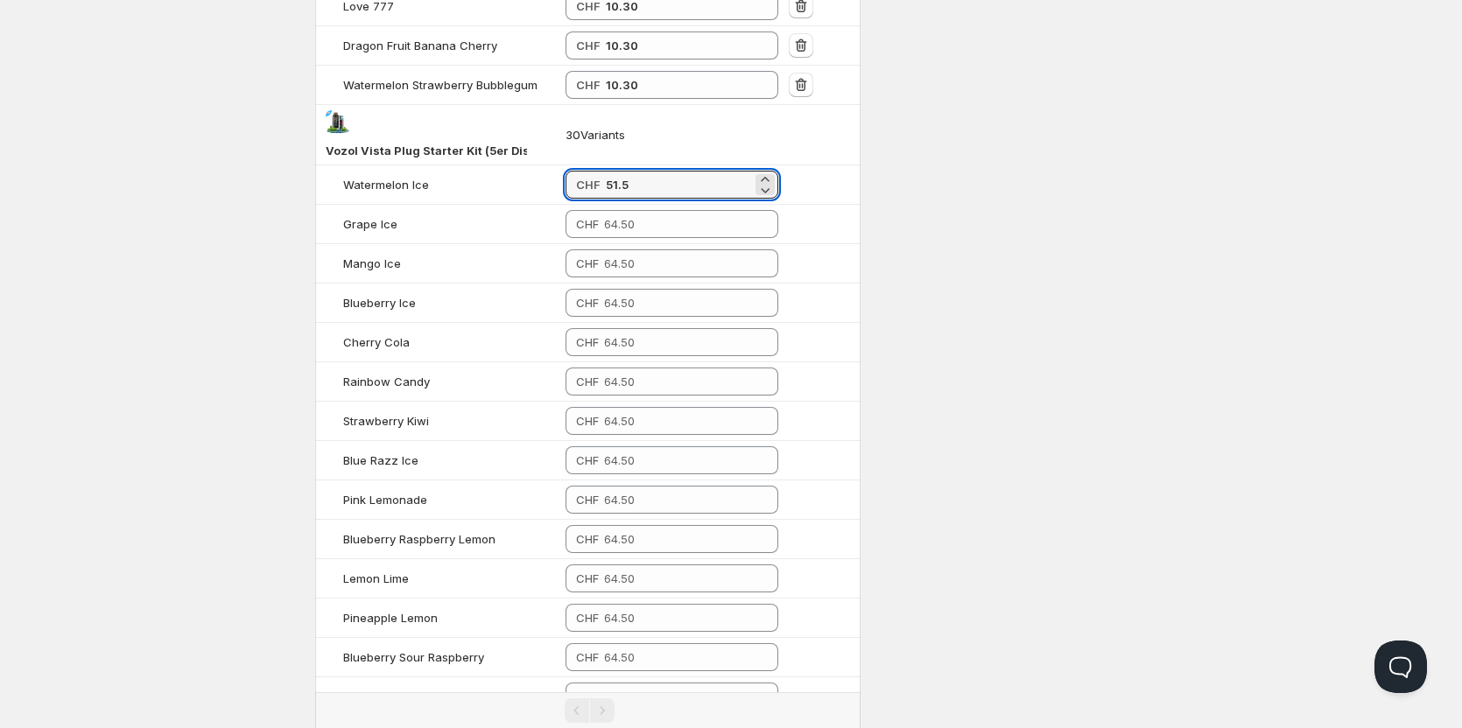
scroll to position [1665, 0]
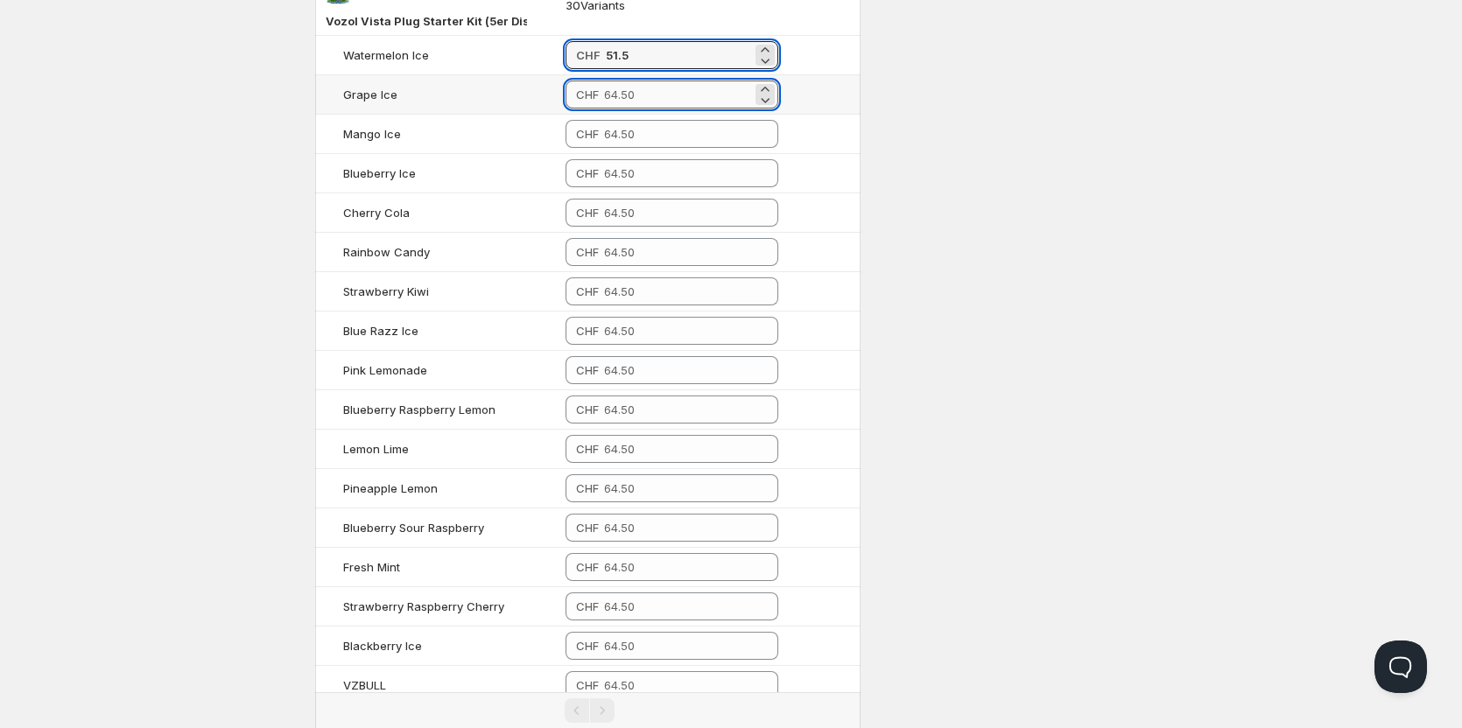
type input "51.50"
click at [642, 99] on input "number" at bounding box center [678, 95] width 148 height 28
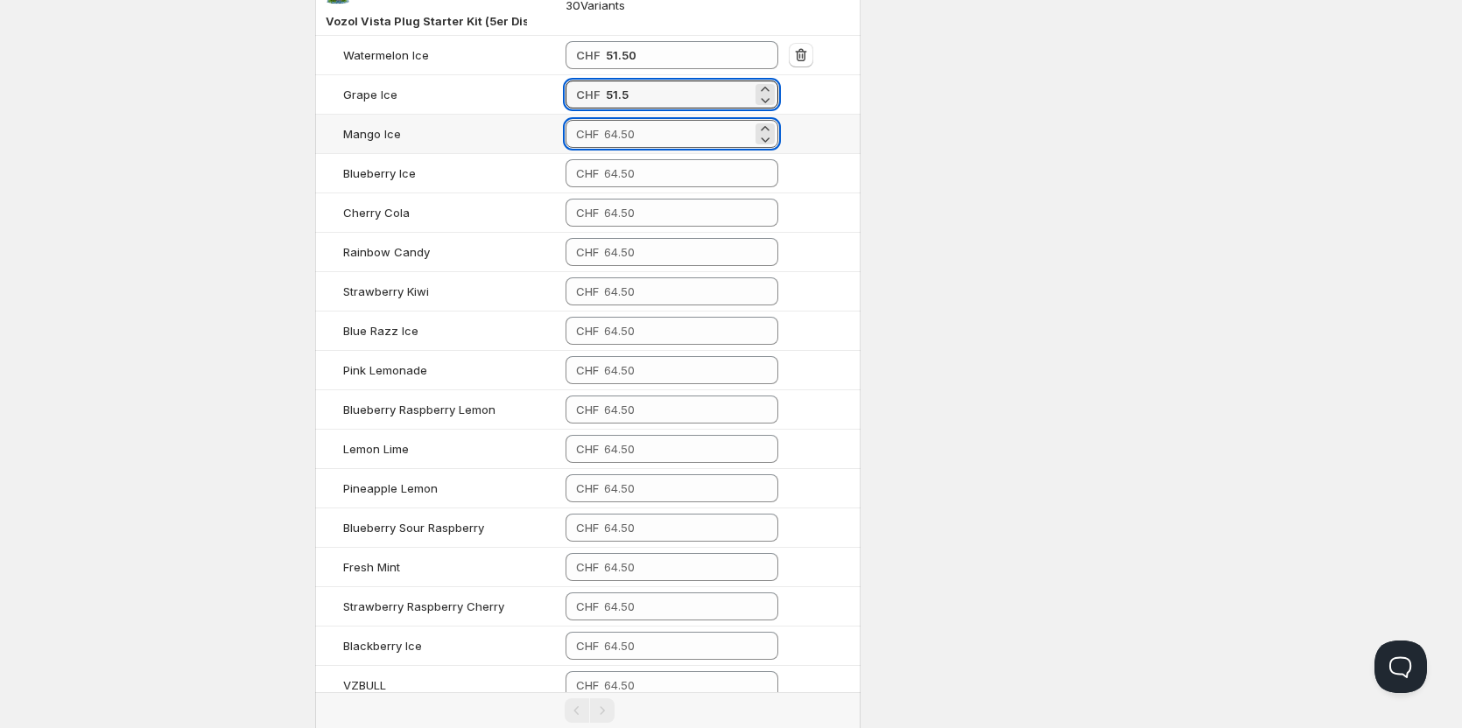
type input "51.50"
click at [646, 141] on input "number" at bounding box center [678, 134] width 148 height 28
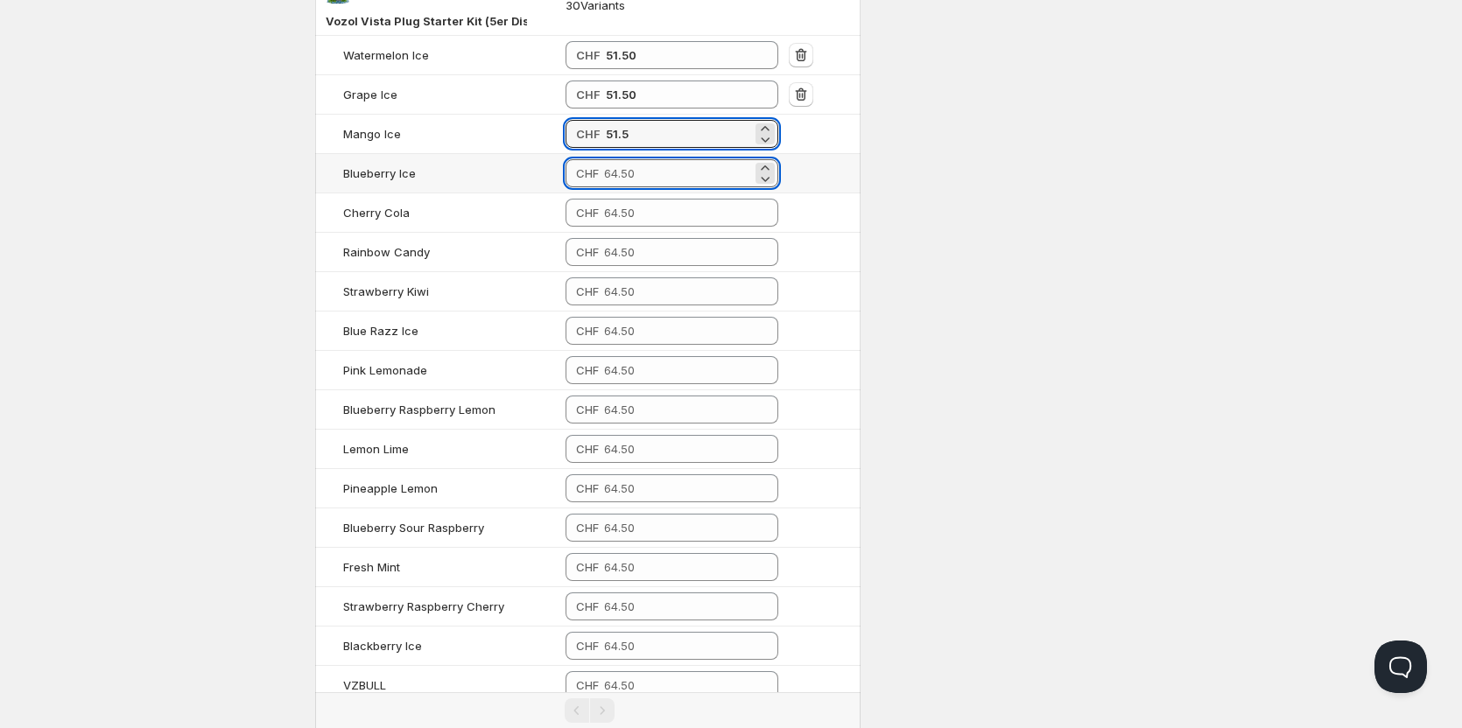
type input "51.50"
click at [647, 170] on input "number" at bounding box center [678, 173] width 148 height 28
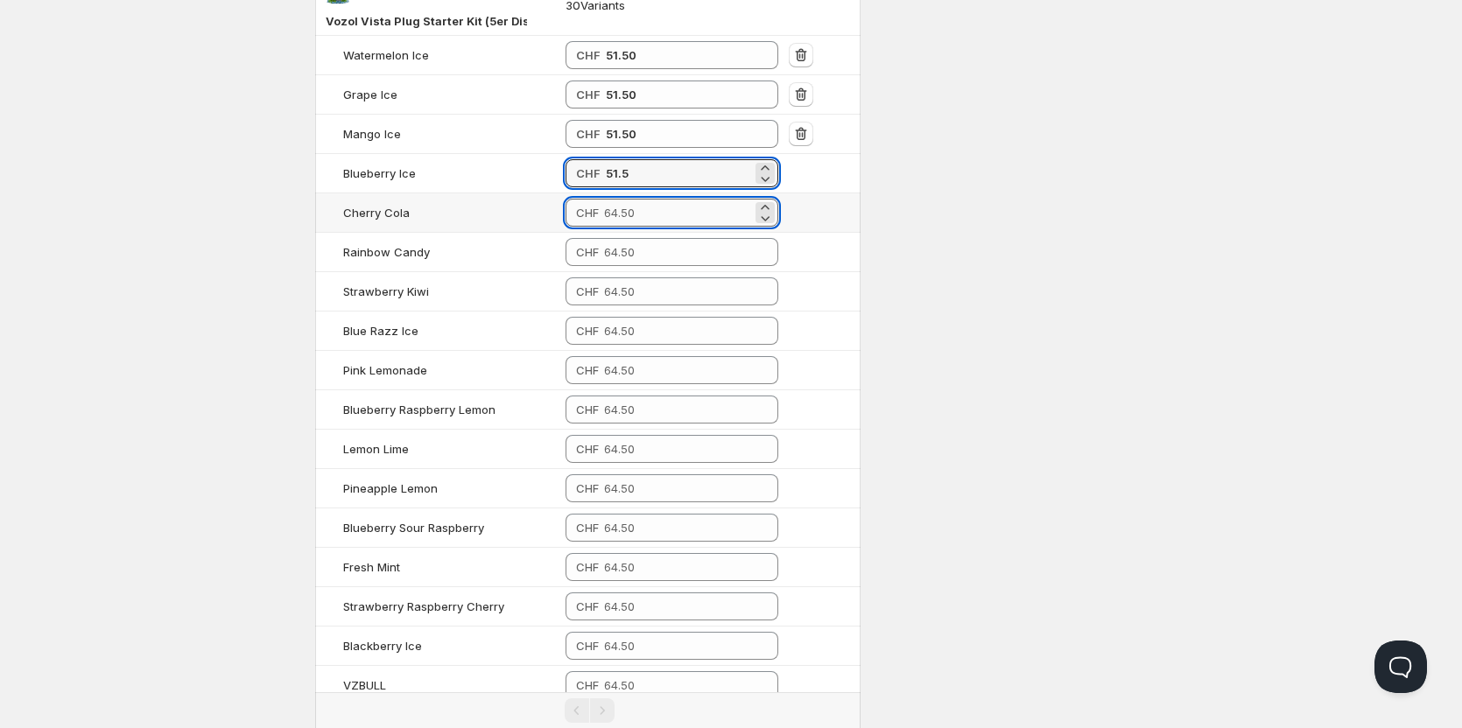
type input "51.50"
click at [658, 213] on input "number" at bounding box center [678, 213] width 148 height 28
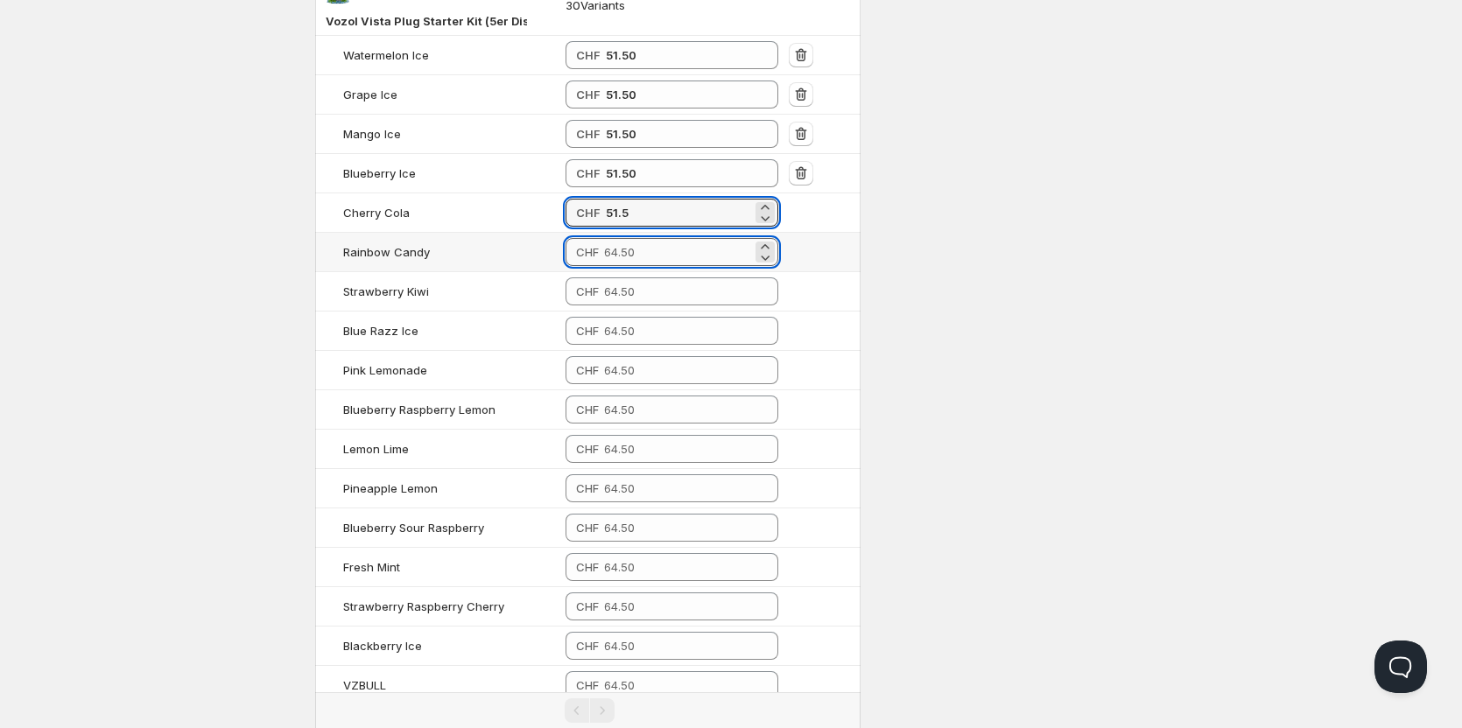
type input "51.50"
click at [643, 258] on input "number" at bounding box center [678, 252] width 148 height 28
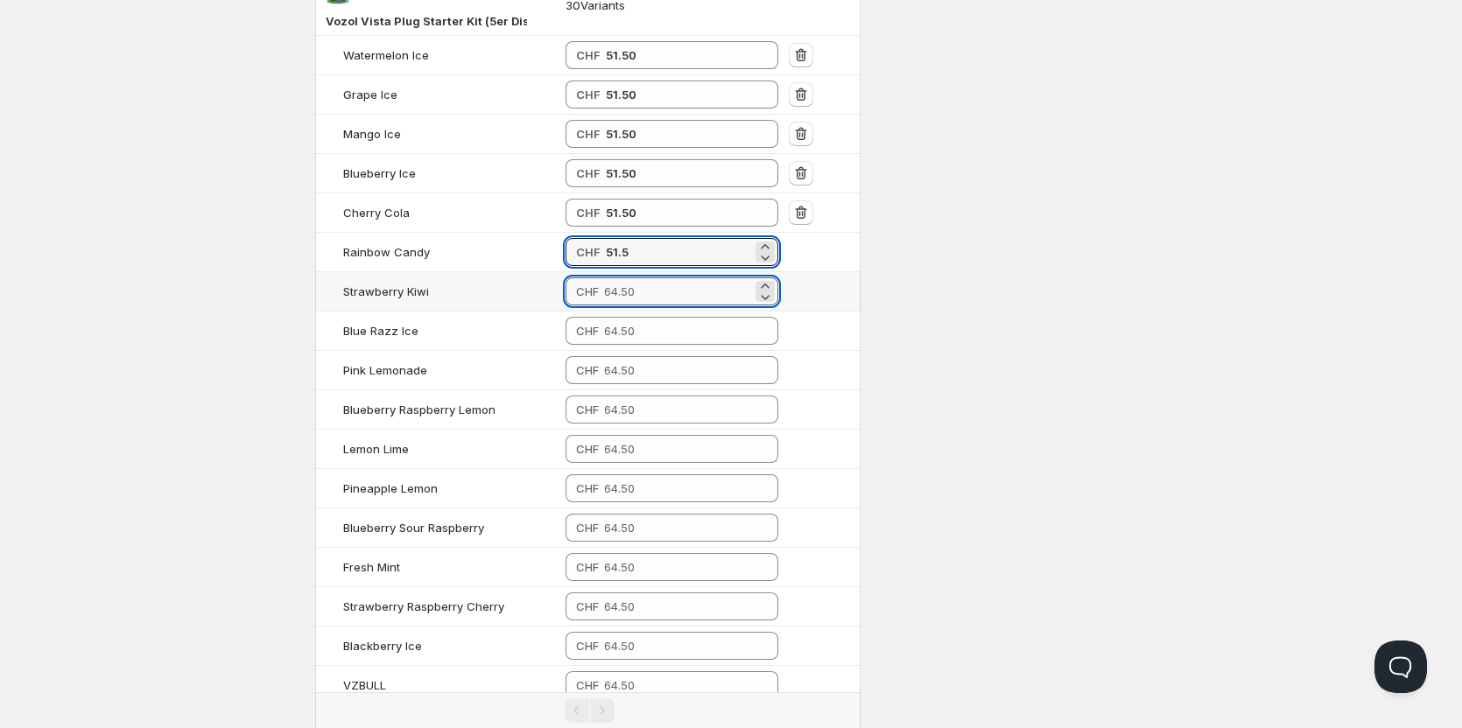
type input "51.50"
drag, startPoint x: 644, startPoint y: 285, endPoint x: 642, endPoint y: 295, distance: 9.8
click at [645, 285] on input "number" at bounding box center [678, 291] width 148 height 28
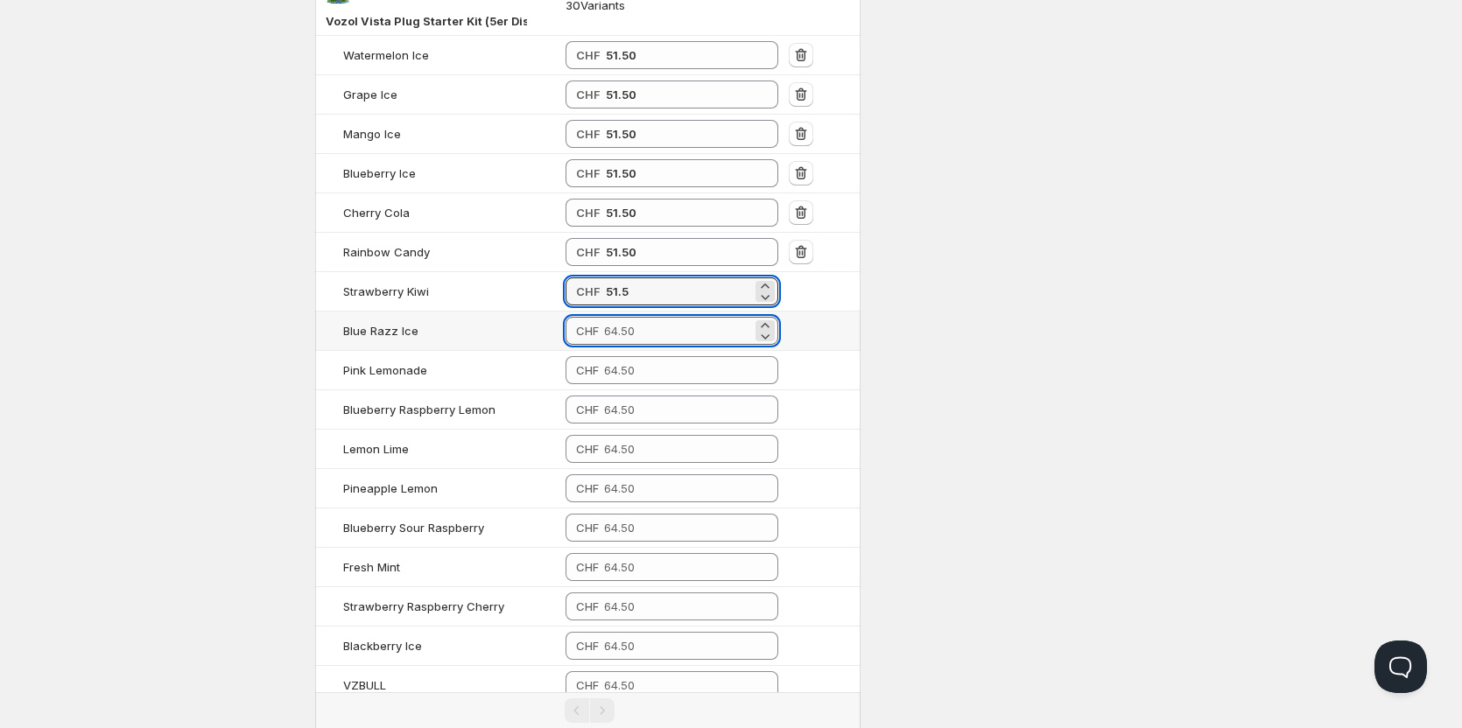
type input "51.50"
click at [643, 326] on input "number" at bounding box center [678, 331] width 148 height 28
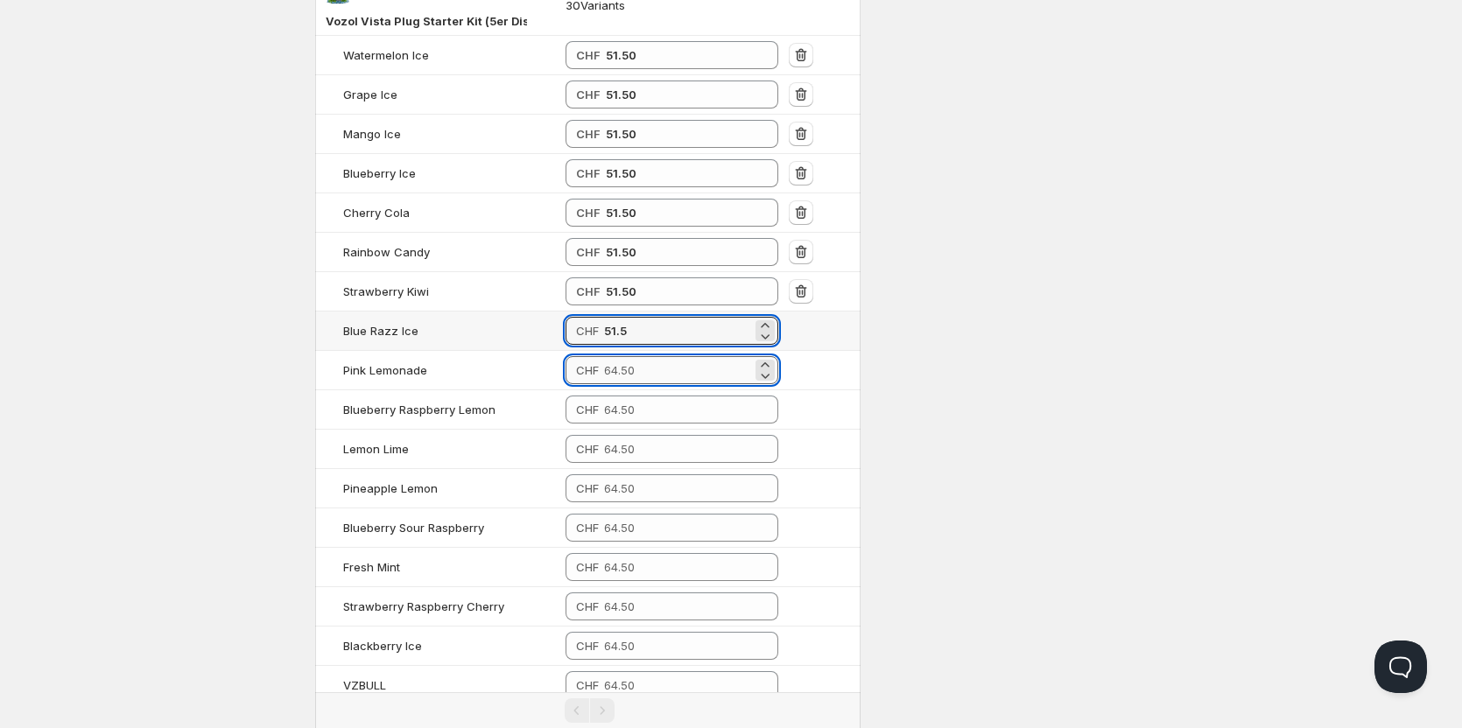
type input "51.50"
click at [635, 375] on input "number" at bounding box center [678, 370] width 148 height 28
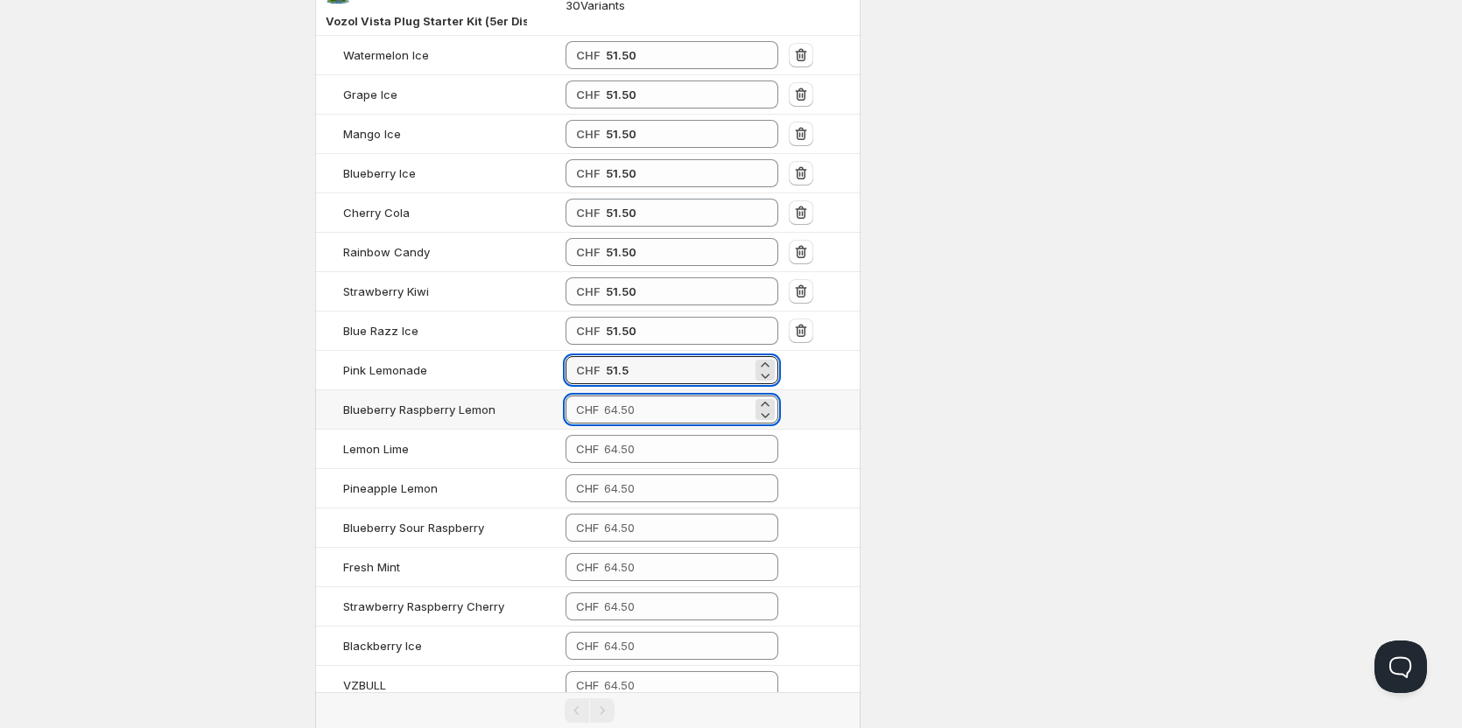
type input "51.50"
click at [634, 402] on input "number" at bounding box center [678, 410] width 148 height 28
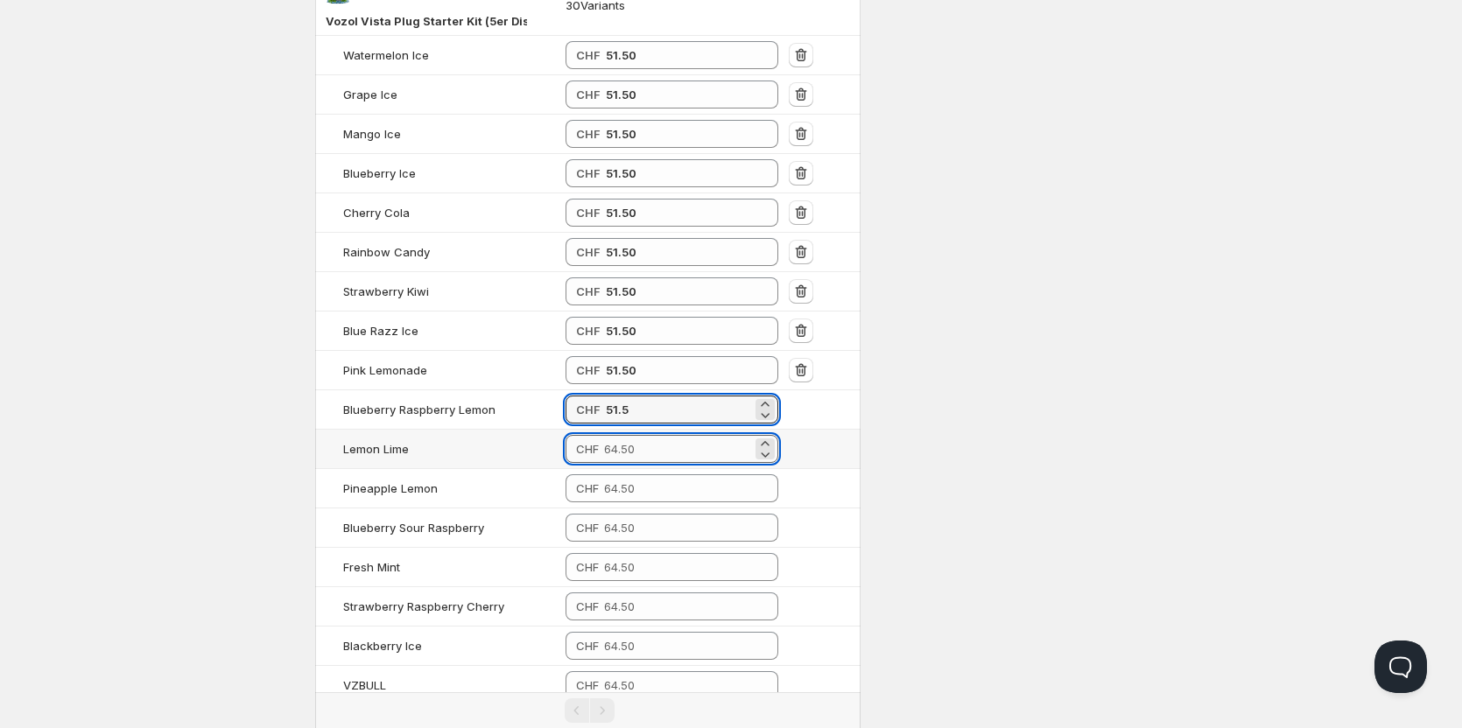
type input "51.50"
click at [633, 445] on input "number" at bounding box center [678, 449] width 148 height 28
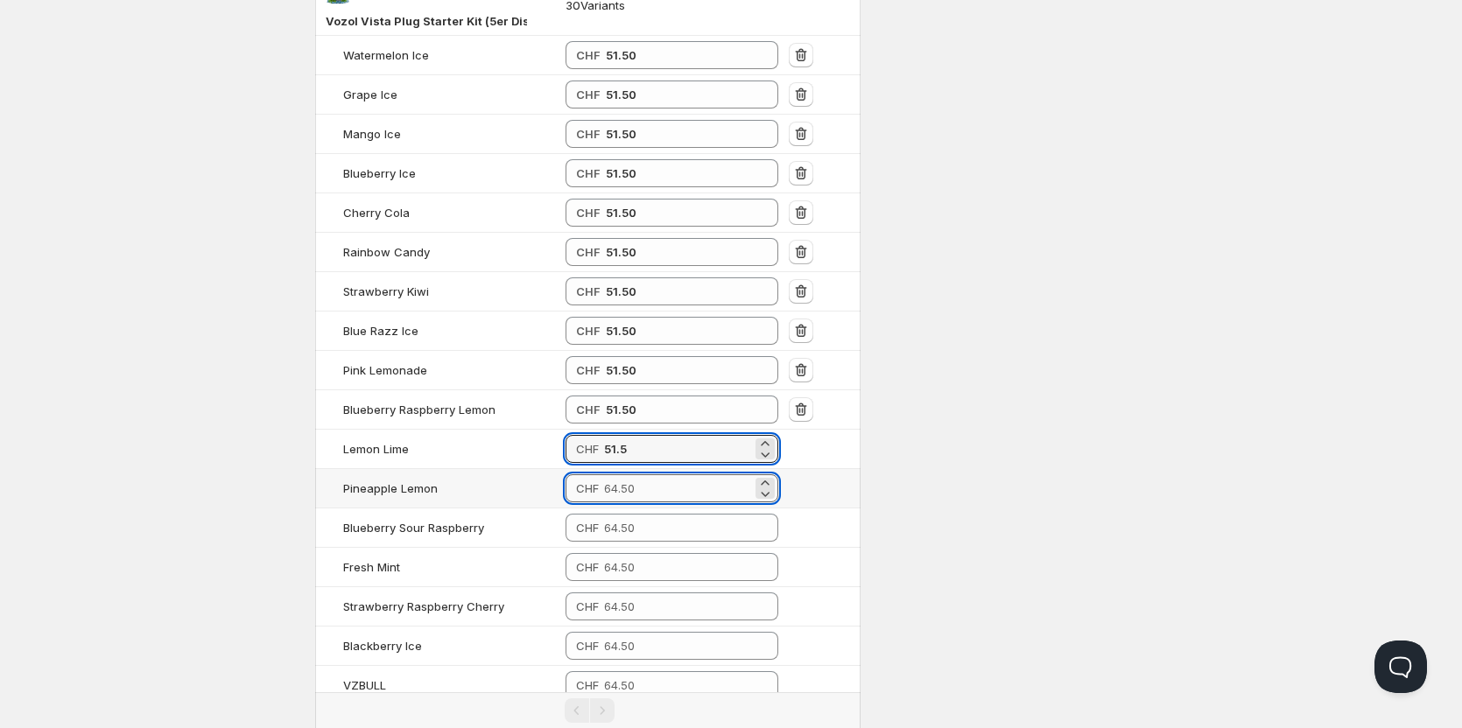
type input "51.50"
click at [631, 480] on input "number" at bounding box center [678, 488] width 148 height 28
type input "51.50"
click at [651, 544] on td "CHF" at bounding box center [671, 528] width 223 height 39
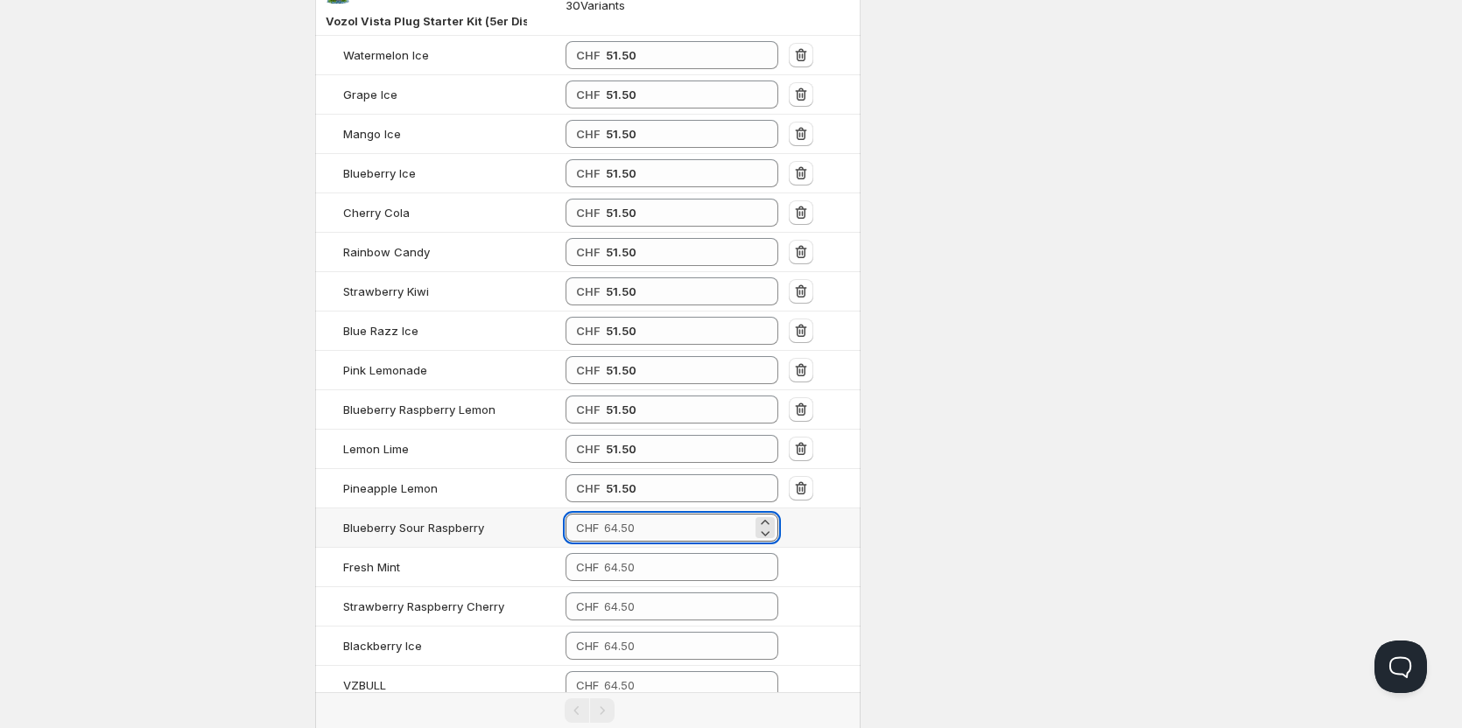
click at [643, 524] on input "number" at bounding box center [678, 528] width 148 height 28
type input "51.50"
click at [642, 555] on input "number" at bounding box center [678, 567] width 148 height 28
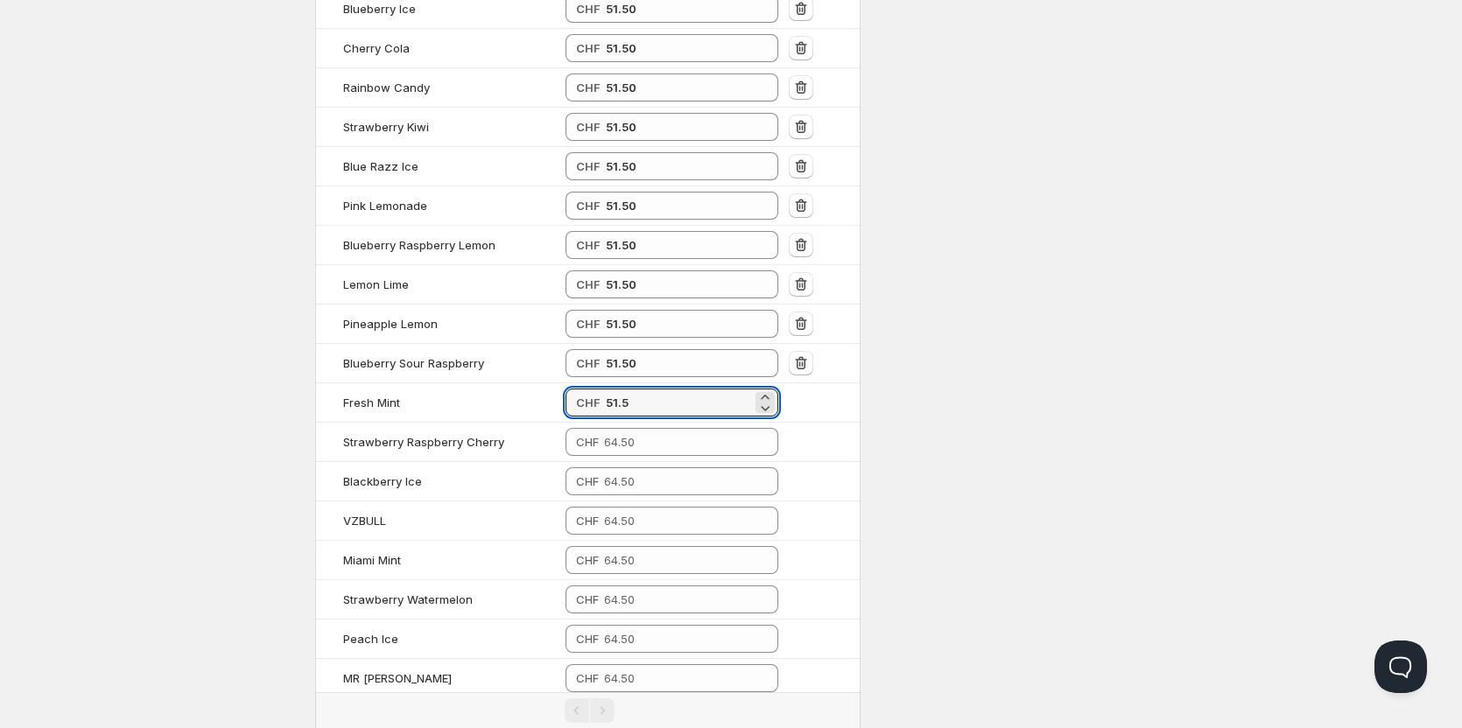
scroll to position [2102, 0]
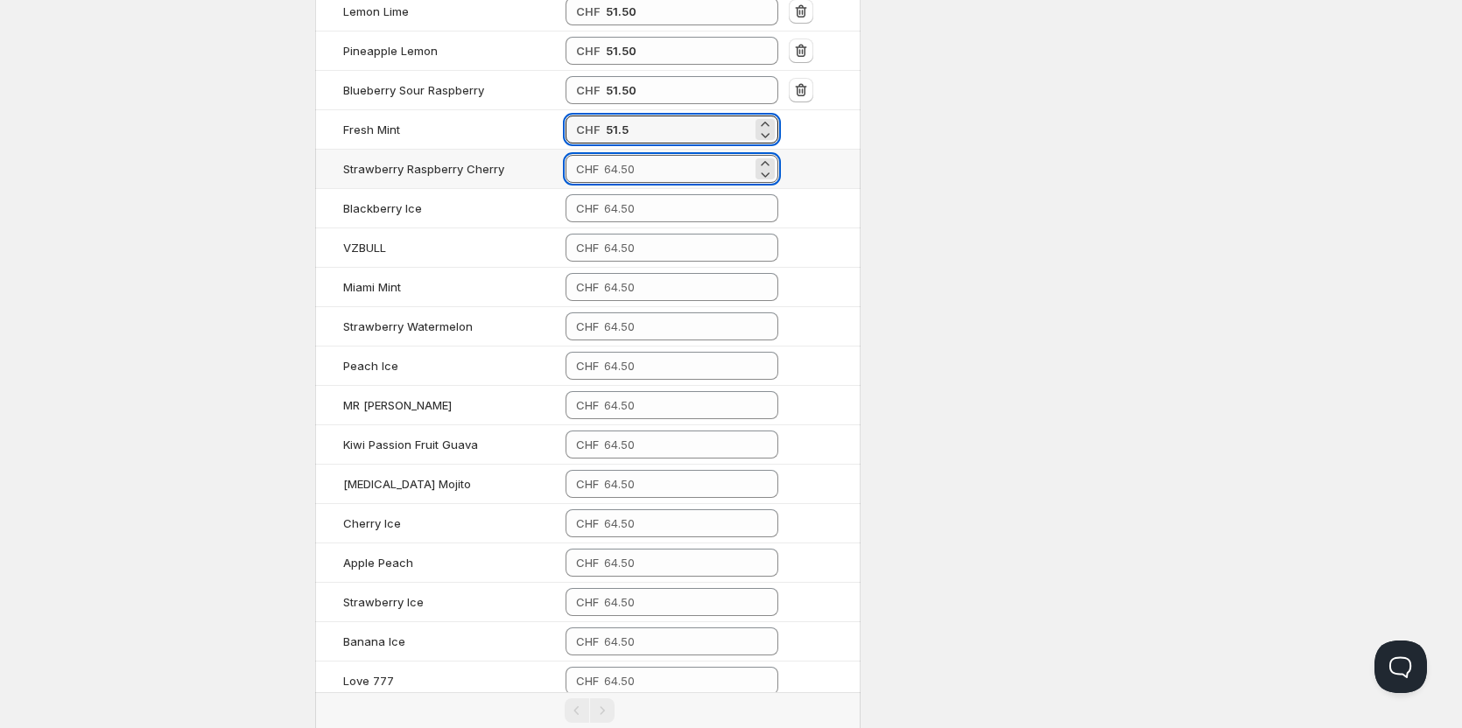
type input "51.50"
click at [636, 176] on input "number" at bounding box center [678, 169] width 148 height 28
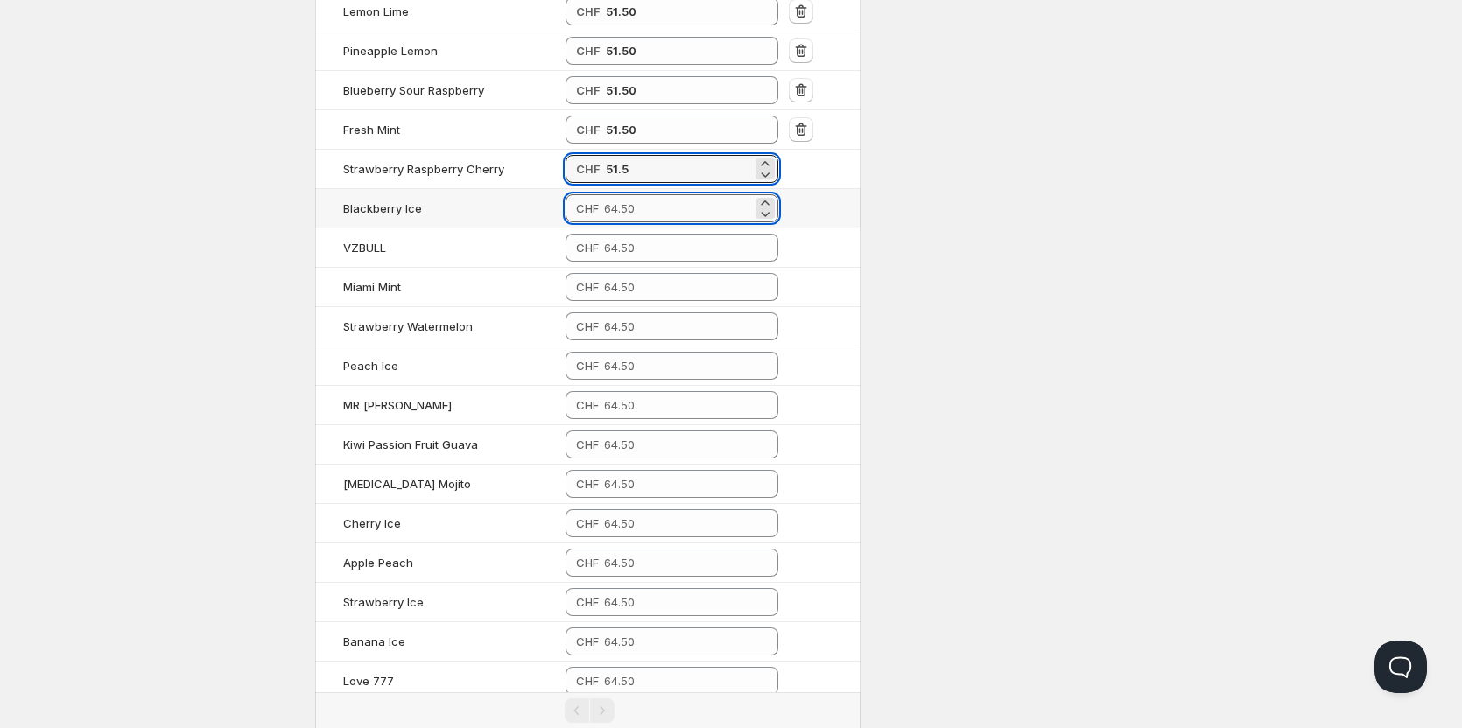
type input "51.50"
click at [644, 219] on input "number" at bounding box center [678, 208] width 148 height 28
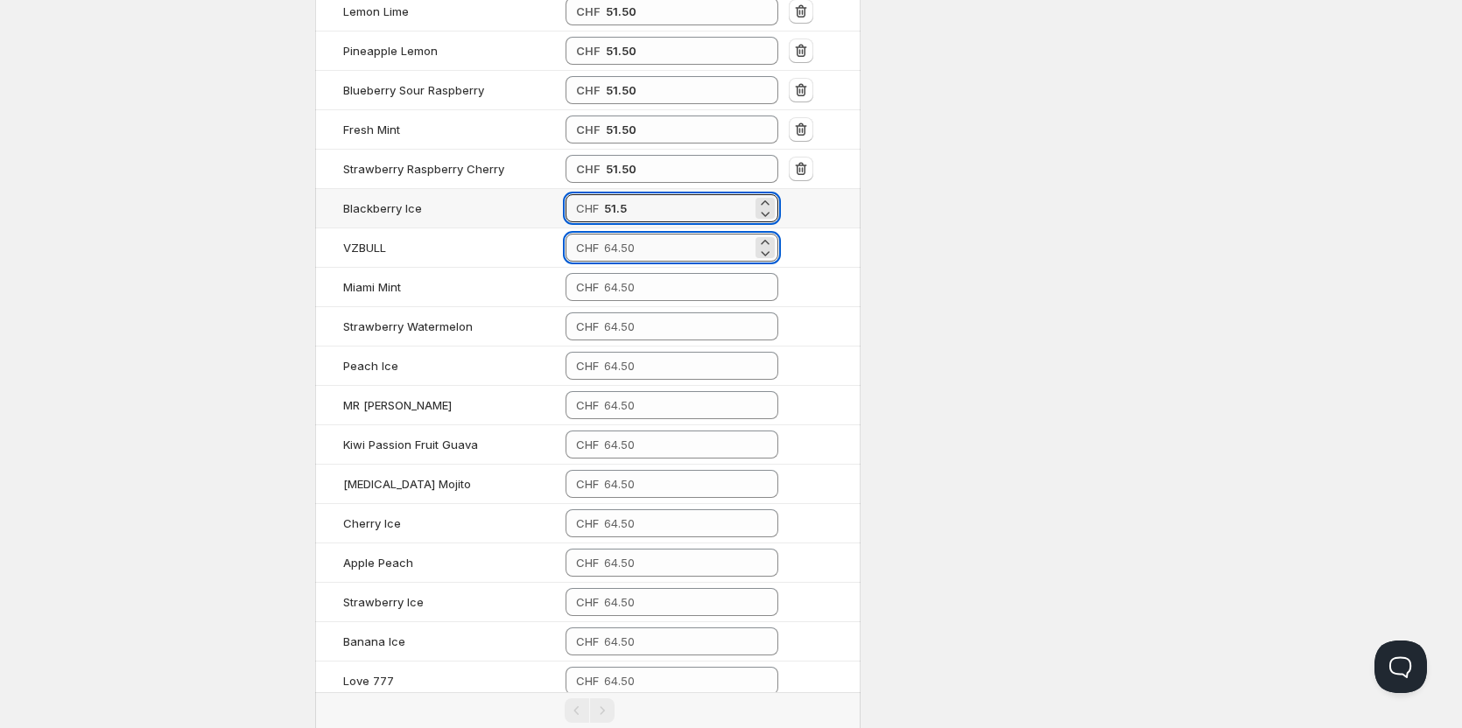
type input "51.50"
click at [644, 235] on input "number" at bounding box center [678, 248] width 148 height 28
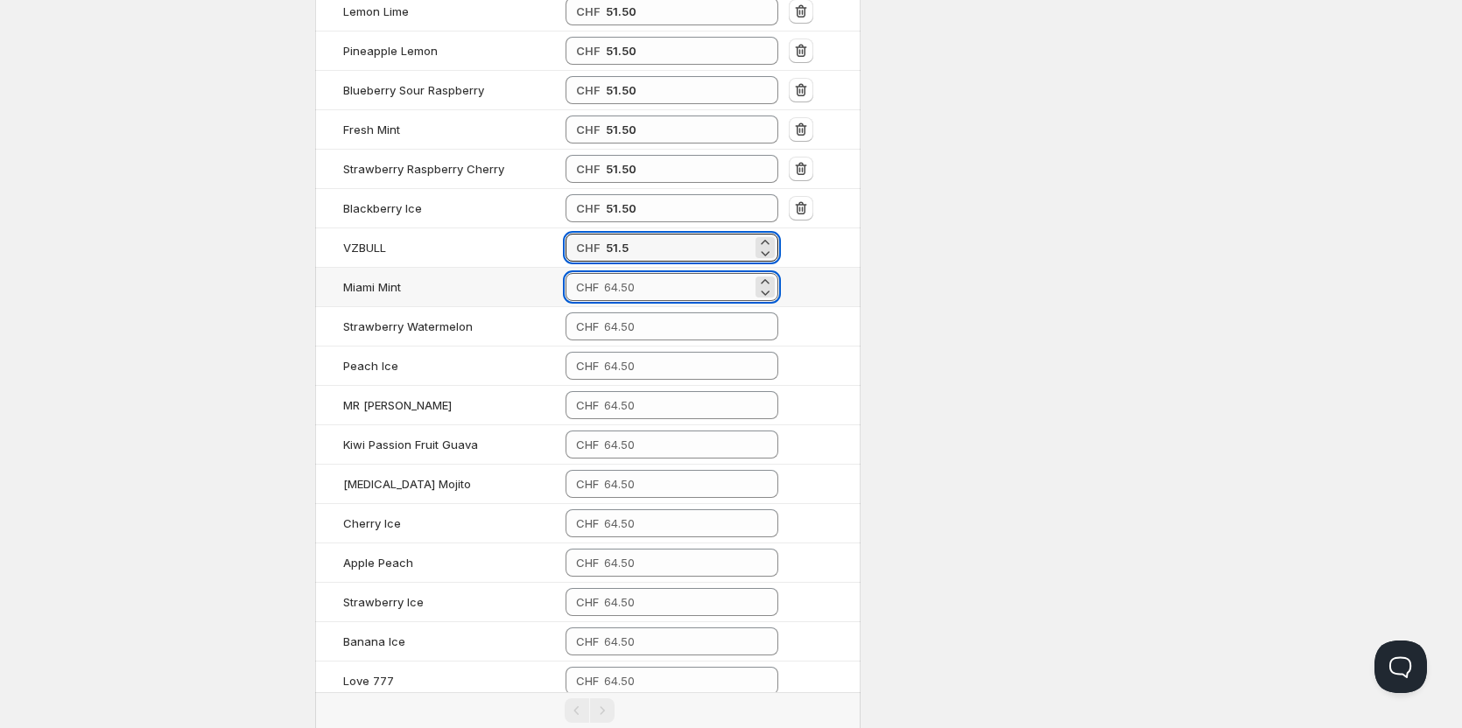
type input "51.50"
click at [639, 298] on input "number" at bounding box center [678, 287] width 148 height 28
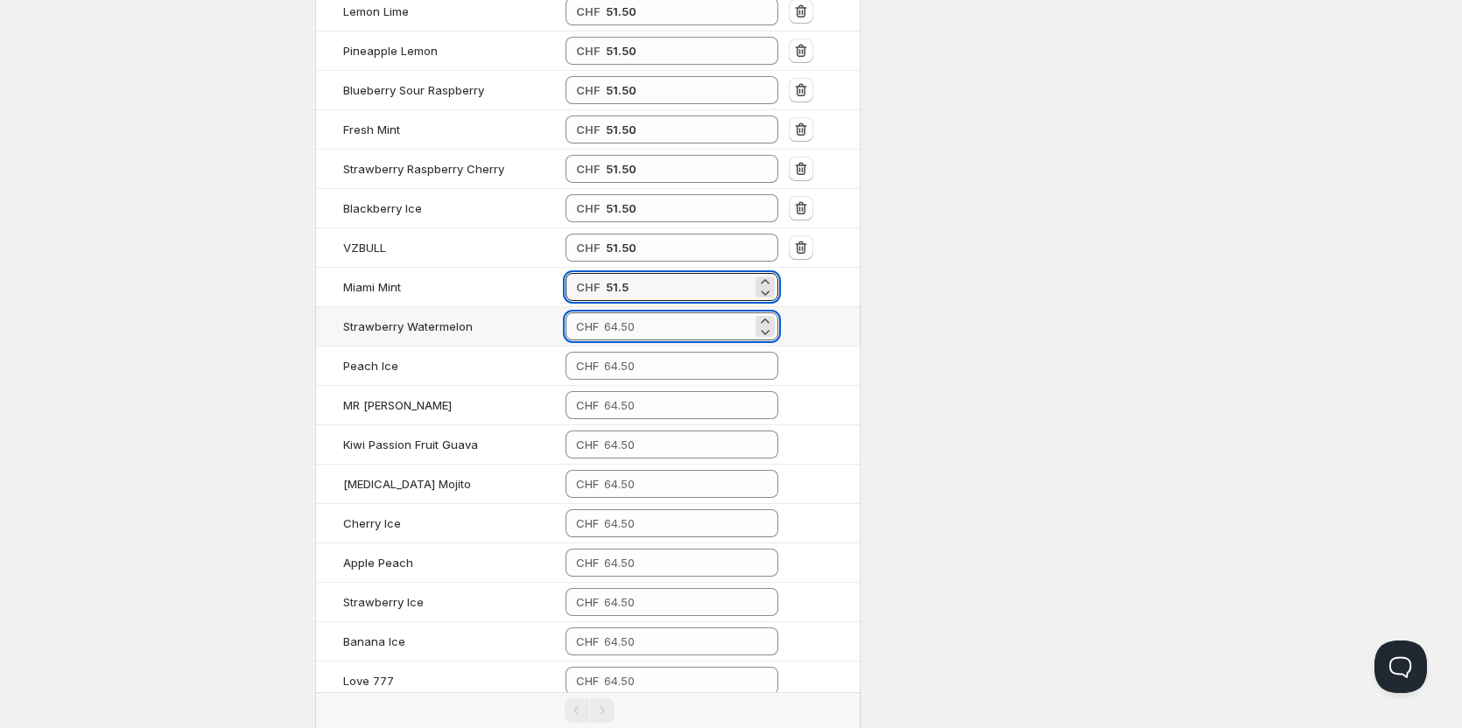
type input "51.50"
click at [638, 323] on input "number" at bounding box center [678, 326] width 148 height 28
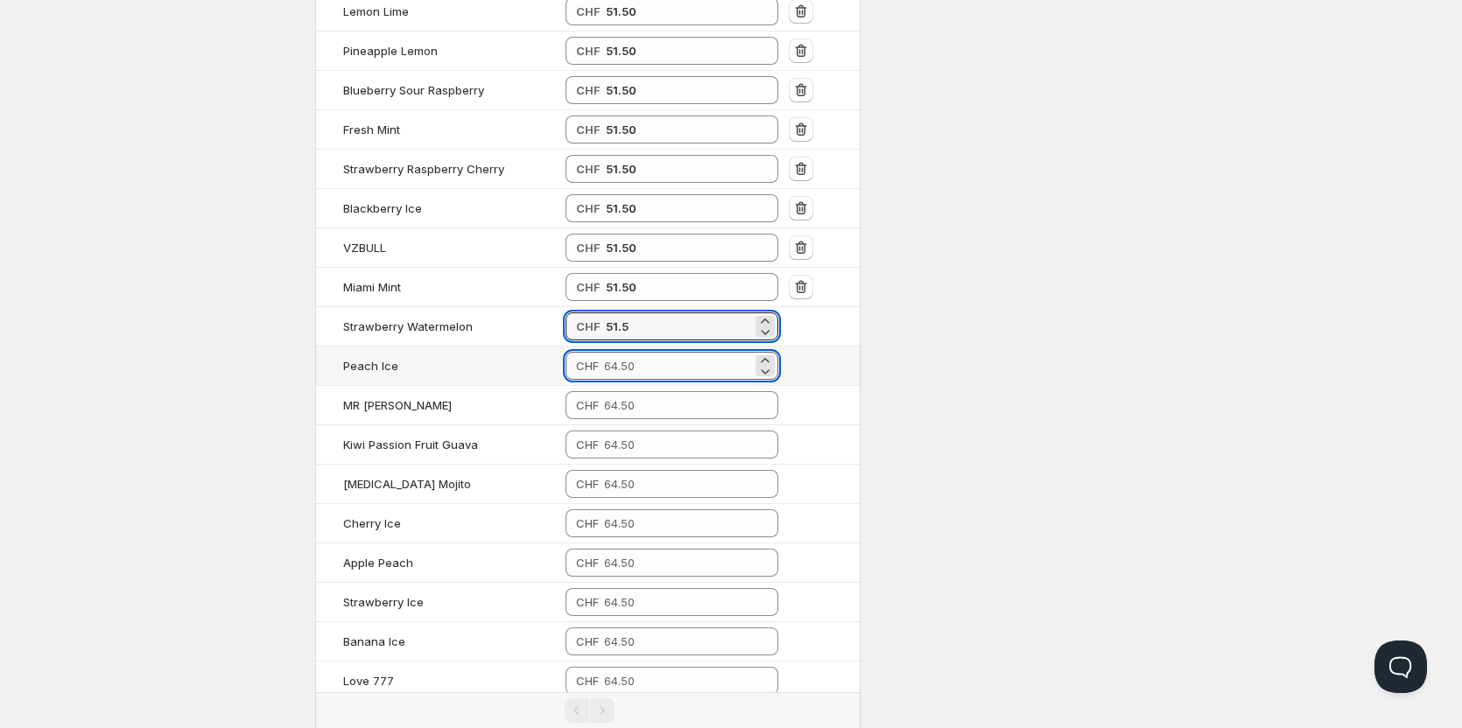
type input "51.50"
click at [634, 371] on input "number" at bounding box center [678, 366] width 148 height 28
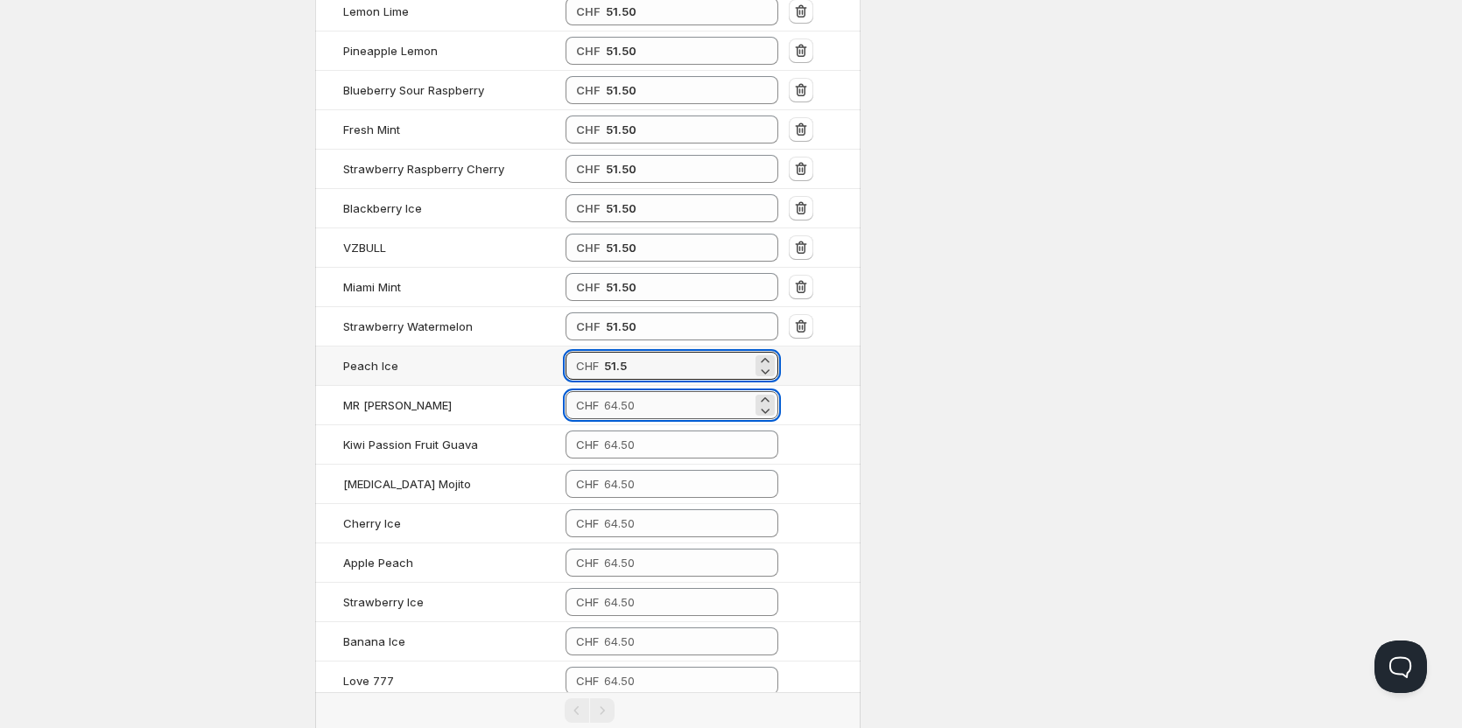
type input "51.50"
click at [638, 416] on input "number" at bounding box center [678, 405] width 148 height 28
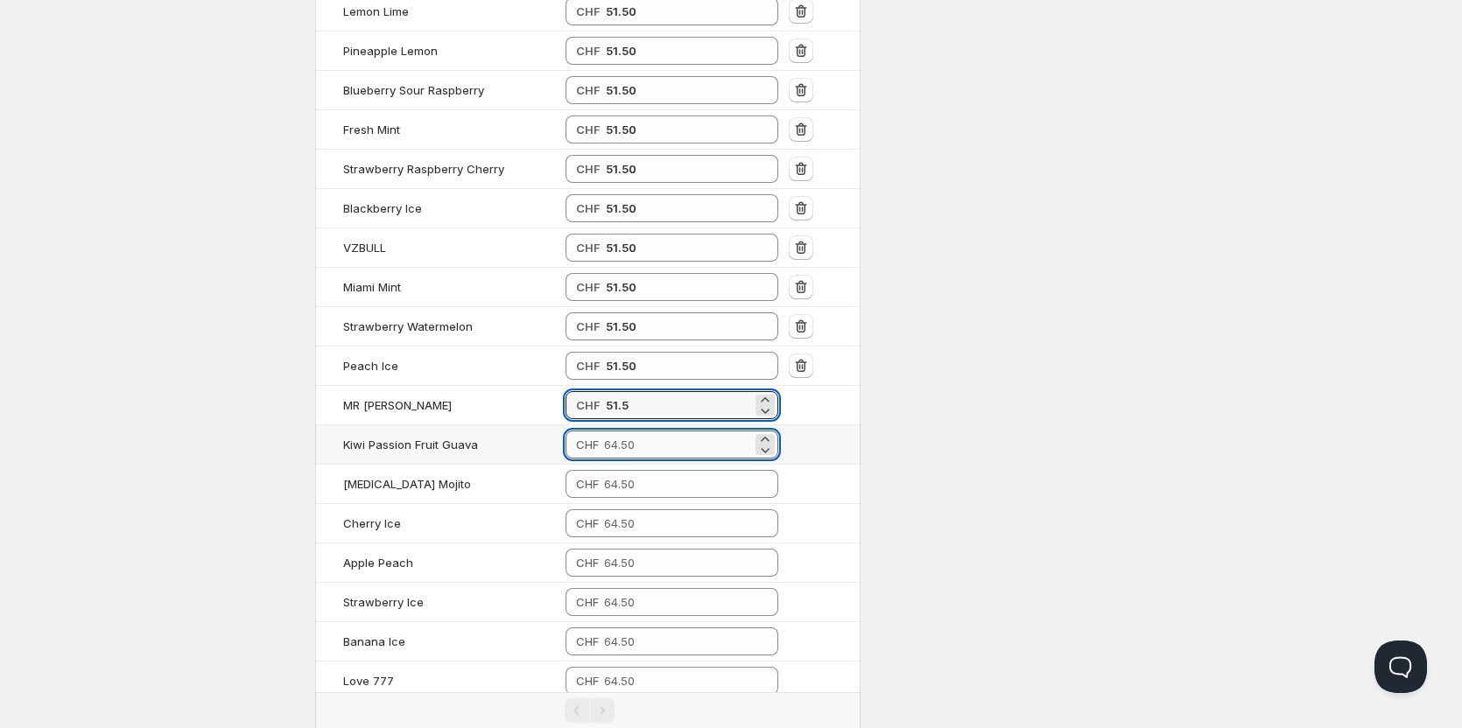
type input "51.50"
click at [645, 439] on input "number" at bounding box center [678, 445] width 148 height 28
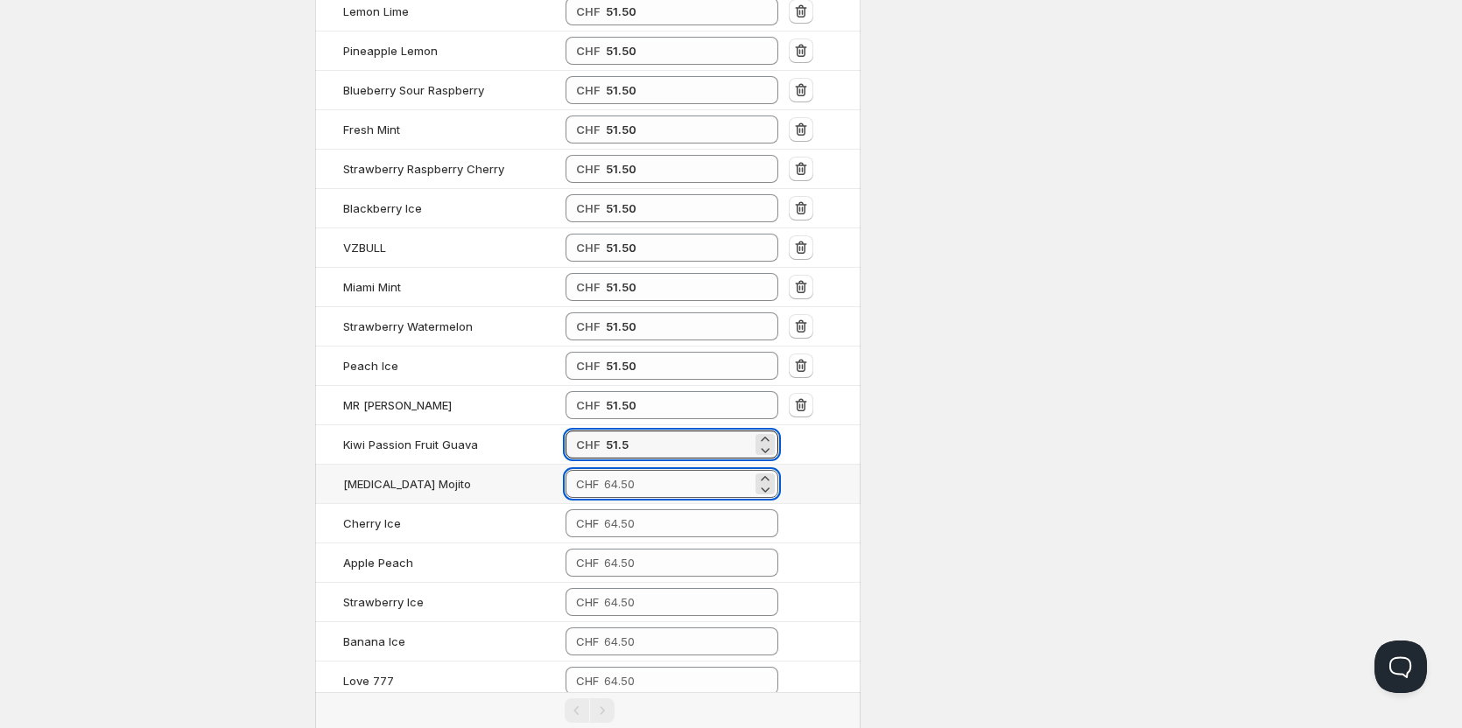
type input "51.50"
click at [645, 481] on input "number" at bounding box center [678, 484] width 148 height 28
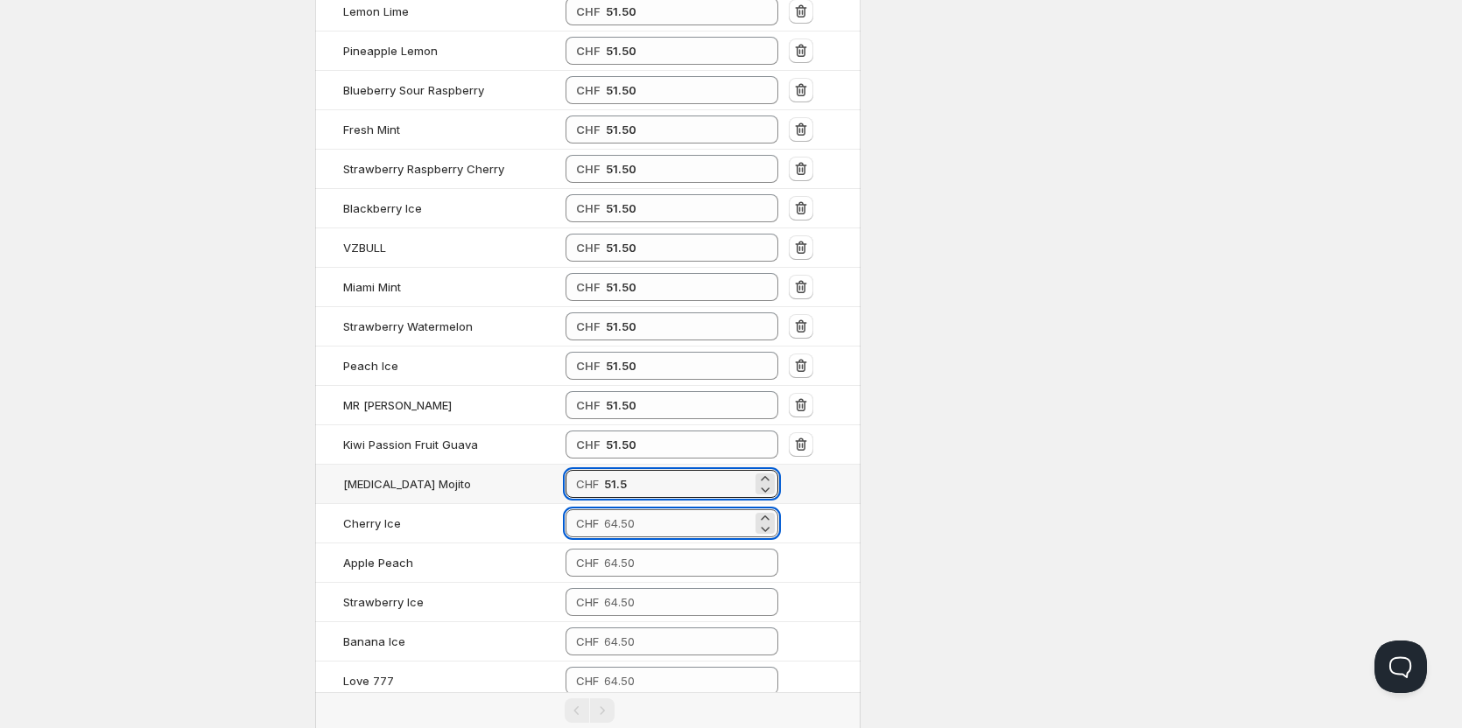
type input "51.50"
click at [651, 510] on input "number" at bounding box center [678, 523] width 148 height 28
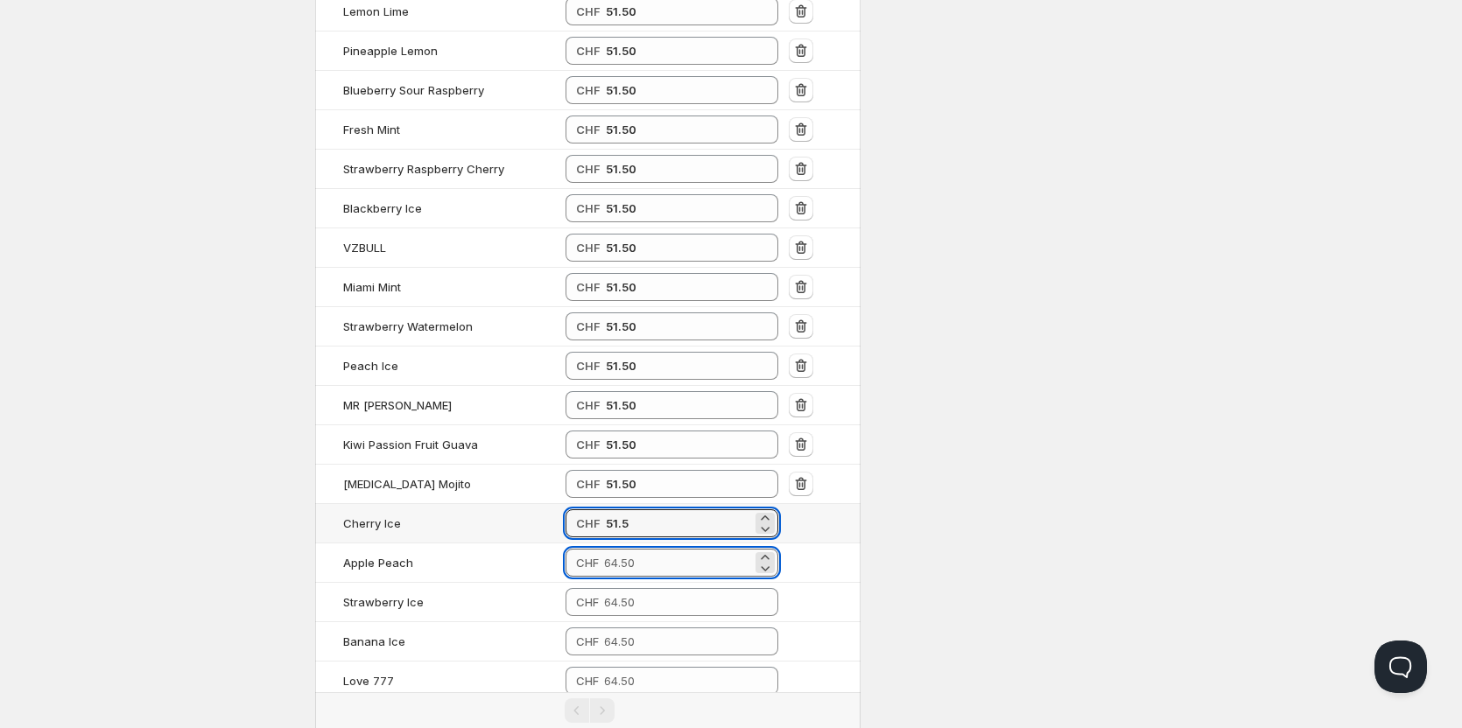
type input "51.50"
click at [654, 550] on input "number" at bounding box center [678, 563] width 148 height 28
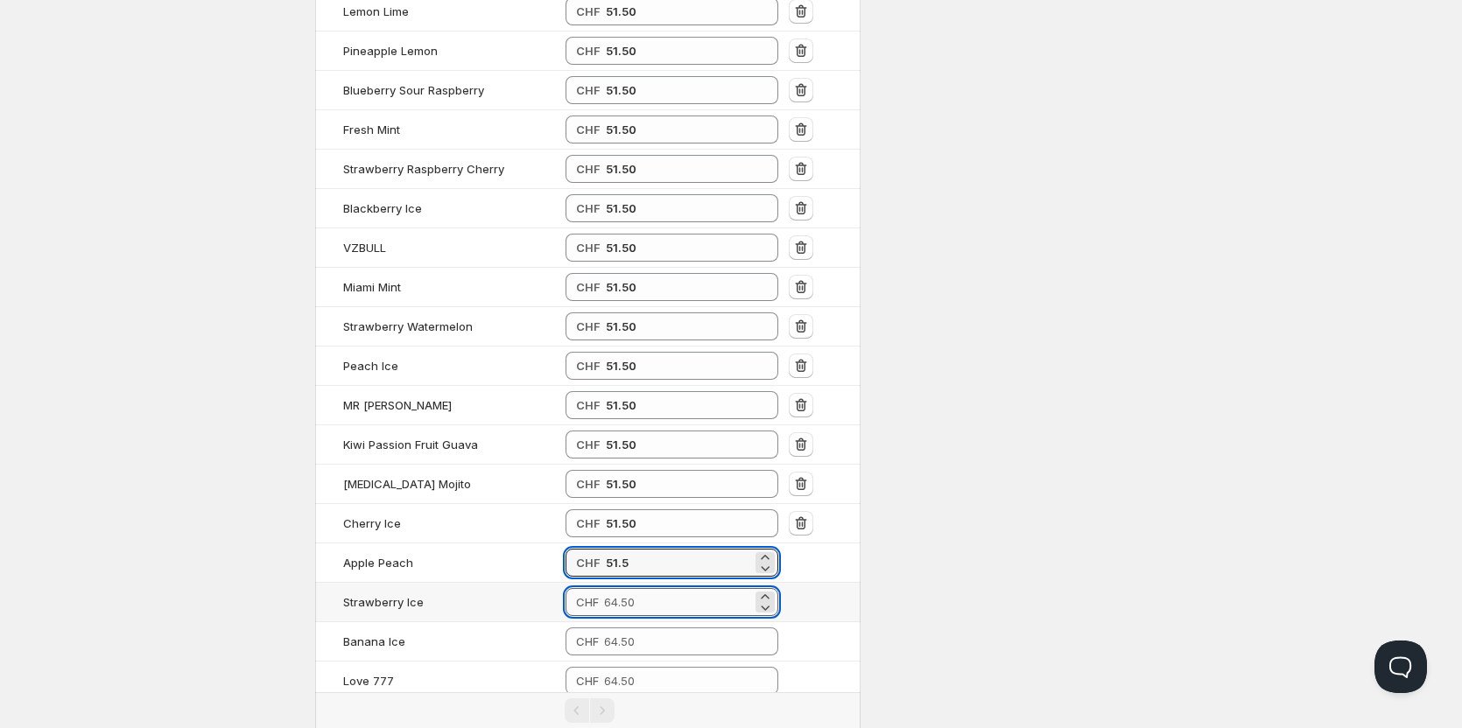
type input "51.50"
click at [654, 597] on input "number" at bounding box center [678, 602] width 148 height 28
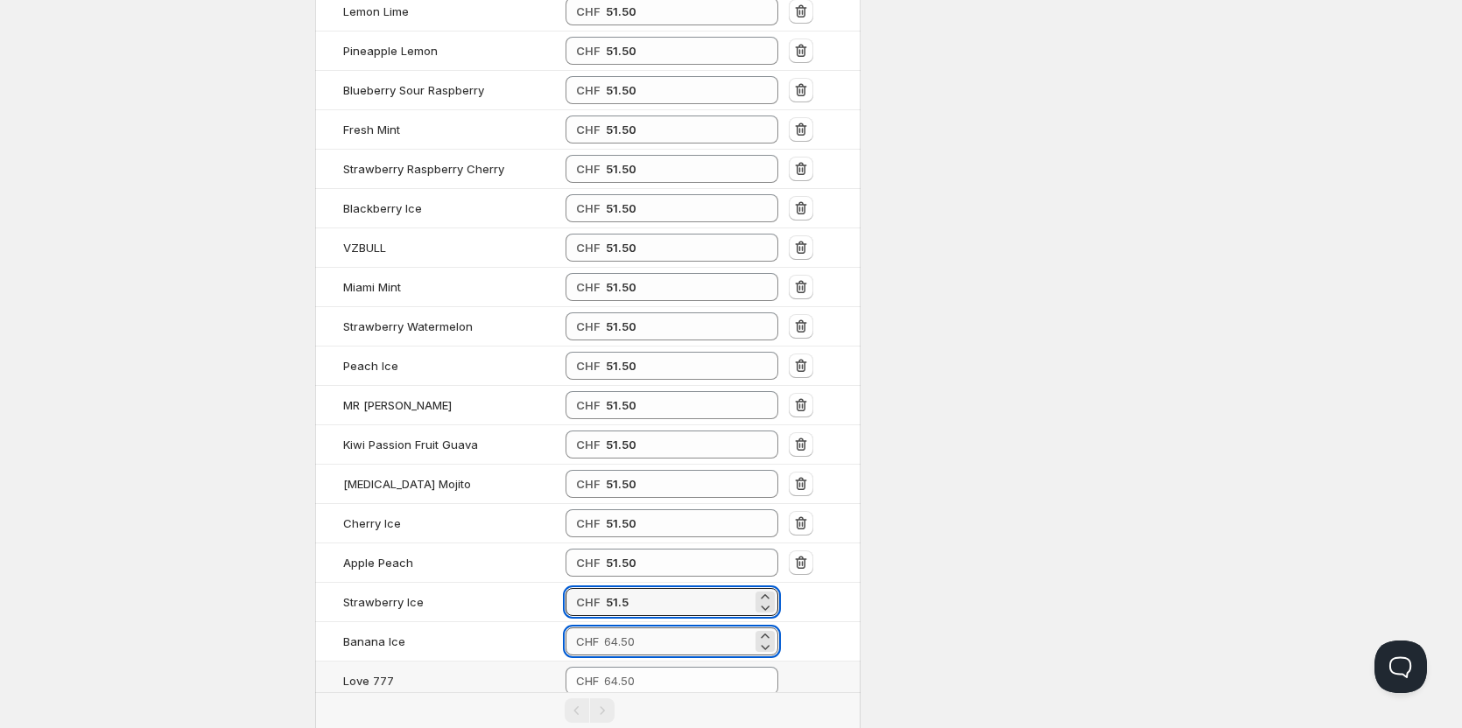
type input "51.50"
click at [687, 643] on input "number" at bounding box center [678, 642] width 148 height 28
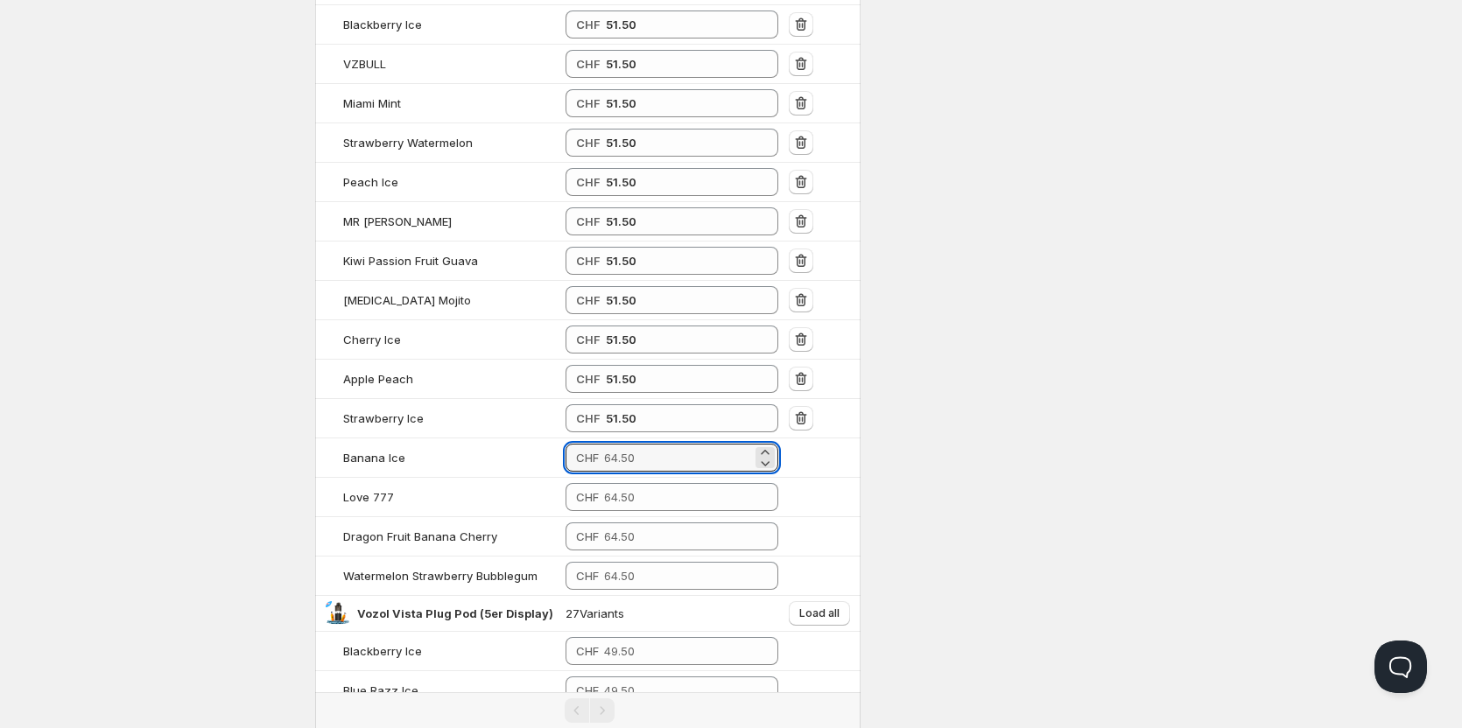
scroll to position [2439, 0]
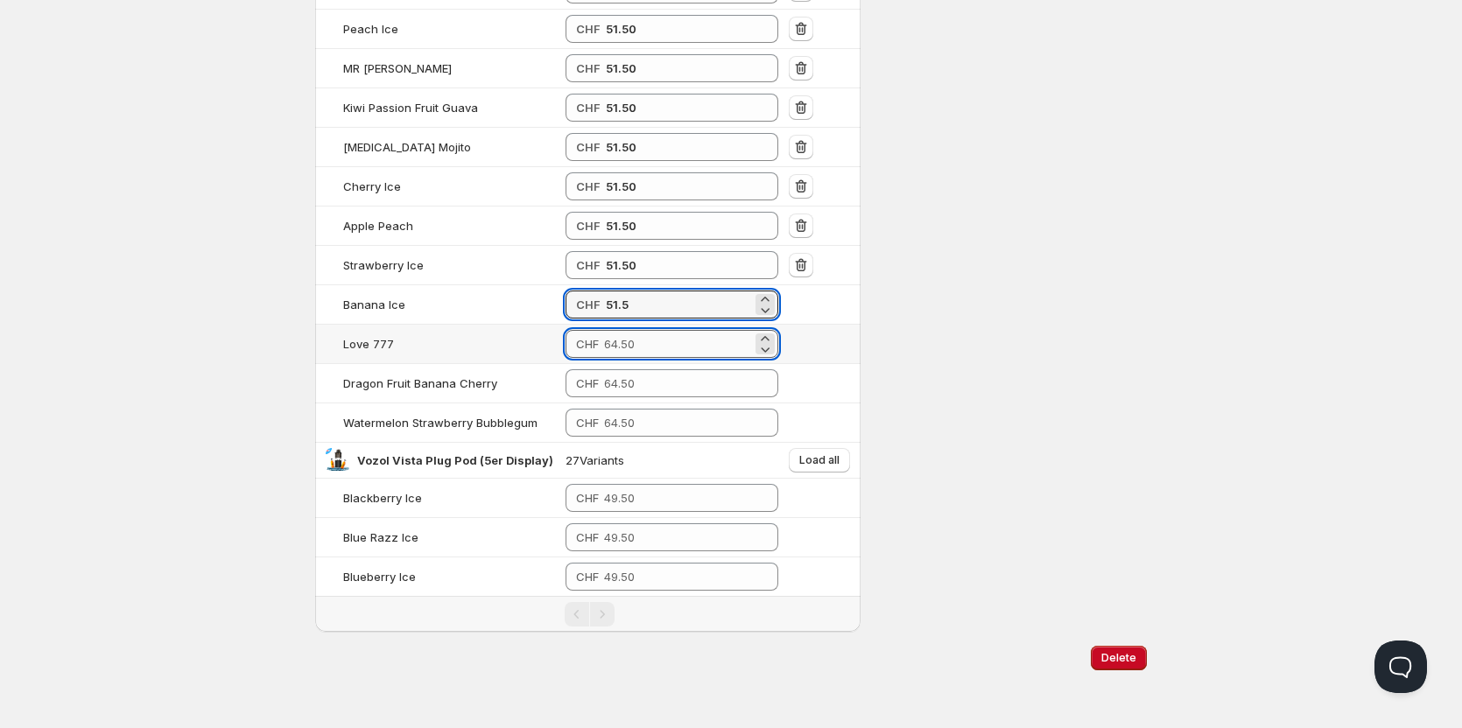
type input "51.50"
click at [696, 350] on input "number" at bounding box center [678, 344] width 148 height 28
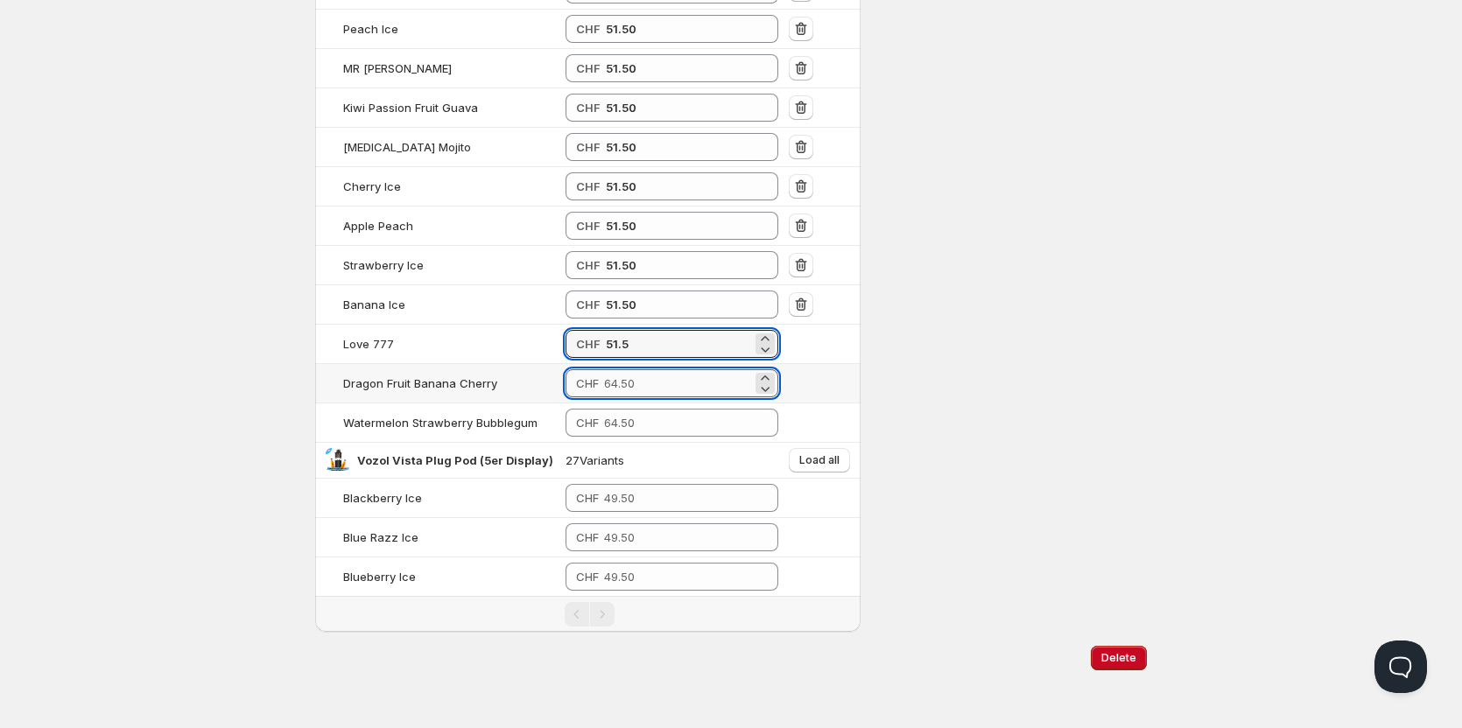
type input "51.50"
click at [674, 375] on input "number" at bounding box center [678, 383] width 148 height 28
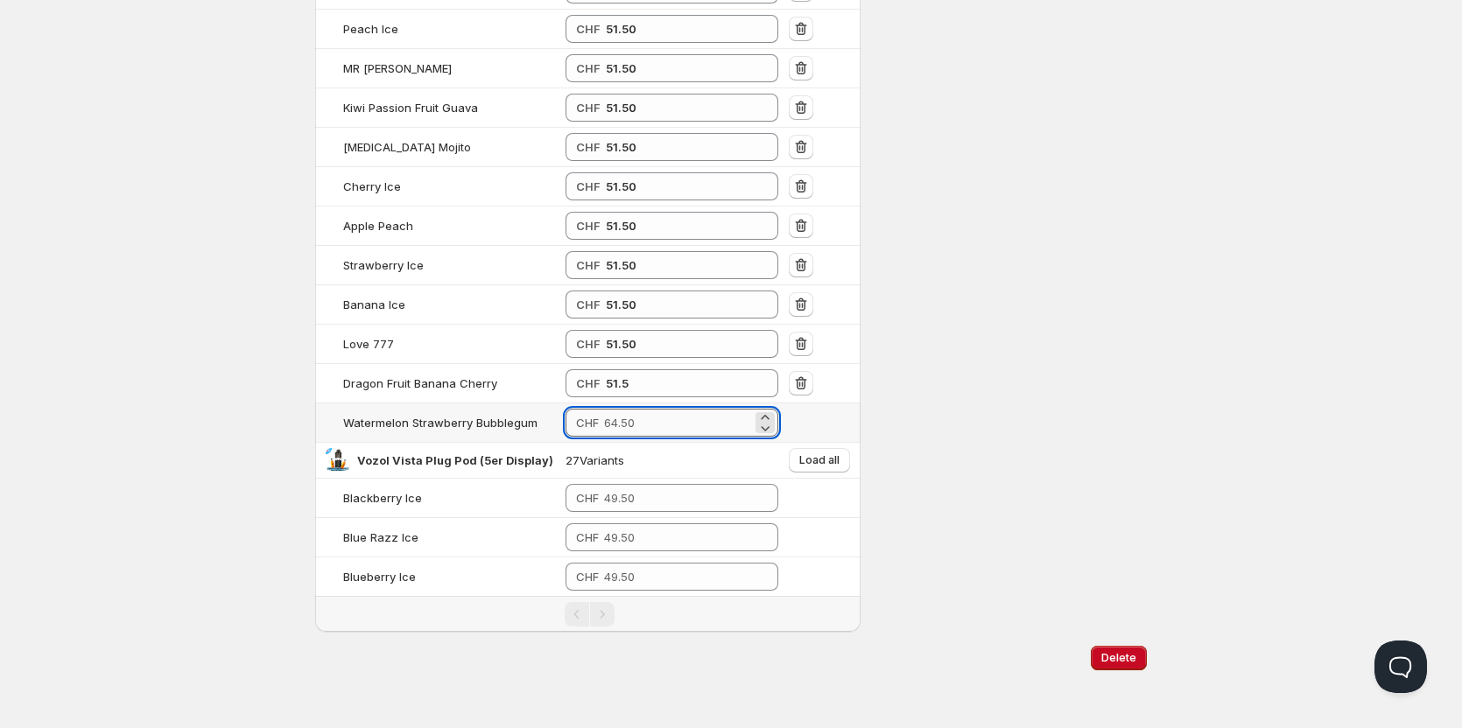
type input "51.50"
click at [672, 420] on input "number" at bounding box center [678, 423] width 148 height 28
type input "51.50"
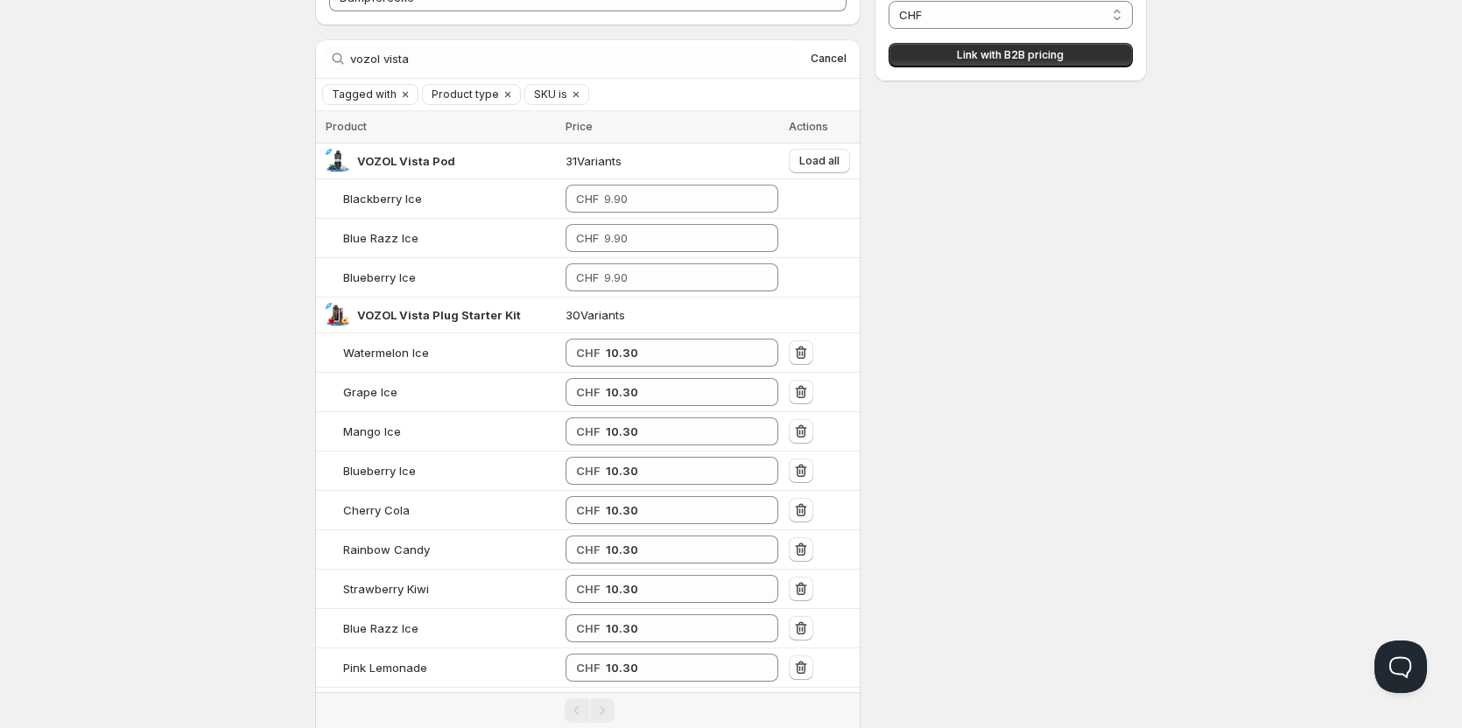
scroll to position [0, 0]
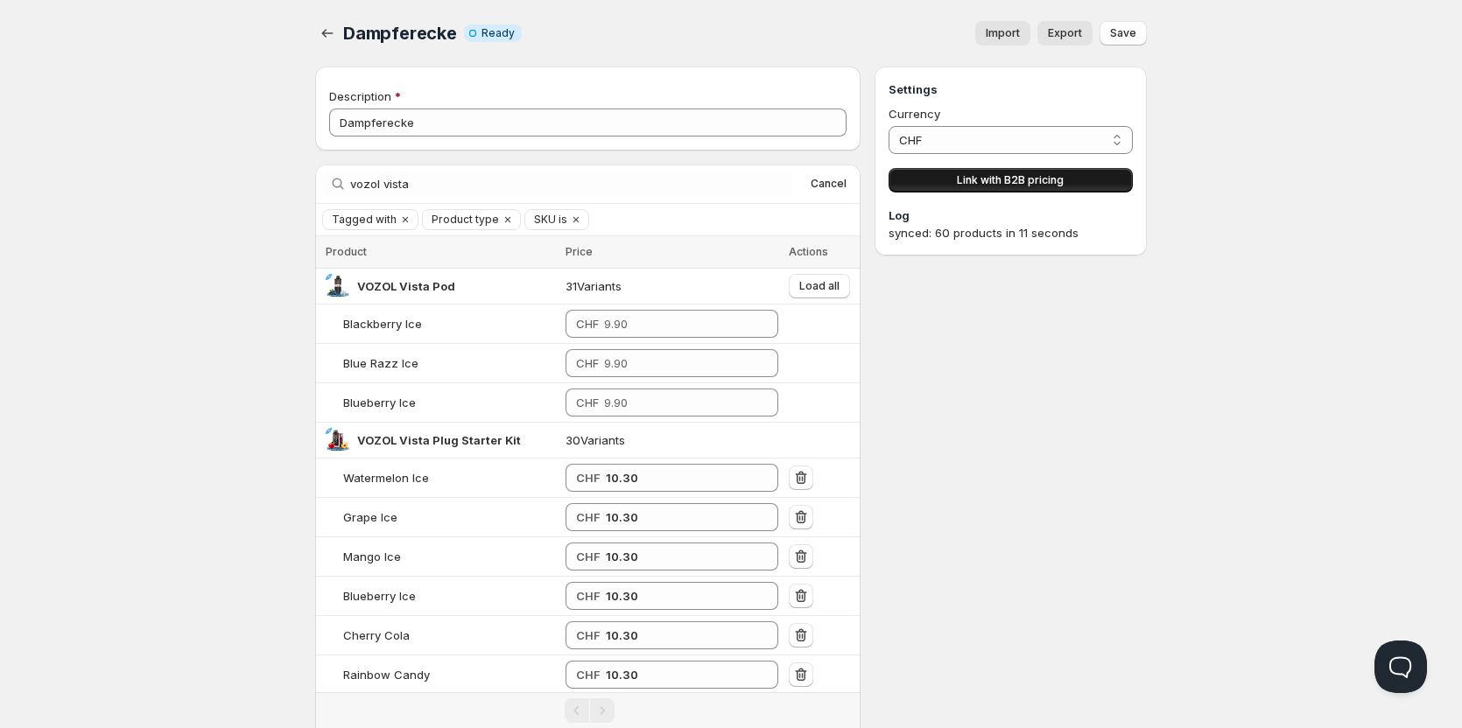
click at [997, 178] on span "Link with B2B pricing" at bounding box center [1010, 180] width 107 height 14
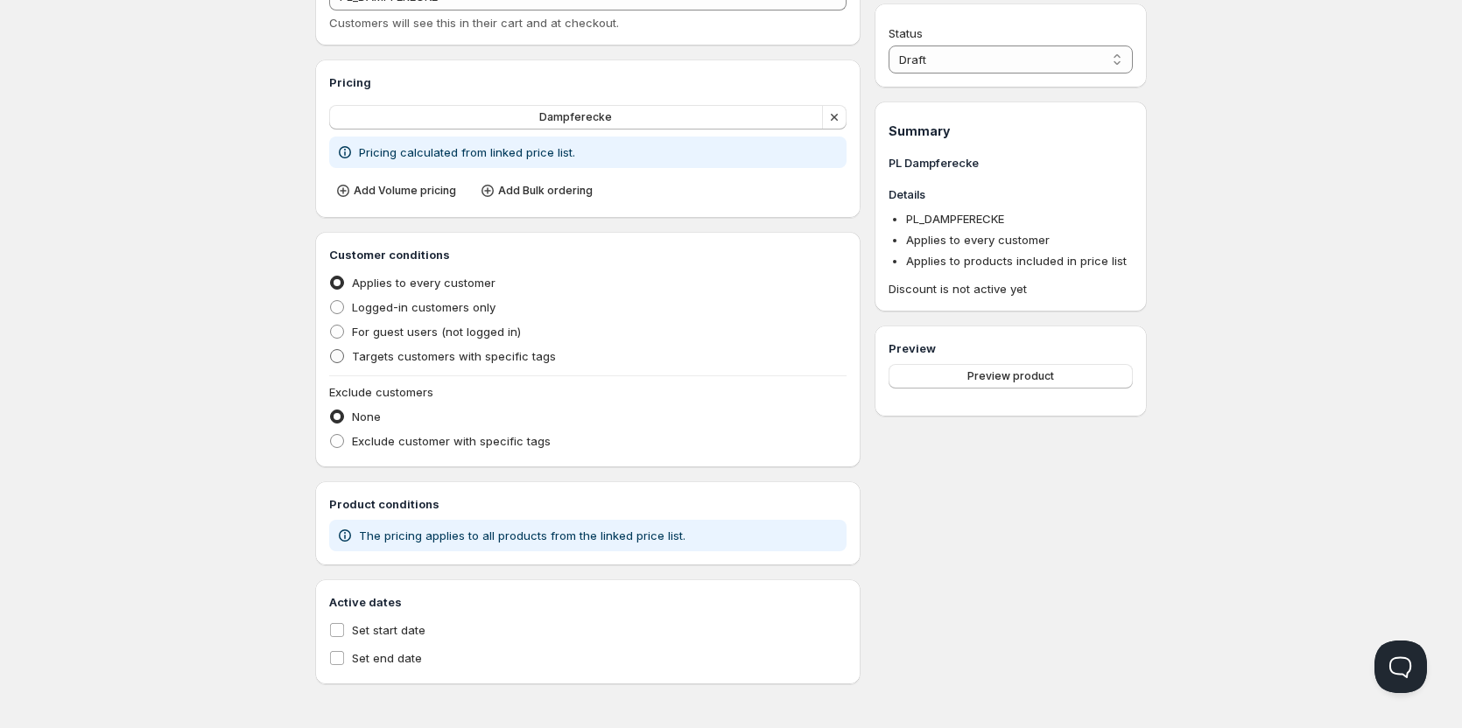
click at [429, 362] on span "Targets customers with specific tags" at bounding box center [454, 356] width 204 height 14
click at [331, 350] on input "Targets customers with specific tags" at bounding box center [330, 349] width 1 height 1
radio input "true"
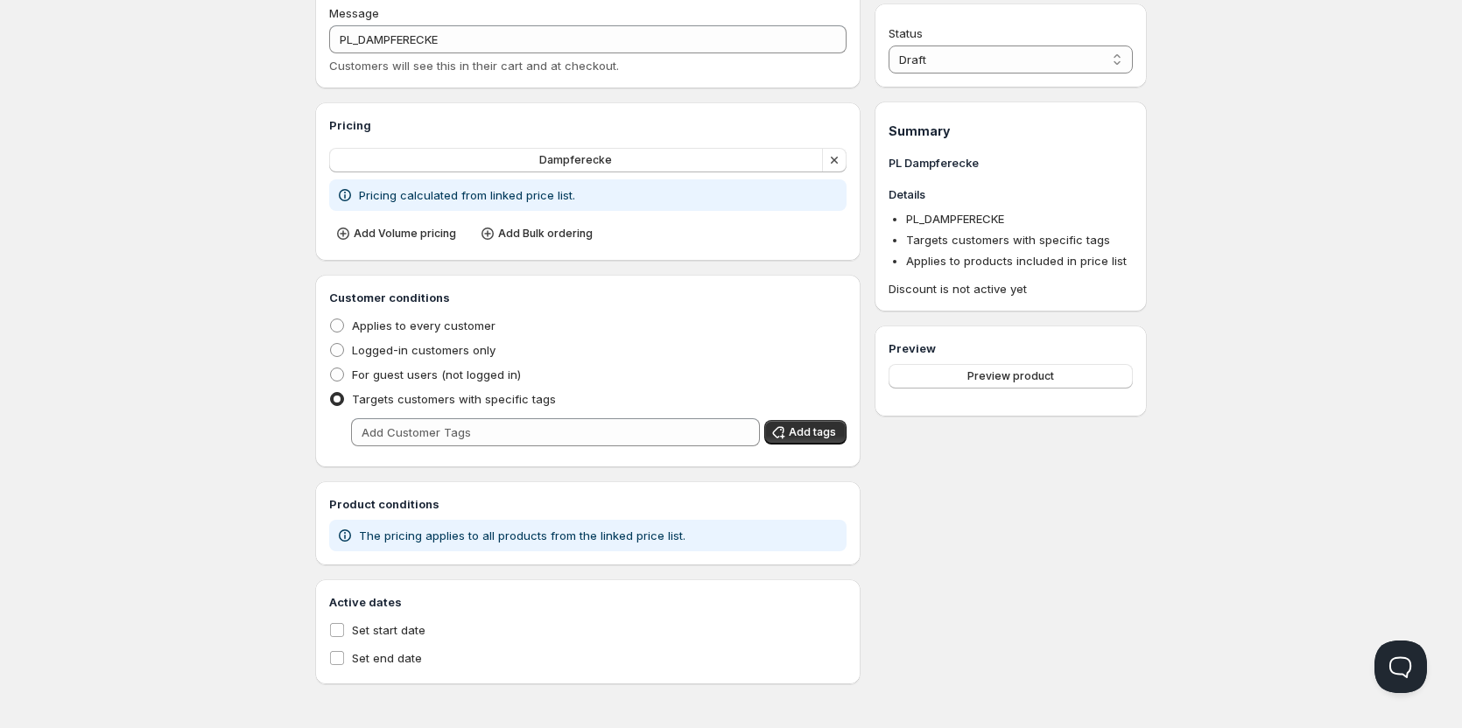
click at [453, 450] on div "Customer conditions Applies to every customer Logged-in customers only For gues…" at bounding box center [587, 371] width 517 height 165
click at [453, 432] on input "text" at bounding box center [555, 432] width 409 height 28
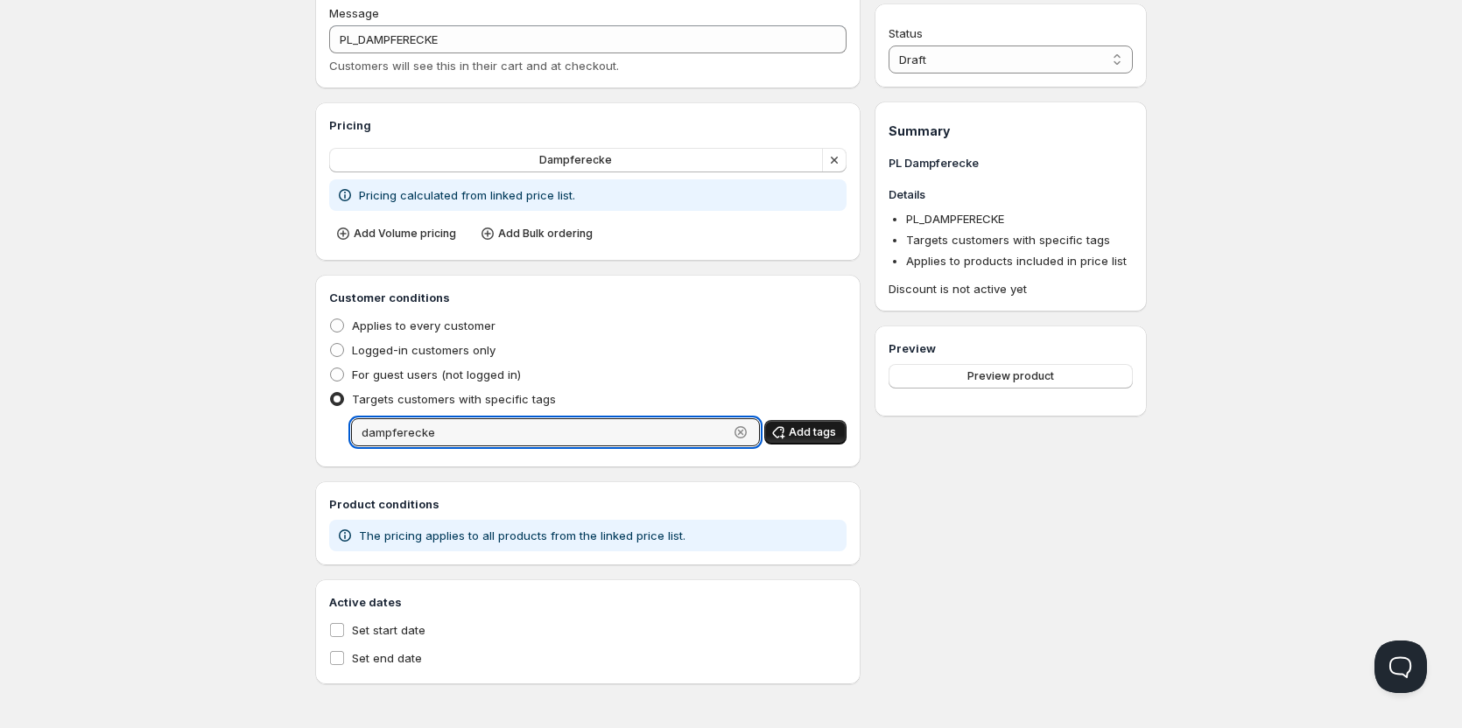
type input "dampferecke"
click at [787, 425] on icon "button" at bounding box center [778, 433] width 18 height 18
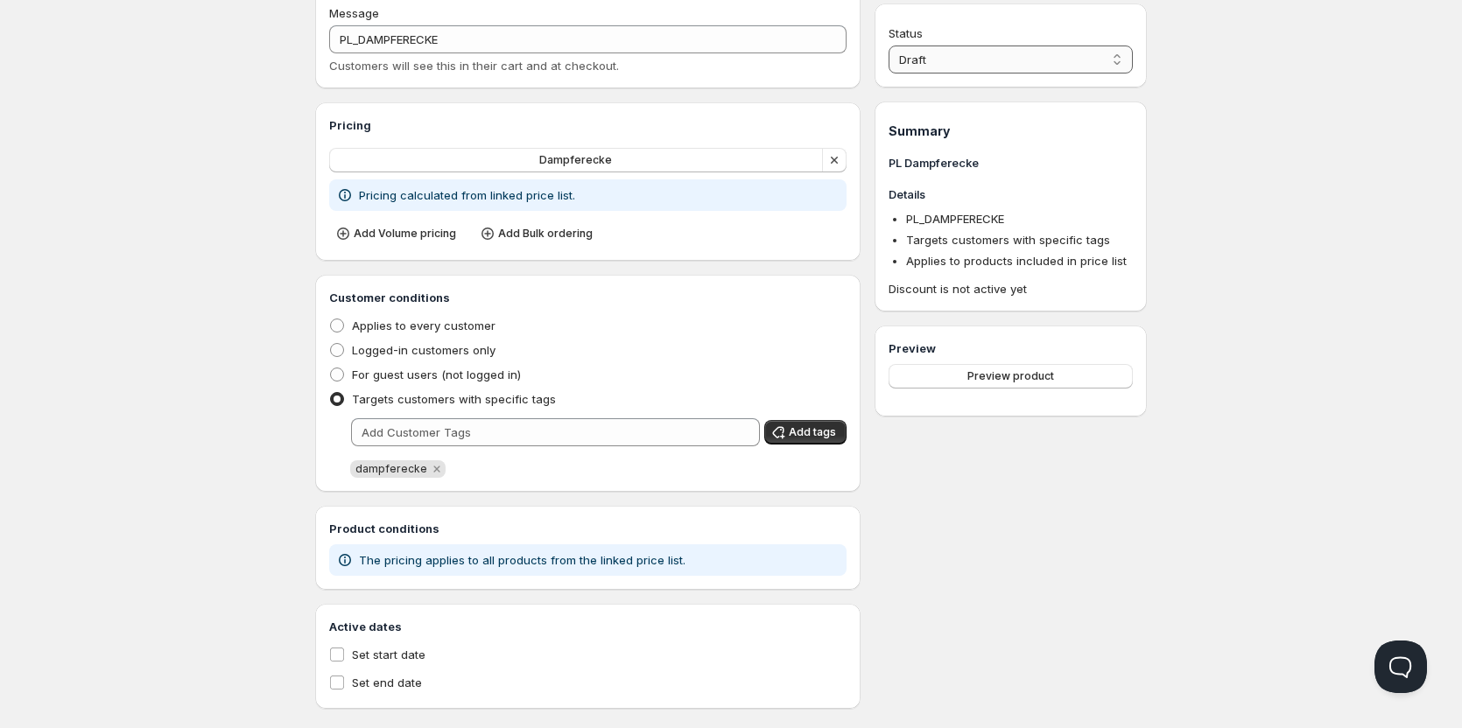
click at [1042, 56] on select "Draft Active" at bounding box center [1010, 60] width 244 height 28
select select "1"
click at [888, 46] on select "Draft Active" at bounding box center [1010, 60] width 244 height 28
